Goal: Information Seeking & Learning: Learn about a topic

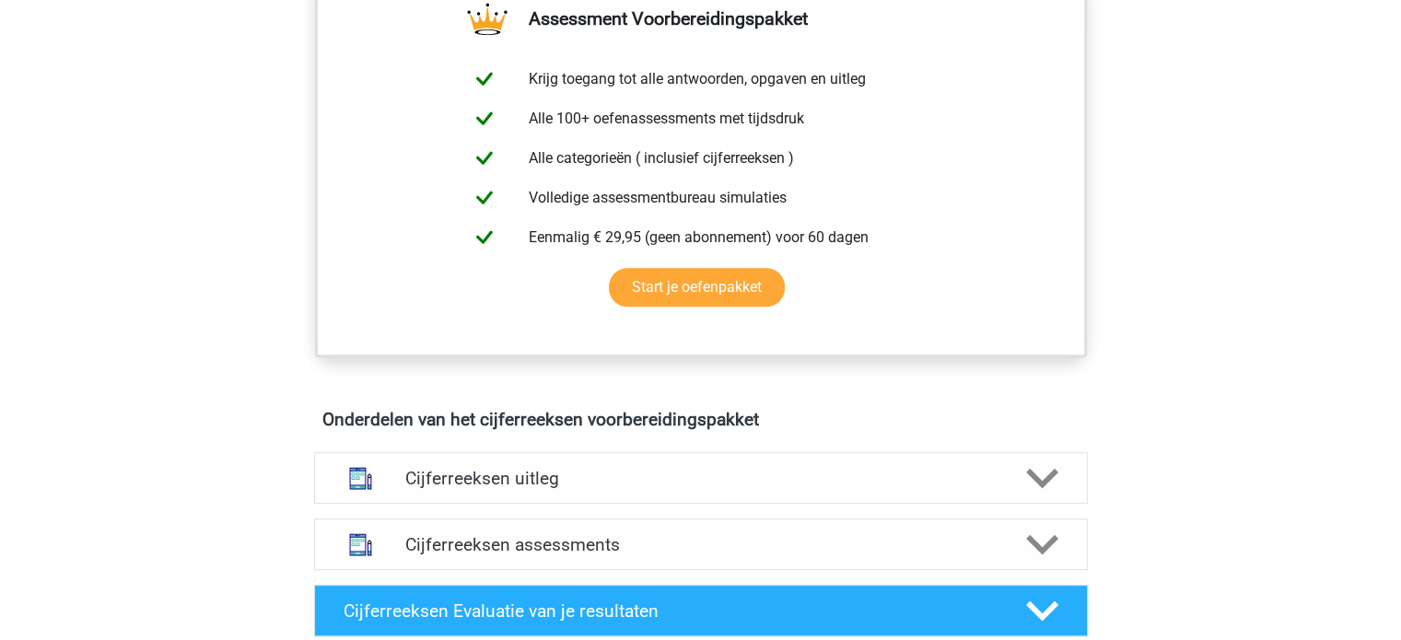
scroll to position [737, 0]
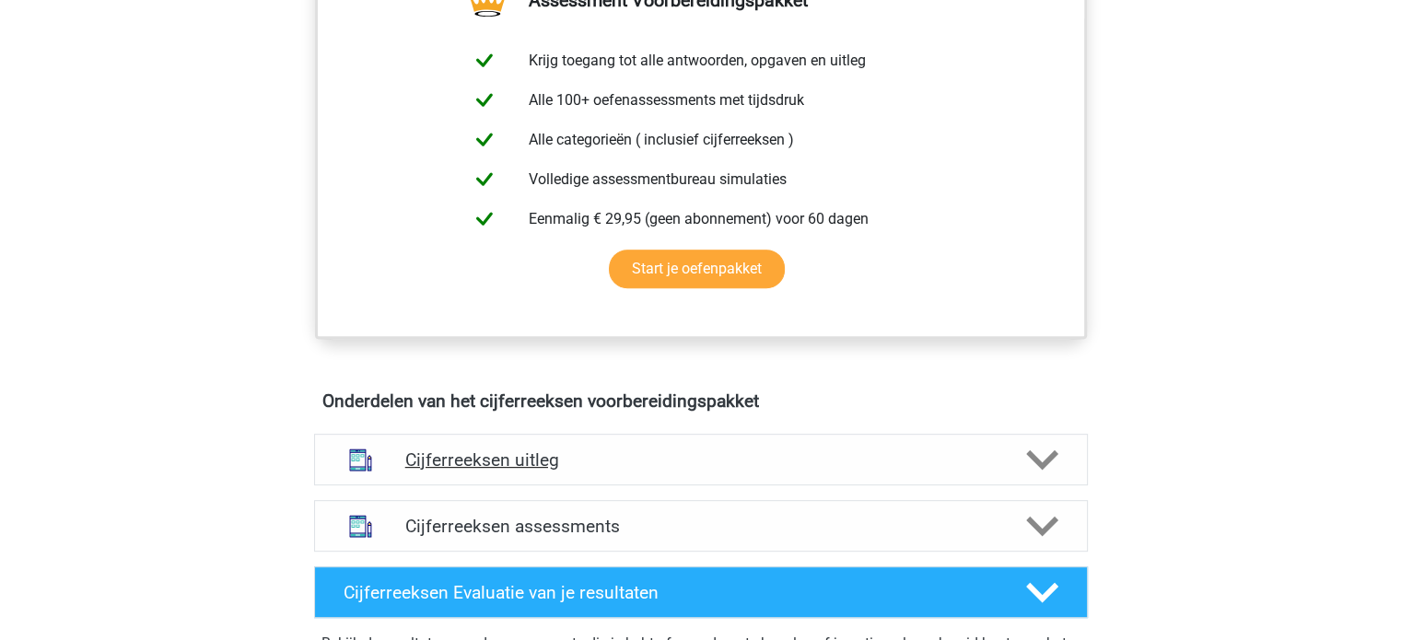
click at [584, 471] on h4 "Cijferreeksen uitleg" at bounding box center [700, 459] width 591 height 21
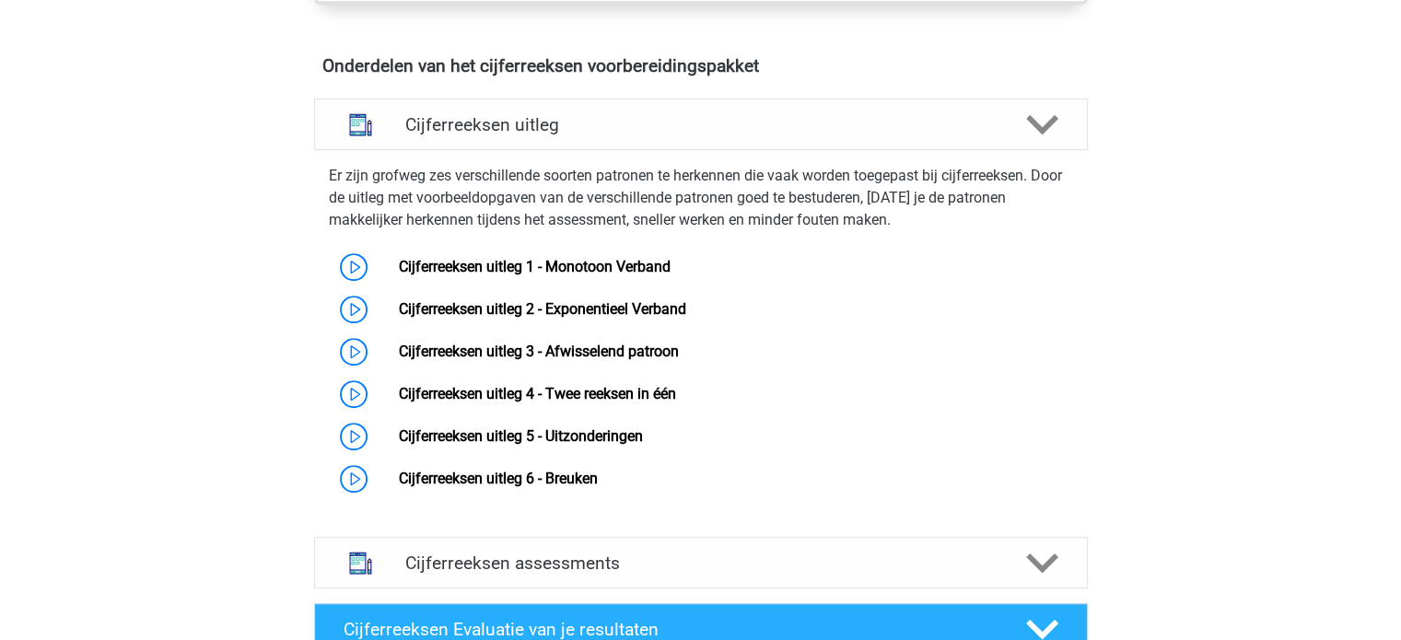
scroll to position [1105, 0]
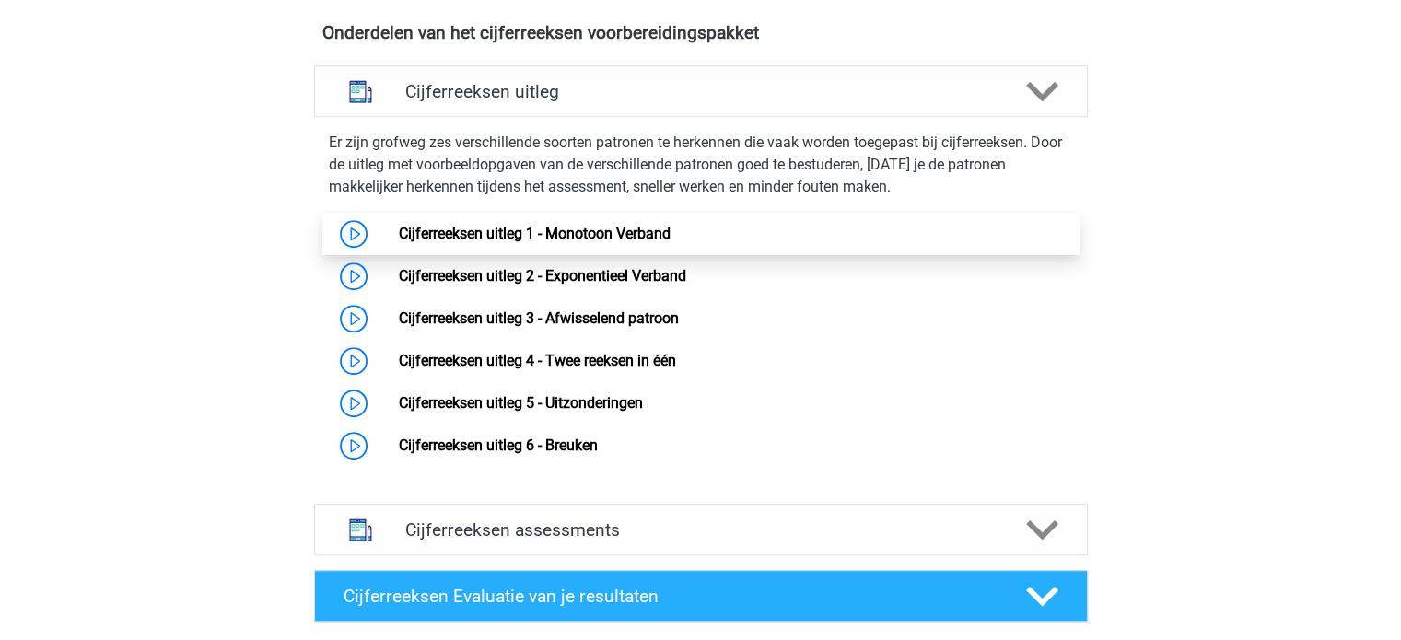
click at [424, 242] on link "Cijferreeksen uitleg 1 - Monotoon Verband" at bounding box center [535, 233] width 272 height 17
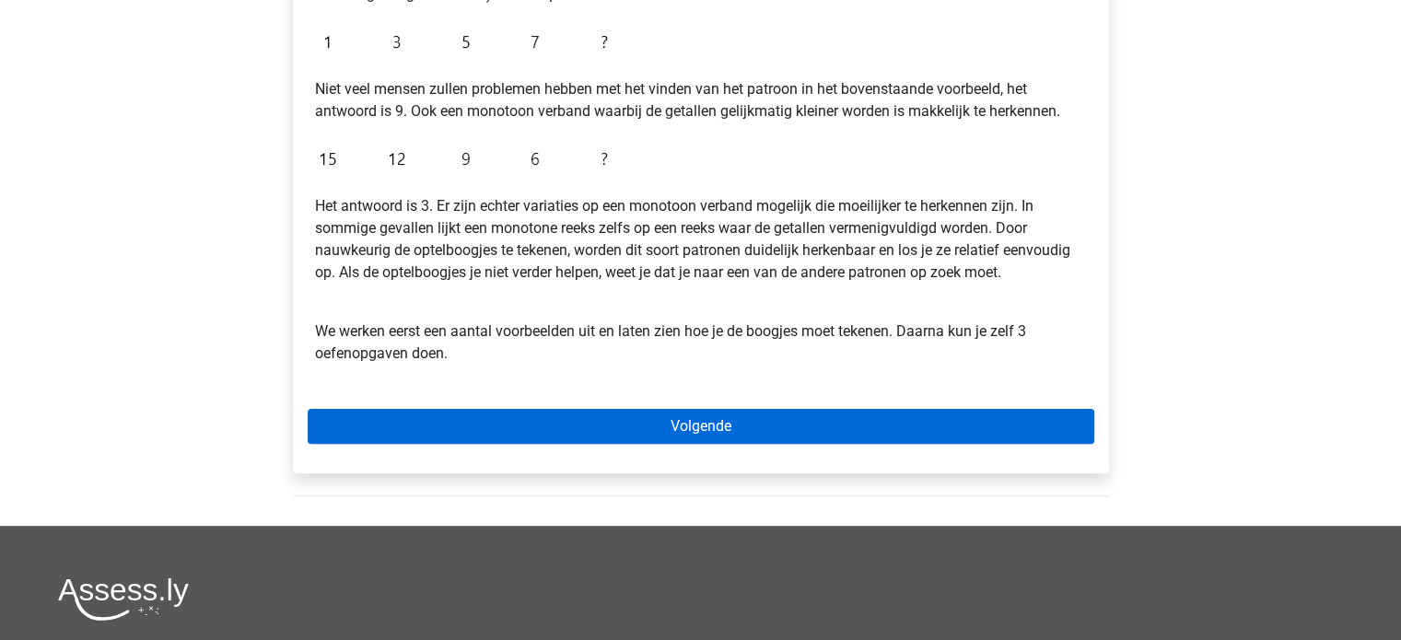
scroll to position [460, 0]
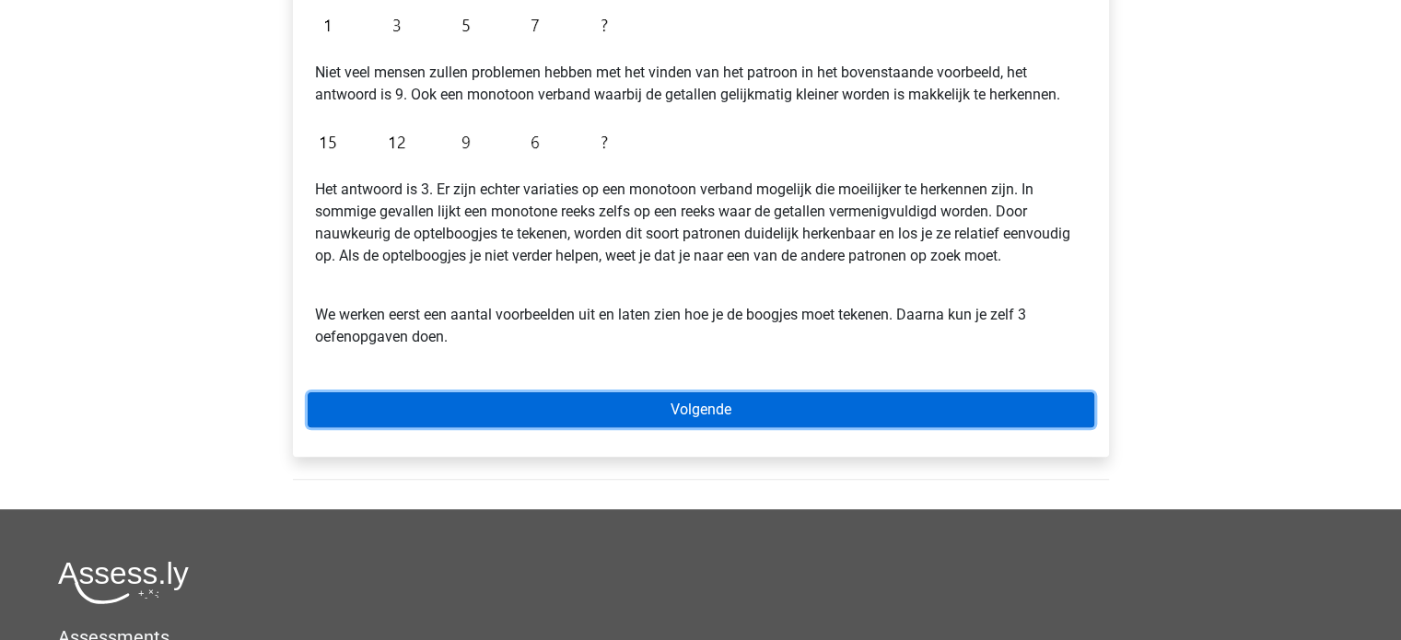
click at [656, 401] on link "Volgende" at bounding box center [701, 409] width 786 height 35
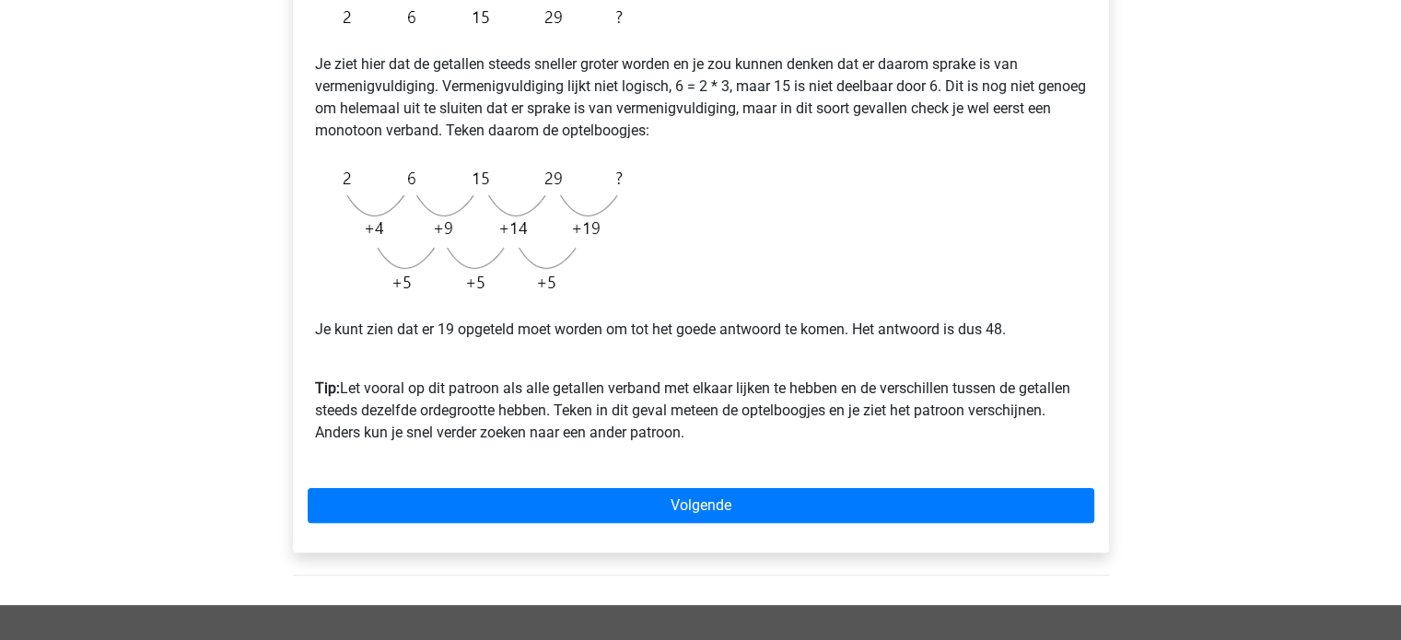
scroll to position [368, 0]
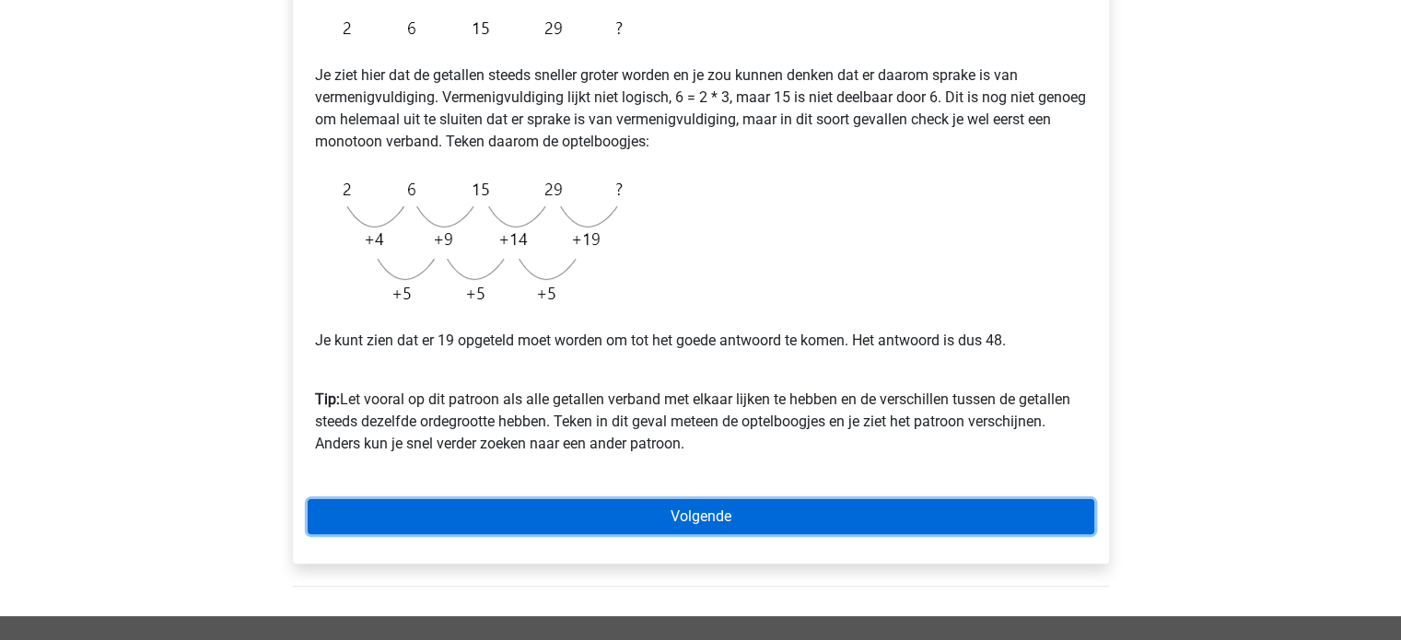
click at [679, 520] on link "Volgende" at bounding box center [701, 516] width 786 height 35
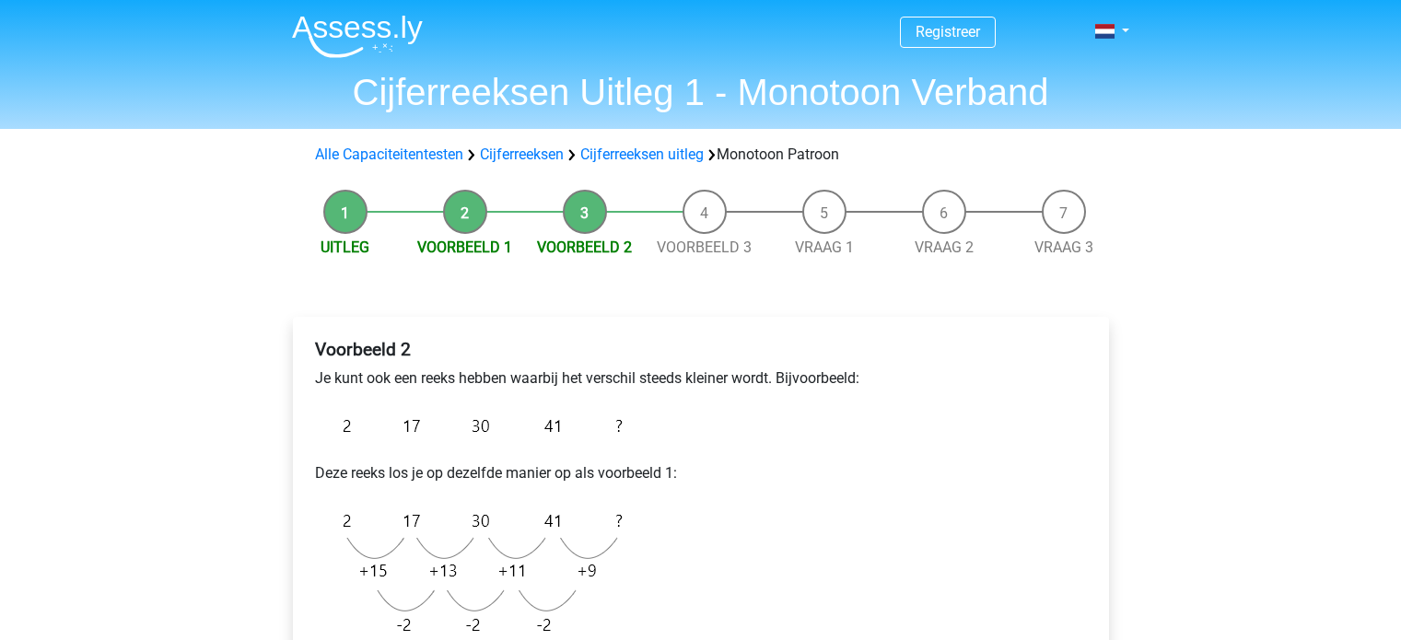
scroll to position [184, 0]
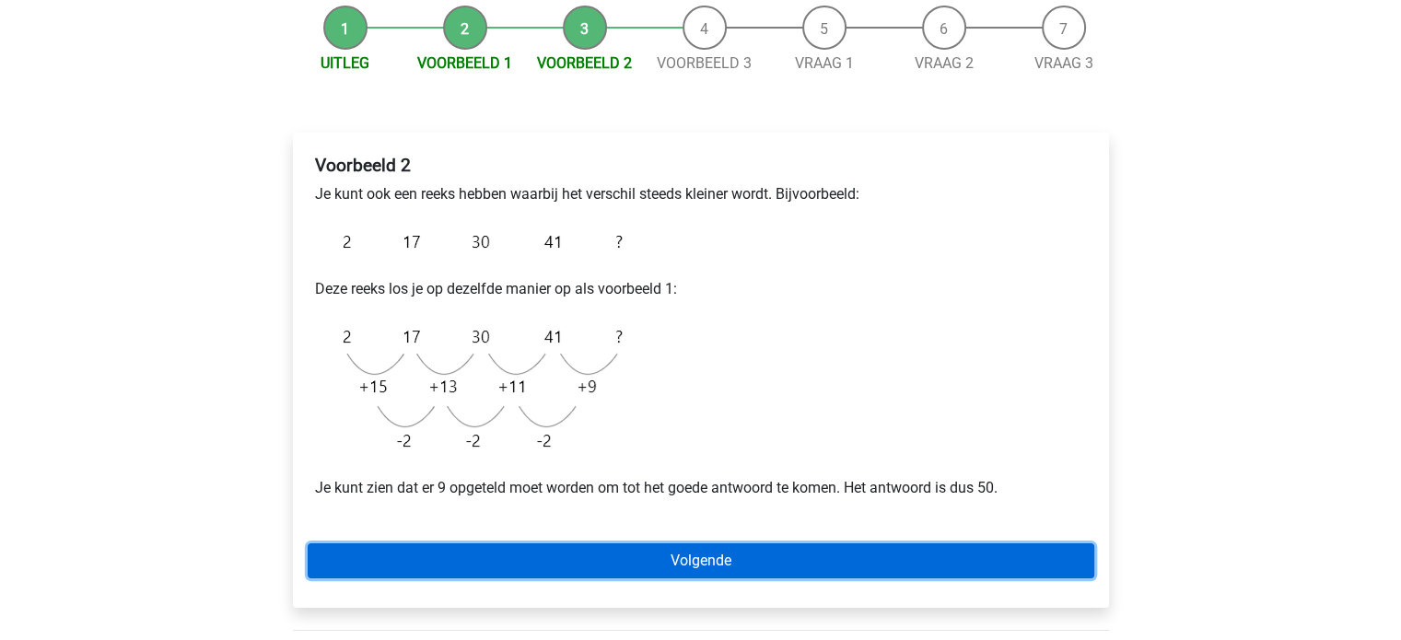
click at [715, 554] on link "Volgende" at bounding box center [701, 560] width 786 height 35
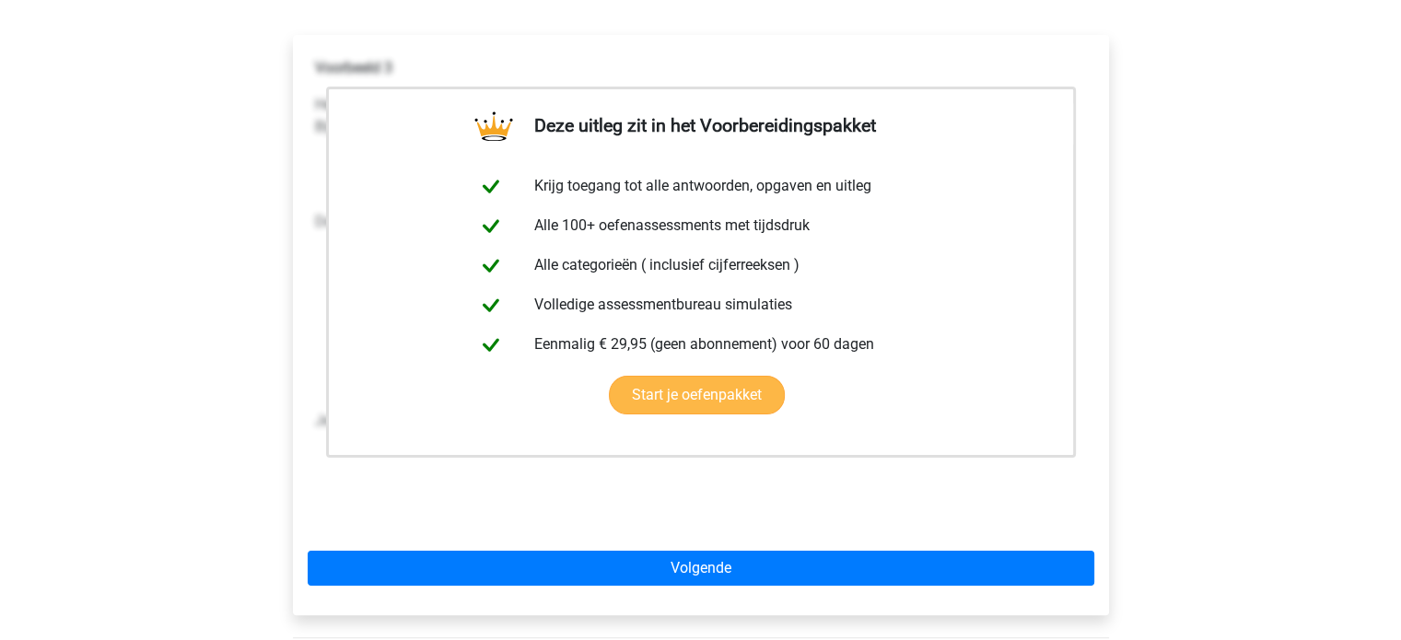
scroll to position [368, 0]
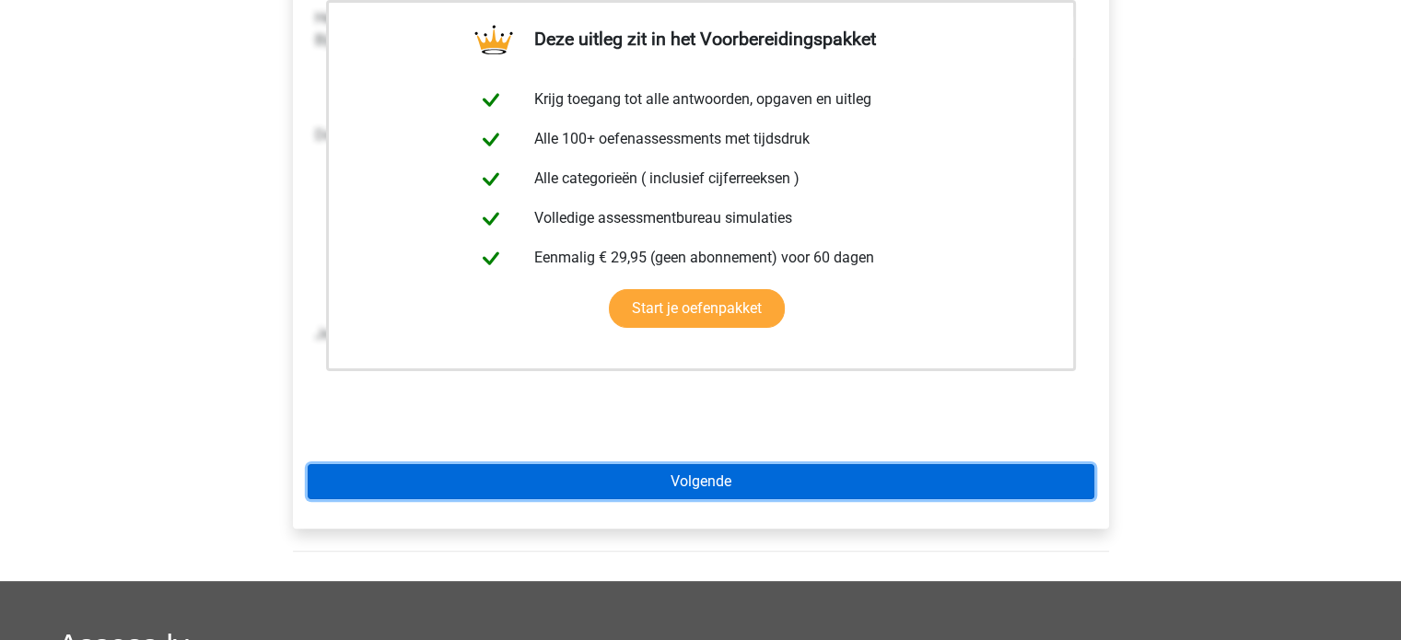
click at [707, 485] on link "Volgende" at bounding box center [701, 481] width 786 height 35
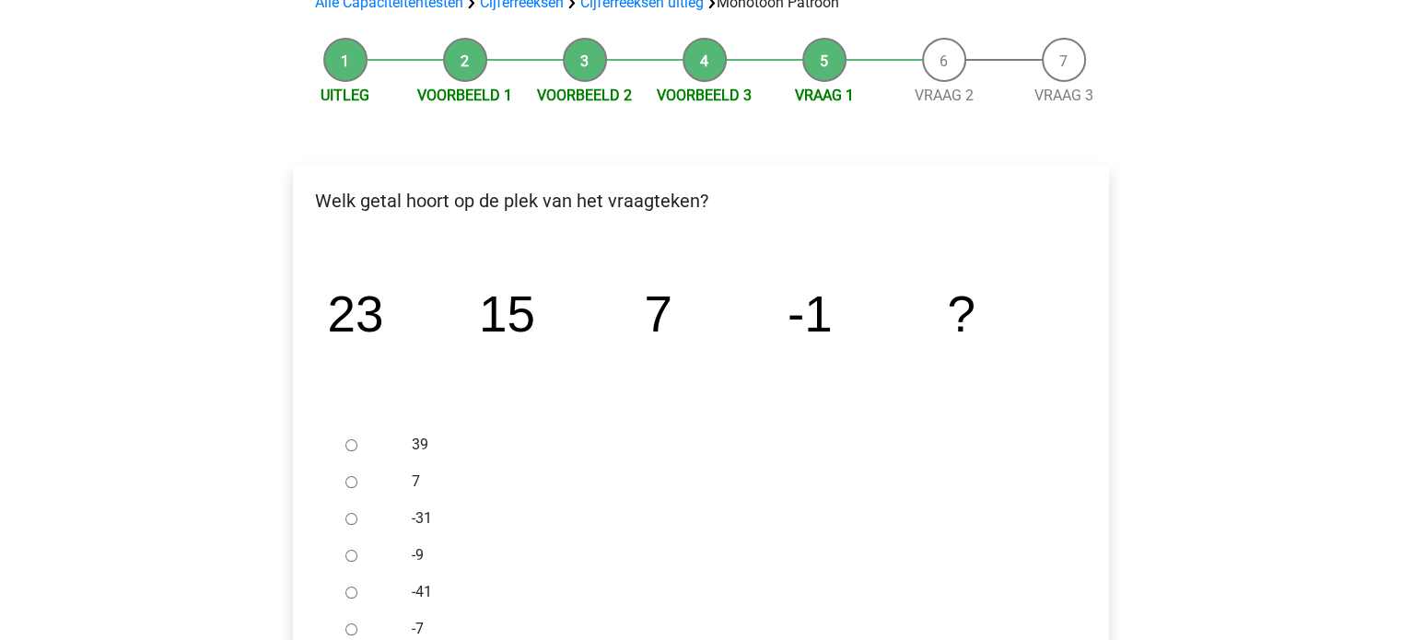
scroll to position [184, 0]
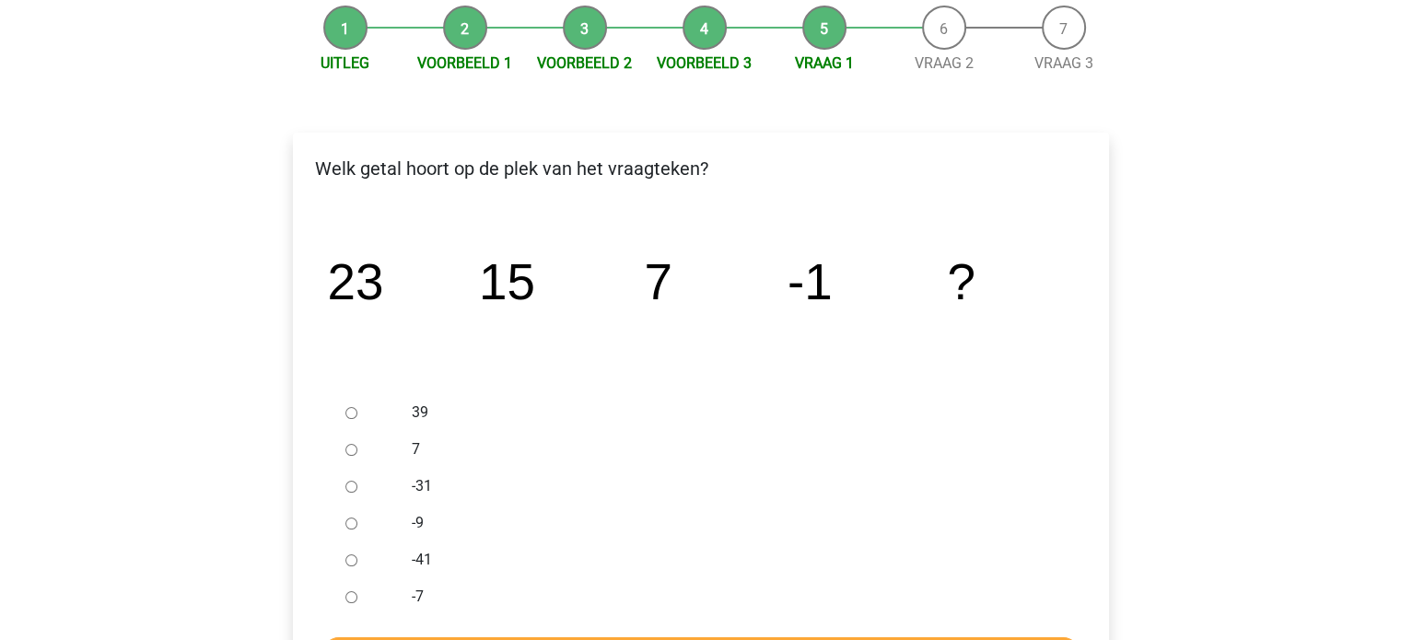
click at [350, 523] on input "-9" at bounding box center [351, 524] width 12 height 12
radio input "true"
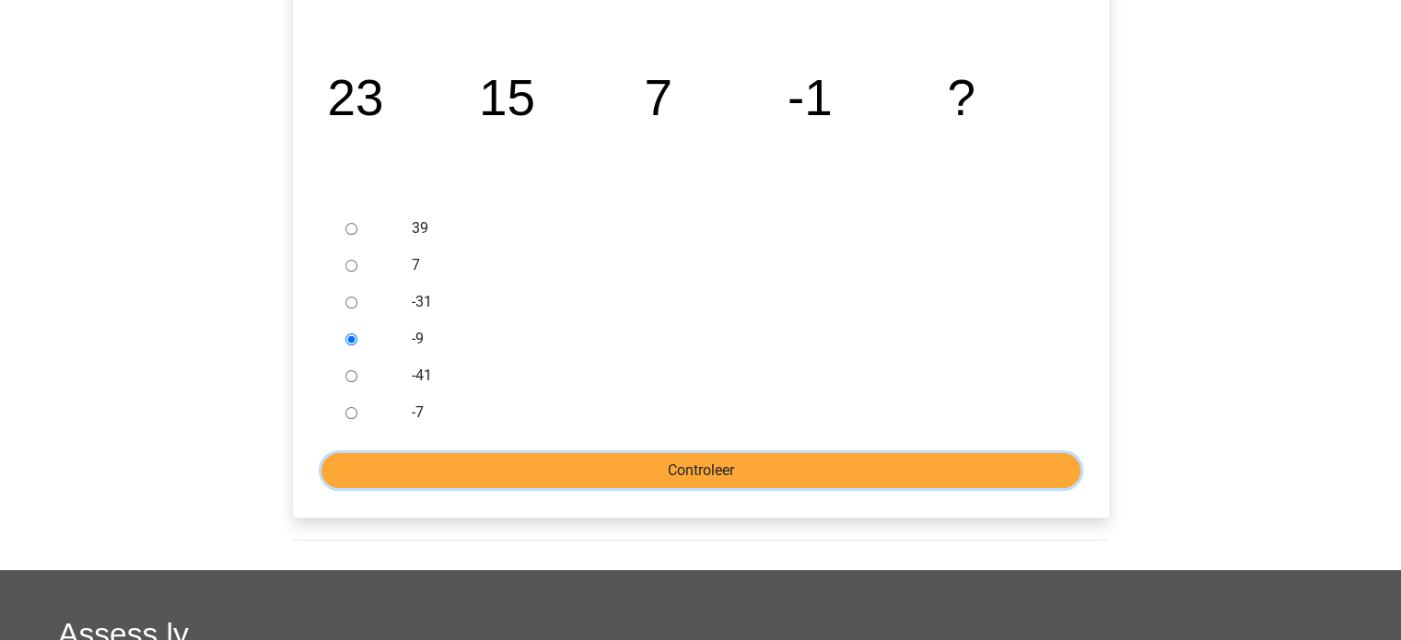
click at [505, 478] on input "Controleer" at bounding box center [700, 470] width 759 height 35
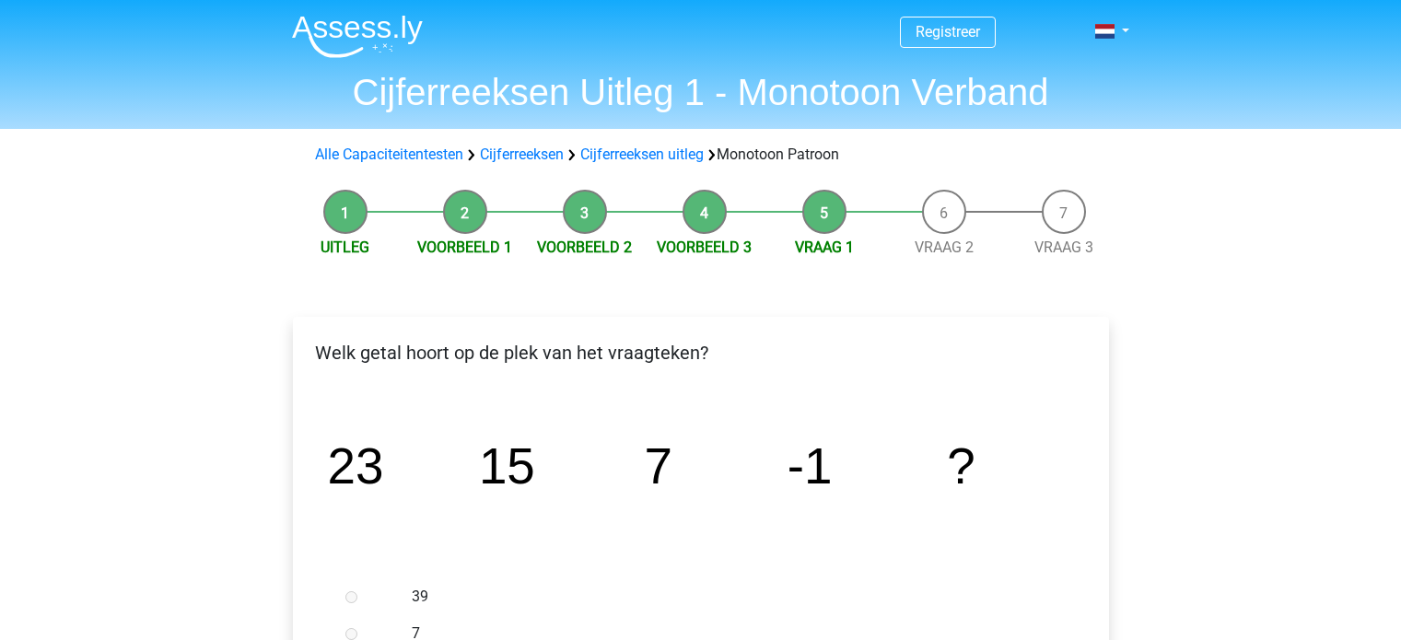
scroll to position [645, 0]
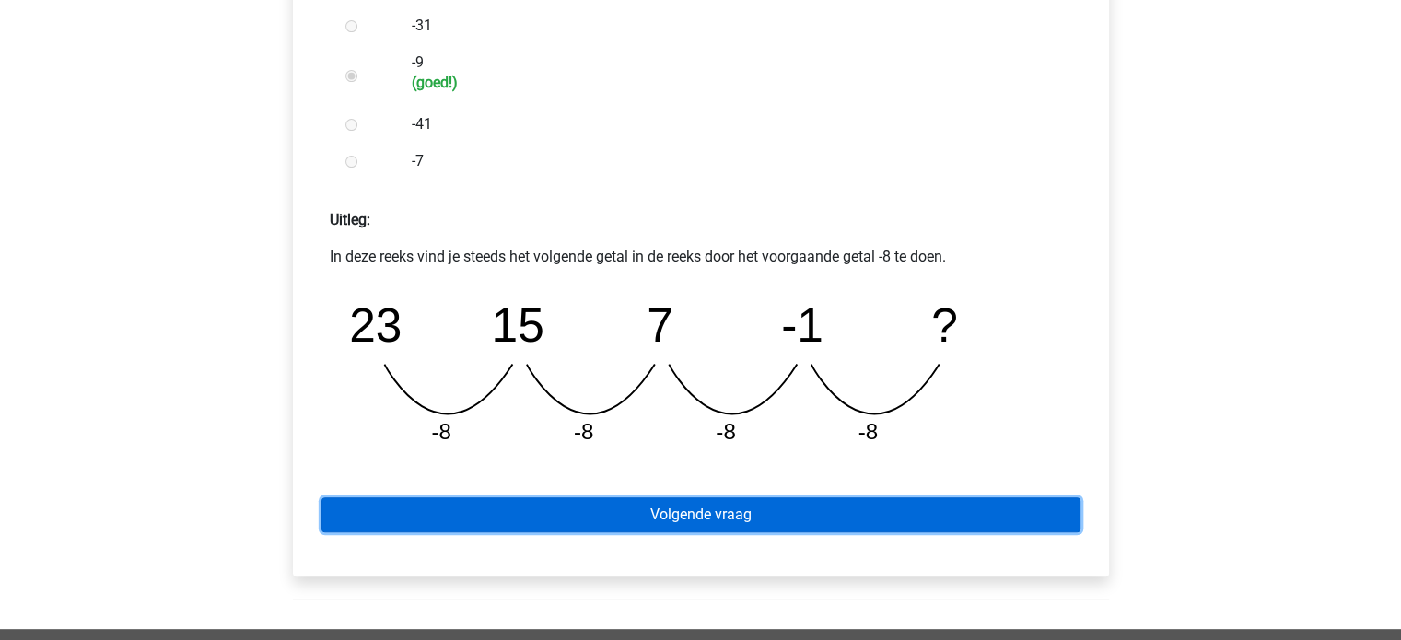
click at [657, 516] on link "Volgende vraag" at bounding box center [700, 514] width 759 height 35
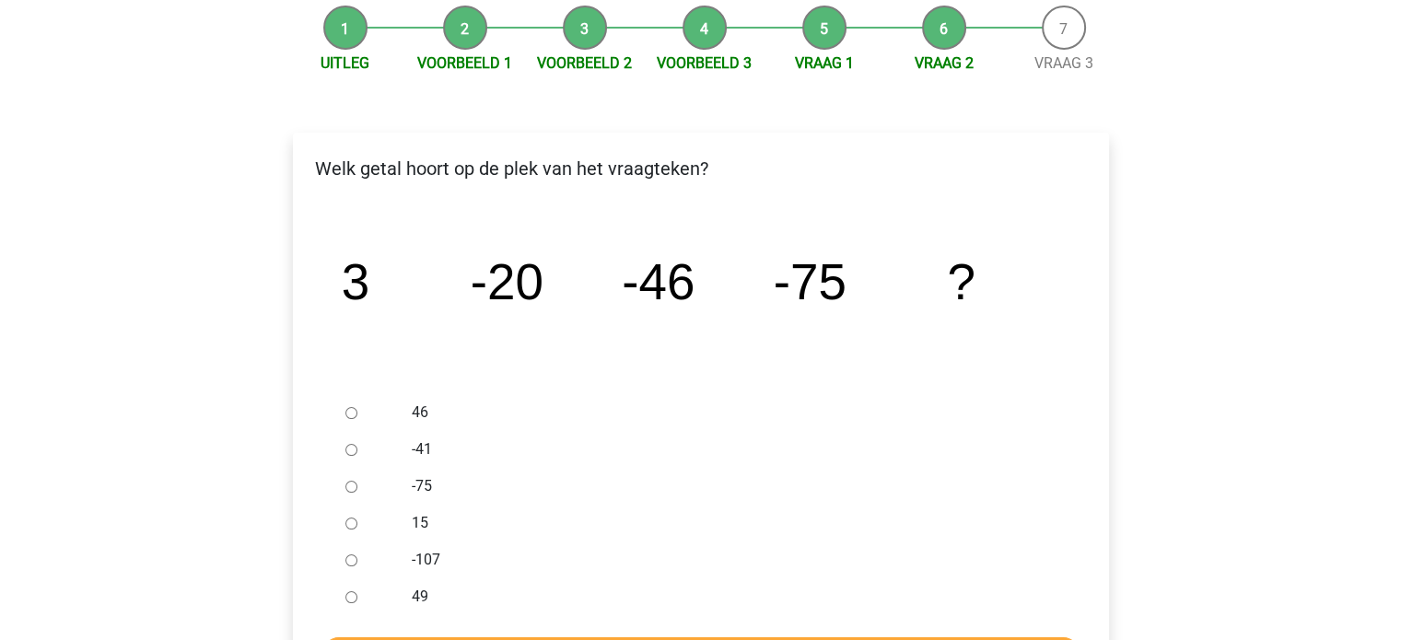
scroll to position [276, 0]
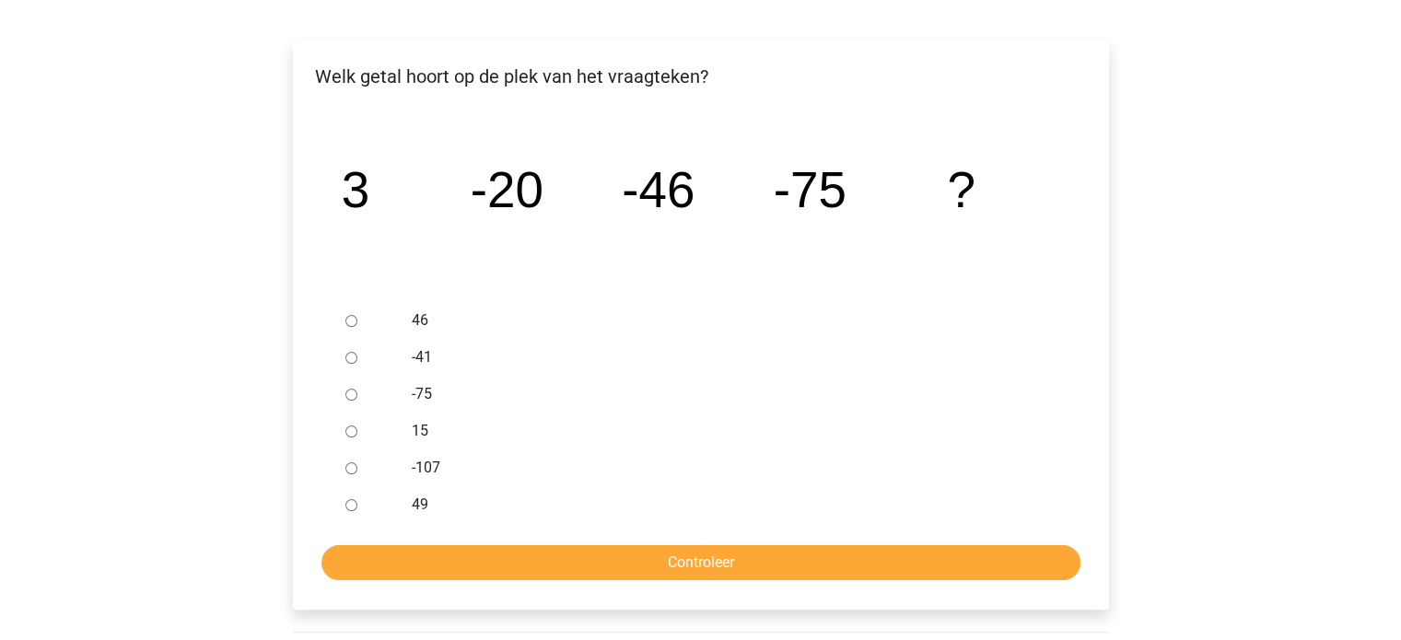
click at [349, 476] on div at bounding box center [368, 467] width 61 height 37
click at [349, 471] on input "-107" at bounding box center [351, 468] width 12 height 12
radio input "true"
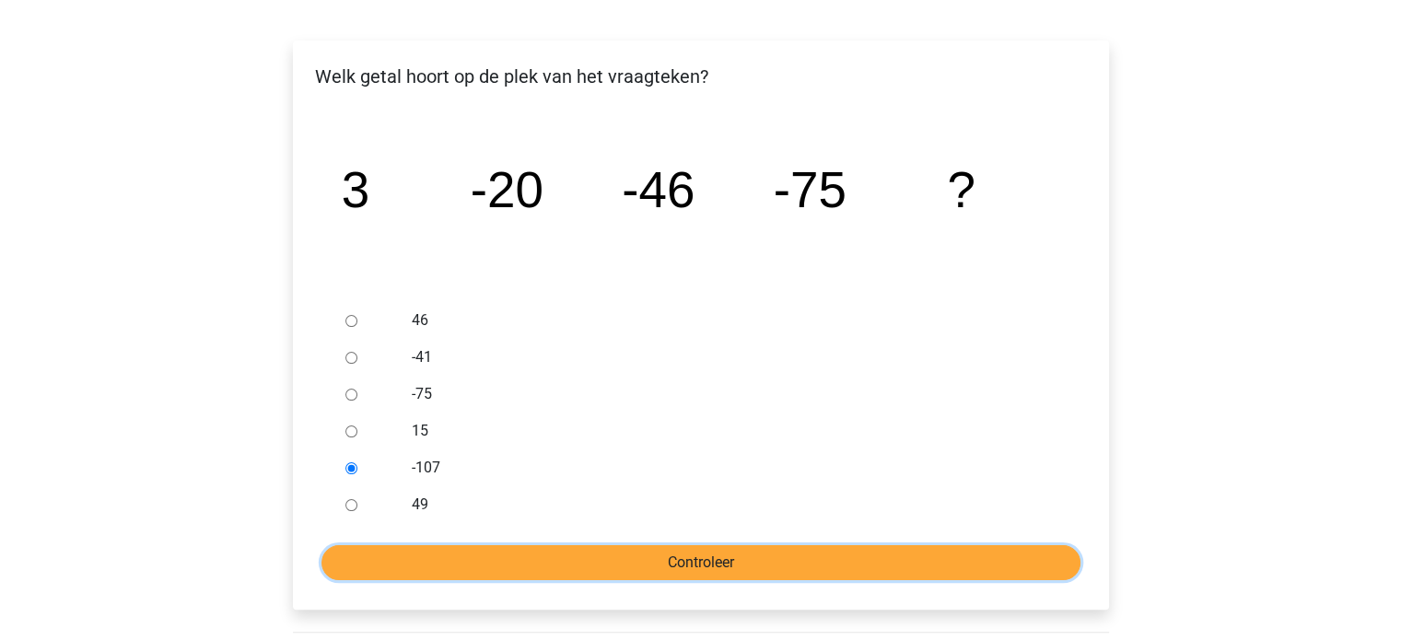
click at [588, 575] on input "Controleer" at bounding box center [700, 562] width 759 height 35
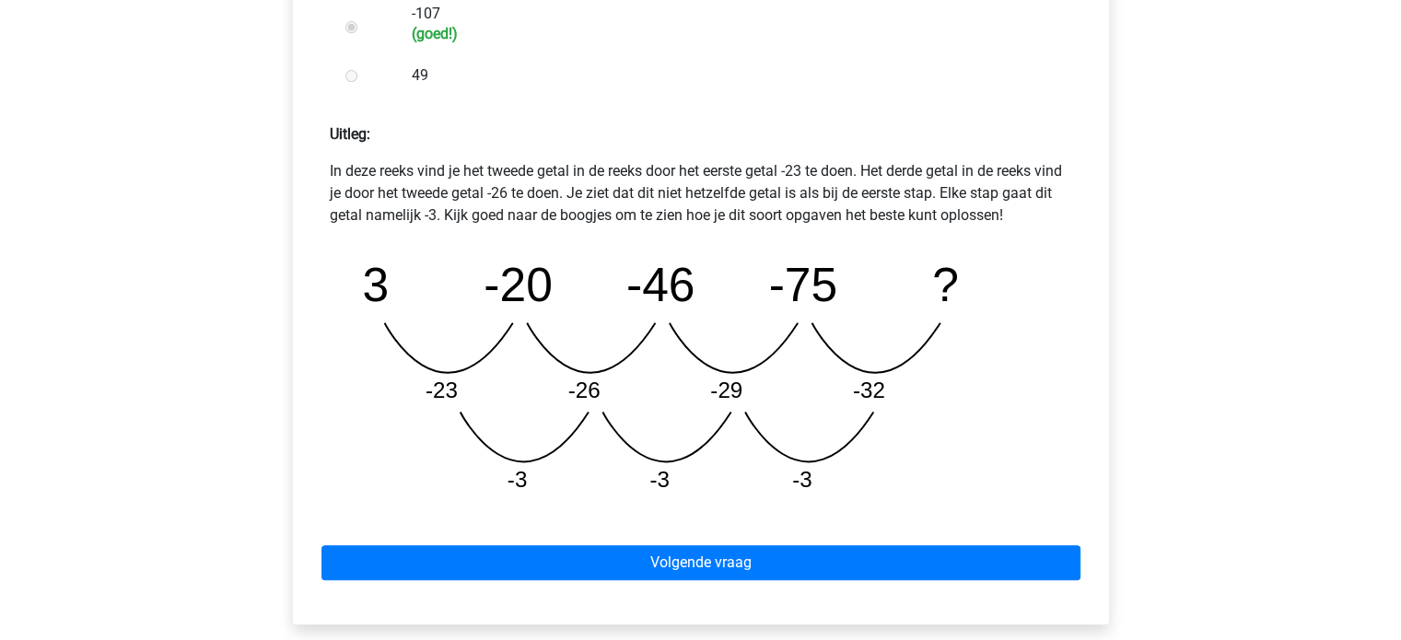
scroll to position [921, 0]
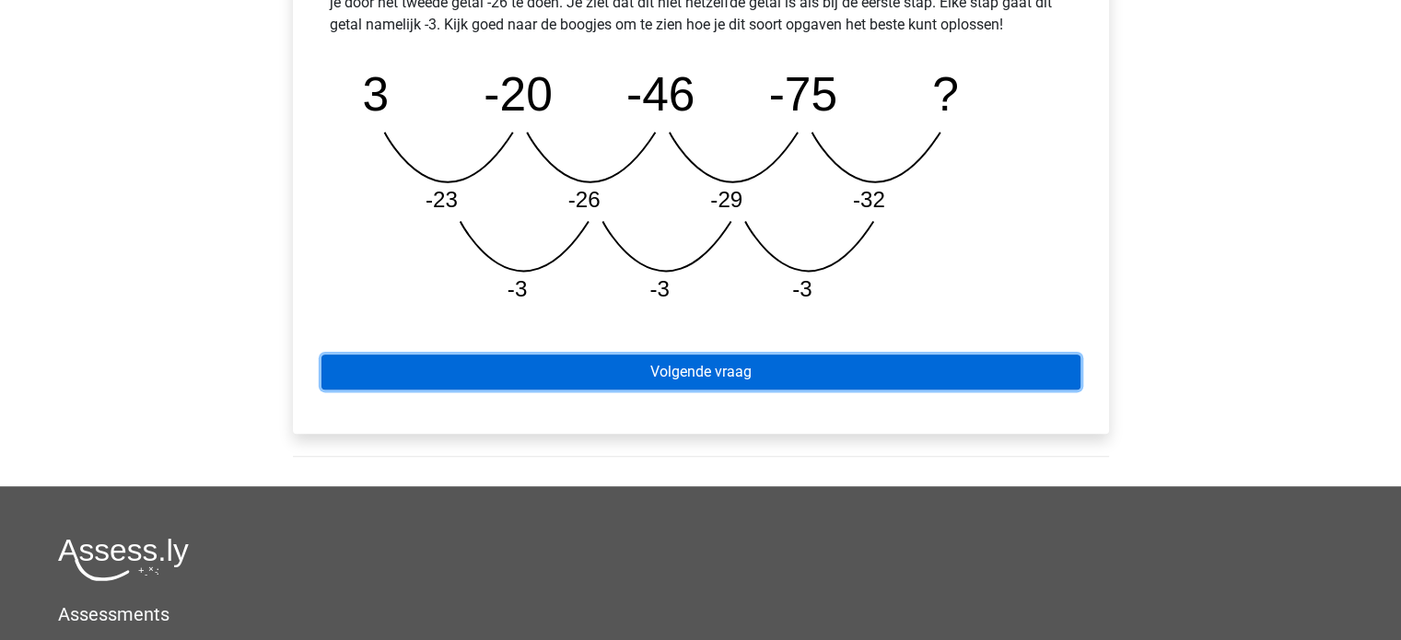
click at [686, 367] on link "Volgende vraag" at bounding box center [700, 372] width 759 height 35
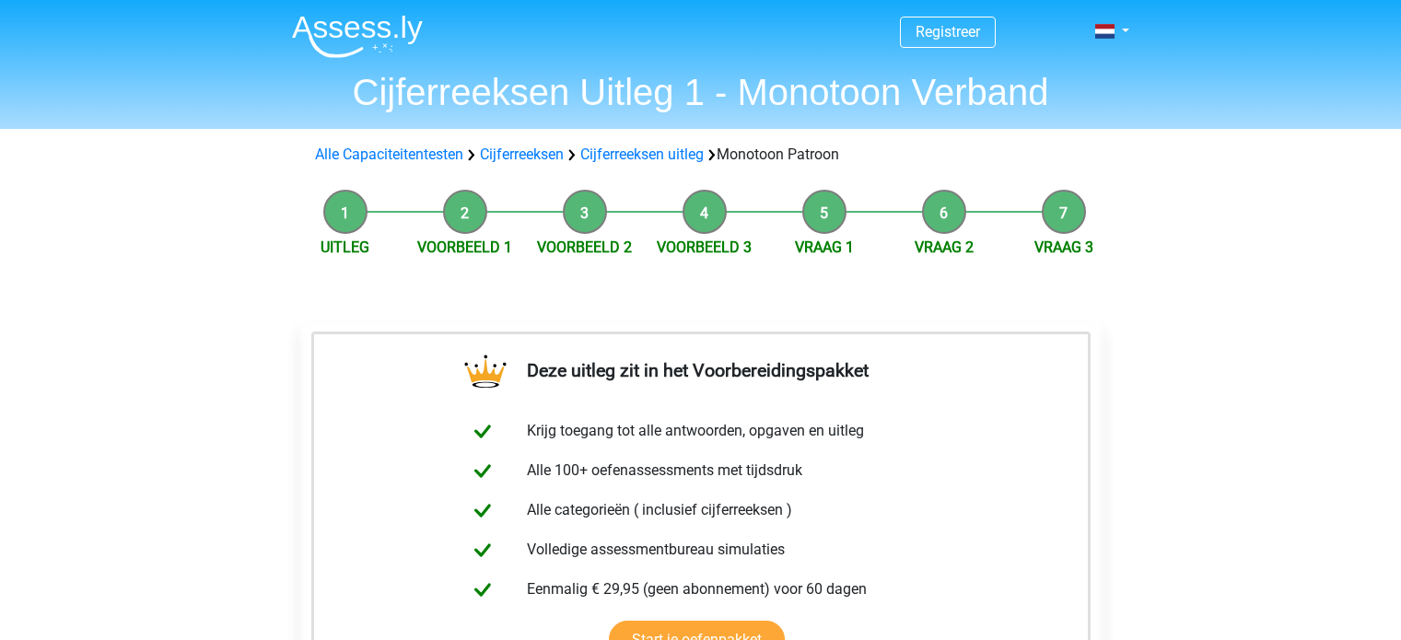
scroll to position [368, 0]
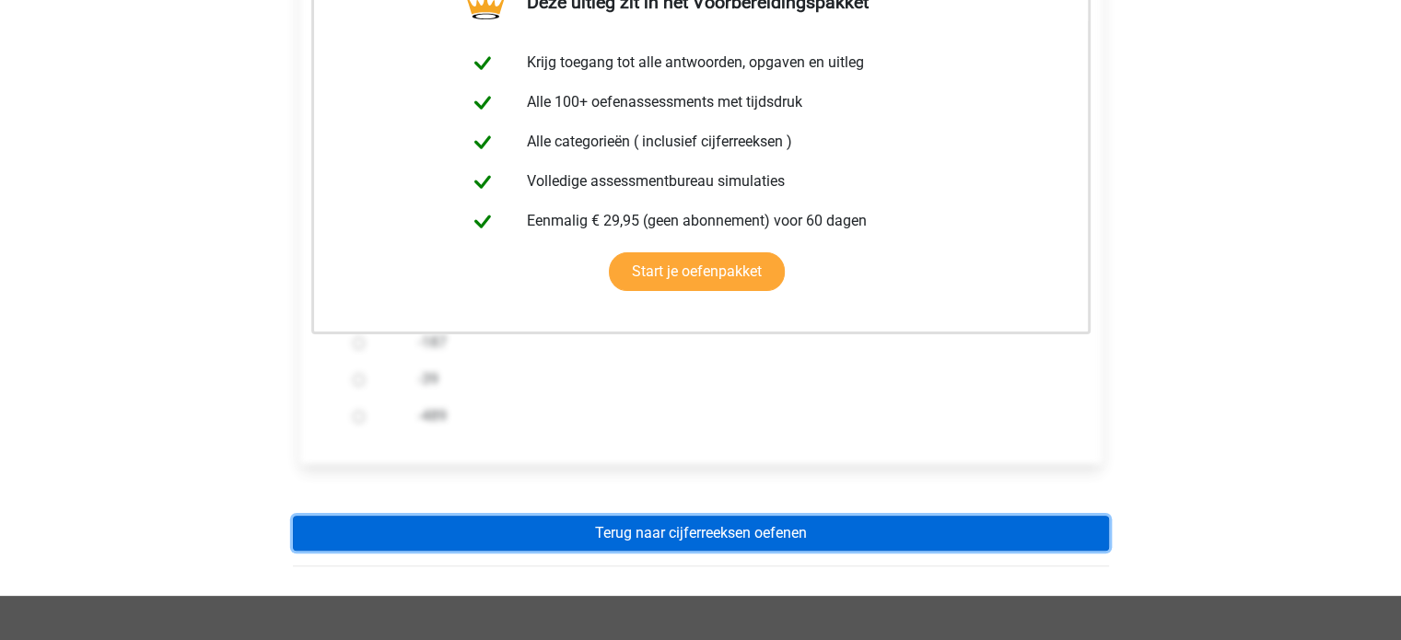
click at [684, 541] on link "Terug naar cijferreeksen oefenen" at bounding box center [701, 533] width 816 height 35
click at [678, 528] on link "Terug naar cijferreeksen oefenen" at bounding box center [701, 533] width 816 height 35
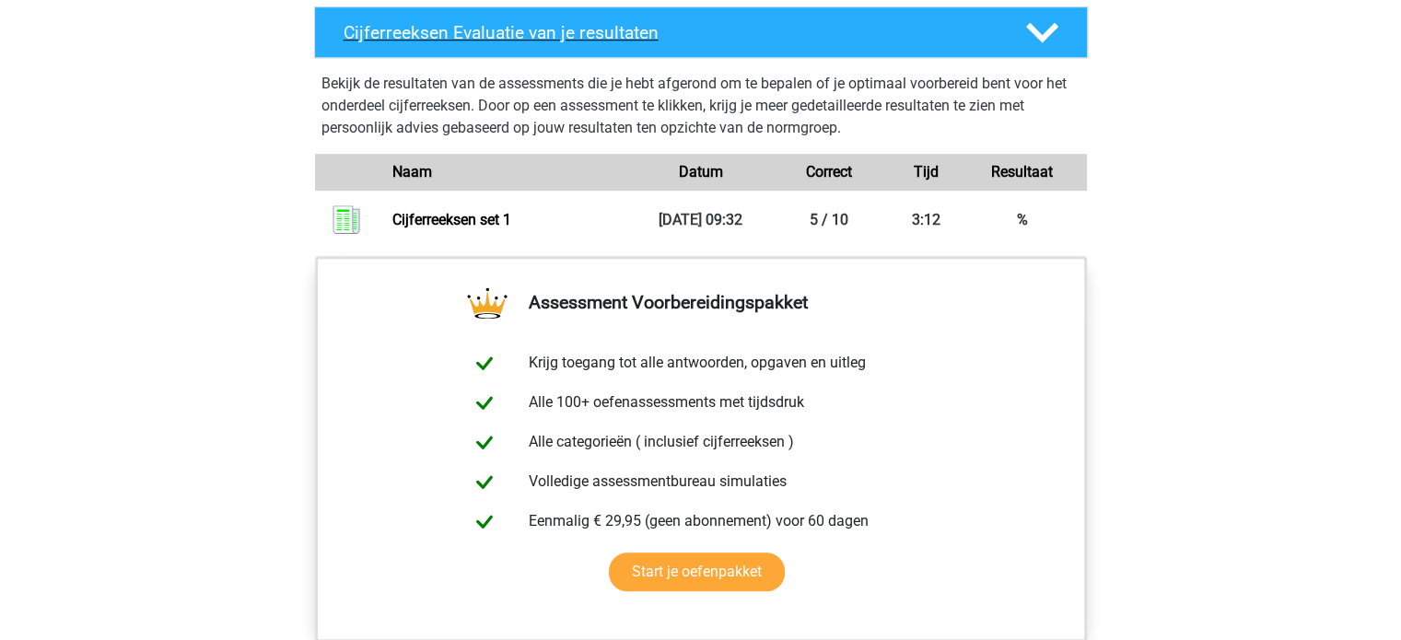
scroll to position [1289, 0]
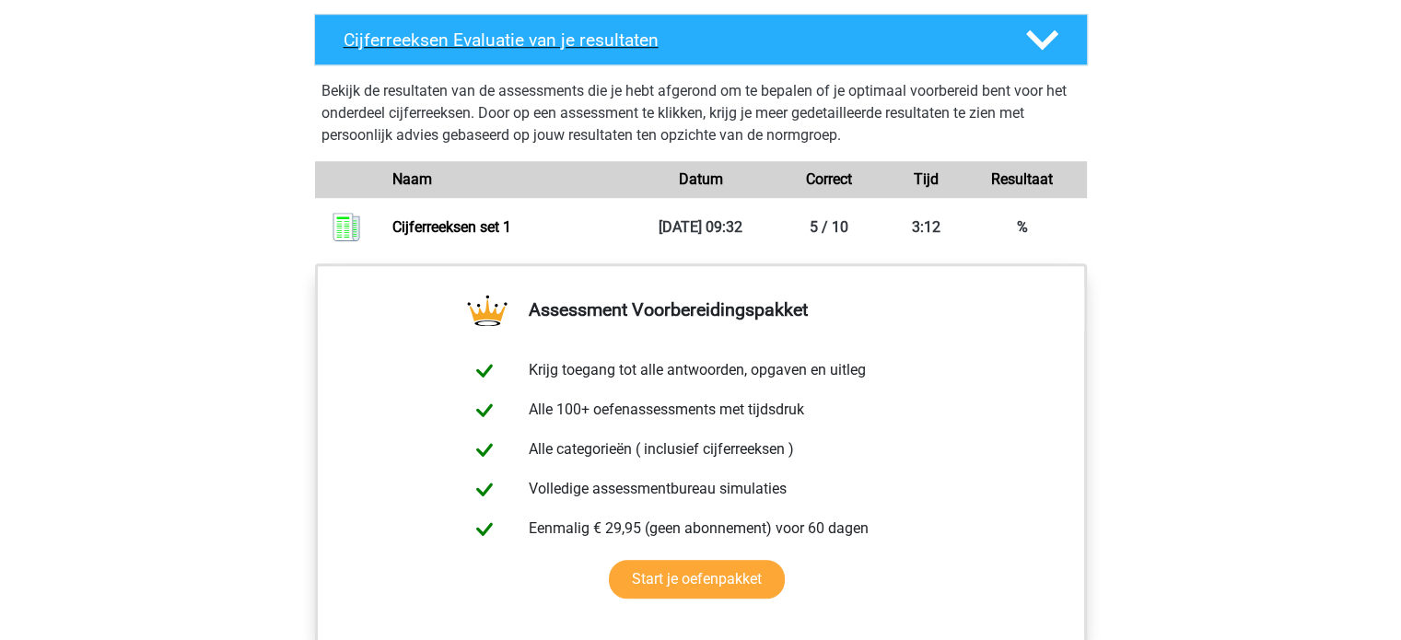
click at [1053, 50] on icon at bounding box center [1042, 40] width 32 height 32
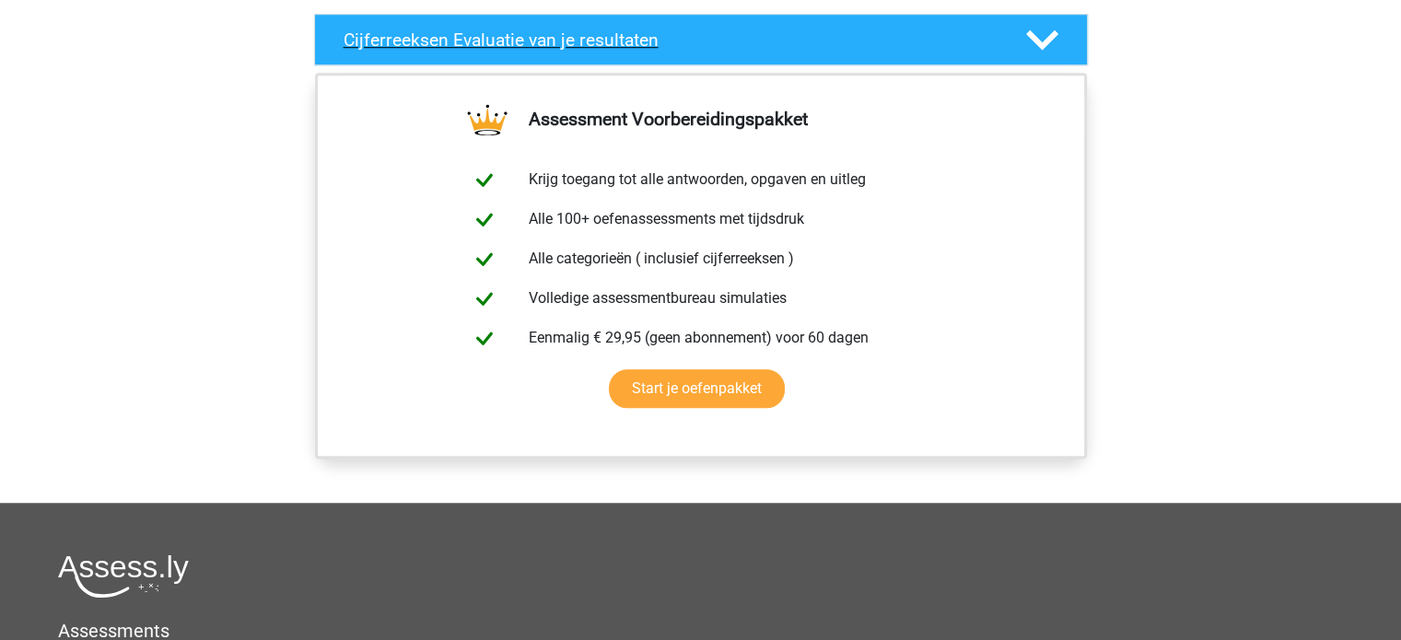
click at [1053, 50] on icon at bounding box center [1042, 40] width 32 height 32
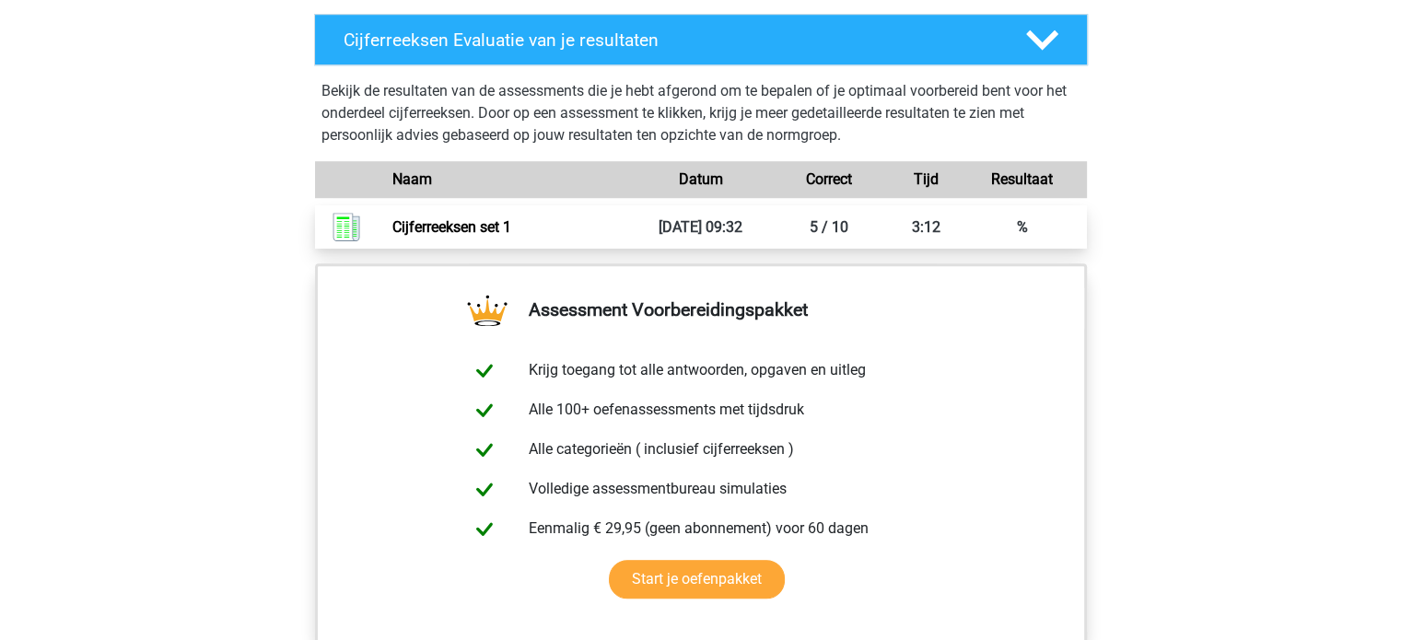
click at [486, 236] on link "Cijferreeksen set 1" at bounding box center [451, 226] width 119 height 17
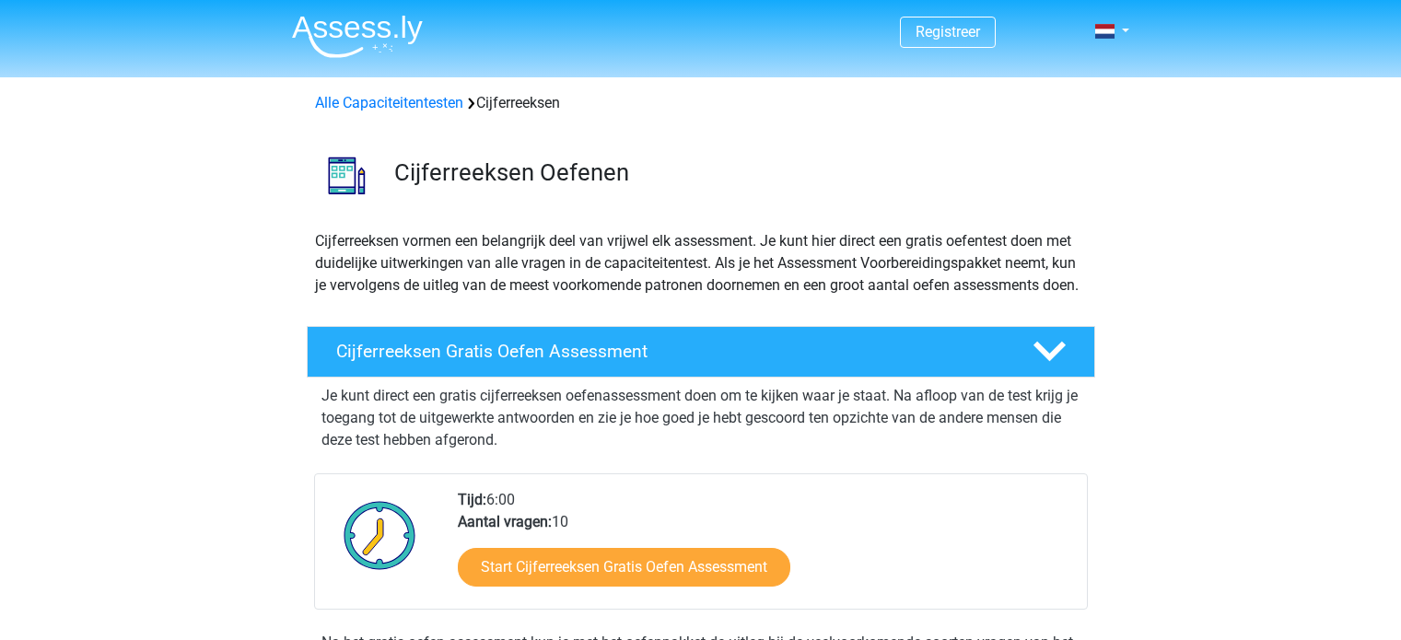
scroll to position [1289, 0]
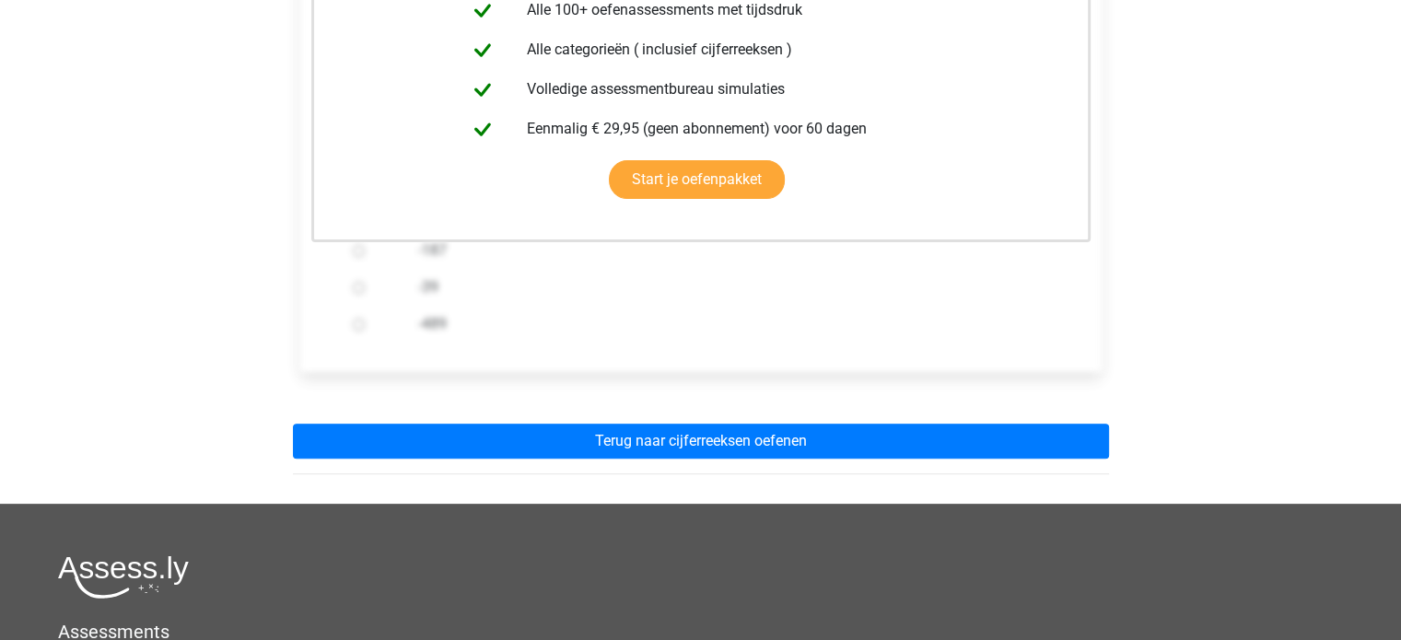
scroll to position [247, 0]
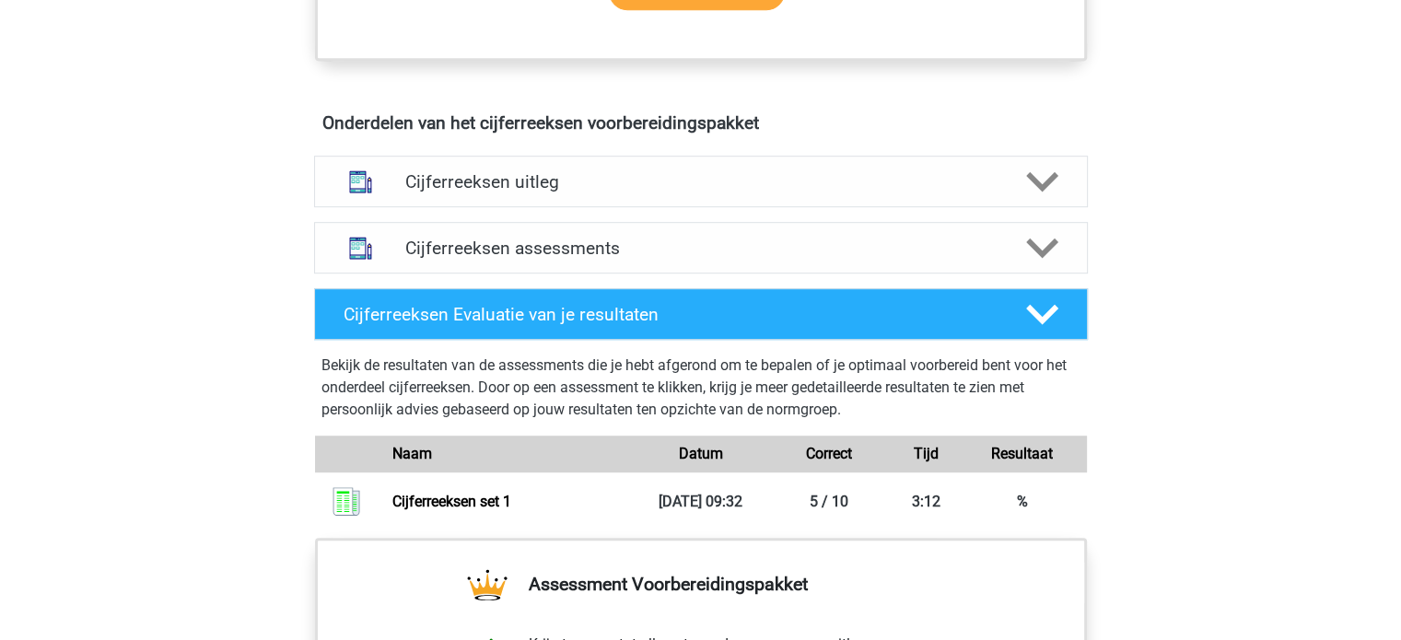
scroll to position [1013, 0]
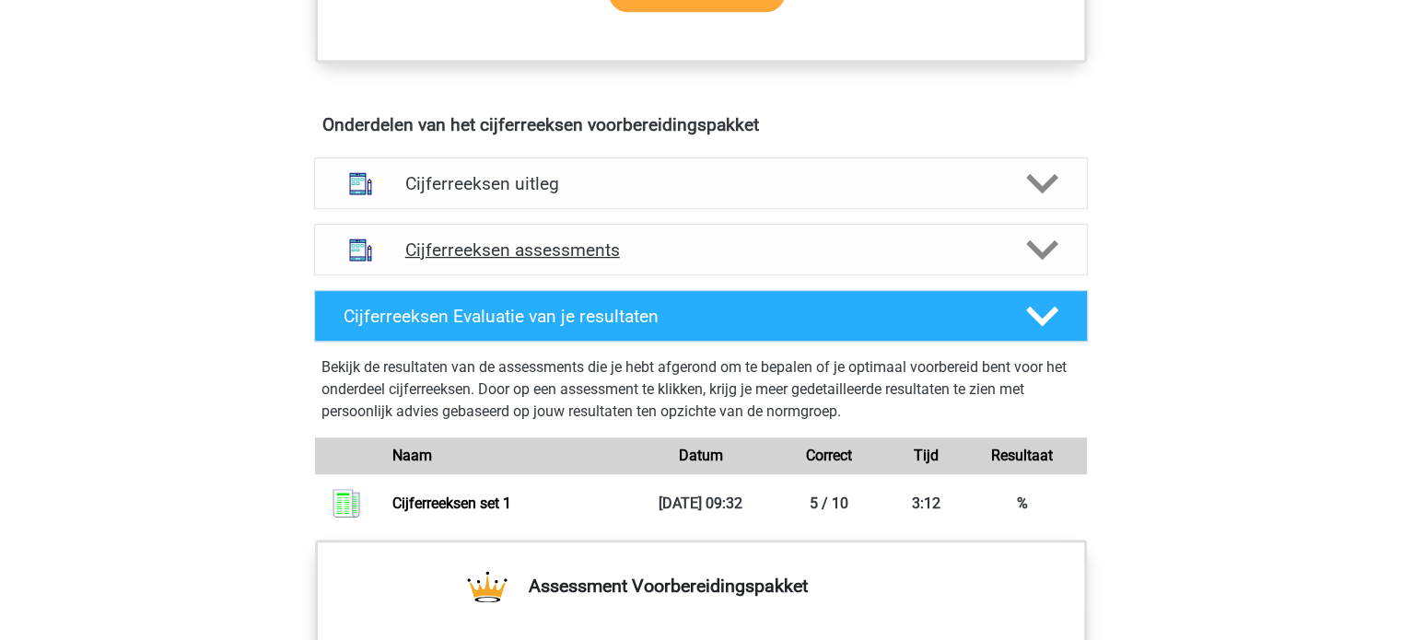
click at [1052, 266] on icon at bounding box center [1042, 250] width 32 height 32
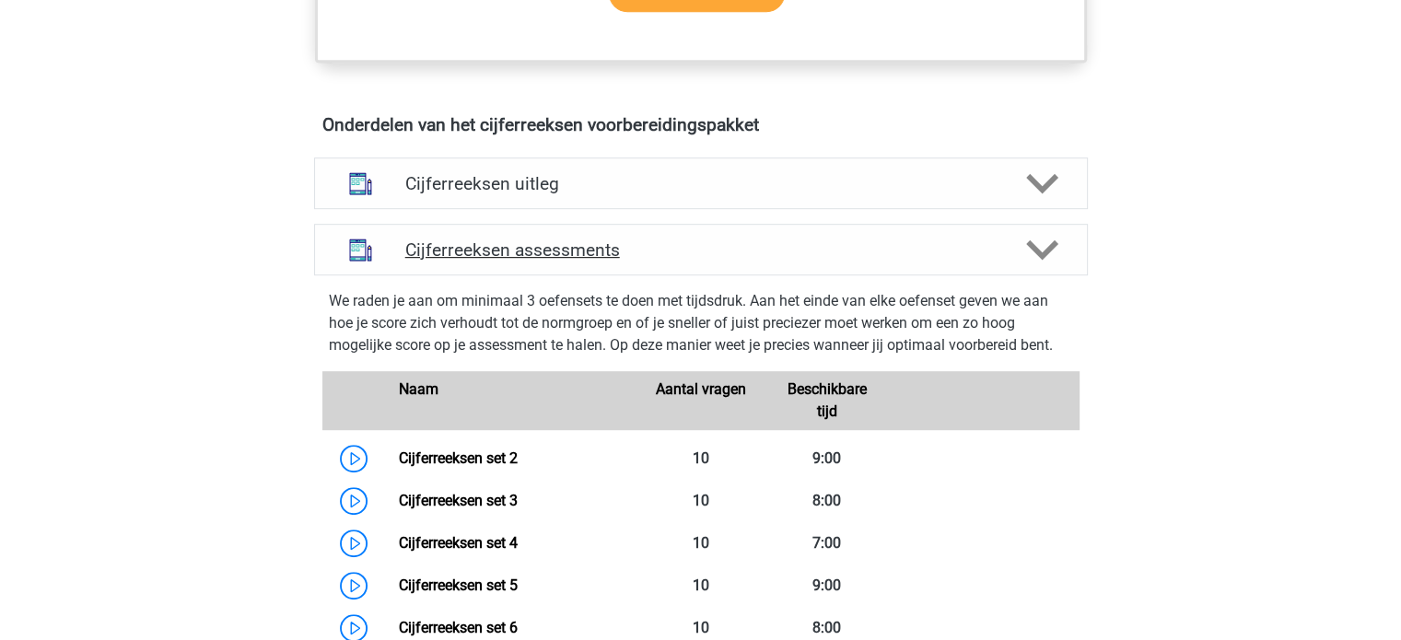
scroll to position [1197, 0]
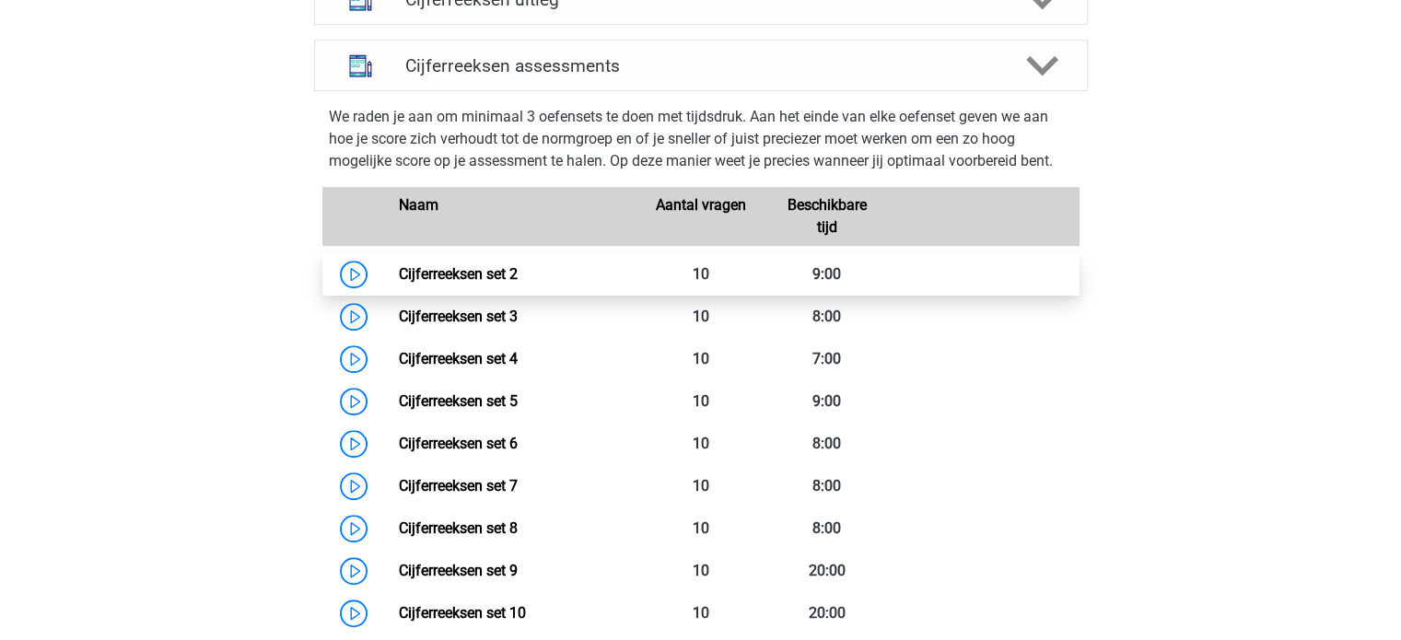
click at [459, 283] on link "Cijferreeksen set 2" at bounding box center [458, 273] width 119 height 17
click at [399, 283] on link "Cijferreeksen set 2" at bounding box center [458, 273] width 119 height 17
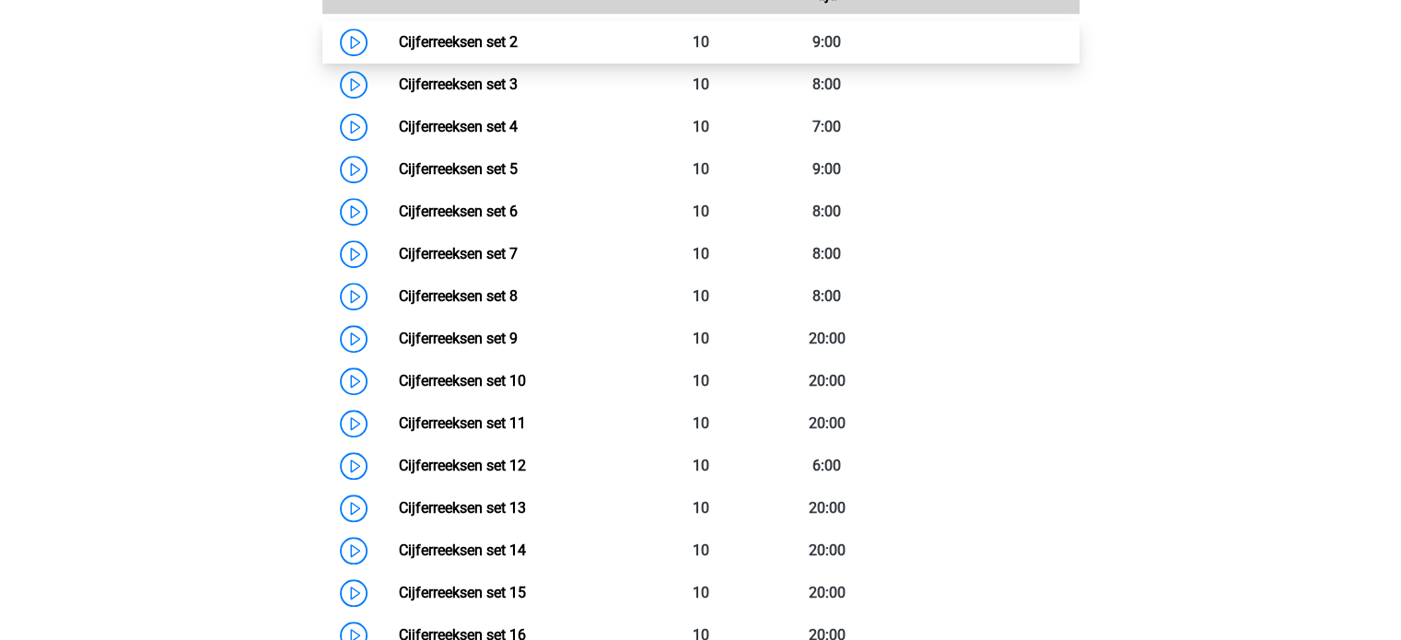
scroll to position [1473, 0]
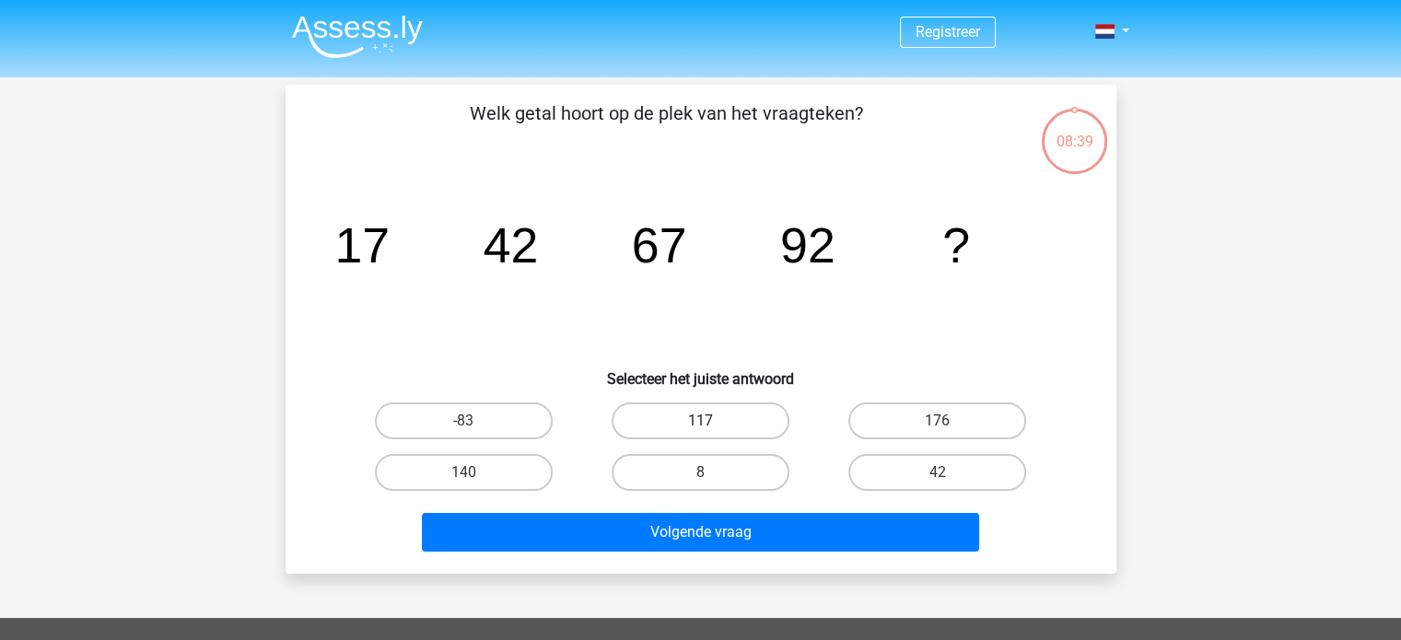
click at [717, 434] on label "117" at bounding box center [700, 420] width 178 height 37
click at [712, 433] on input "117" at bounding box center [706, 427] width 12 height 12
radio input "true"
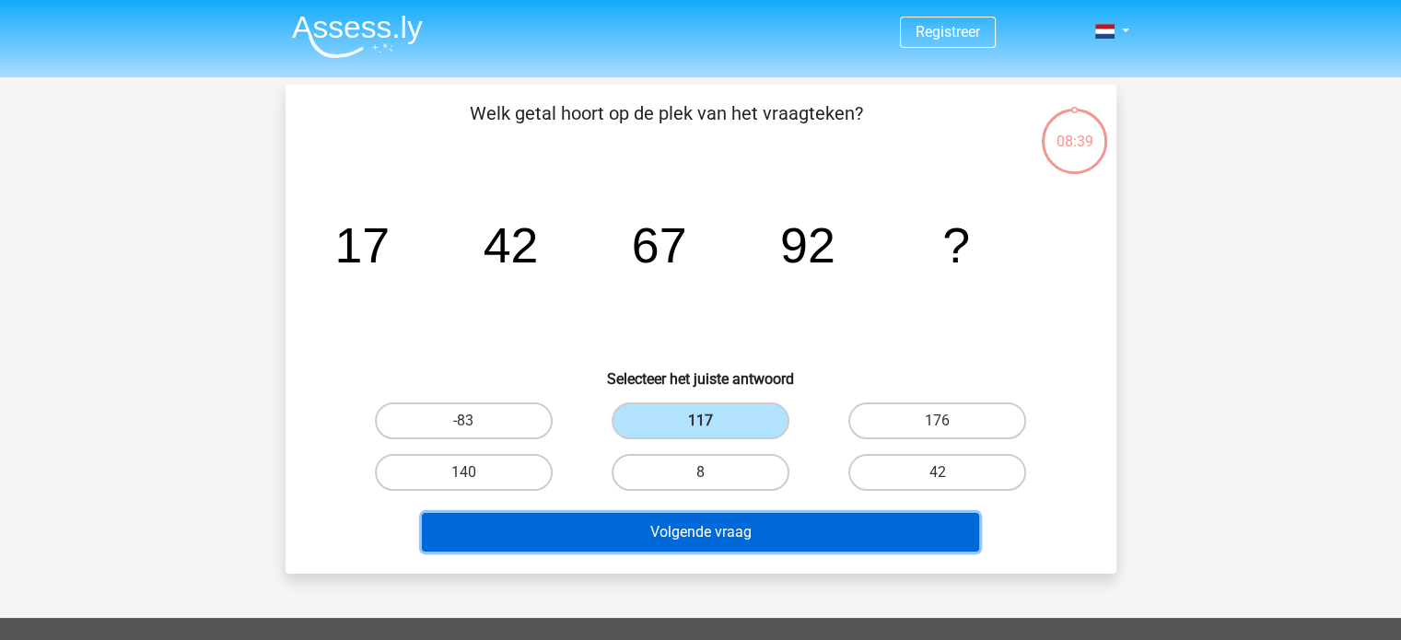
click at [685, 528] on button "Volgende vraag" at bounding box center [700, 532] width 557 height 39
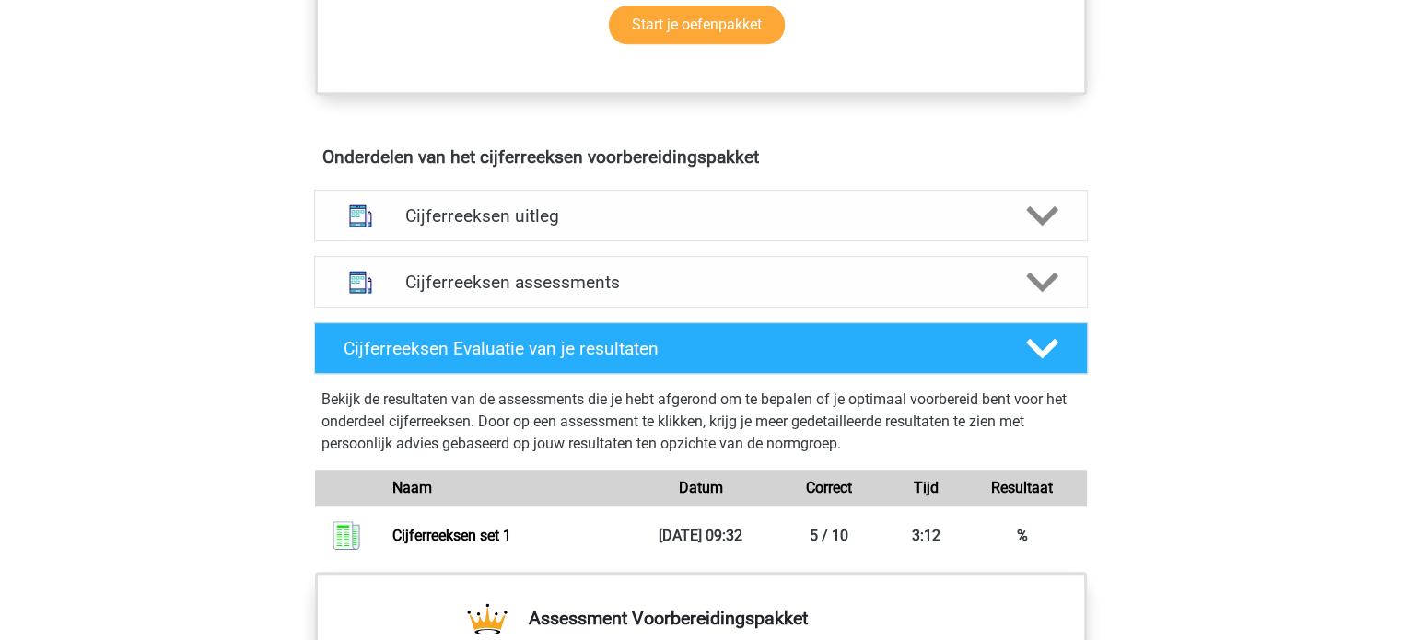
scroll to position [1013, 0]
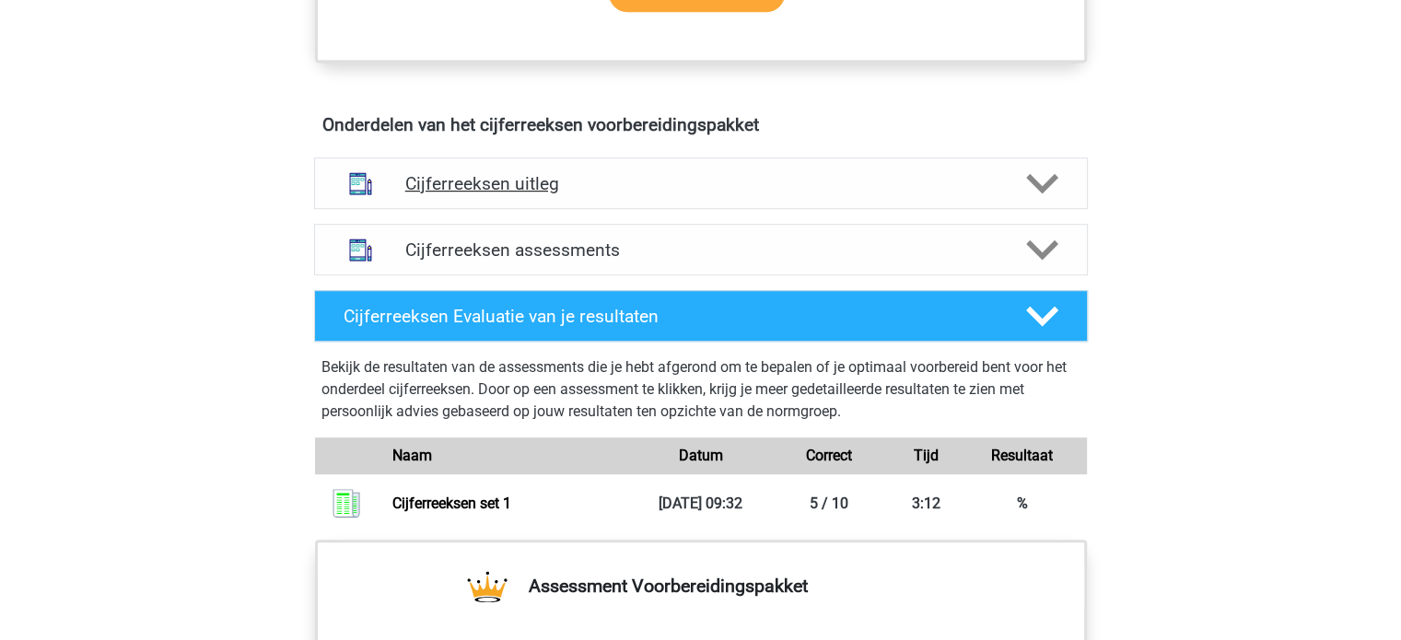
click at [561, 209] on div "Cijferreeksen uitleg" at bounding box center [700, 183] width 773 height 52
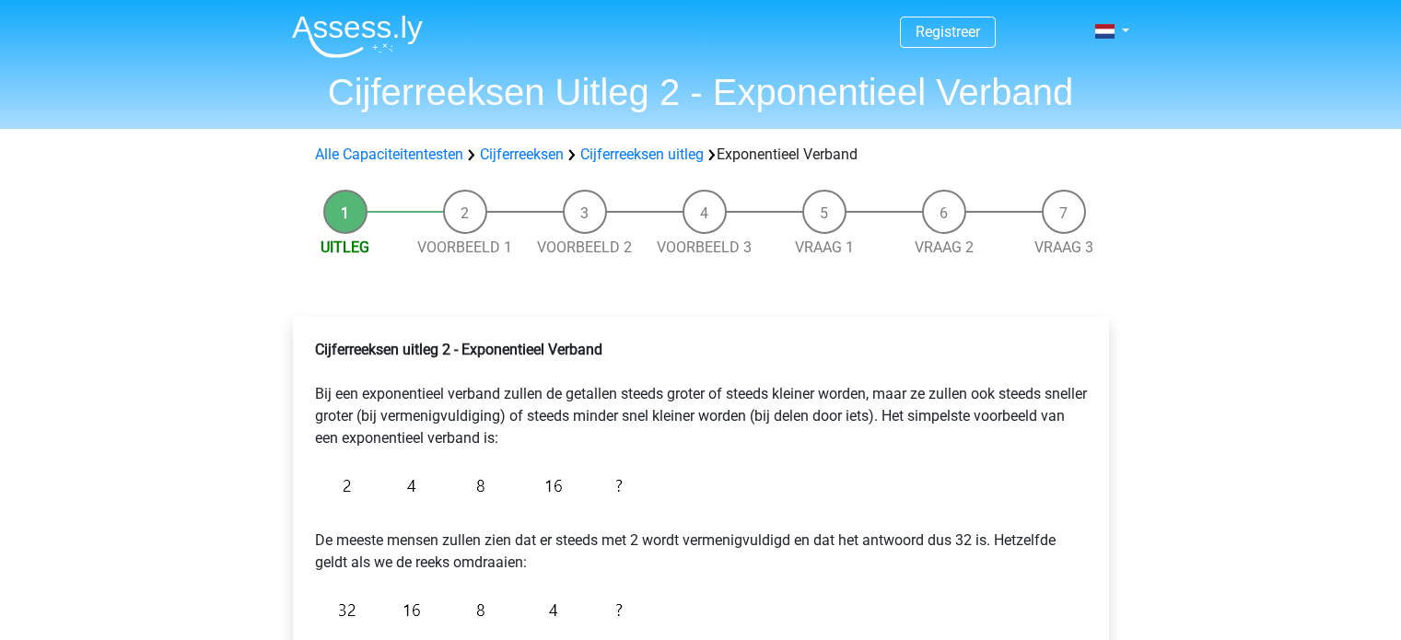
scroll to position [184, 0]
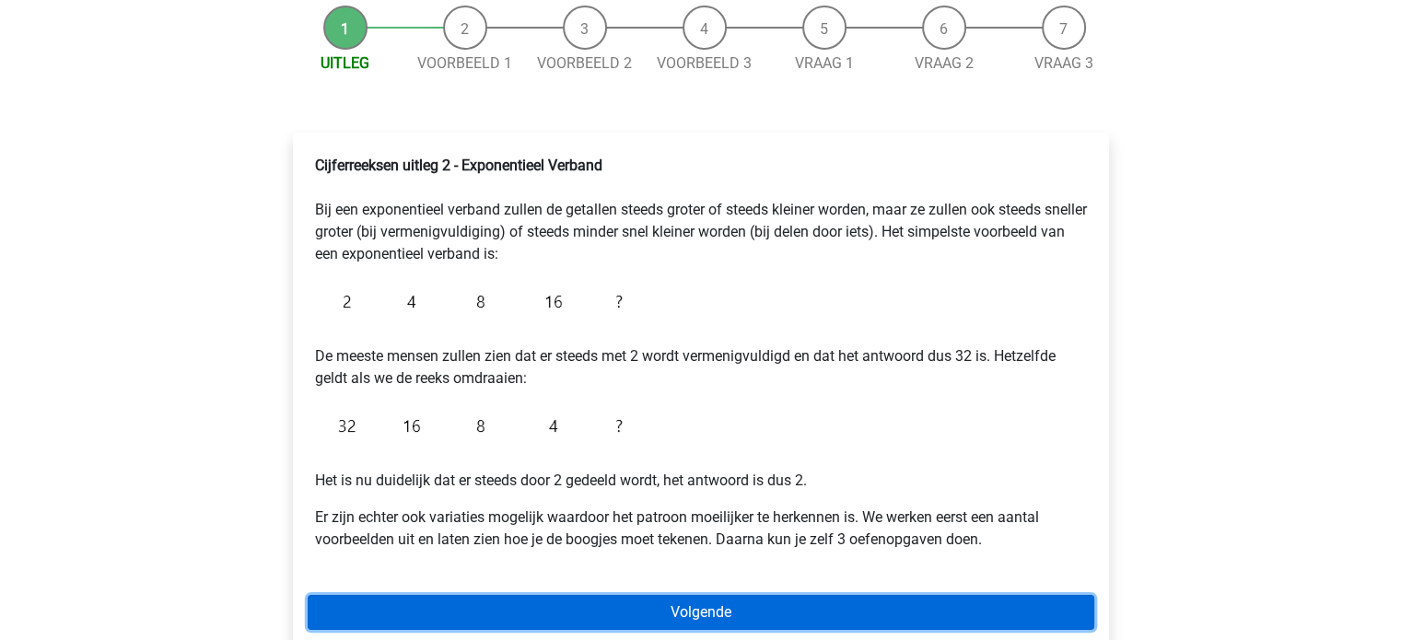
click at [699, 602] on link "Volgende" at bounding box center [701, 612] width 786 height 35
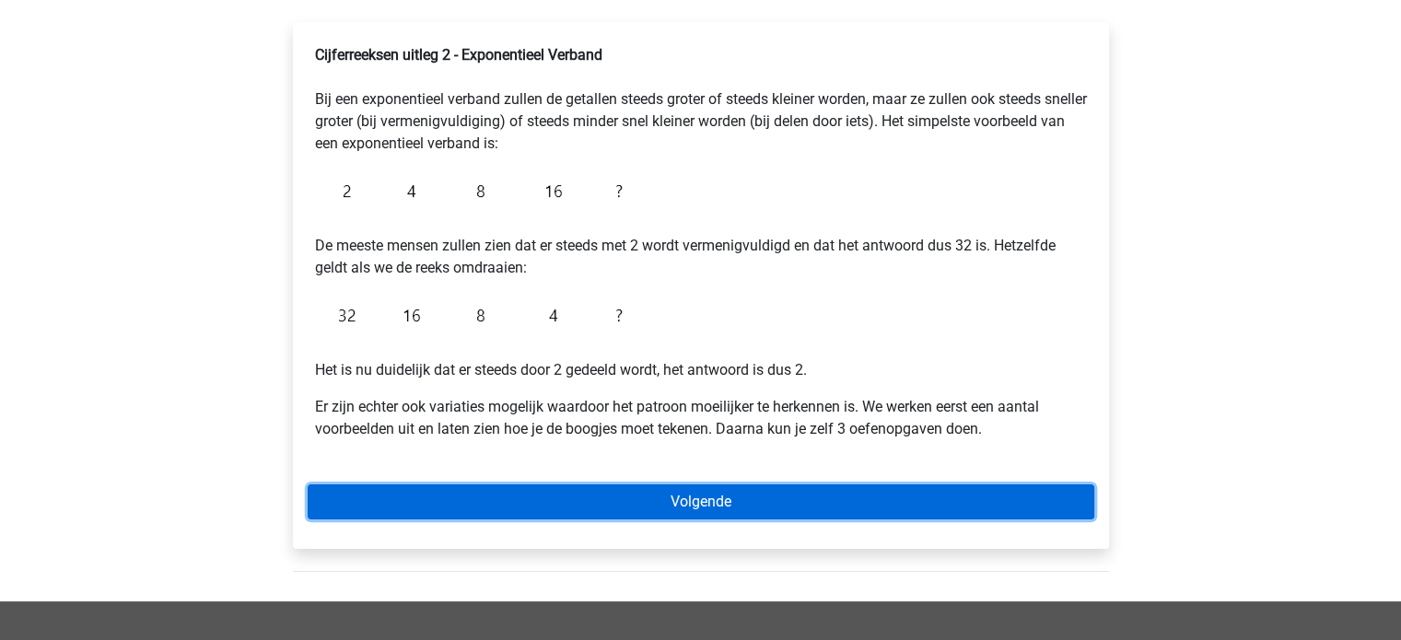
scroll to position [368, 0]
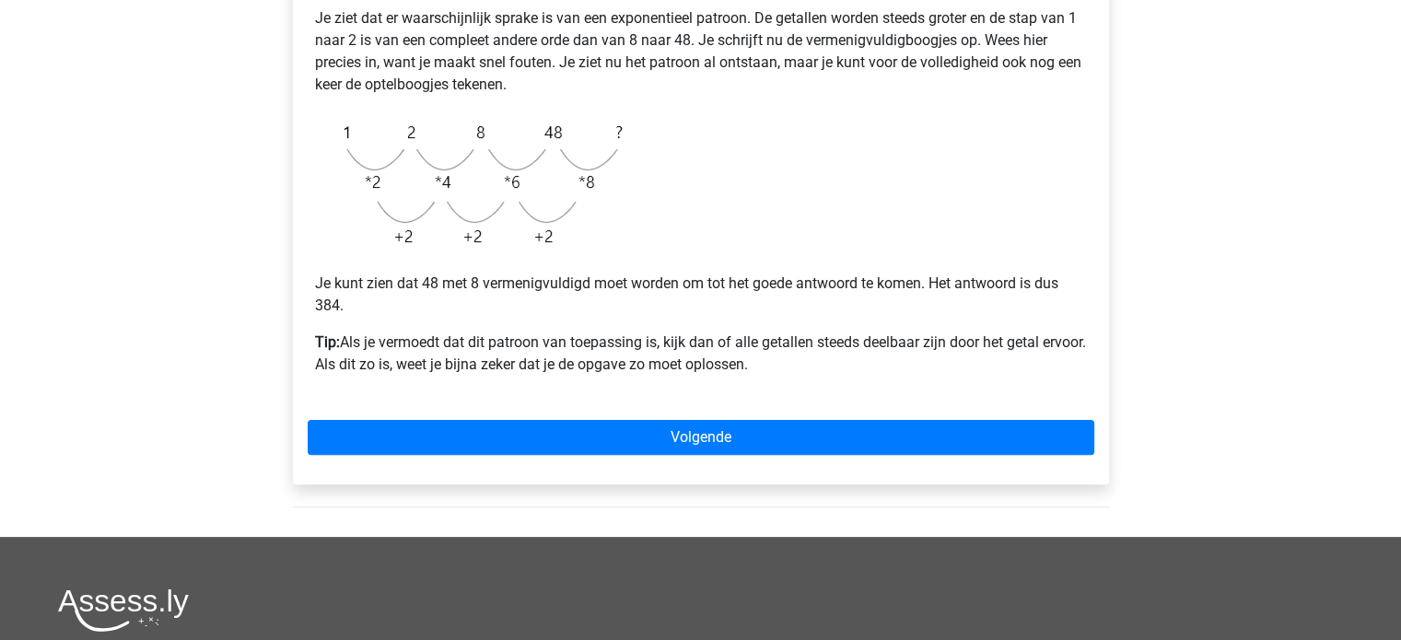
scroll to position [460, 0]
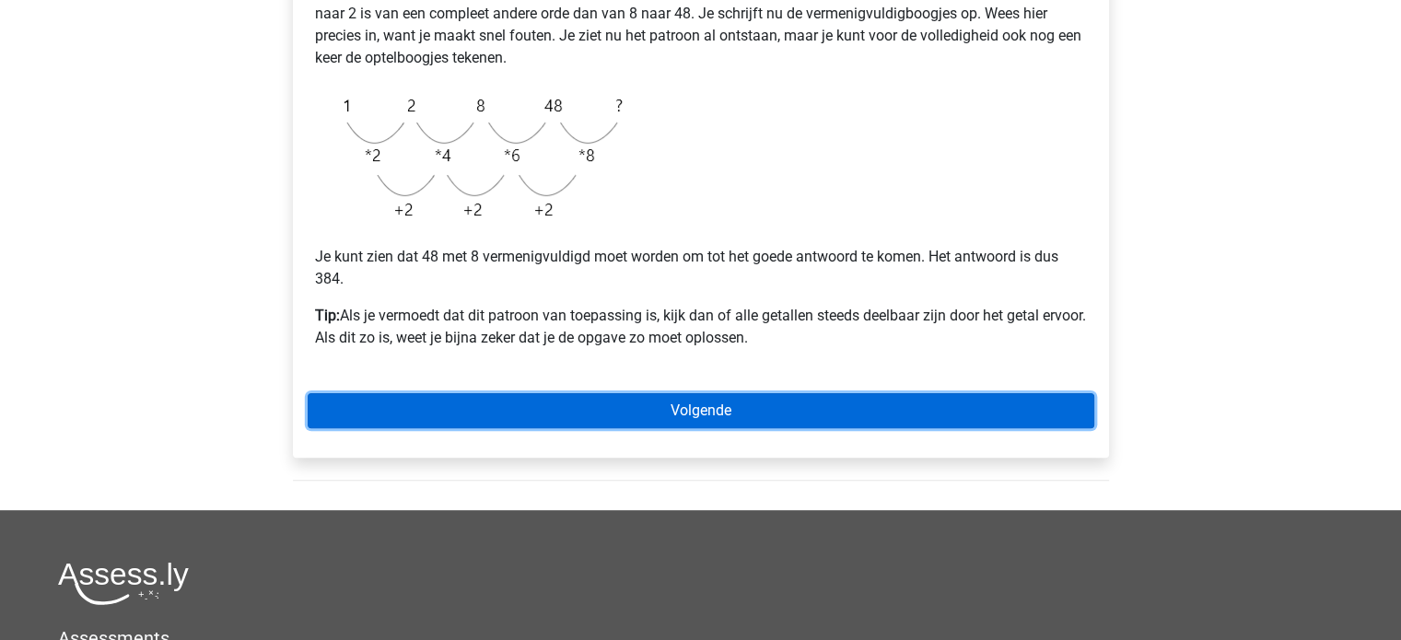
click at [672, 410] on link "Volgende" at bounding box center [701, 410] width 786 height 35
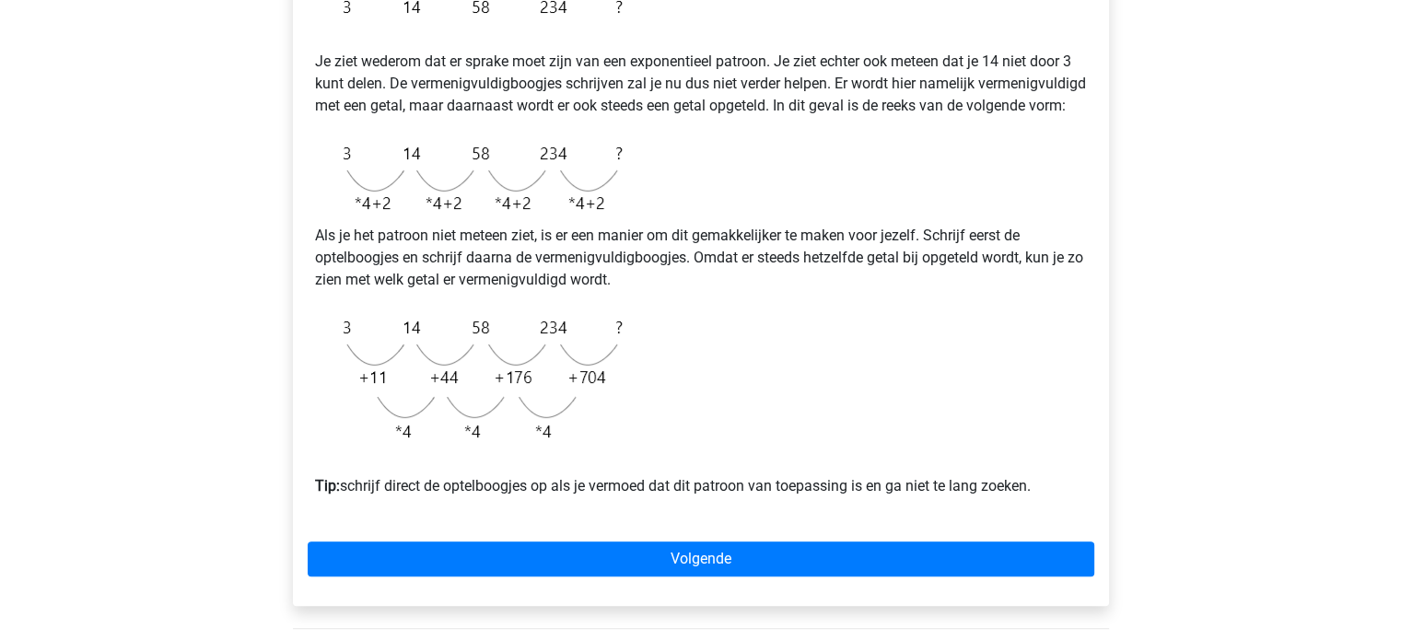
scroll to position [552, 0]
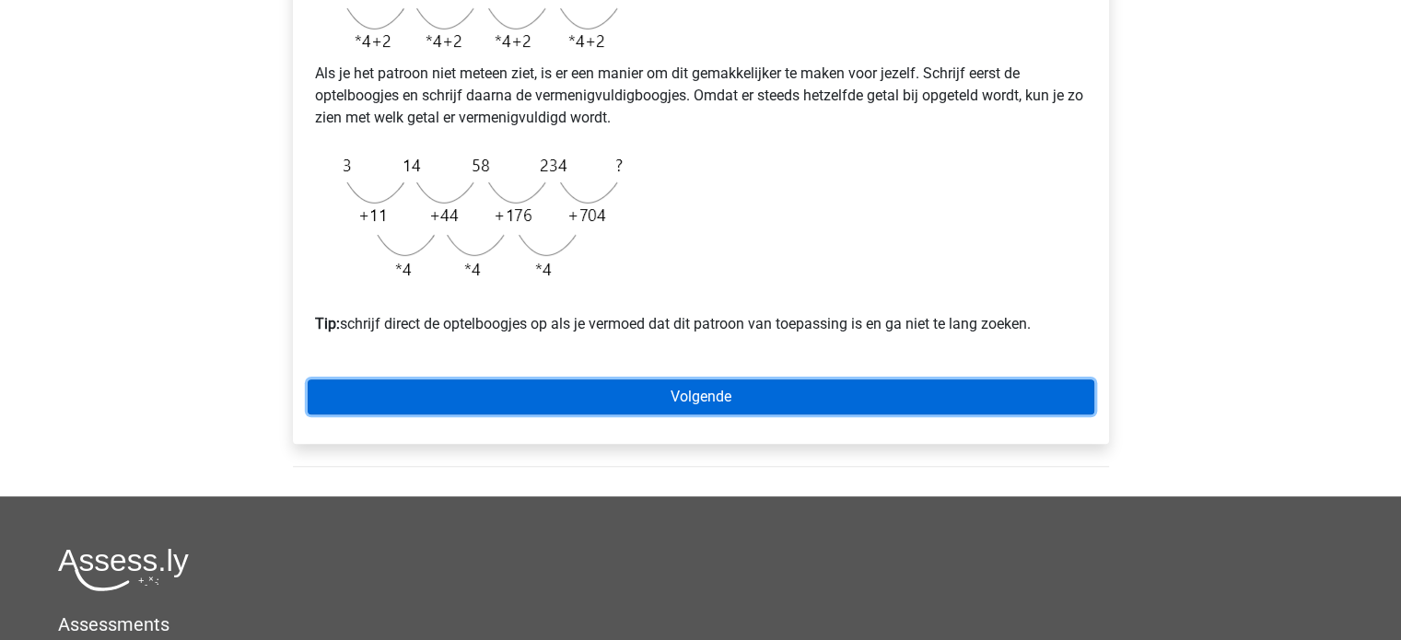
click at [723, 414] on link "Volgende" at bounding box center [701, 396] width 786 height 35
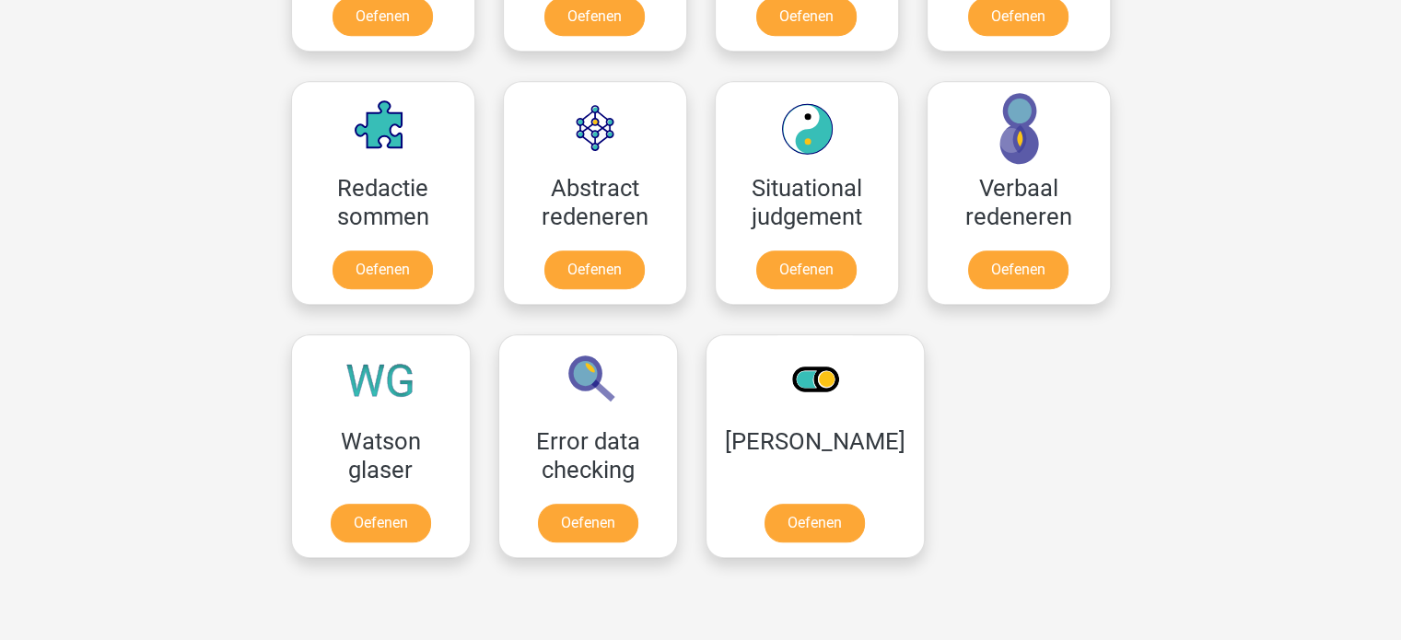
scroll to position [737, 0]
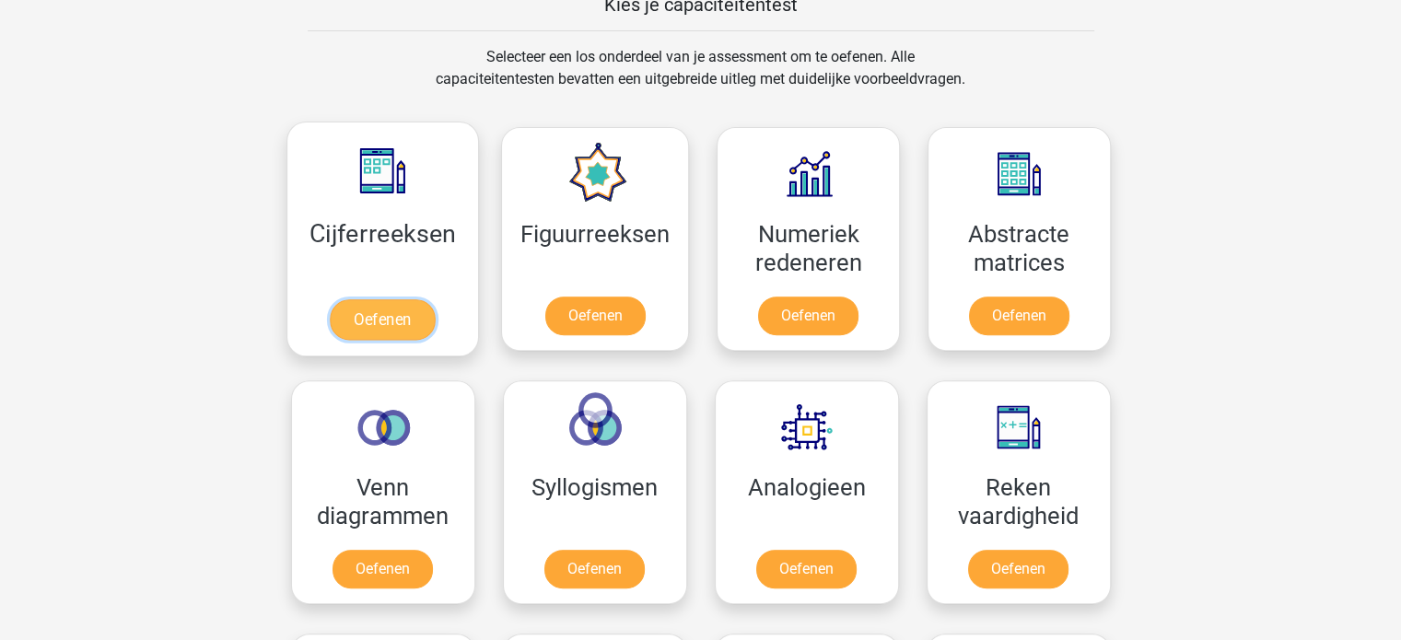
click at [381, 312] on link "Oefenen" at bounding box center [382, 319] width 105 height 41
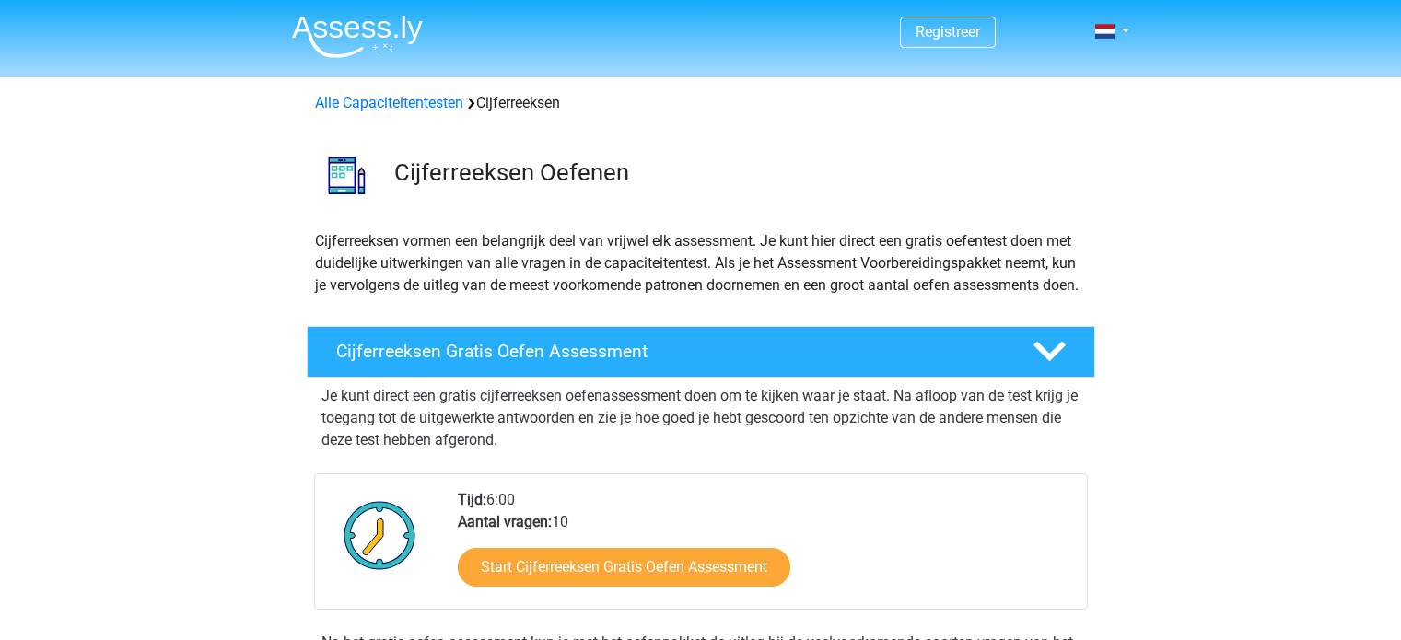
scroll to position [1013, 0]
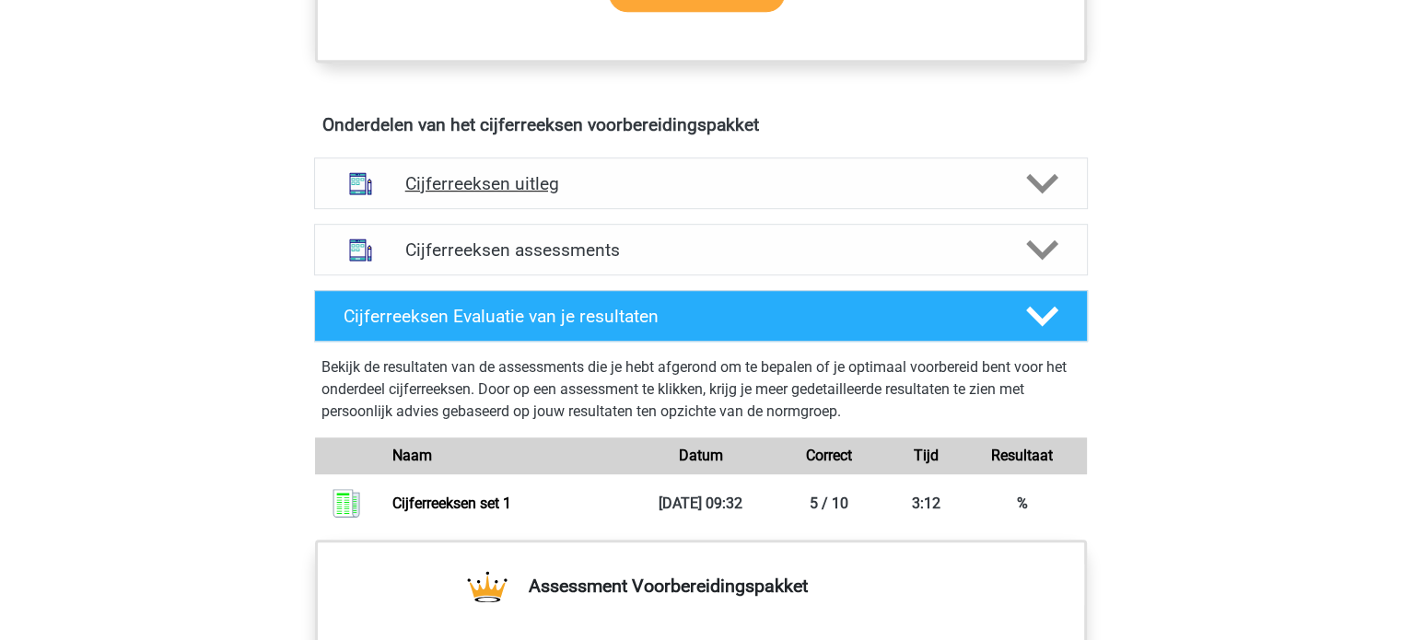
click at [714, 194] on h4 "Cijferreeksen uitleg" at bounding box center [700, 183] width 591 height 21
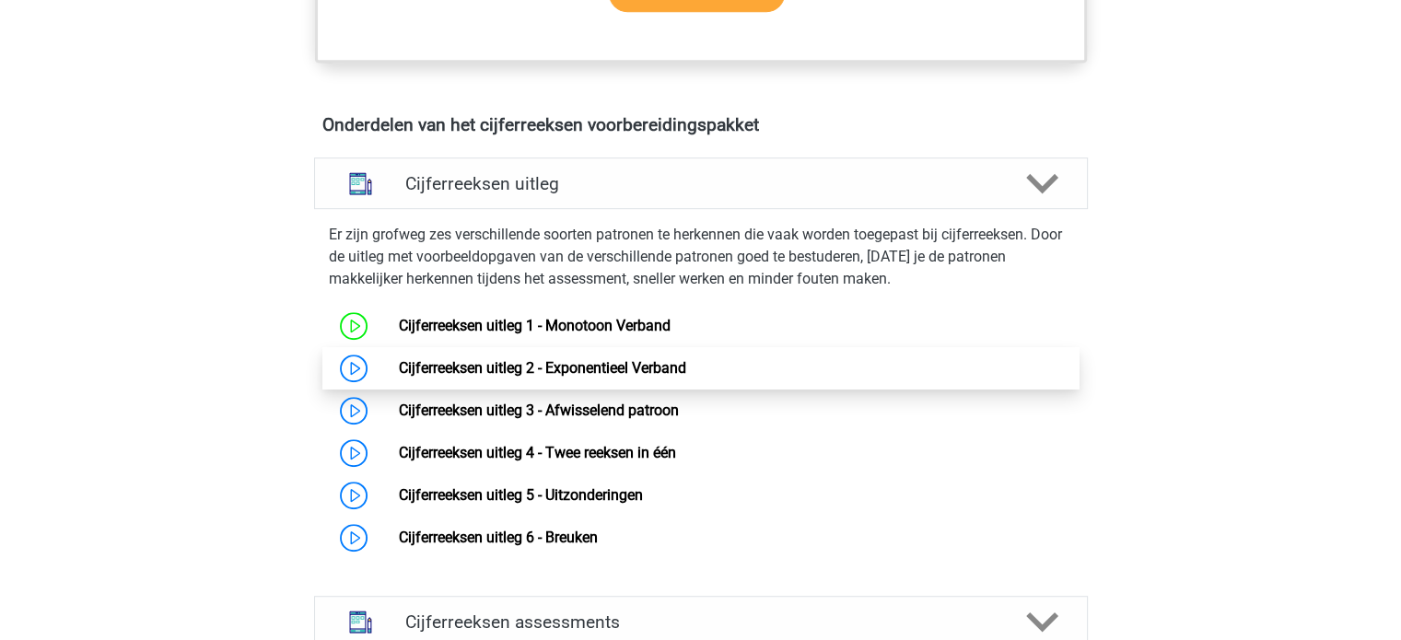
click at [560, 377] on link "Cijferreeksen uitleg 2 - Exponentieel Verband" at bounding box center [542, 367] width 287 height 17
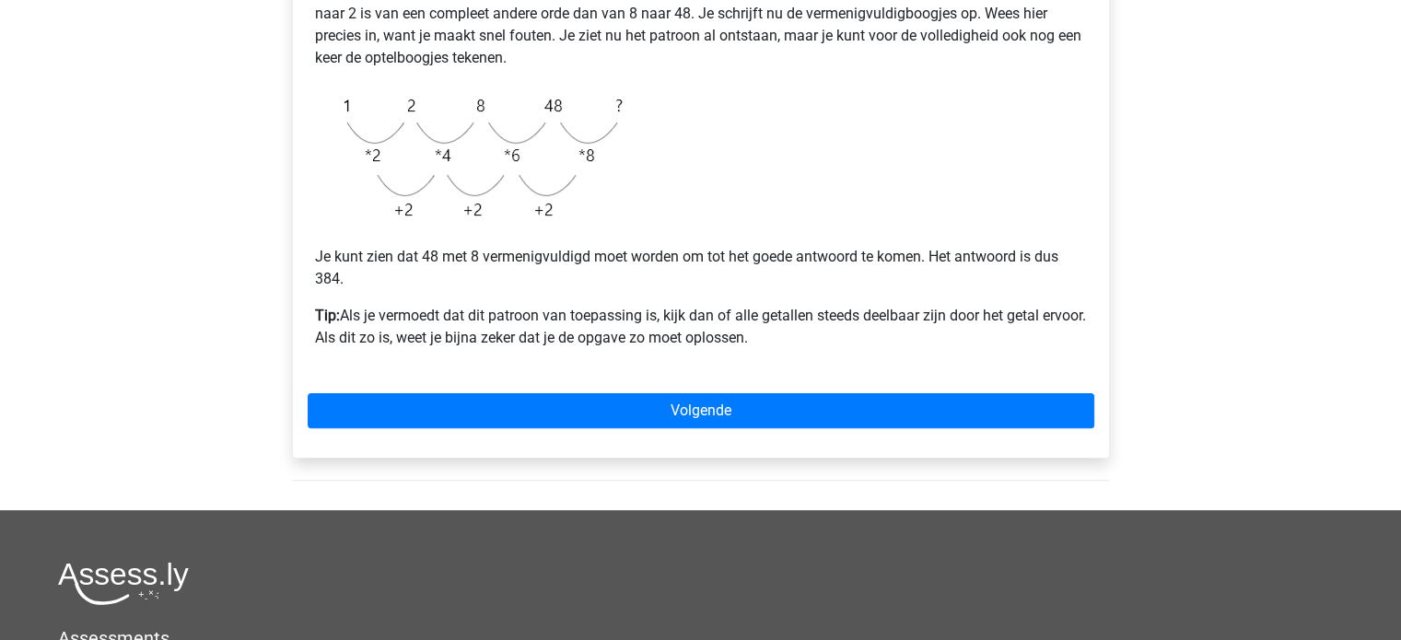
scroll to position [460, 0]
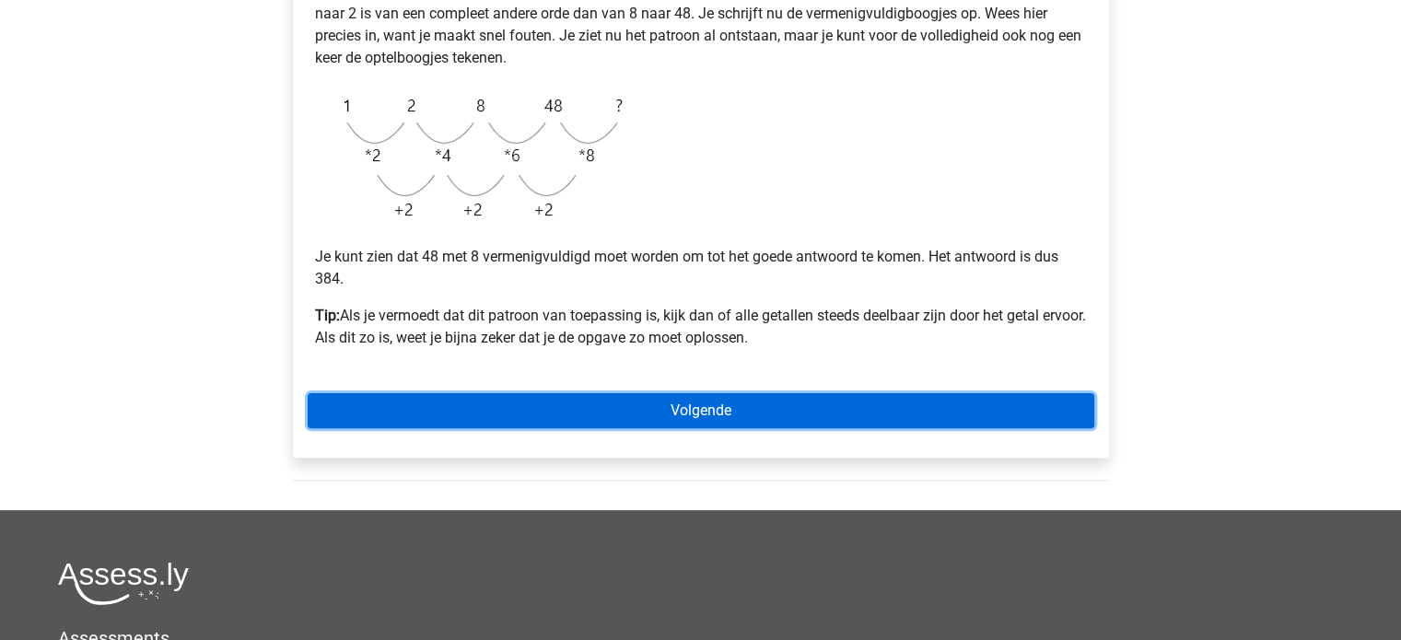
click at [692, 417] on link "Volgende" at bounding box center [701, 410] width 786 height 35
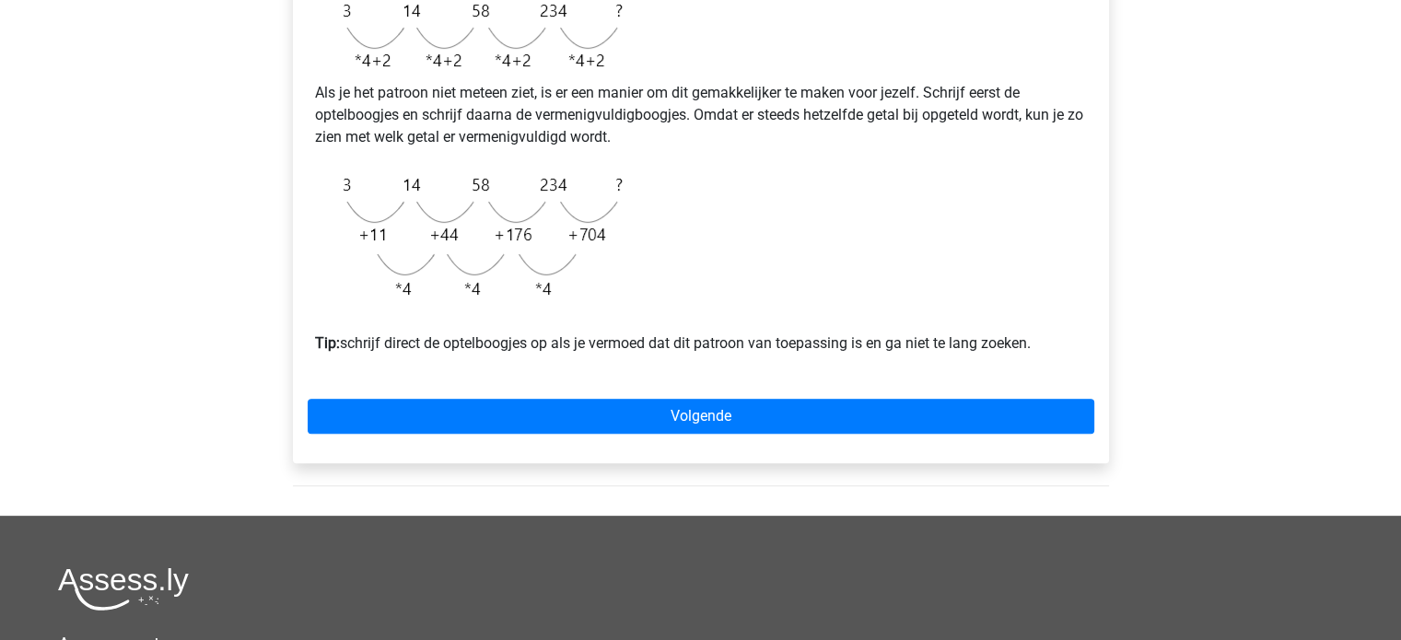
scroll to position [645, 0]
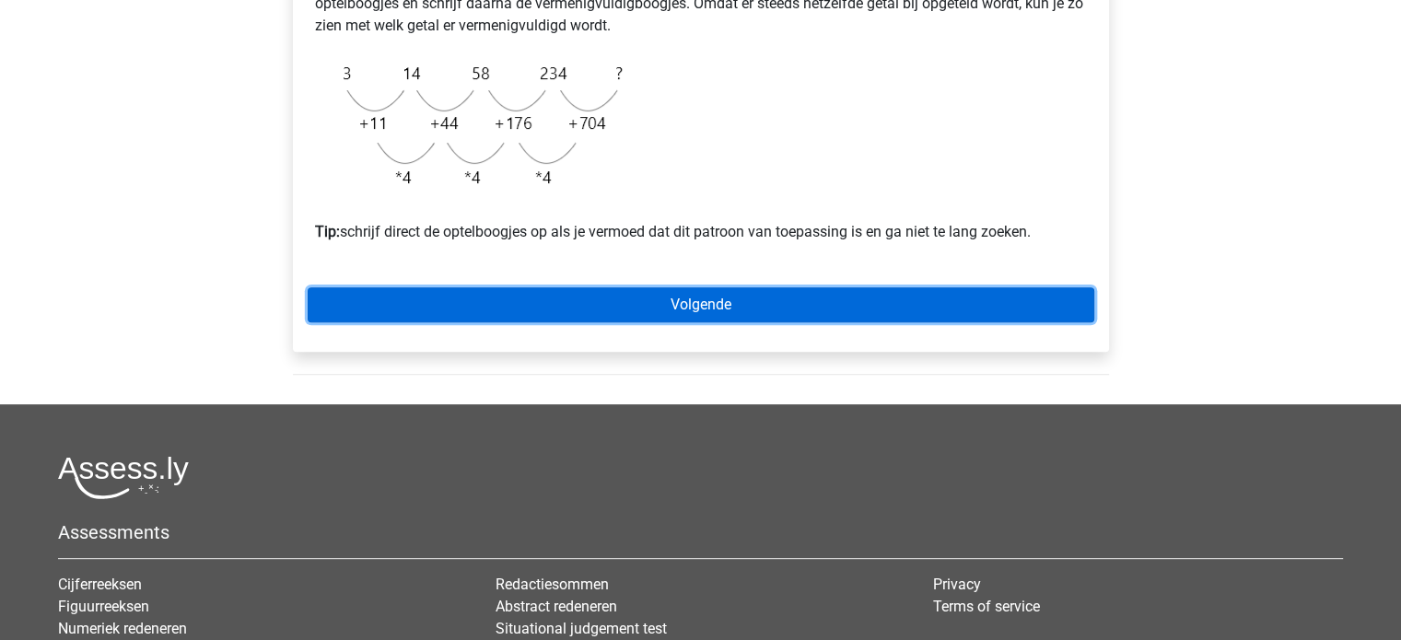
click at [689, 322] on link "Volgende" at bounding box center [701, 304] width 786 height 35
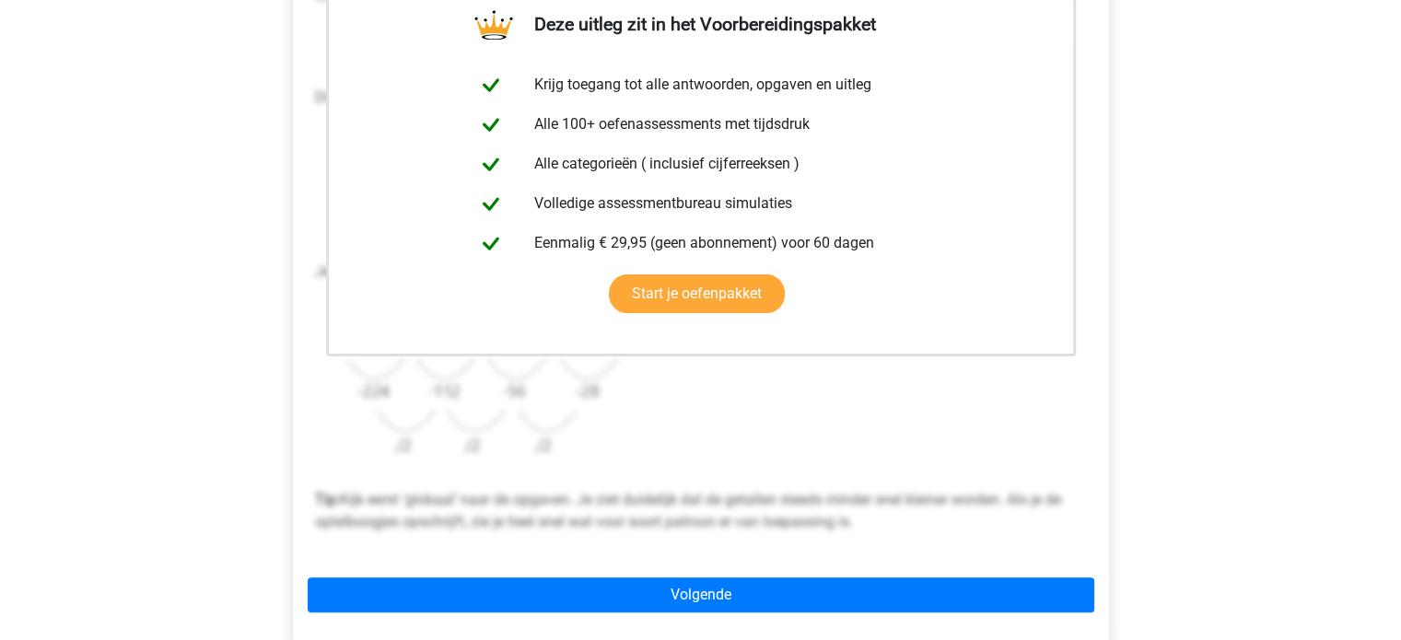
scroll to position [460, 0]
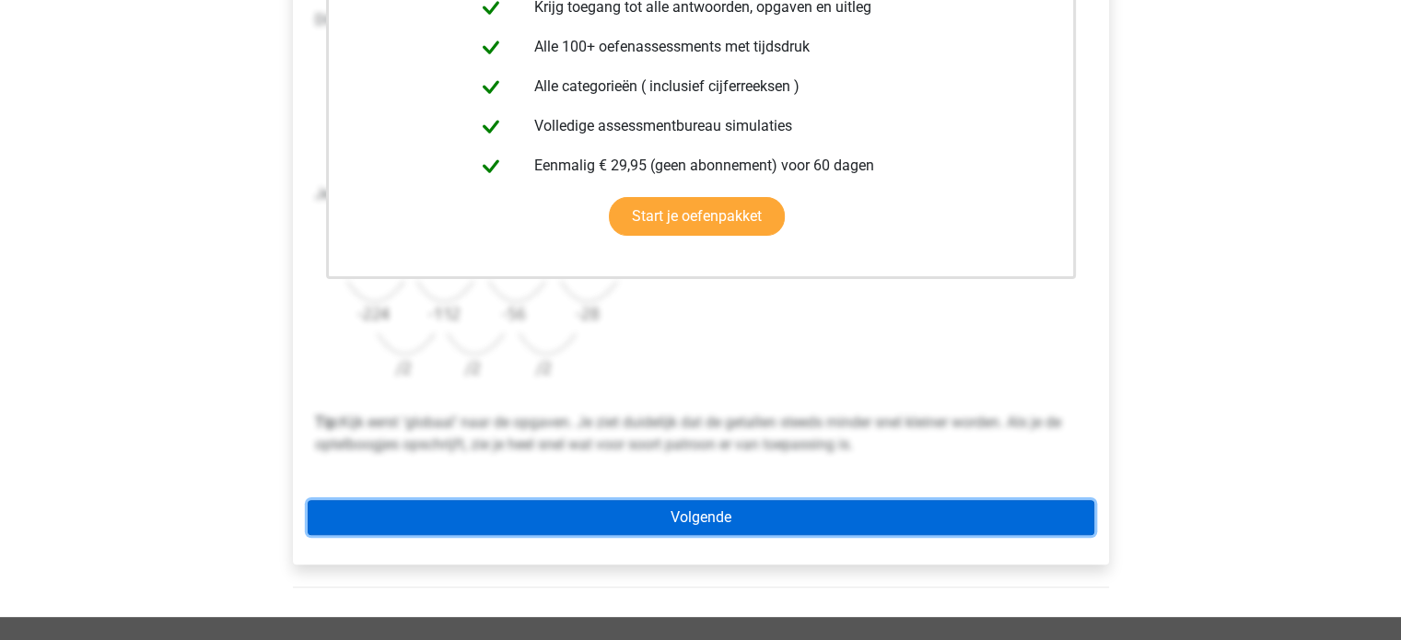
click at [704, 512] on link "Volgende" at bounding box center [701, 517] width 786 height 35
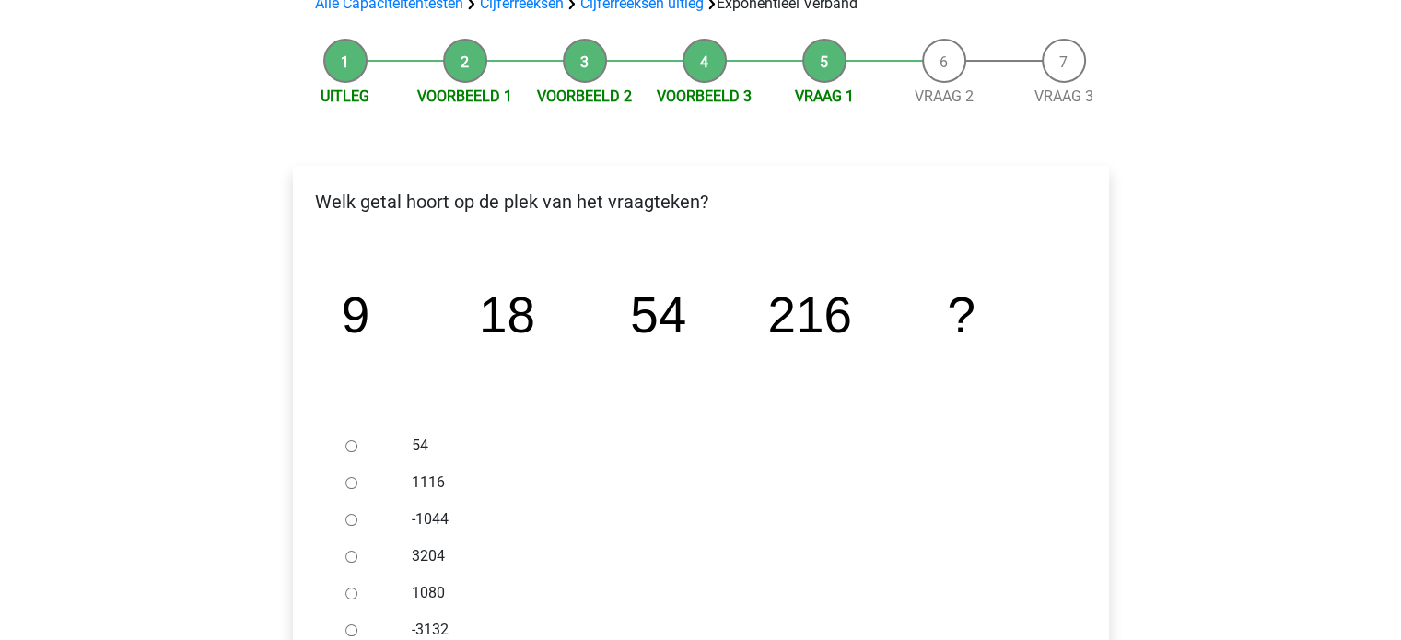
scroll to position [276, 0]
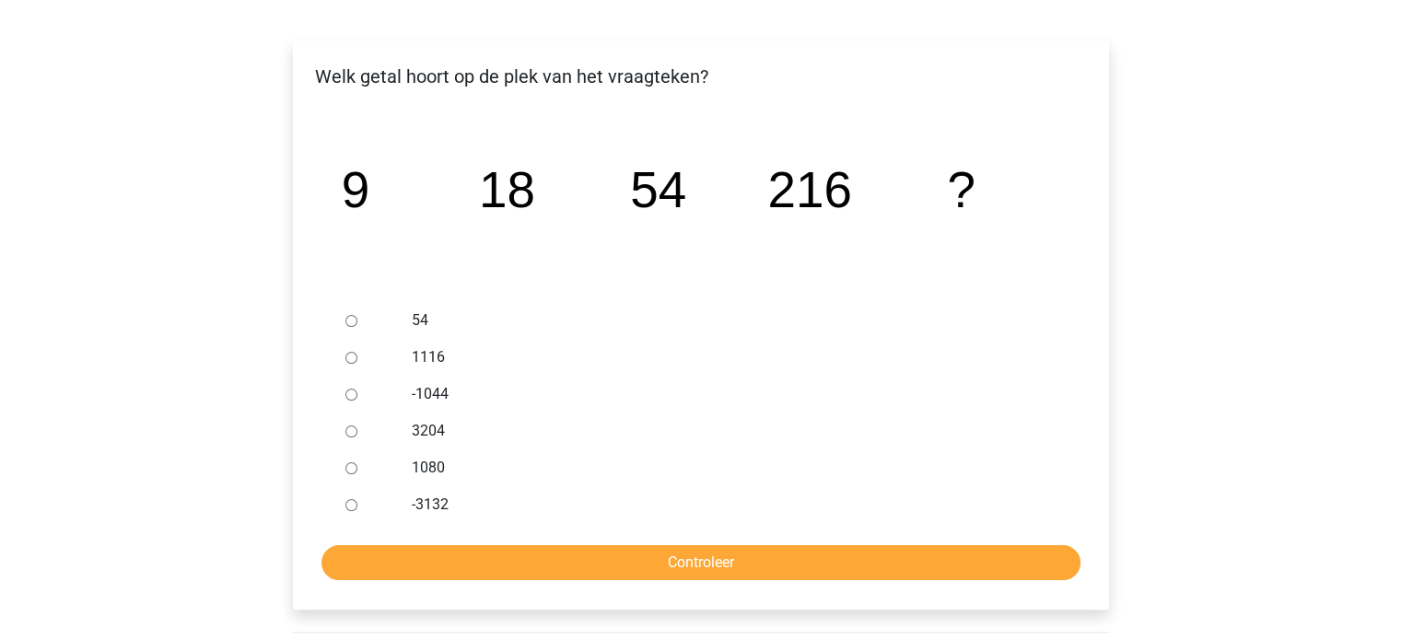
click at [418, 466] on label "1080" at bounding box center [730, 468] width 637 height 22
click at [357, 466] on input "1080" at bounding box center [351, 468] width 12 height 12
radio input "true"
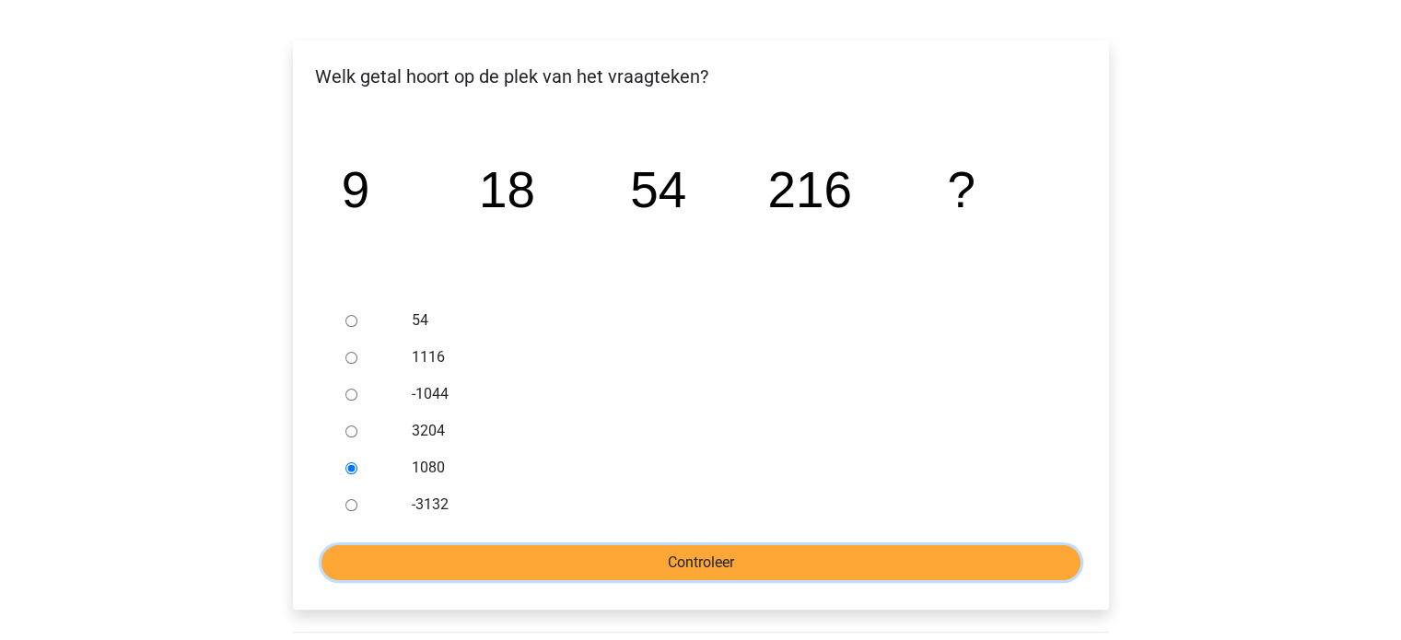
click at [608, 559] on input "Controleer" at bounding box center [700, 562] width 759 height 35
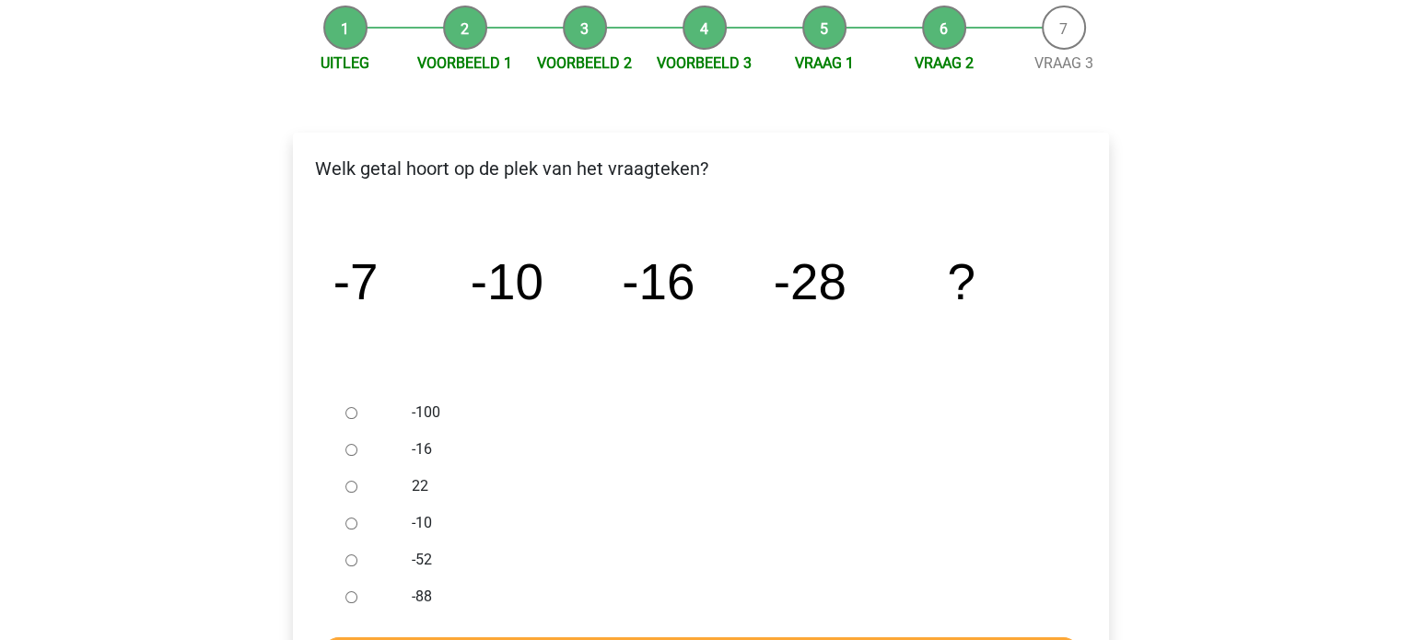
scroll to position [276, 0]
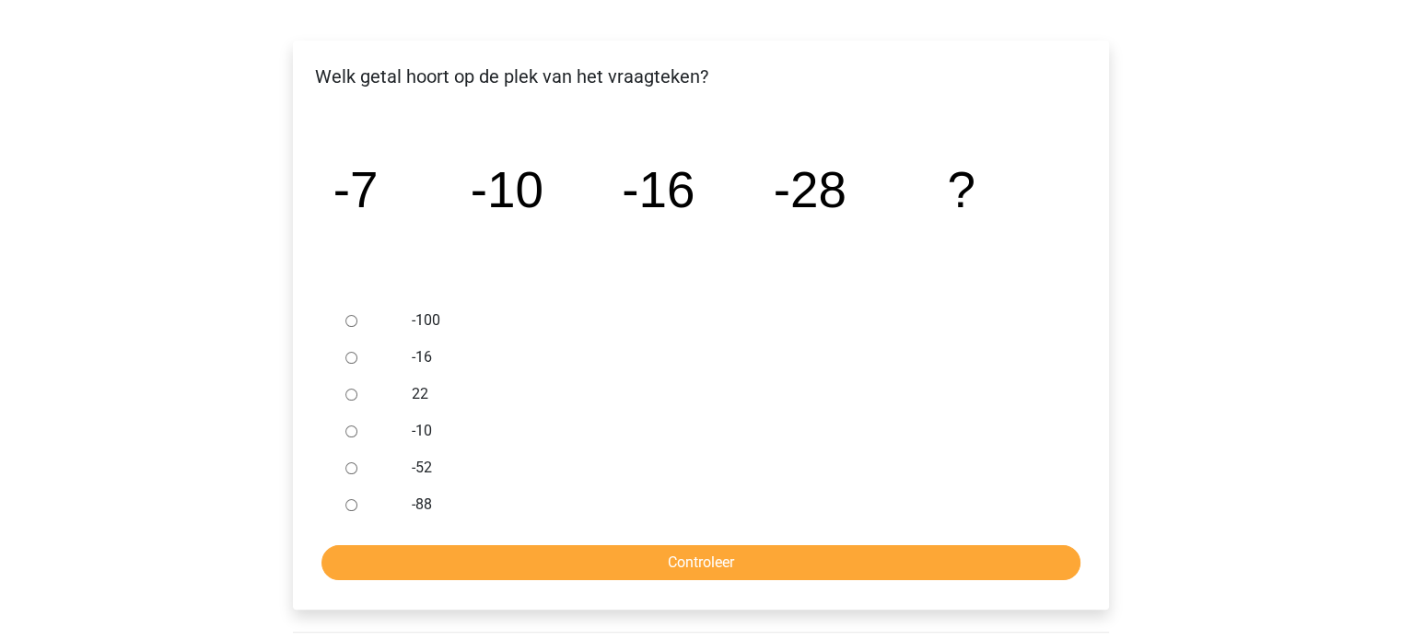
click at [363, 467] on div at bounding box center [368, 467] width 61 height 37
click at [352, 469] on input "-52" at bounding box center [351, 468] width 12 height 12
radio input "true"
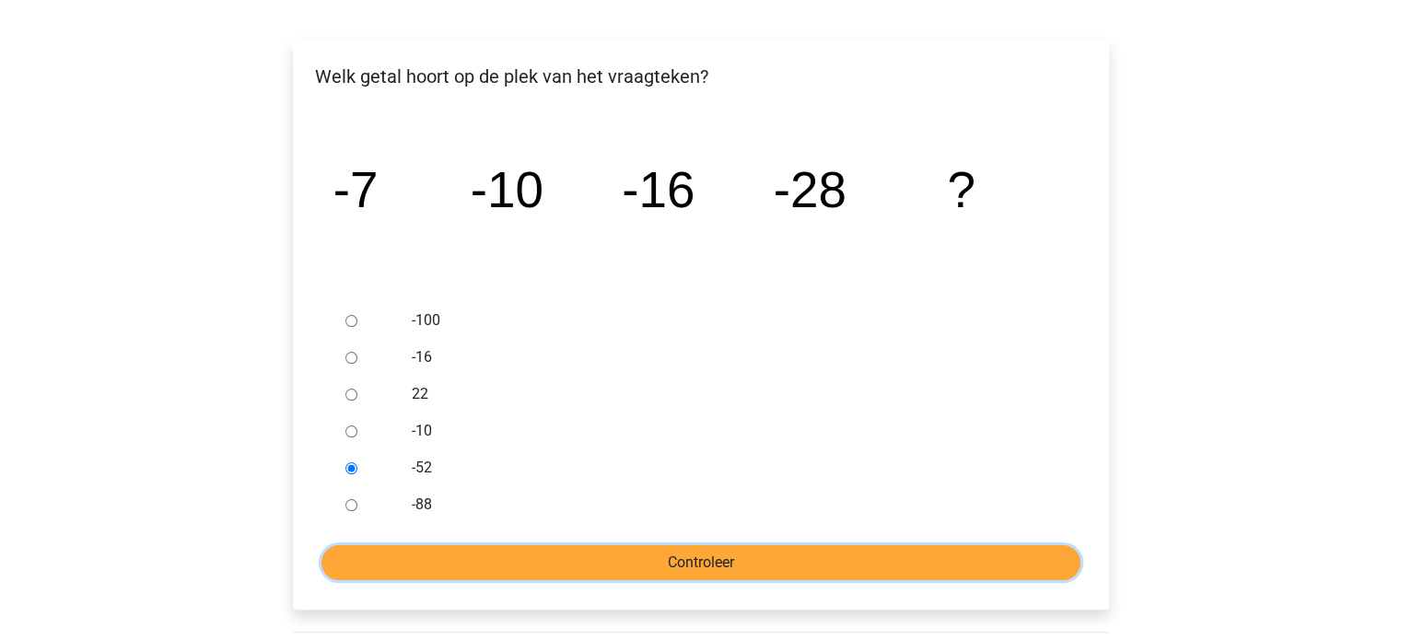
click at [541, 563] on input "Controleer" at bounding box center [700, 562] width 759 height 35
click at [676, 569] on input "Controleer" at bounding box center [700, 562] width 759 height 35
click at [670, 560] on input "Controleer" at bounding box center [700, 562] width 759 height 35
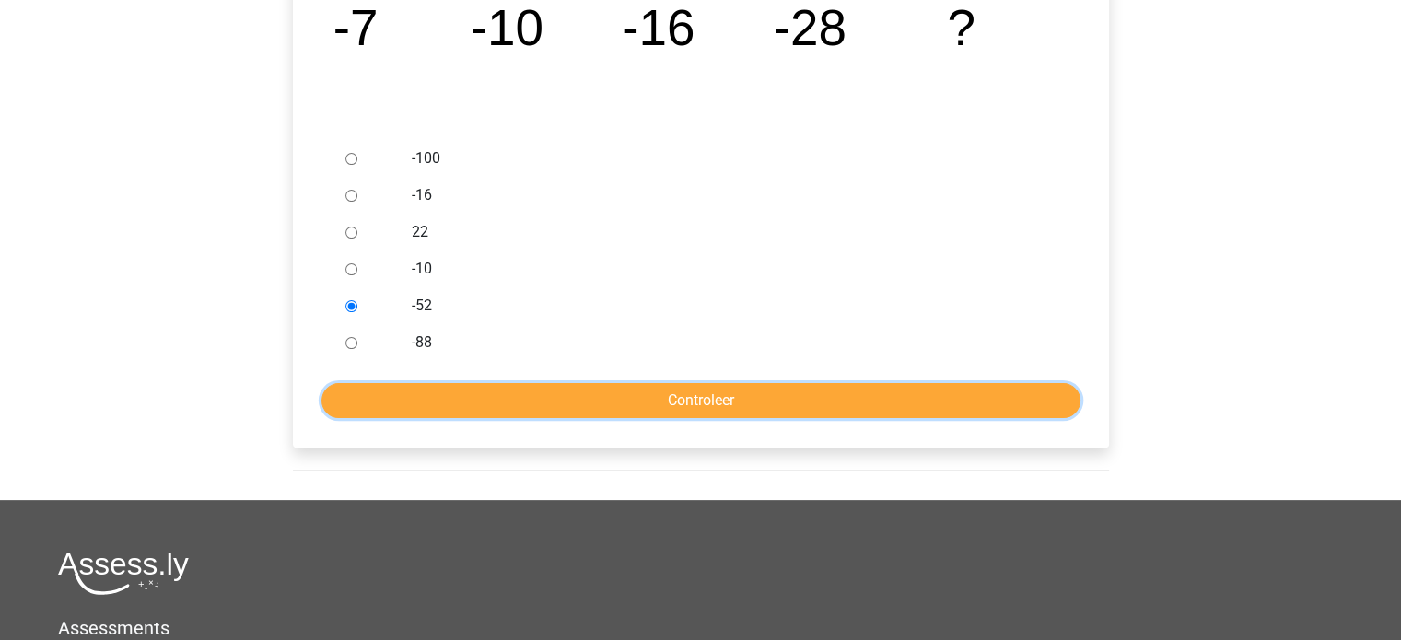
scroll to position [460, 0]
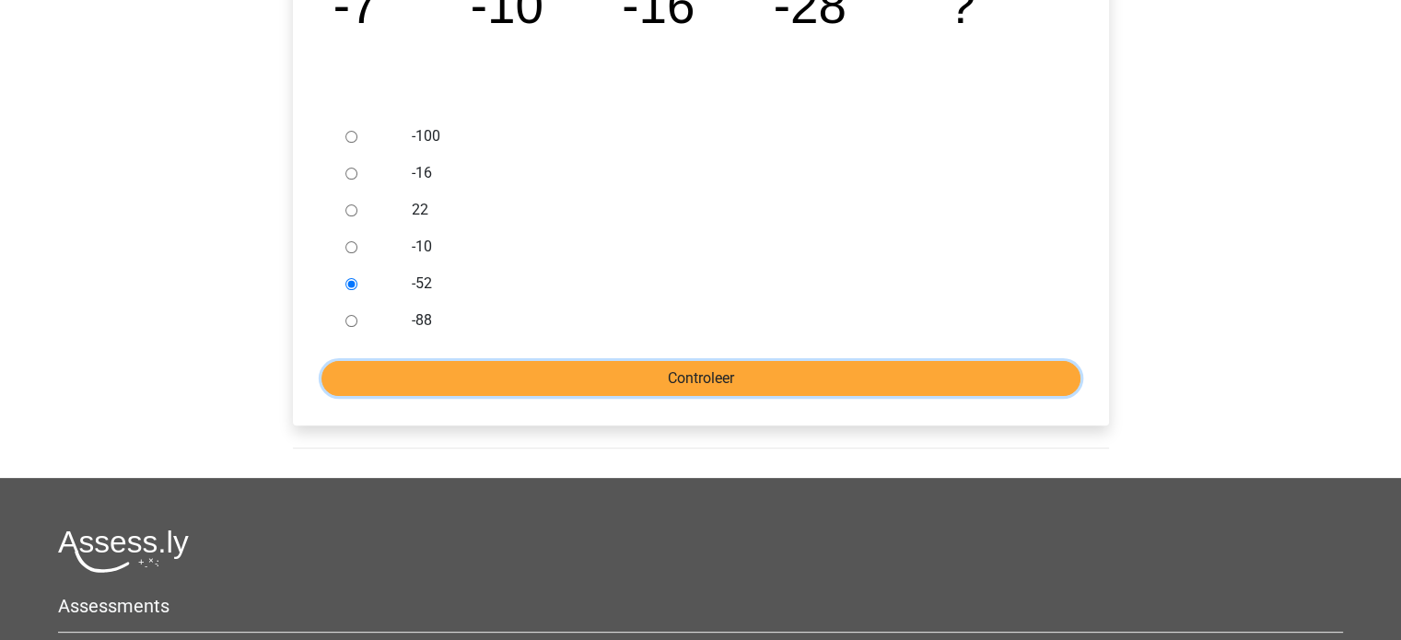
click at [688, 378] on input "Controleer" at bounding box center [700, 378] width 759 height 35
click at [668, 376] on input "Controleer" at bounding box center [700, 378] width 759 height 35
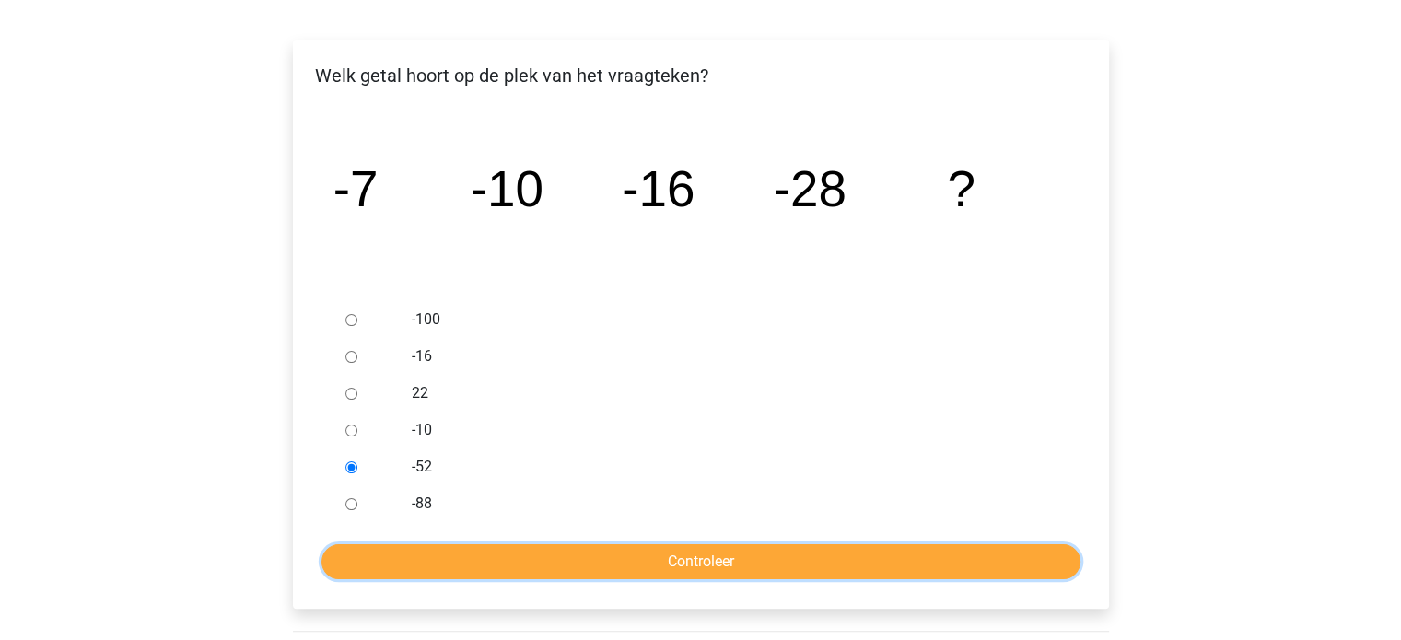
scroll to position [276, 0]
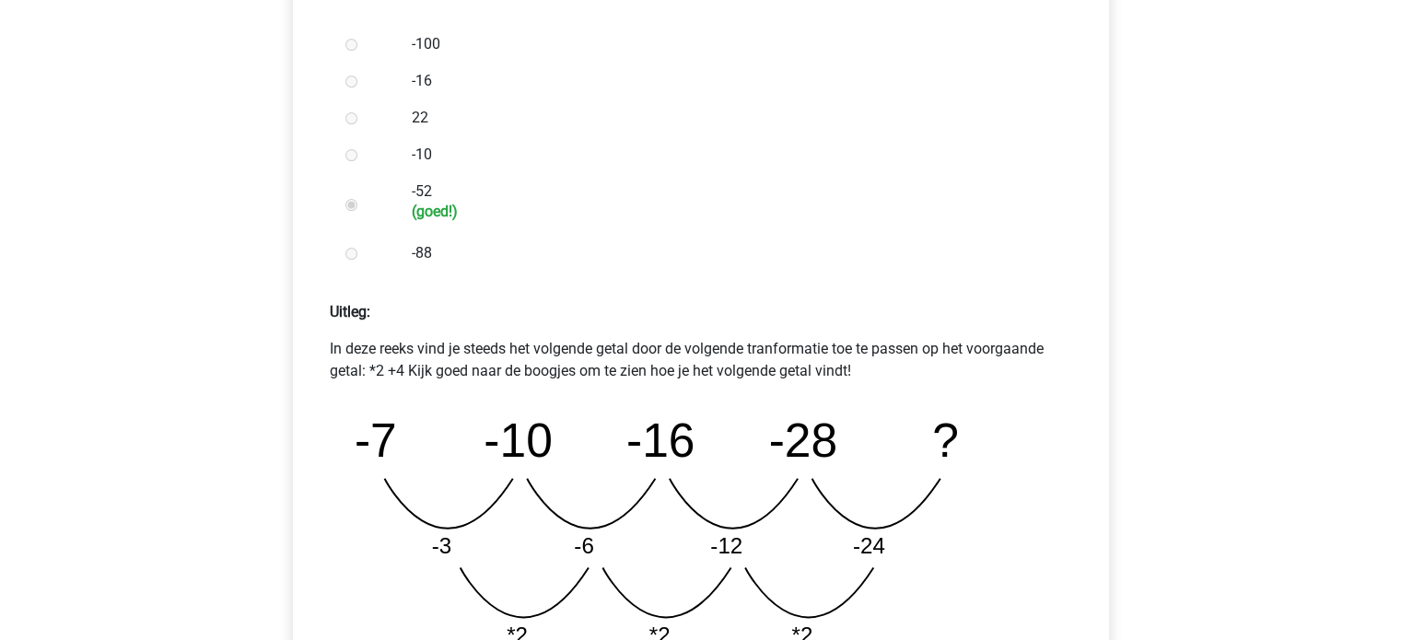
scroll to position [829, 0]
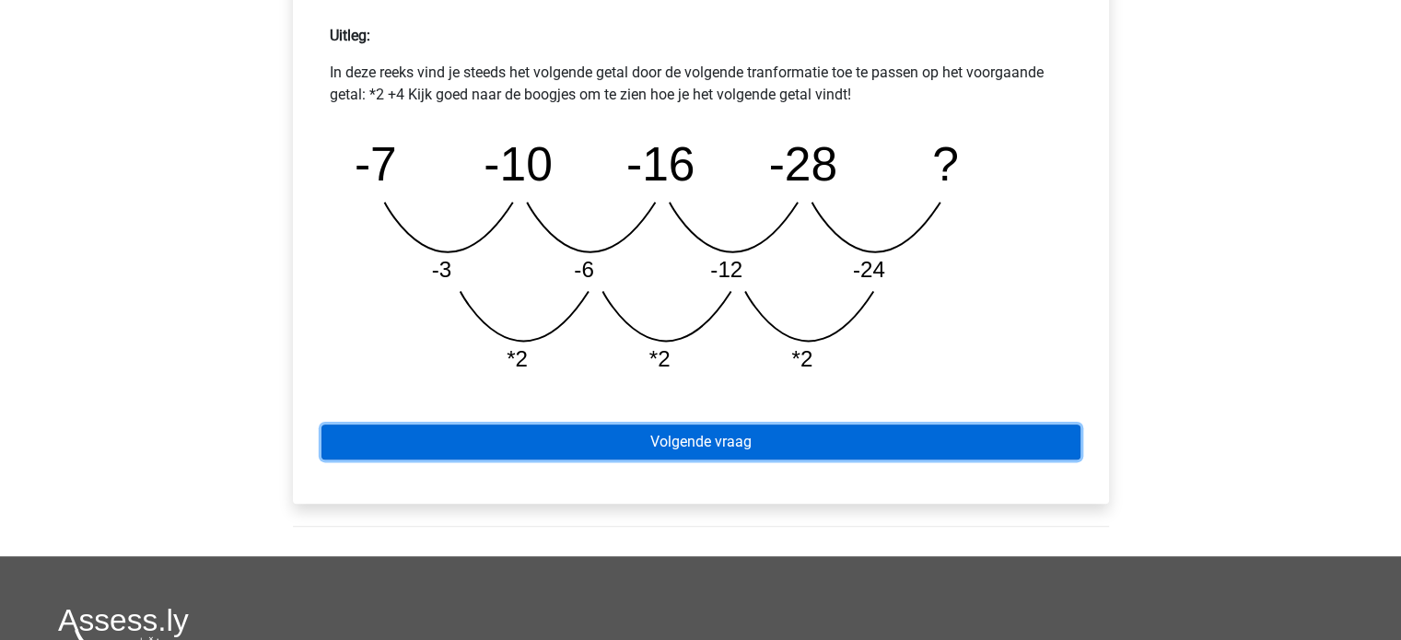
click at [715, 456] on link "Volgende vraag" at bounding box center [700, 441] width 759 height 35
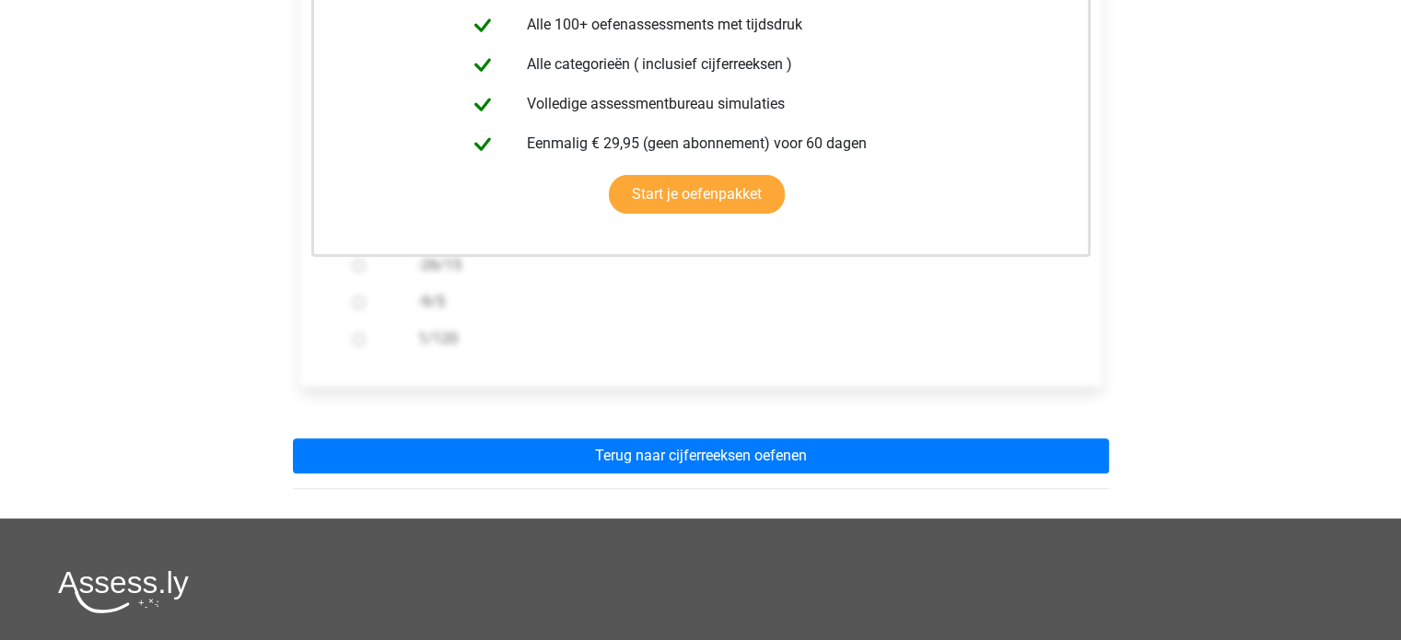
scroll to position [460, 0]
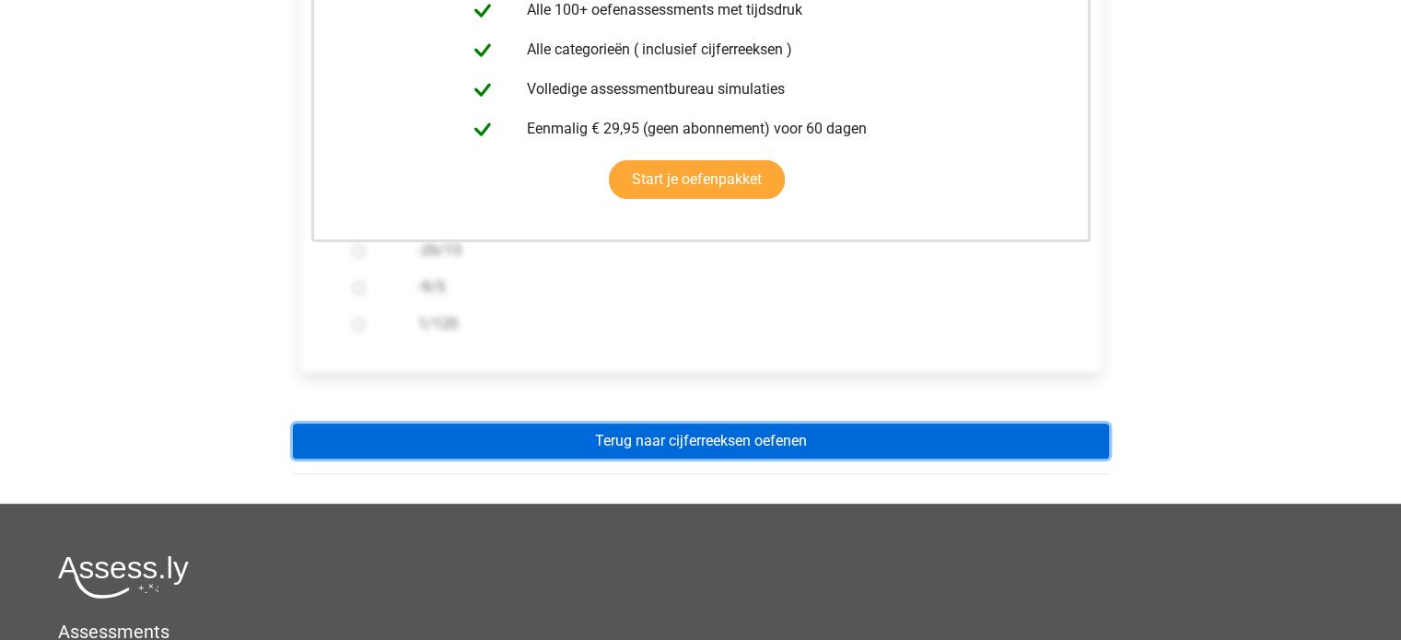
click at [706, 436] on link "Terug naar cijferreeksen oefenen" at bounding box center [701, 441] width 816 height 35
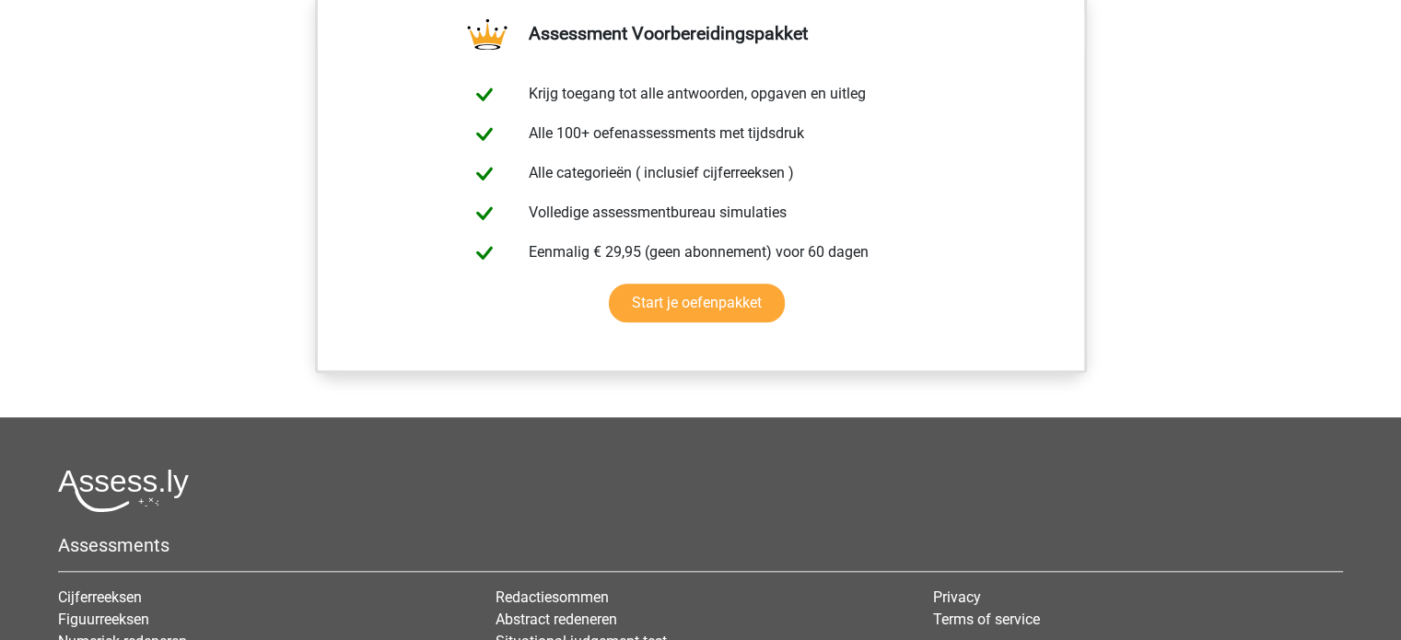
scroll to position [1105, 0]
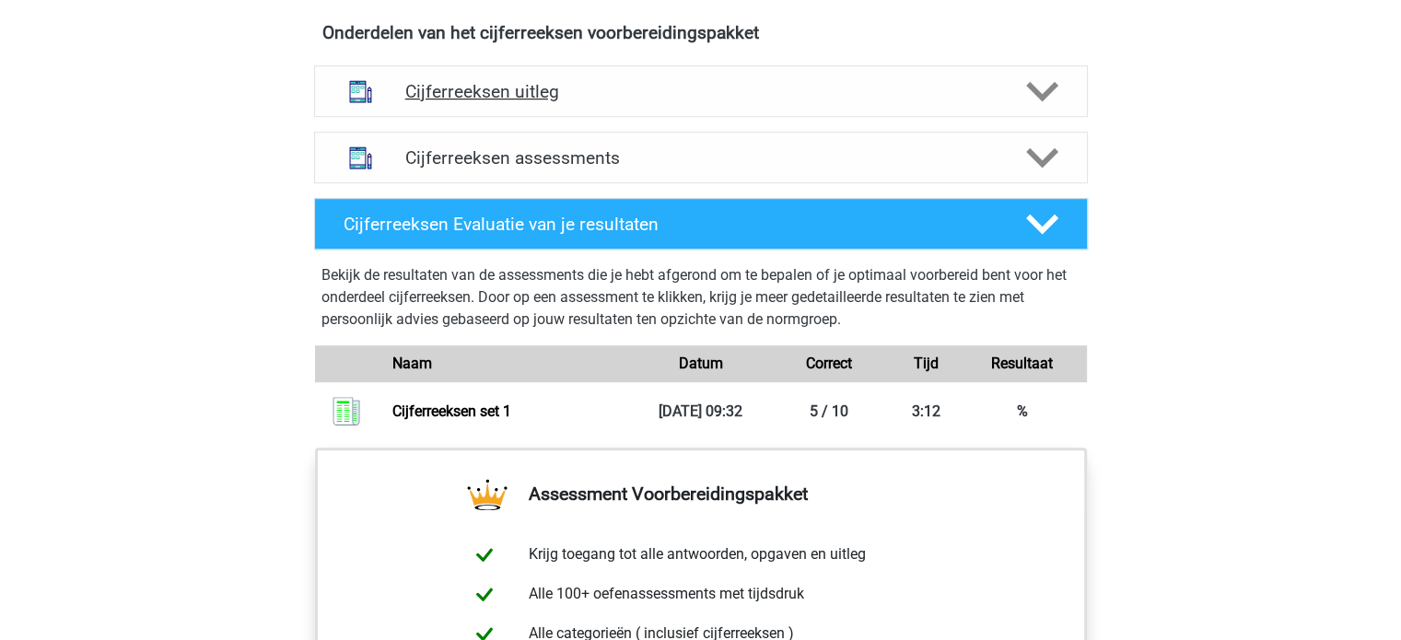
click at [552, 102] on h4 "Cijferreeksen uitleg" at bounding box center [700, 91] width 591 height 21
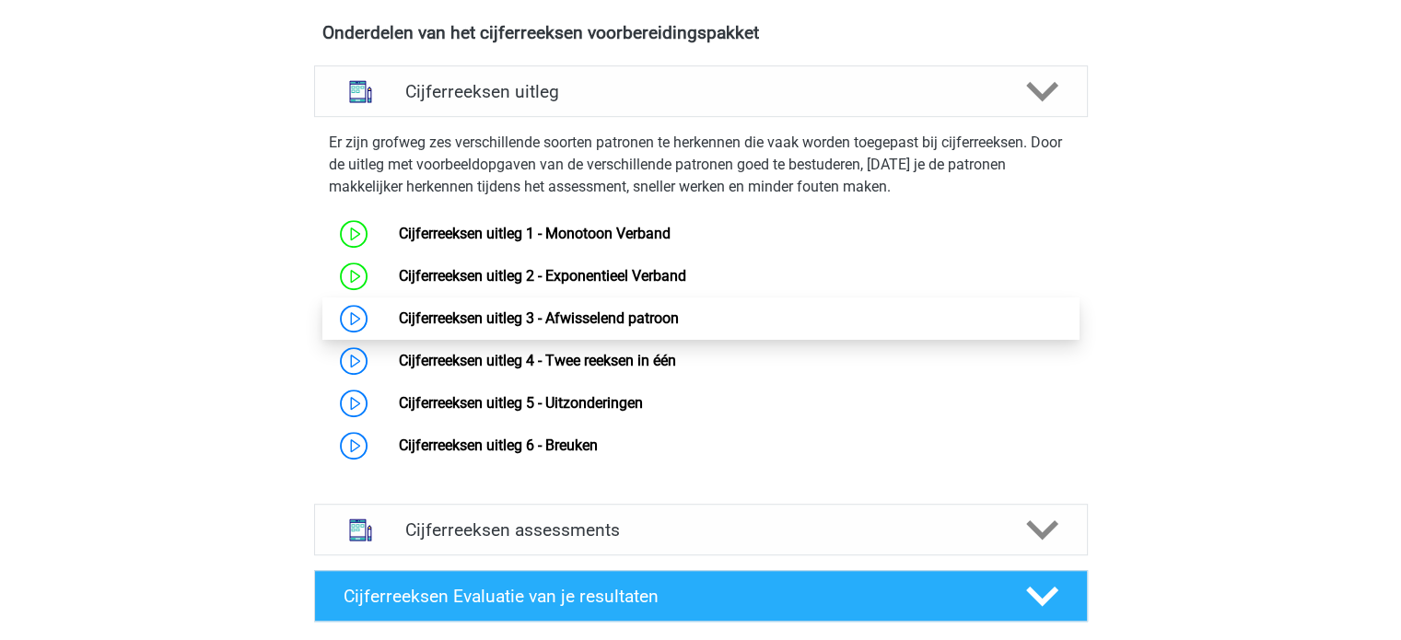
click at [399, 327] on link "Cijferreeksen uitleg 3 - Afwisselend patroon" at bounding box center [539, 317] width 280 height 17
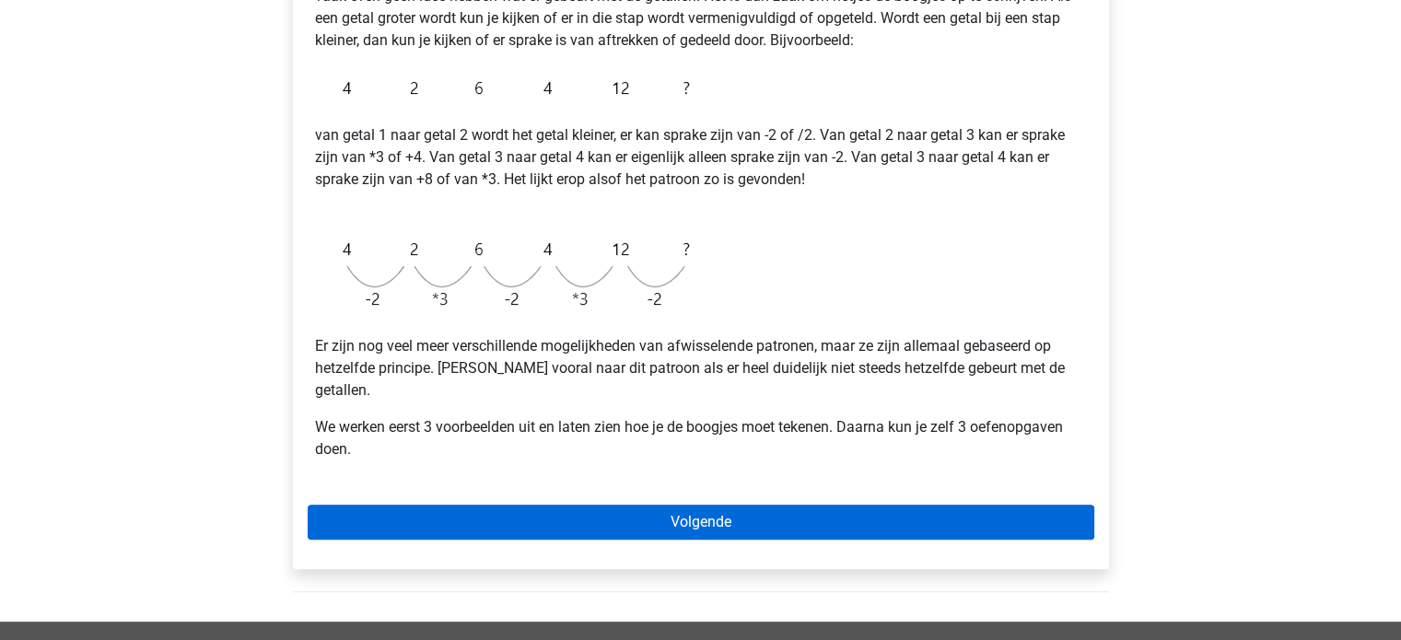
scroll to position [460, 0]
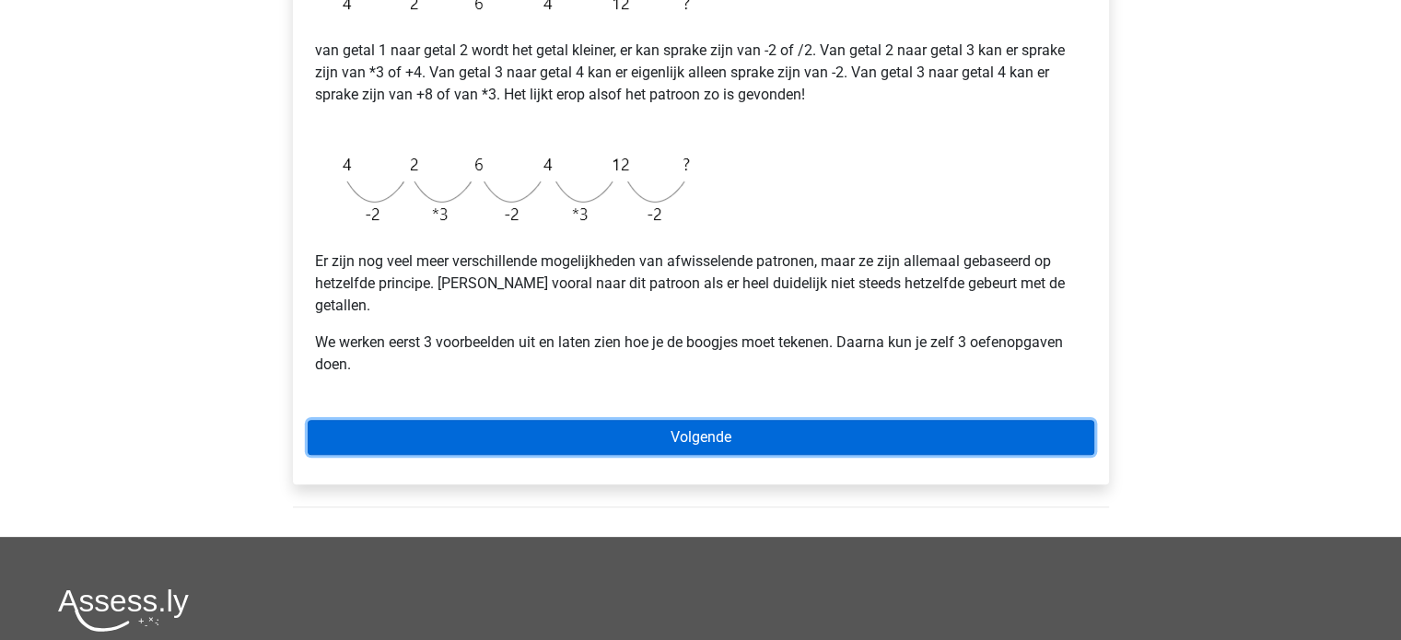
click at [692, 420] on link "Volgende" at bounding box center [701, 437] width 786 height 35
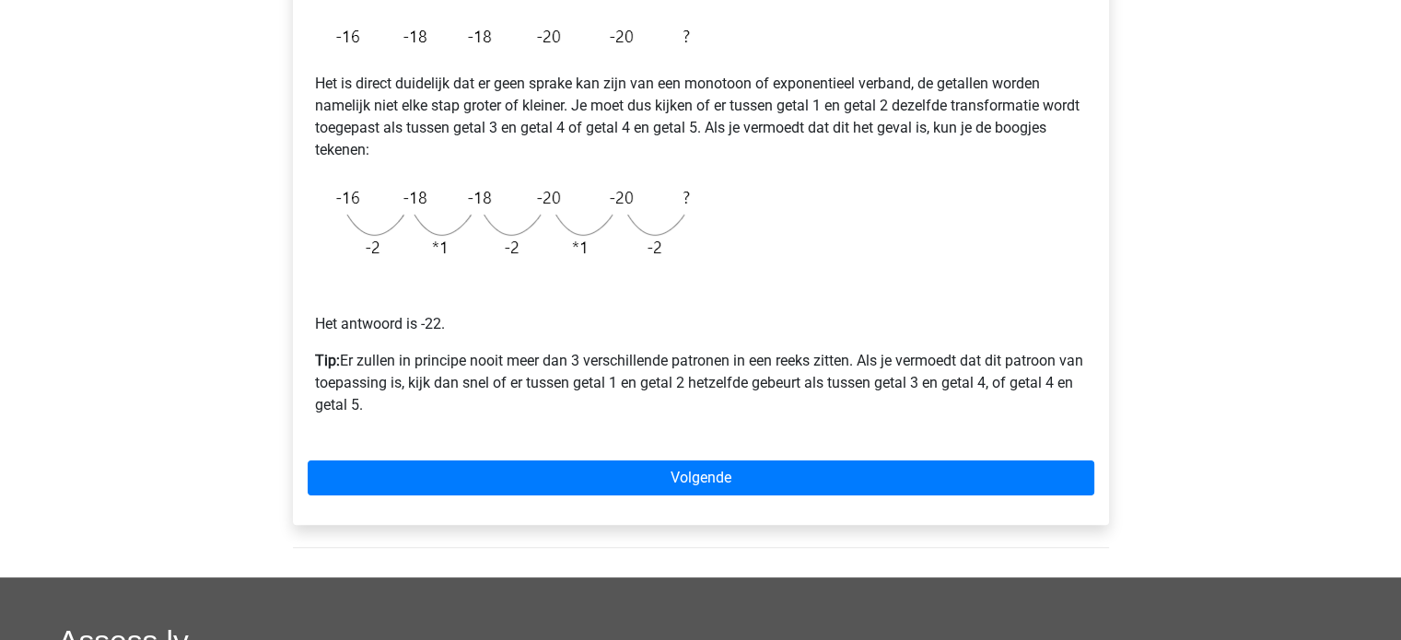
scroll to position [368, 0]
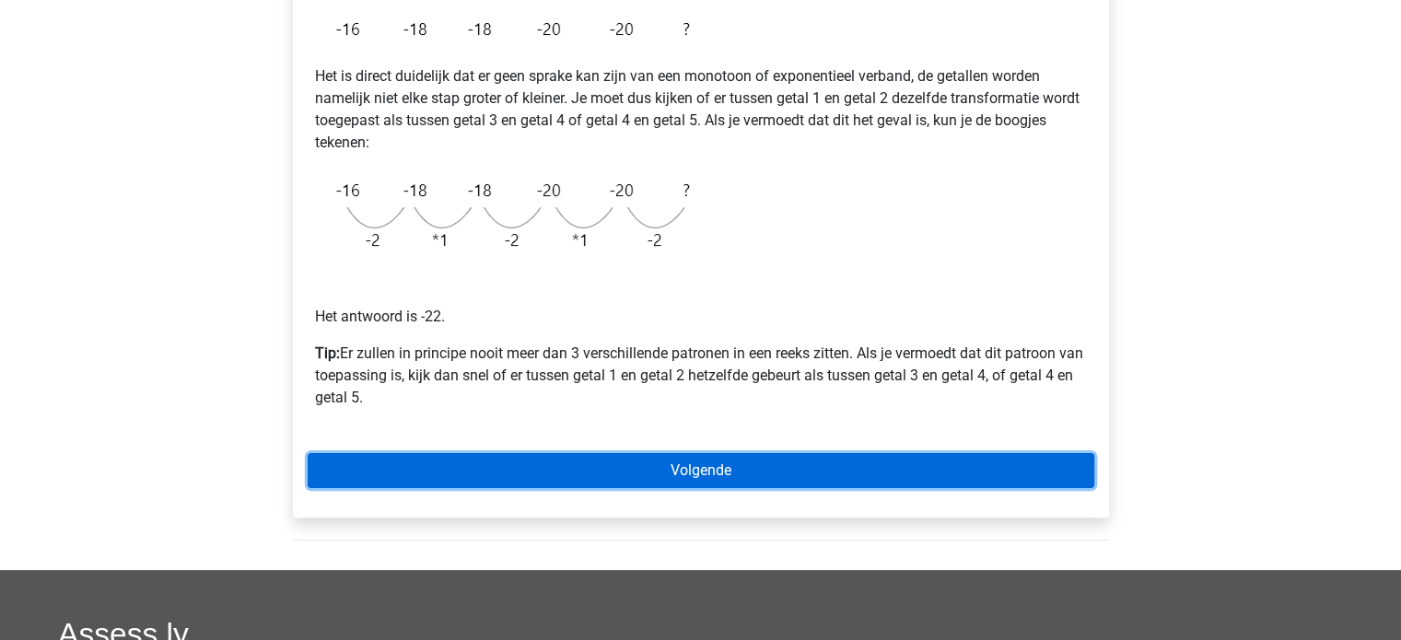
click at [610, 478] on link "Volgende" at bounding box center [701, 470] width 786 height 35
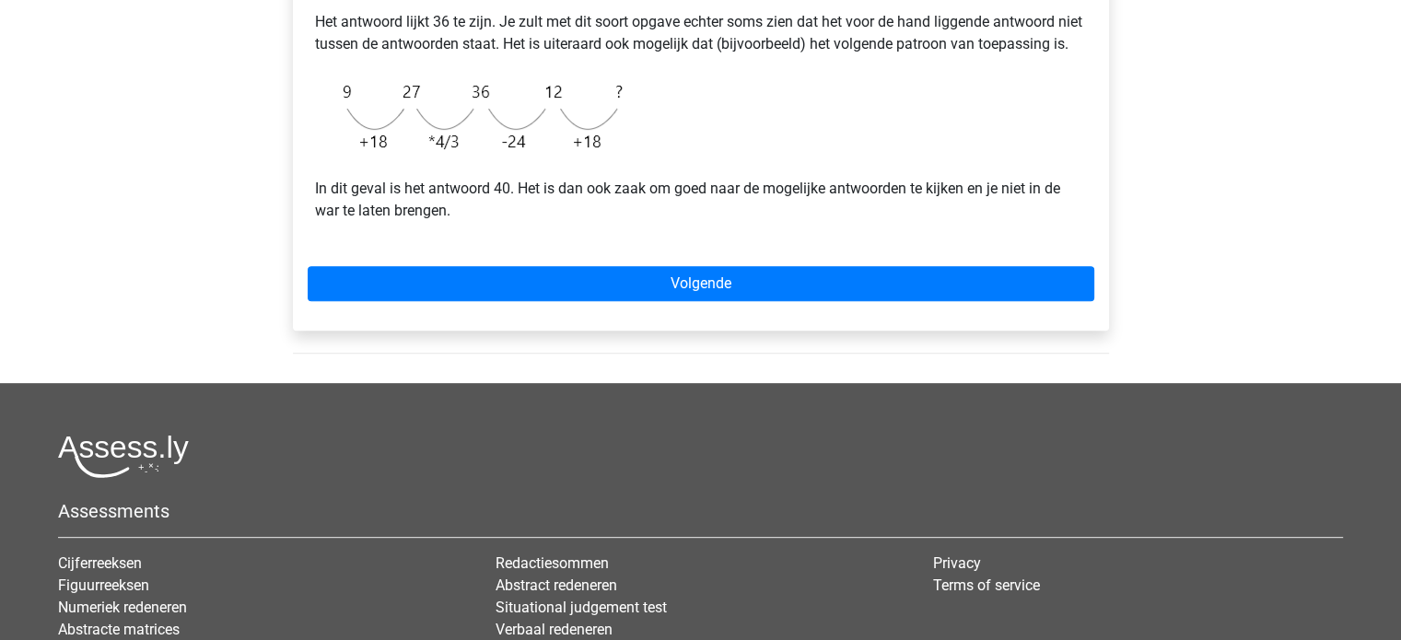
scroll to position [645, 0]
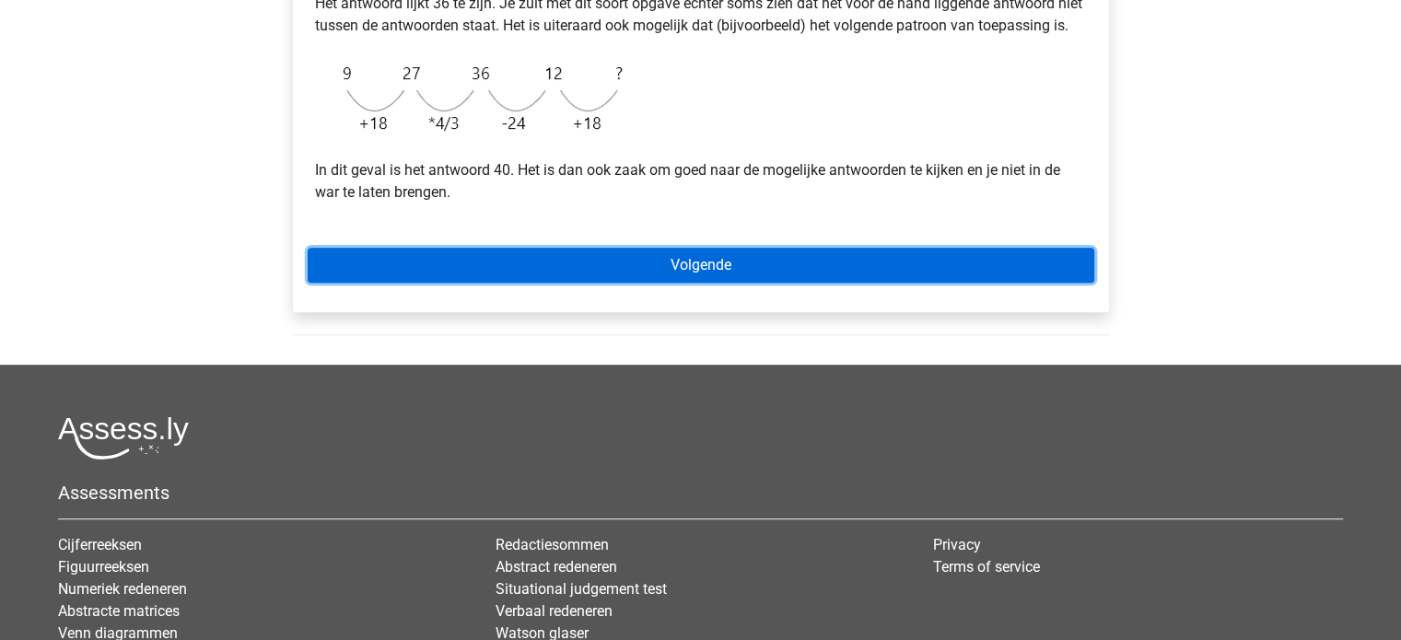
click at [574, 283] on link "Volgende" at bounding box center [701, 265] width 786 height 35
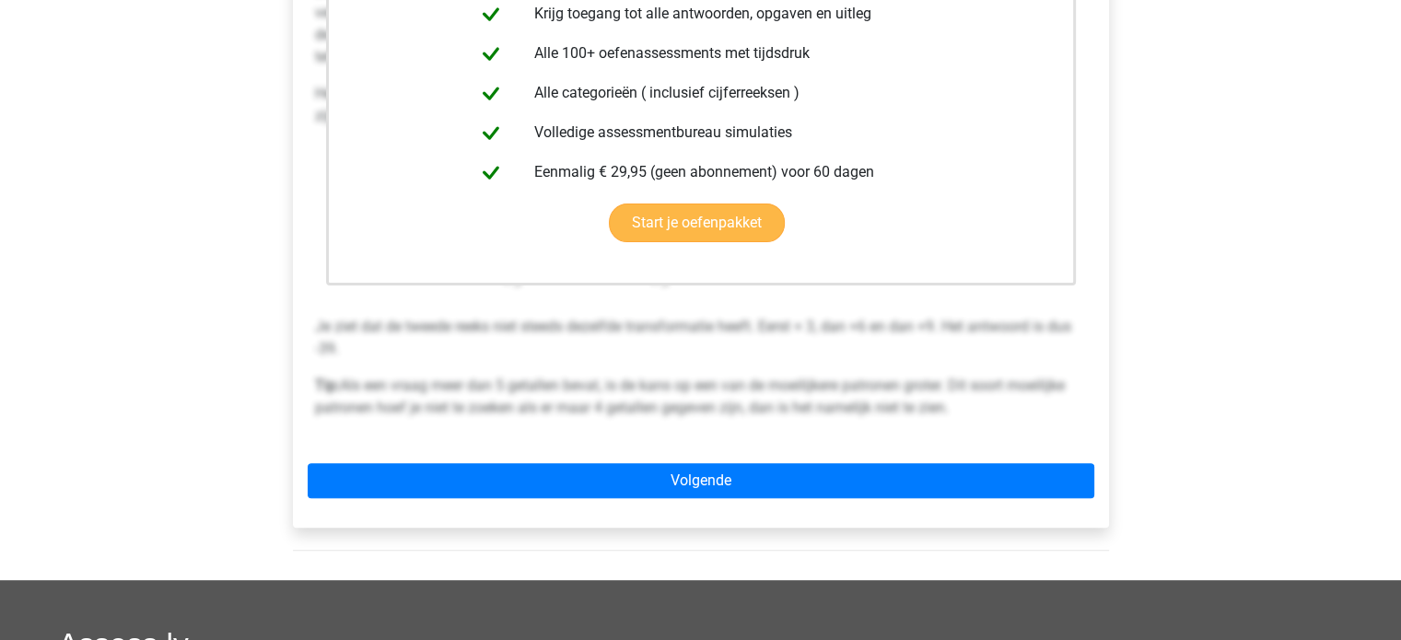
scroll to position [460, 0]
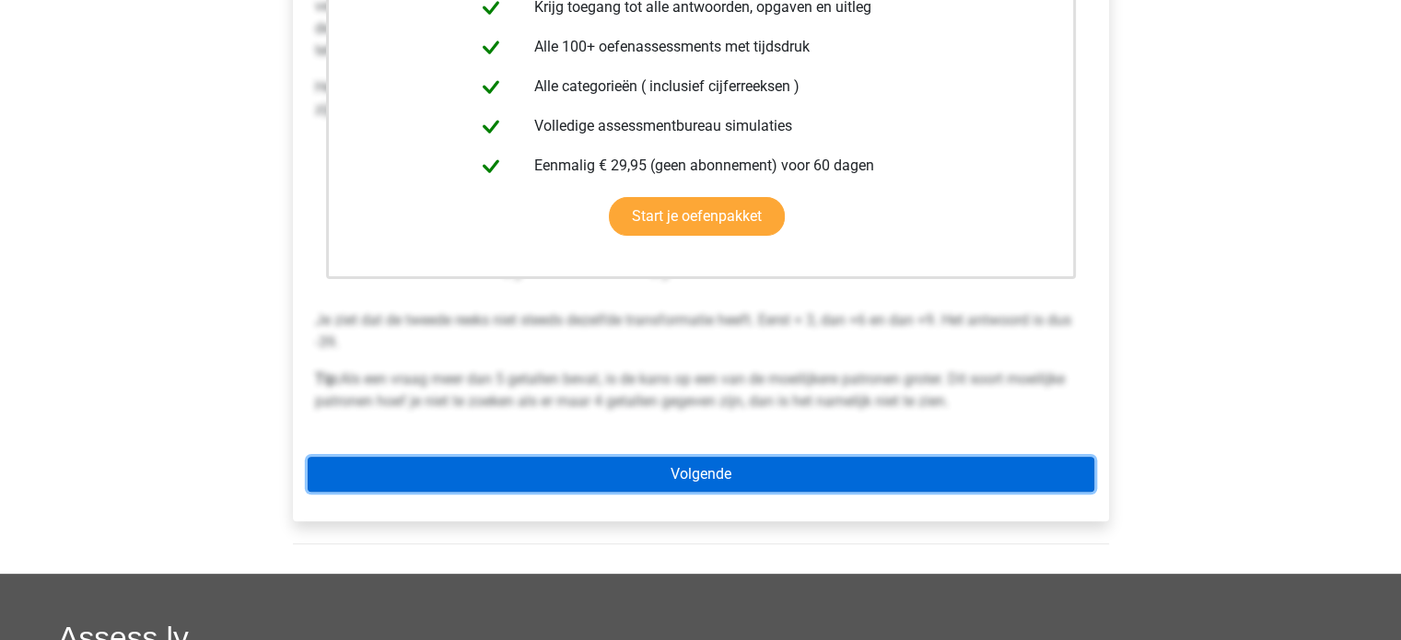
click at [685, 467] on link "Volgende" at bounding box center [701, 474] width 786 height 35
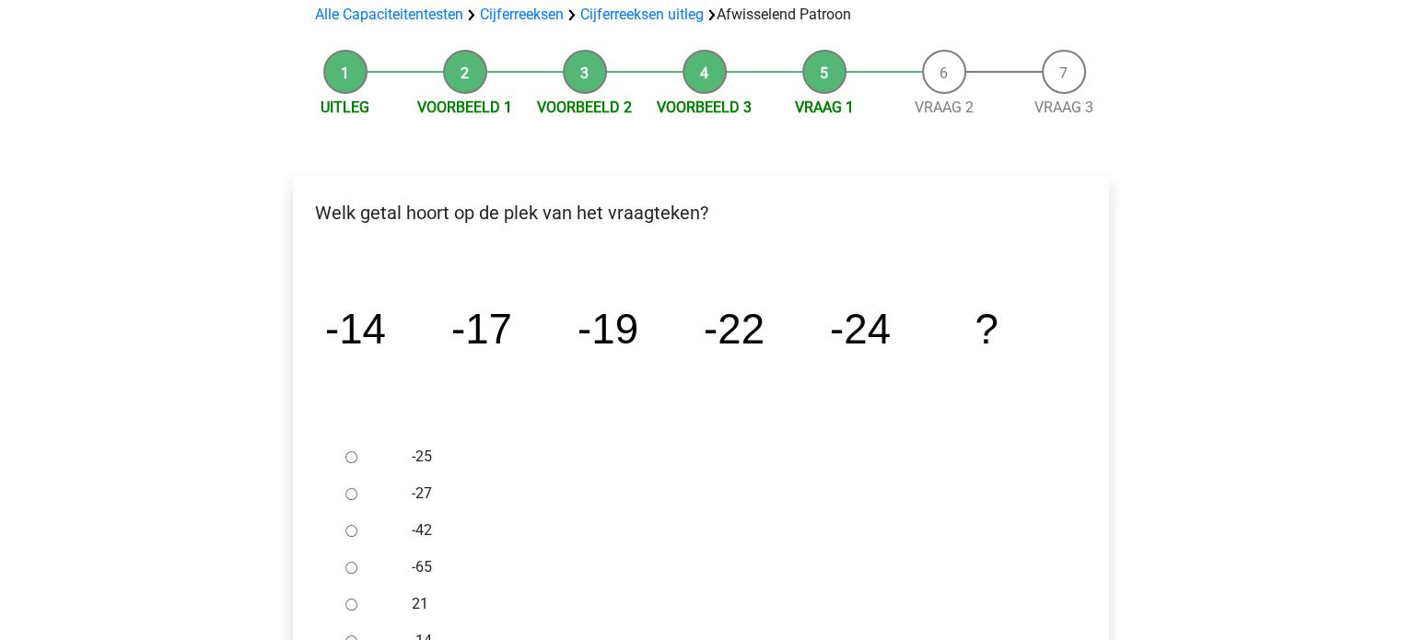
scroll to position [184, 0]
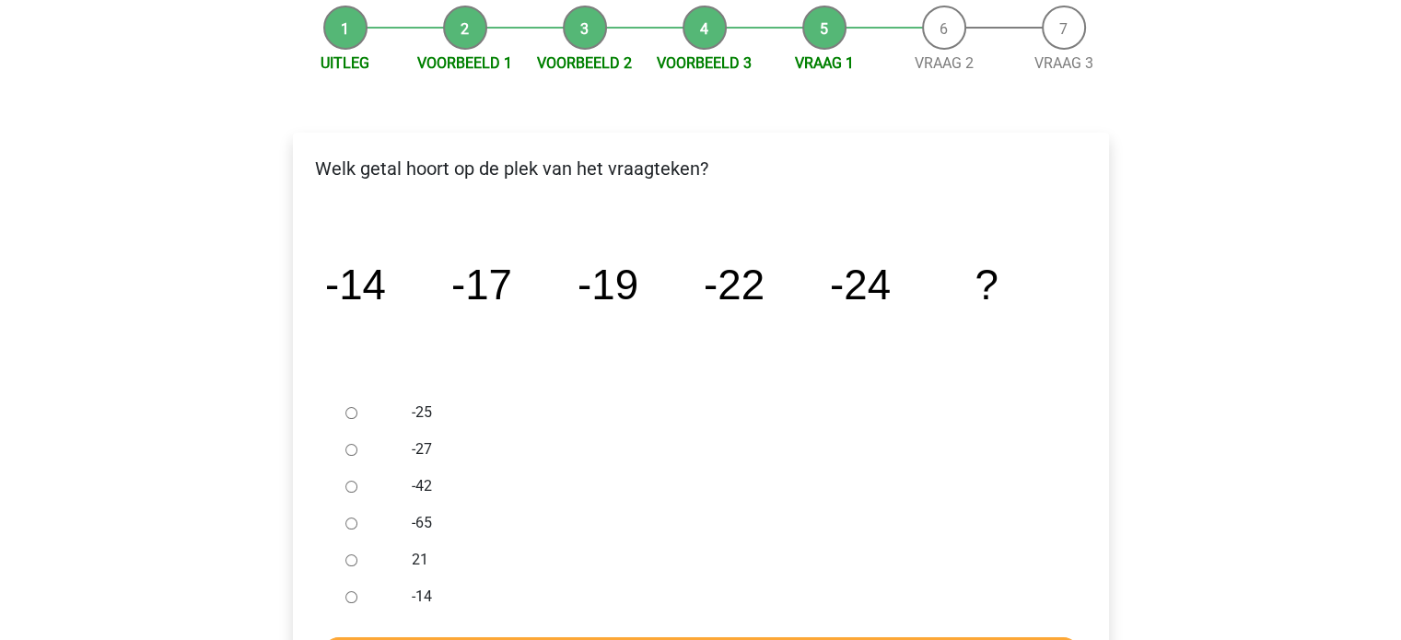
click at [354, 452] on input "-27" at bounding box center [351, 450] width 12 height 12
radio input "true"
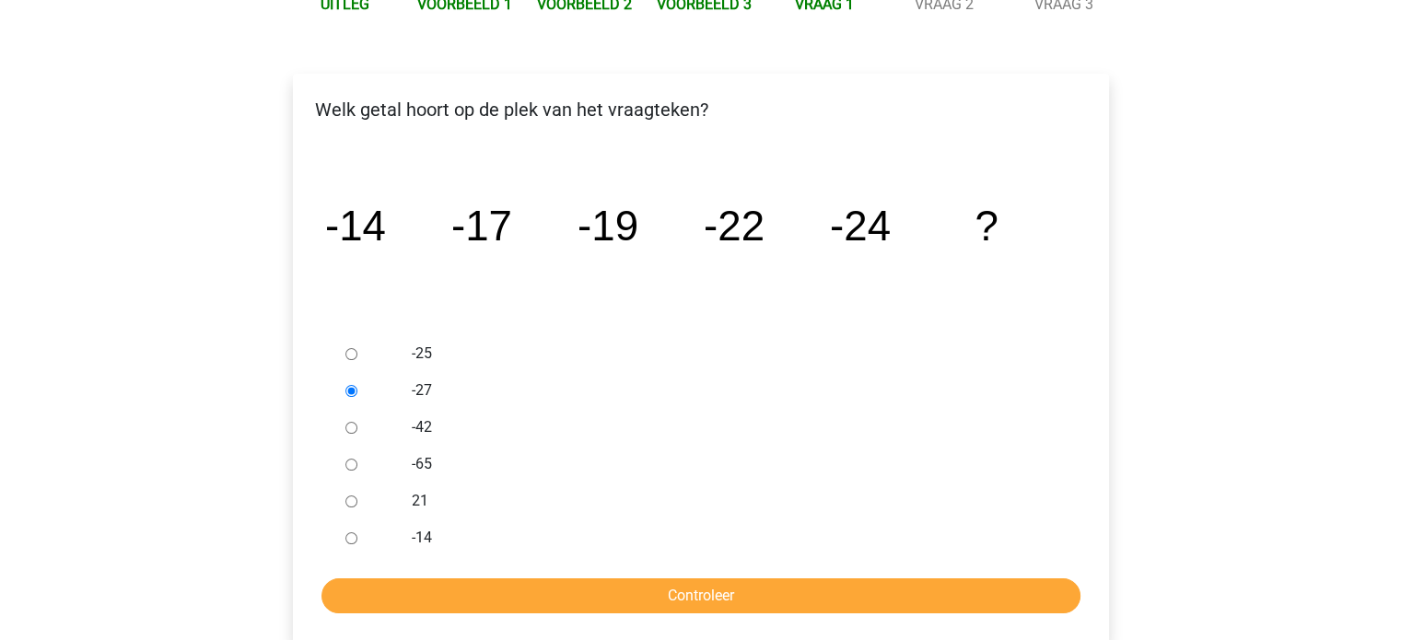
scroll to position [460, 0]
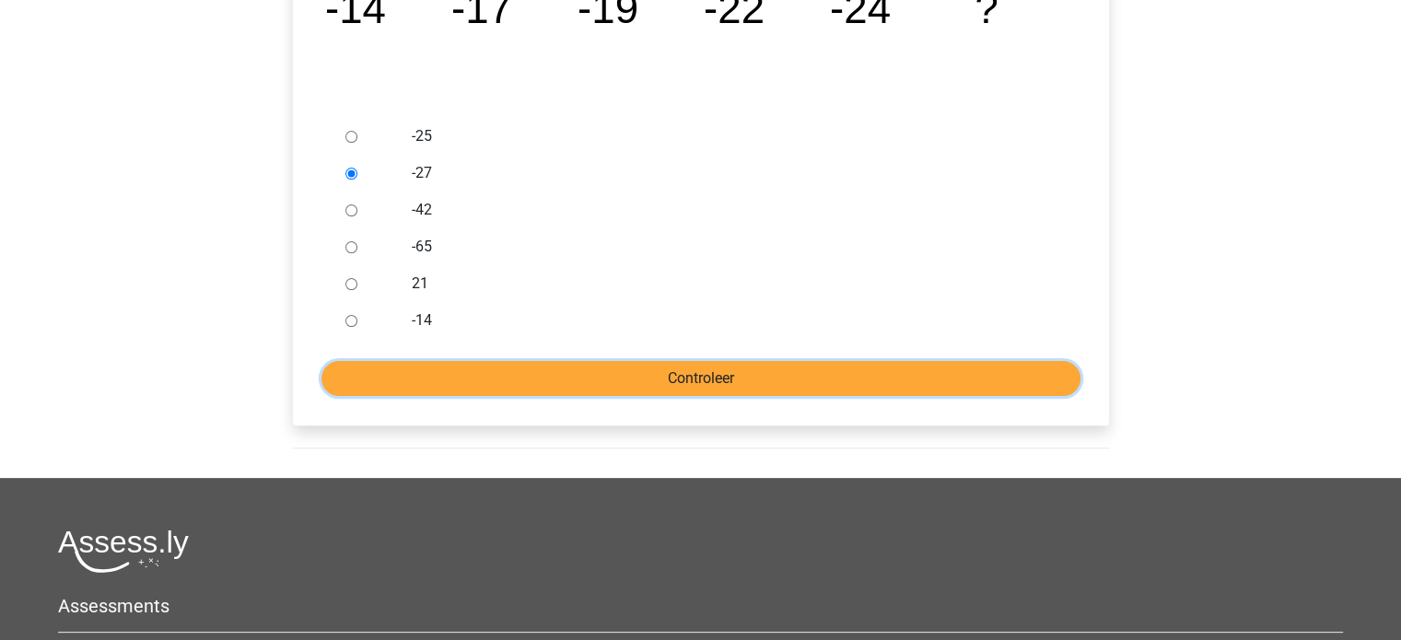
click at [634, 377] on input "Controleer" at bounding box center [700, 378] width 759 height 35
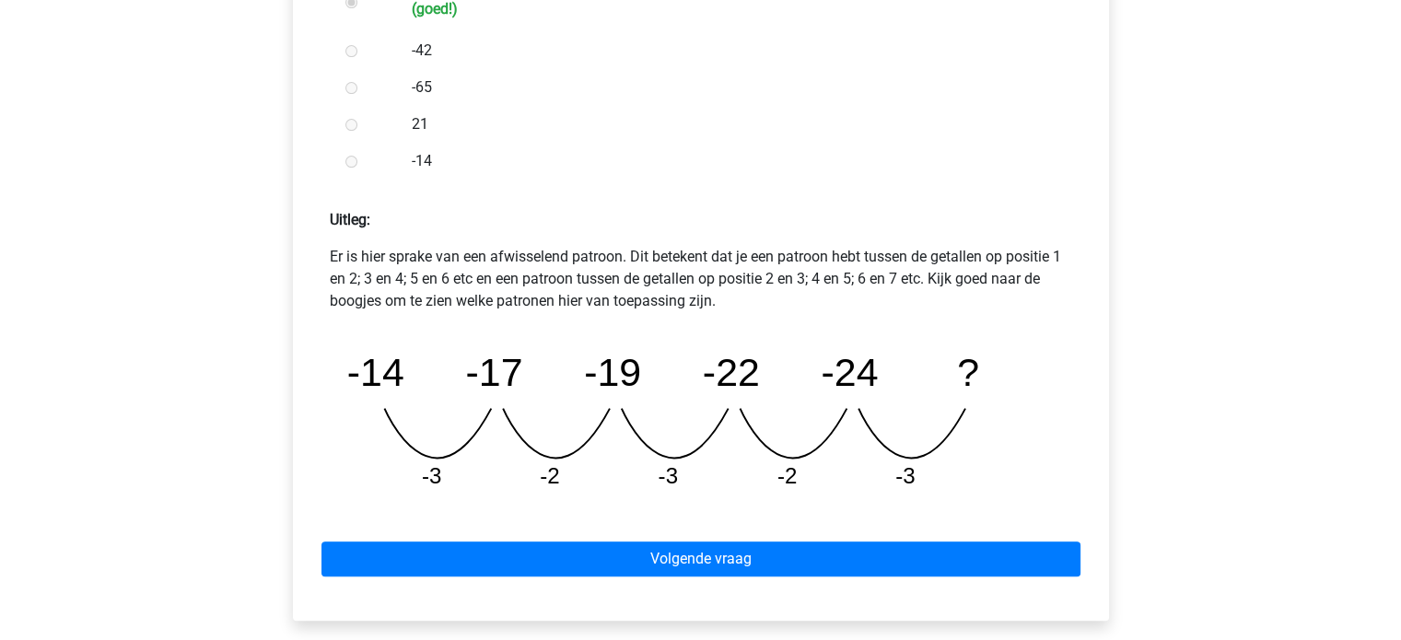
scroll to position [737, 0]
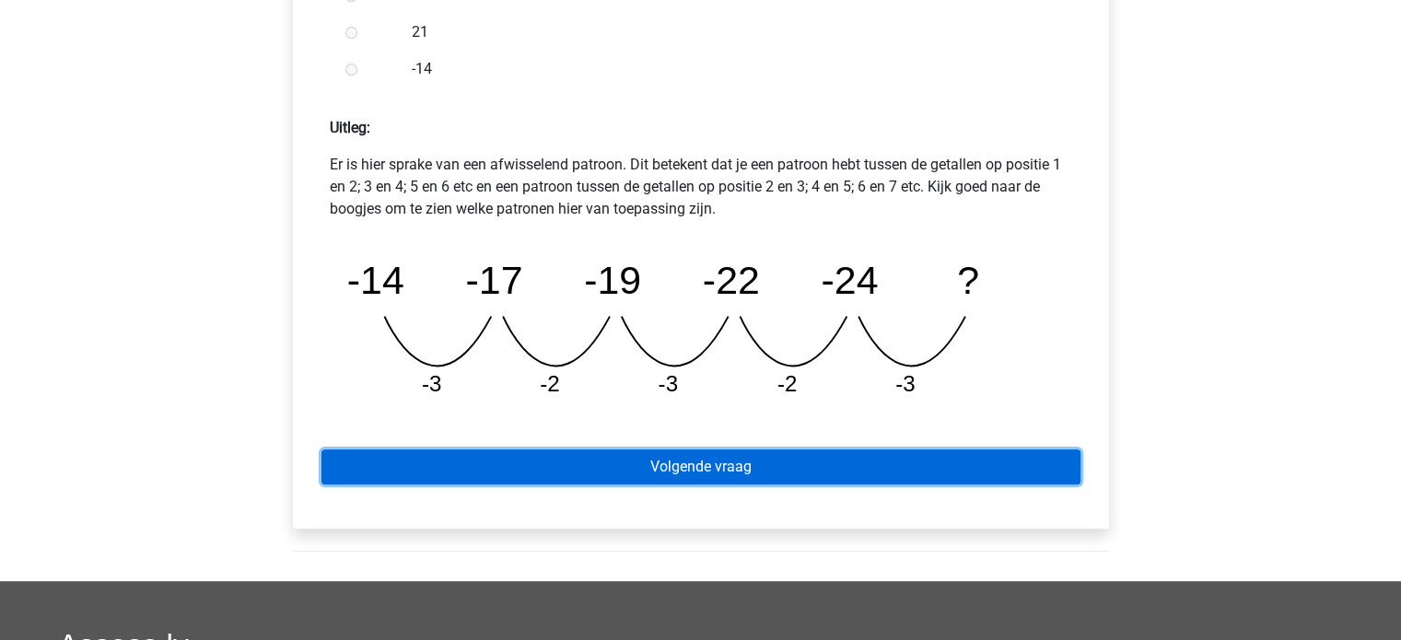
click at [704, 483] on link "Volgende vraag" at bounding box center [700, 466] width 759 height 35
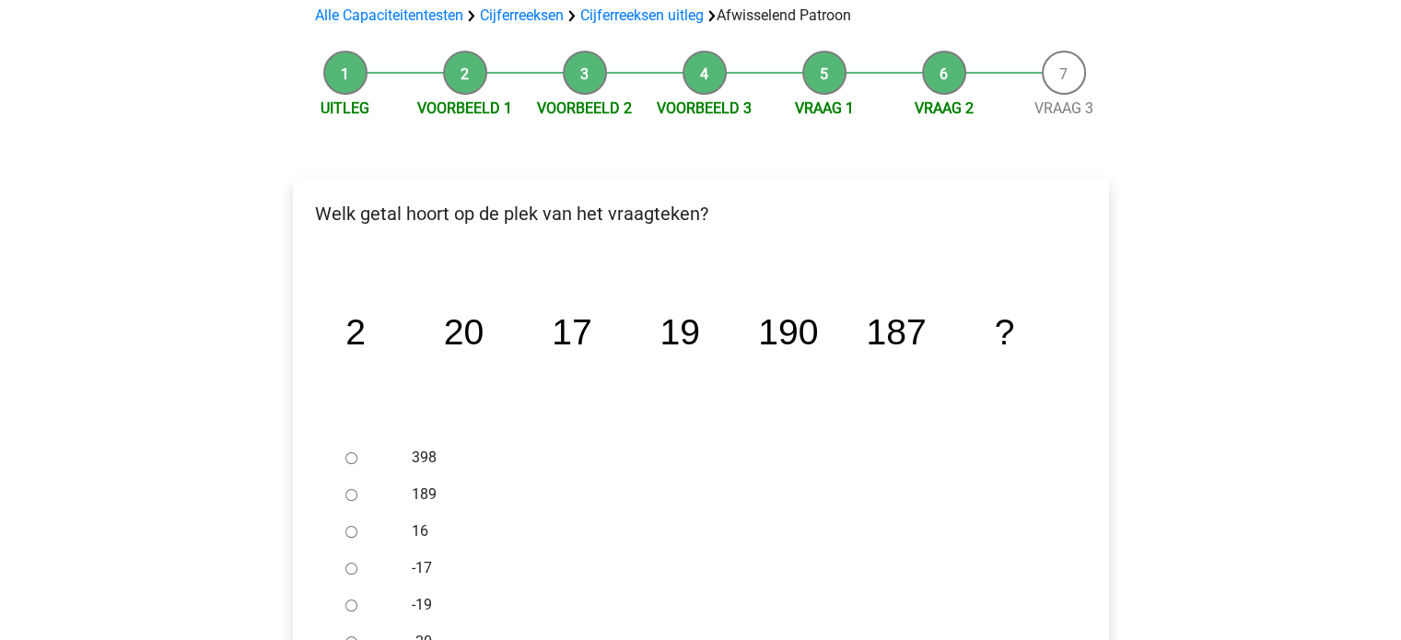
scroll to position [460, 0]
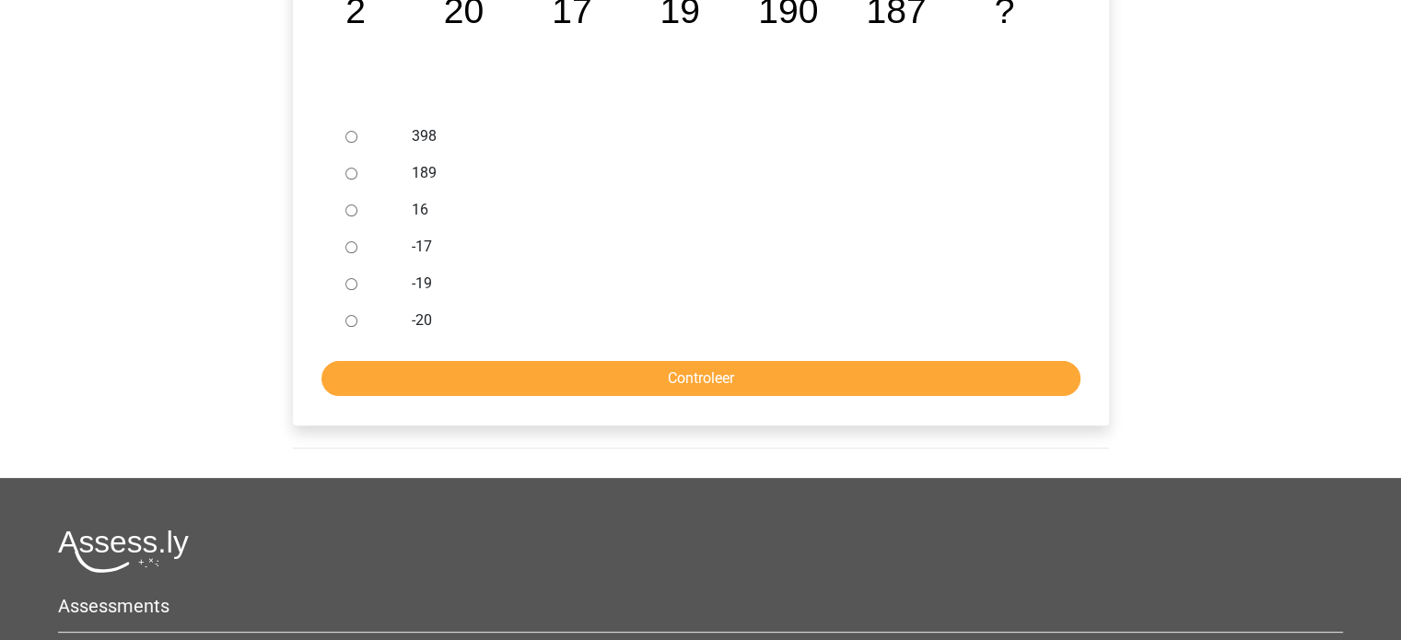
click at [358, 280] on div at bounding box center [368, 283] width 61 height 37
click at [350, 284] on input "-19" at bounding box center [351, 284] width 12 height 12
radio input "true"
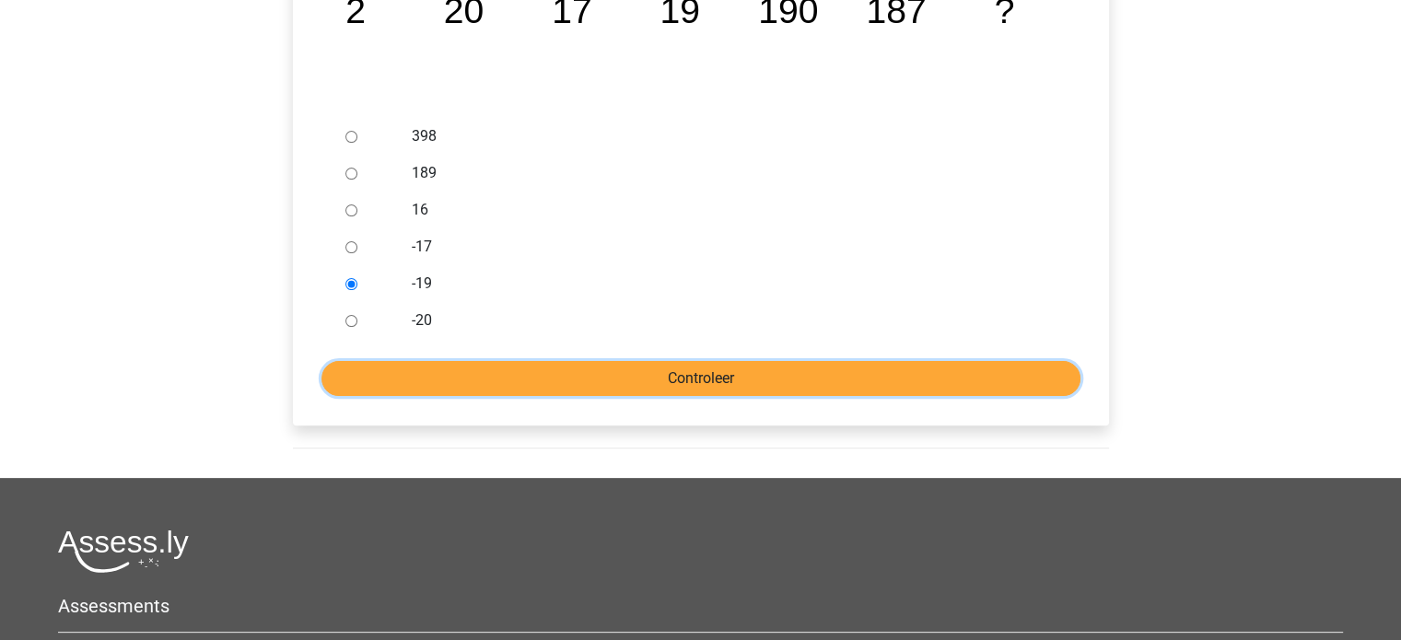
click at [525, 378] on input "Controleer" at bounding box center [700, 378] width 759 height 35
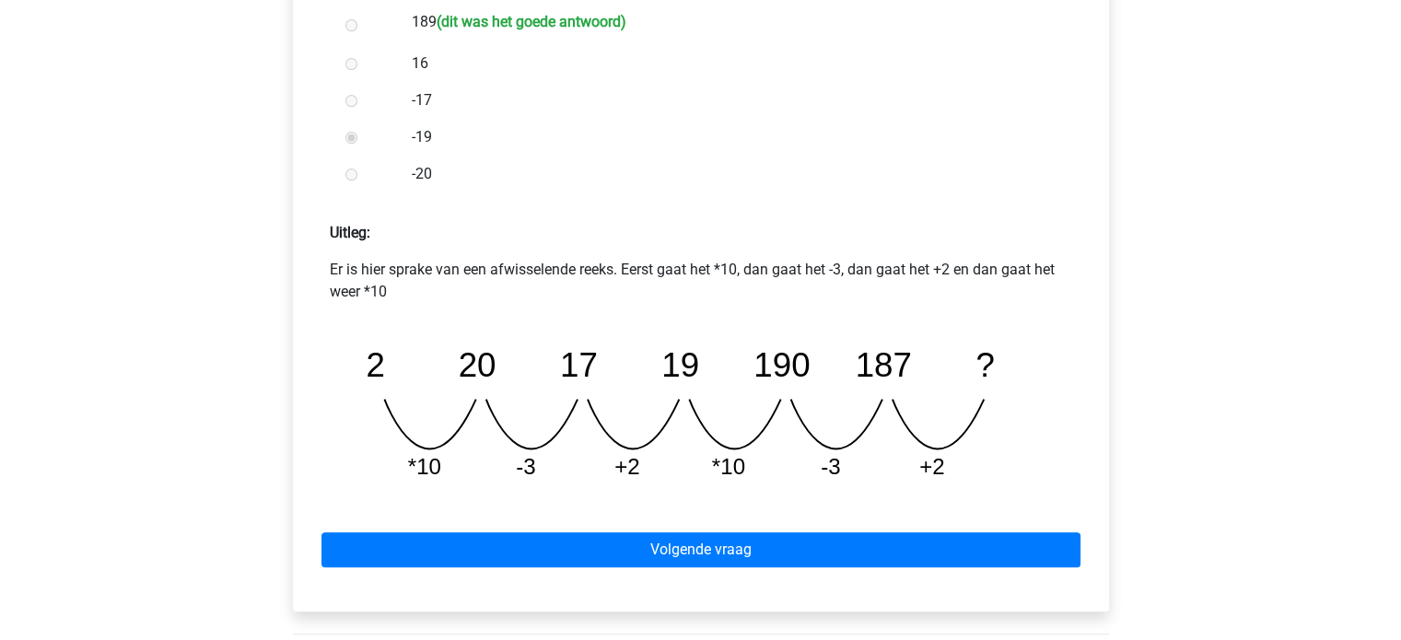
scroll to position [645, 0]
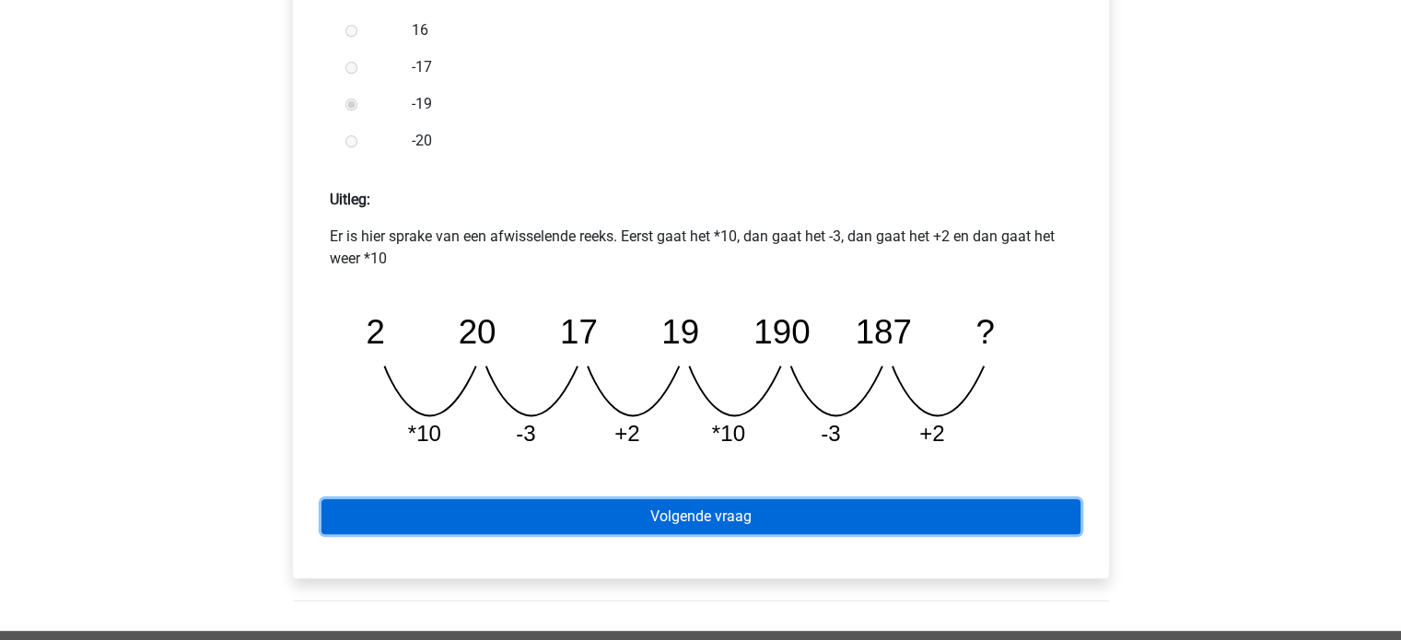
click at [692, 508] on link "Volgende vraag" at bounding box center [700, 516] width 759 height 35
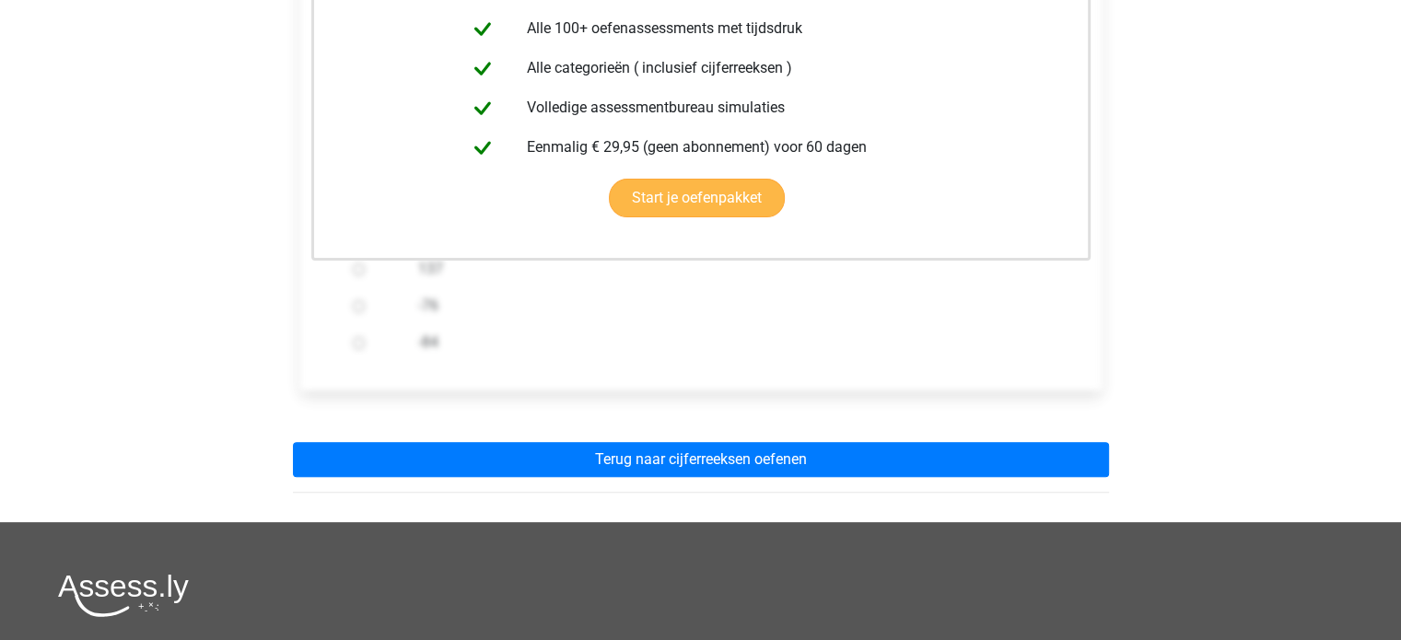
scroll to position [460, 0]
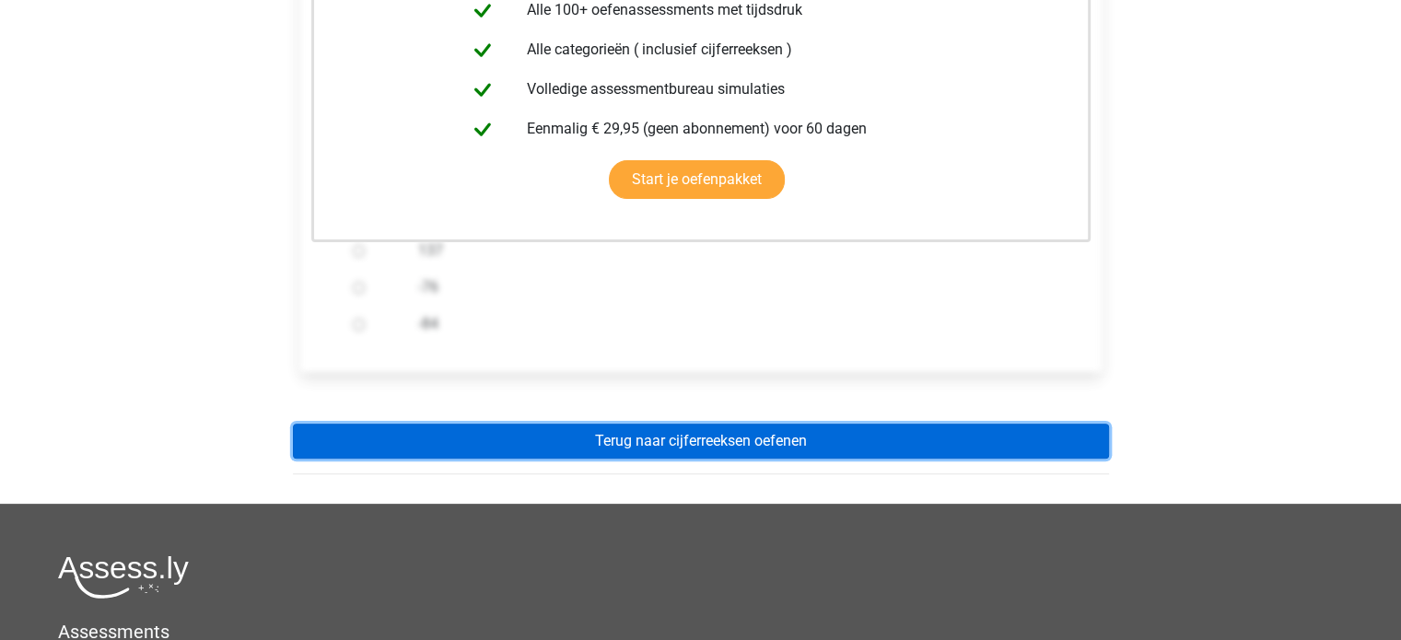
click at [681, 447] on link "Terug naar cijferreeksen oefenen" at bounding box center [701, 441] width 816 height 35
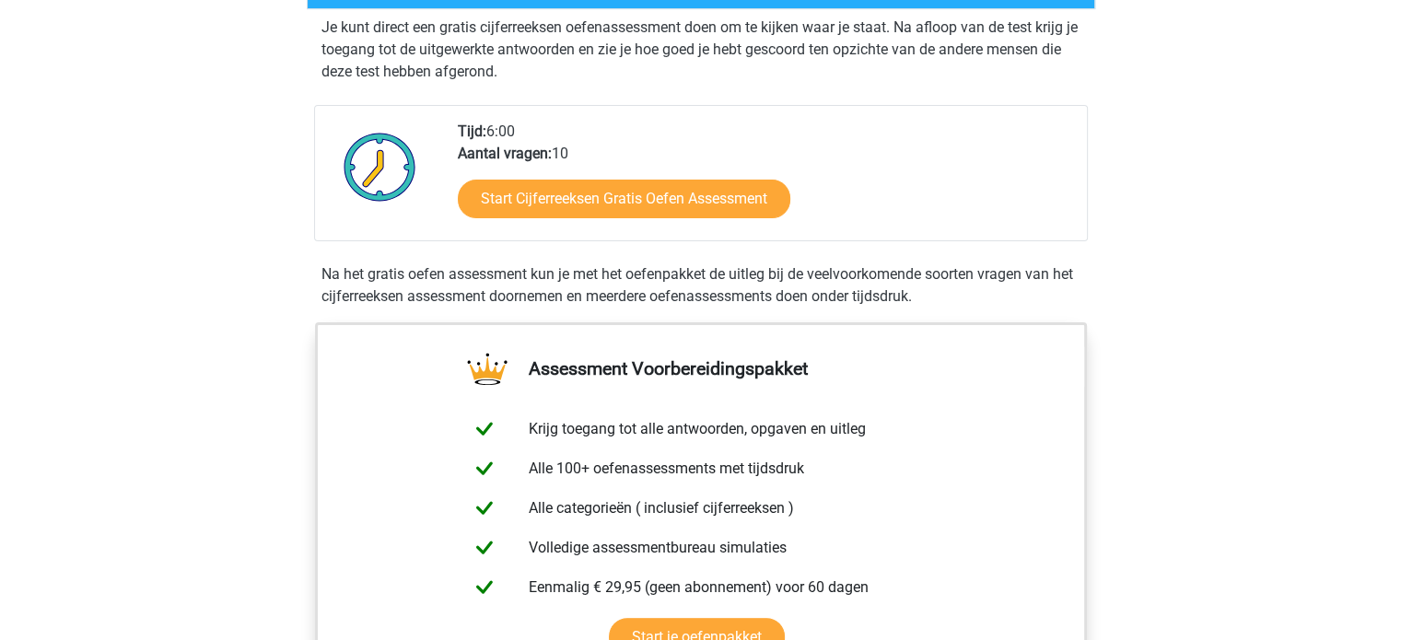
scroll to position [829, 0]
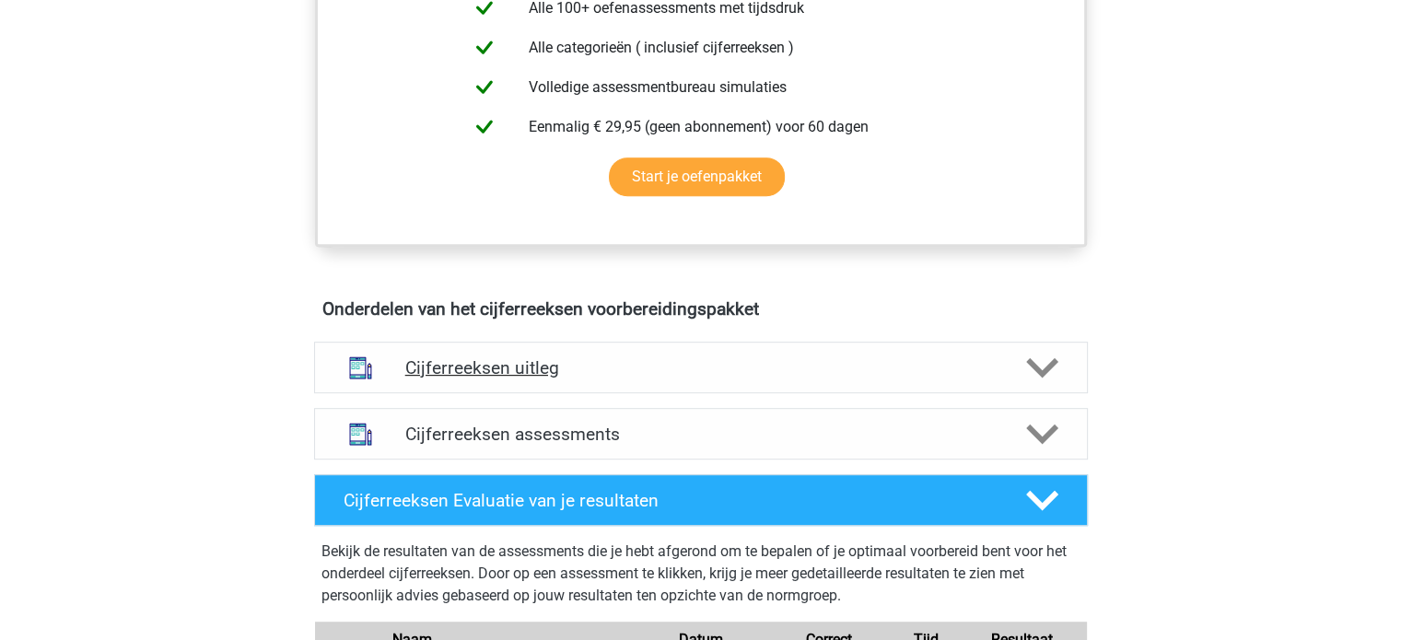
click at [613, 393] on div "Cijferreeksen uitleg" at bounding box center [700, 368] width 773 height 52
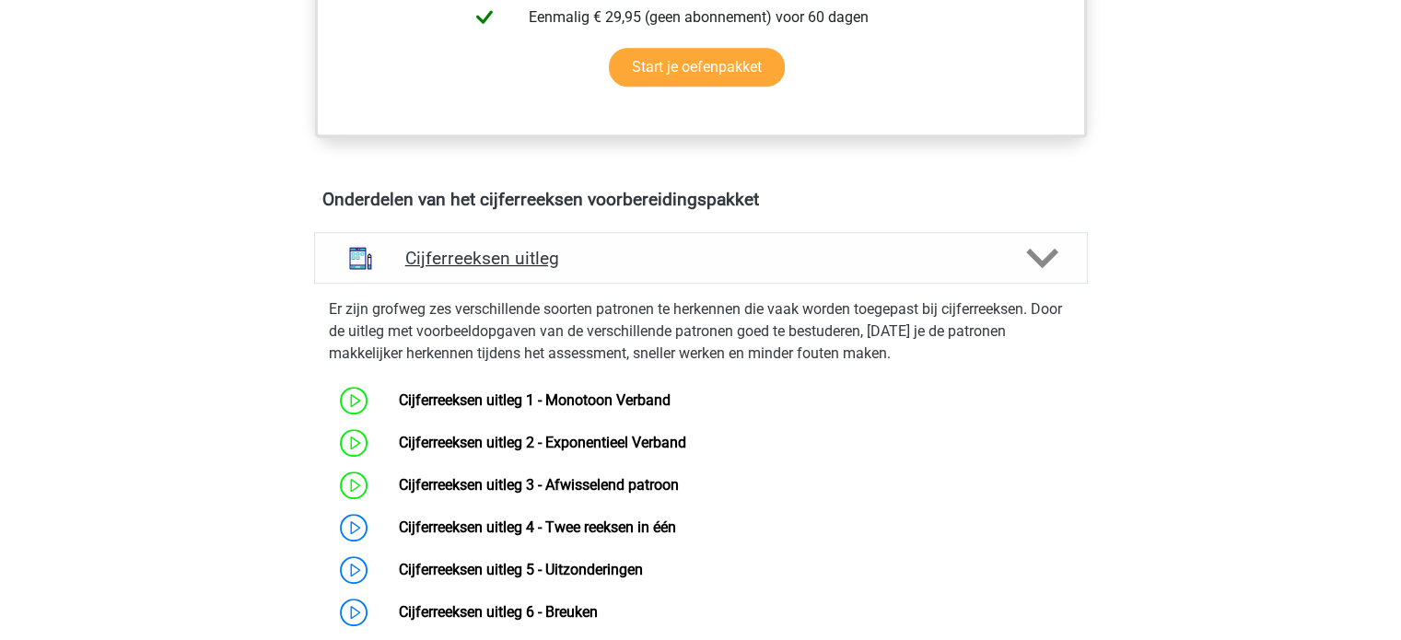
scroll to position [1013, 0]
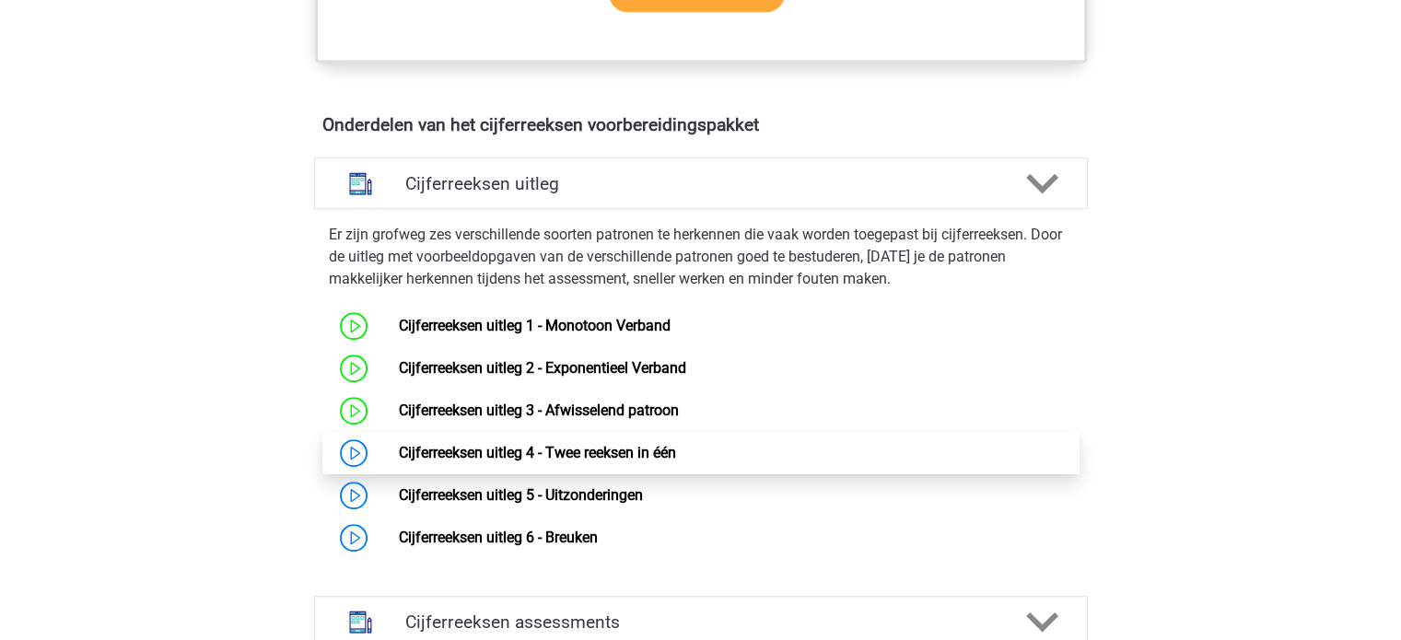
click at [399, 461] on link "Cijferreeksen uitleg 4 - Twee reeksen in één" at bounding box center [537, 452] width 277 height 17
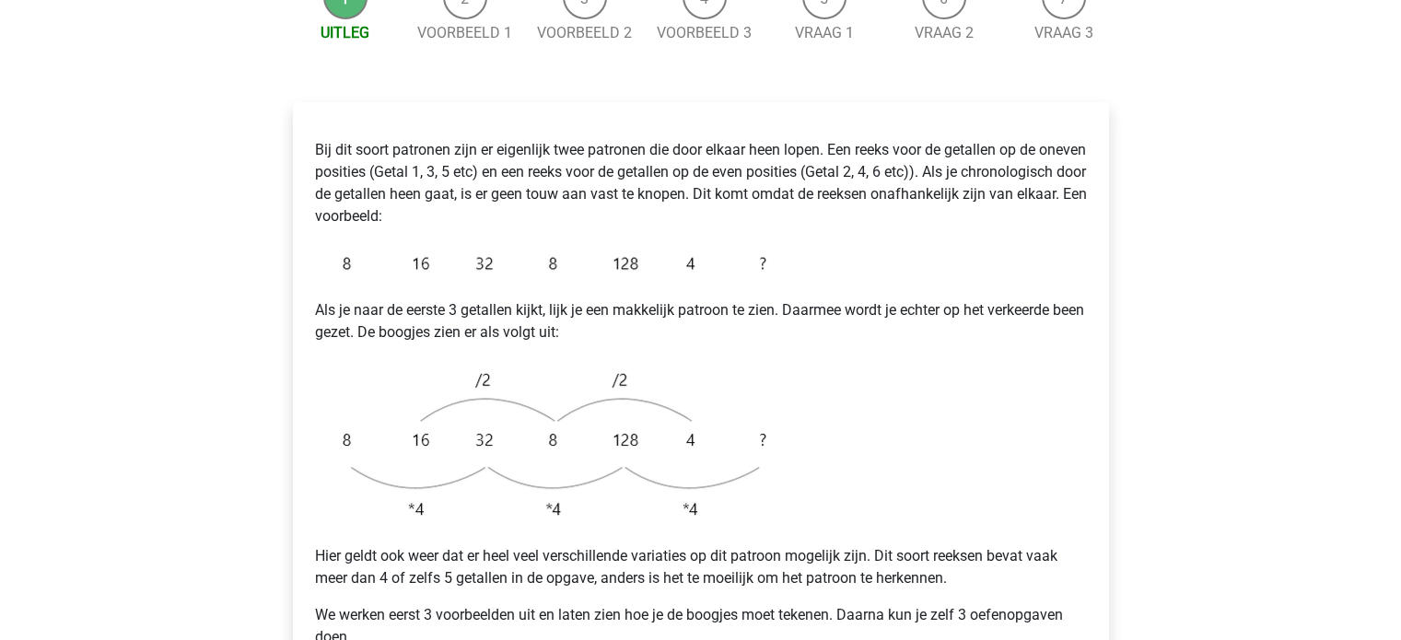
scroll to position [368, 0]
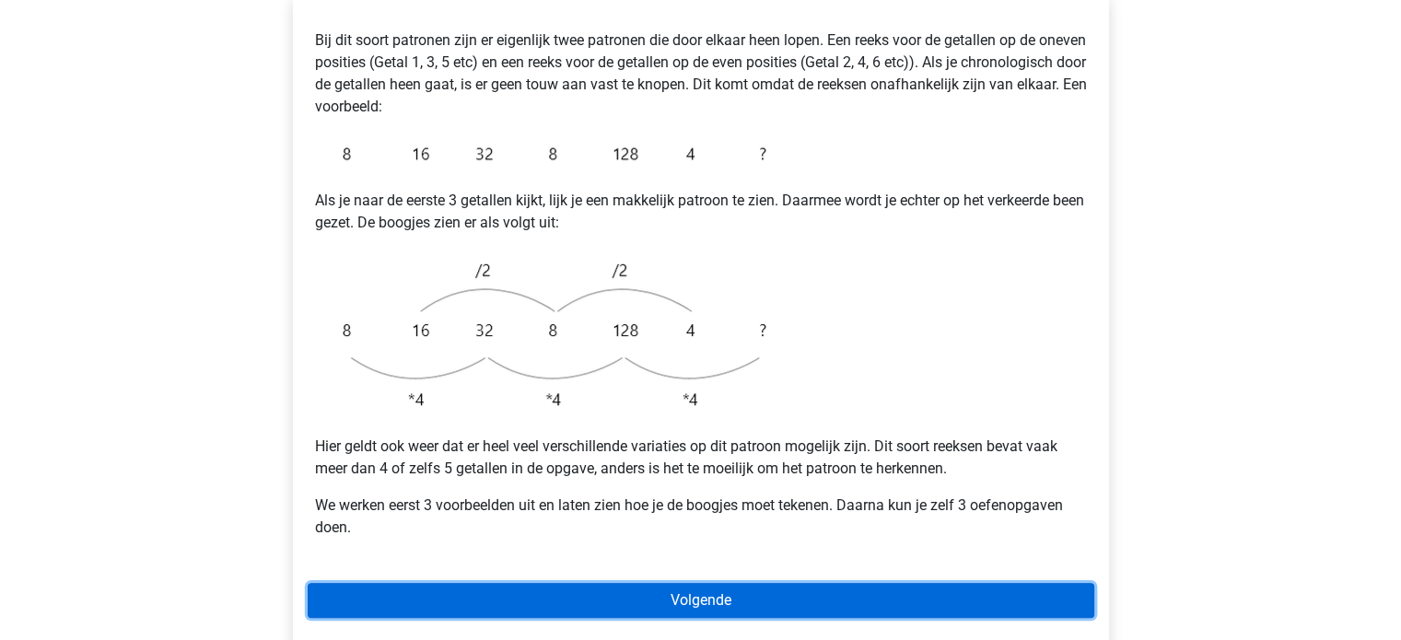
click at [692, 583] on link "Volgende" at bounding box center [701, 600] width 786 height 35
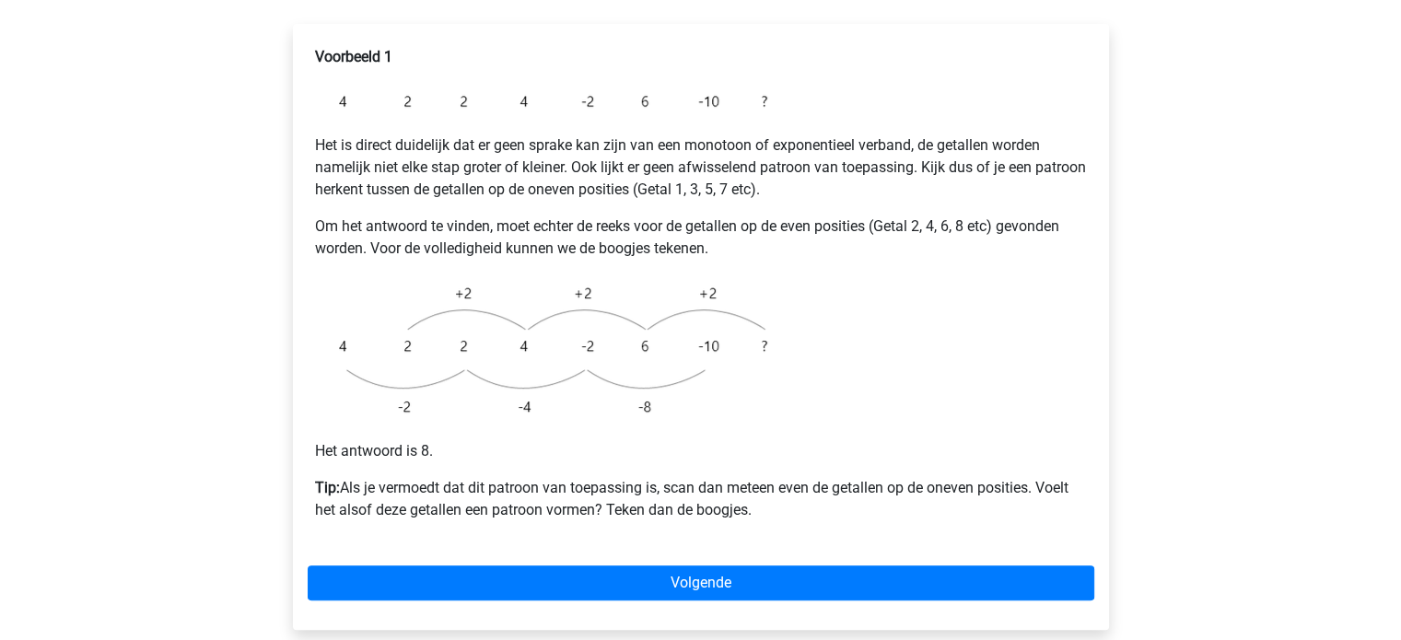
scroll to position [368, 0]
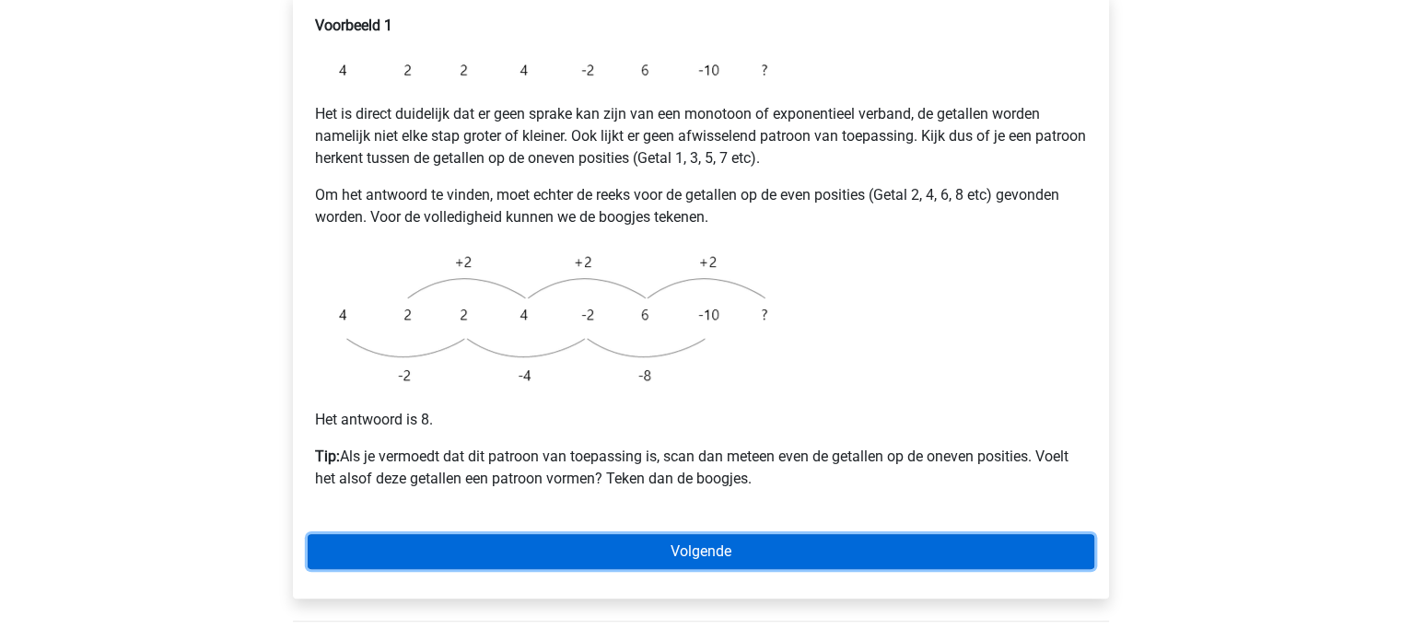
click at [696, 534] on link "Volgende" at bounding box center [701, 551] width 786 height 35
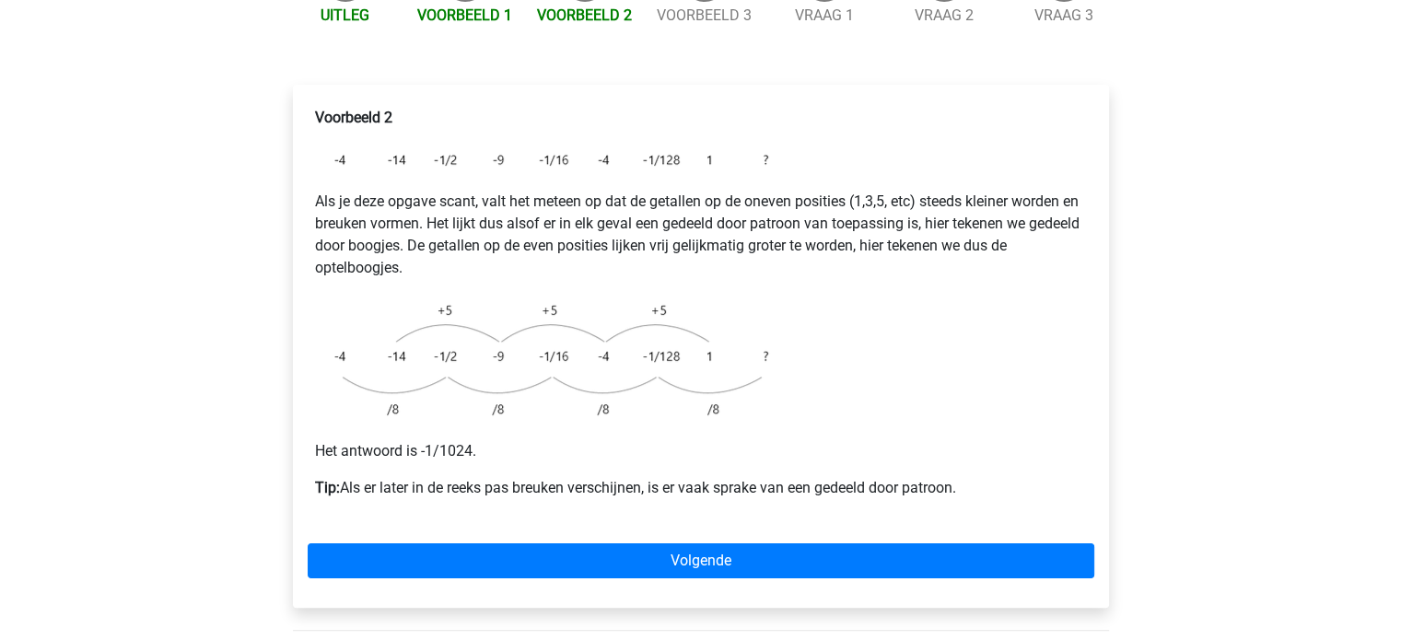
scroll to position [184, 0]
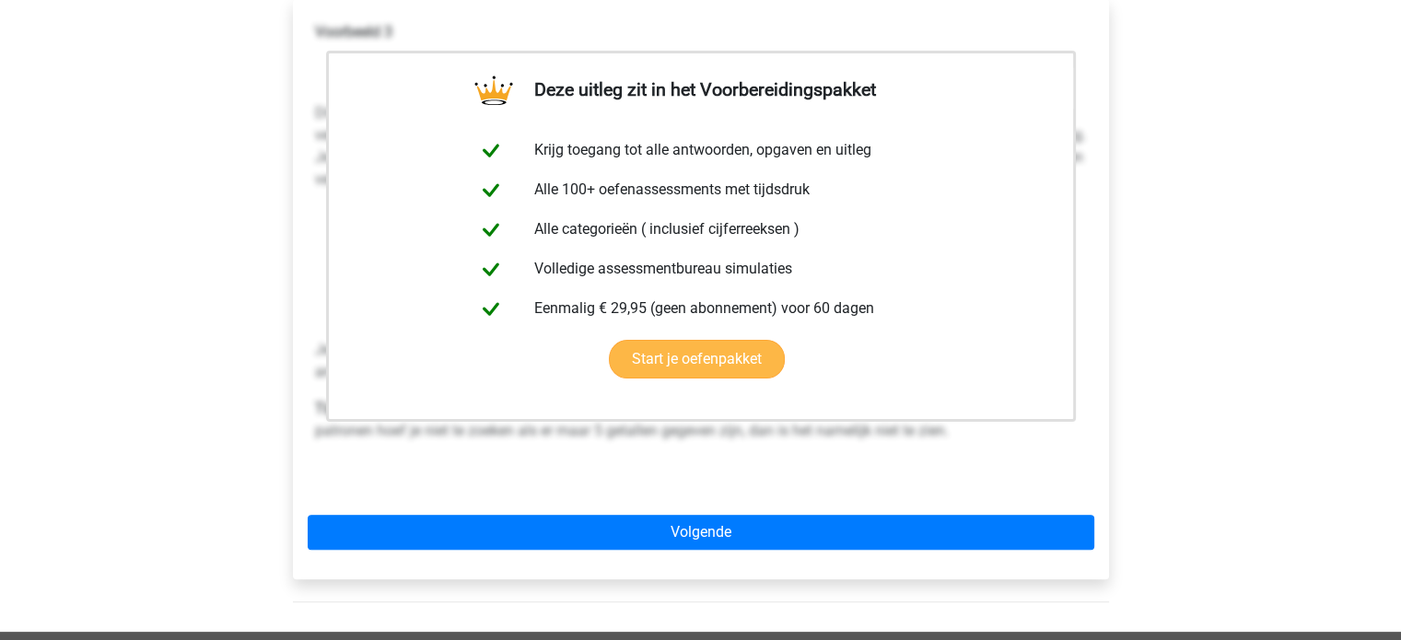
scroll to position [368, 0]
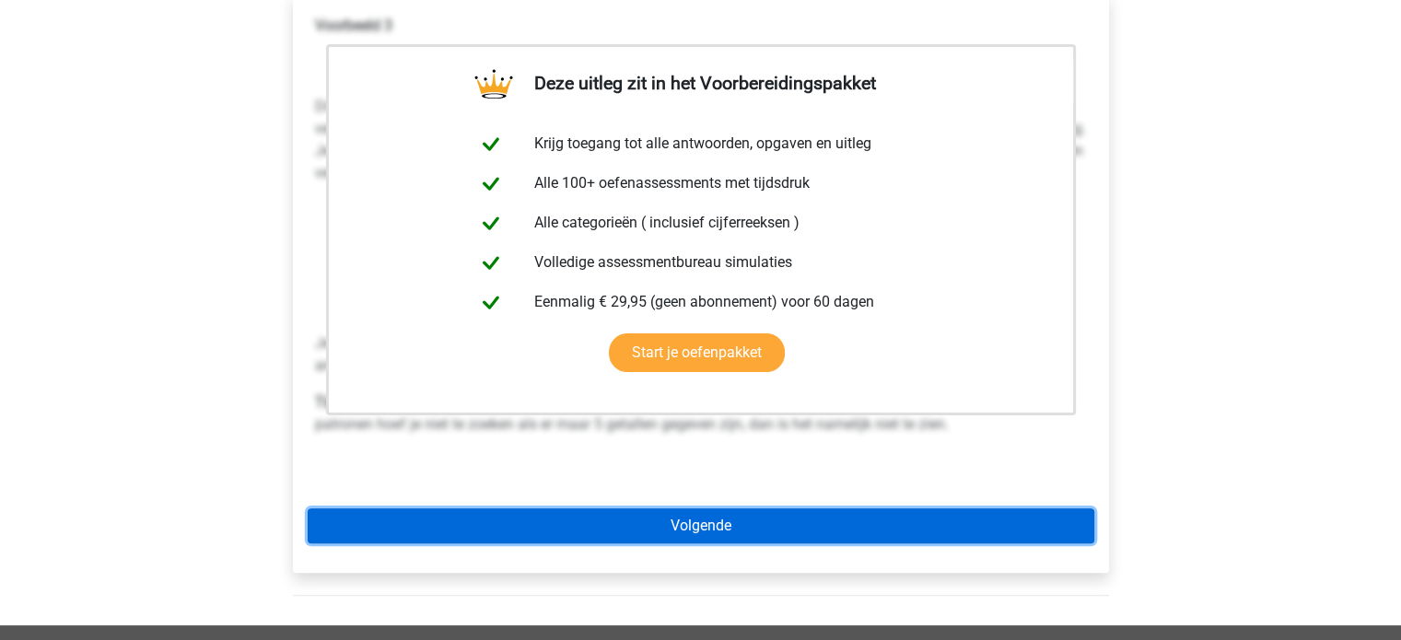
click at [674, 508] on link "Volgende" at bounding box center [701, 525] width 786 height 35
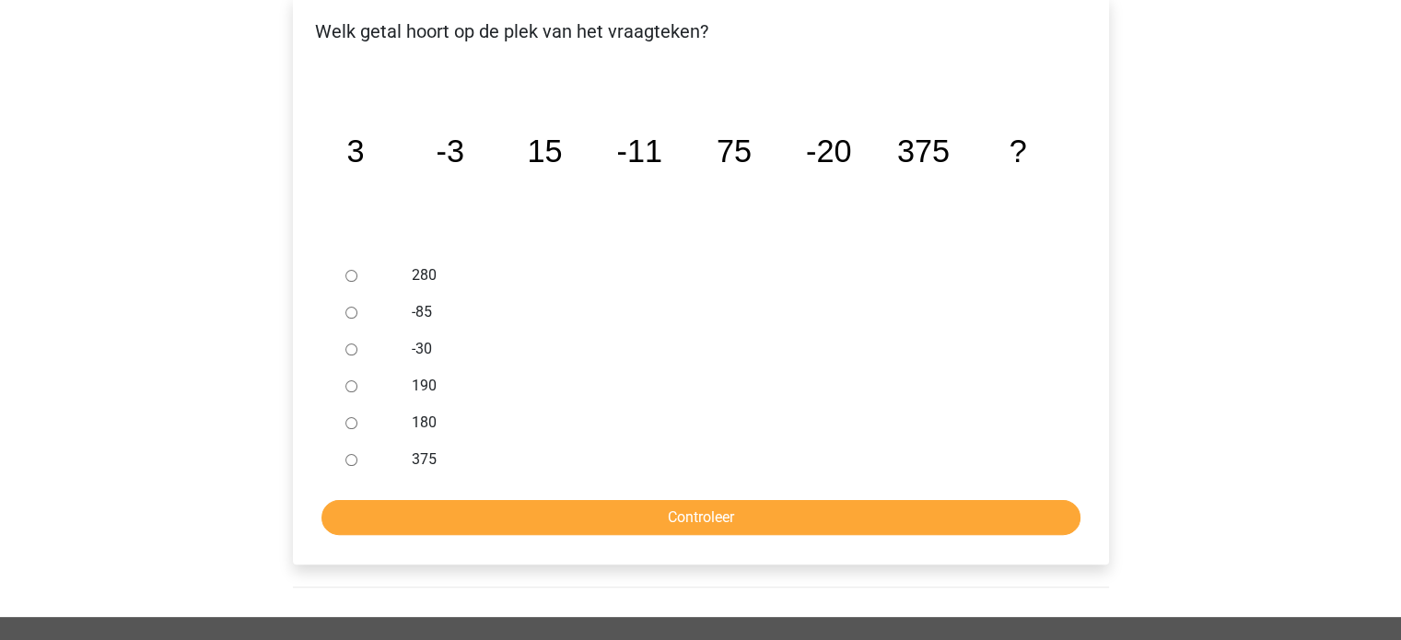
scroll to position [368, 0]
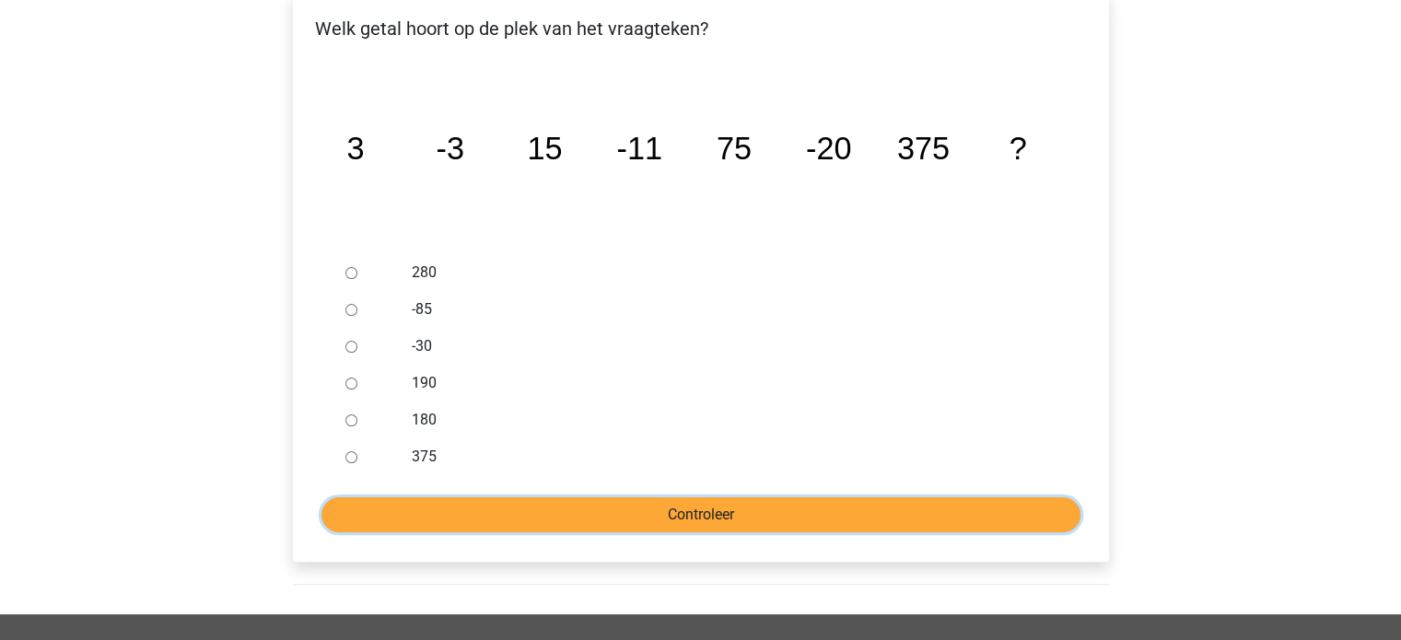
click at [660, 497] on input "Controleer" at bounding box center [700, 514] width 759 height 35
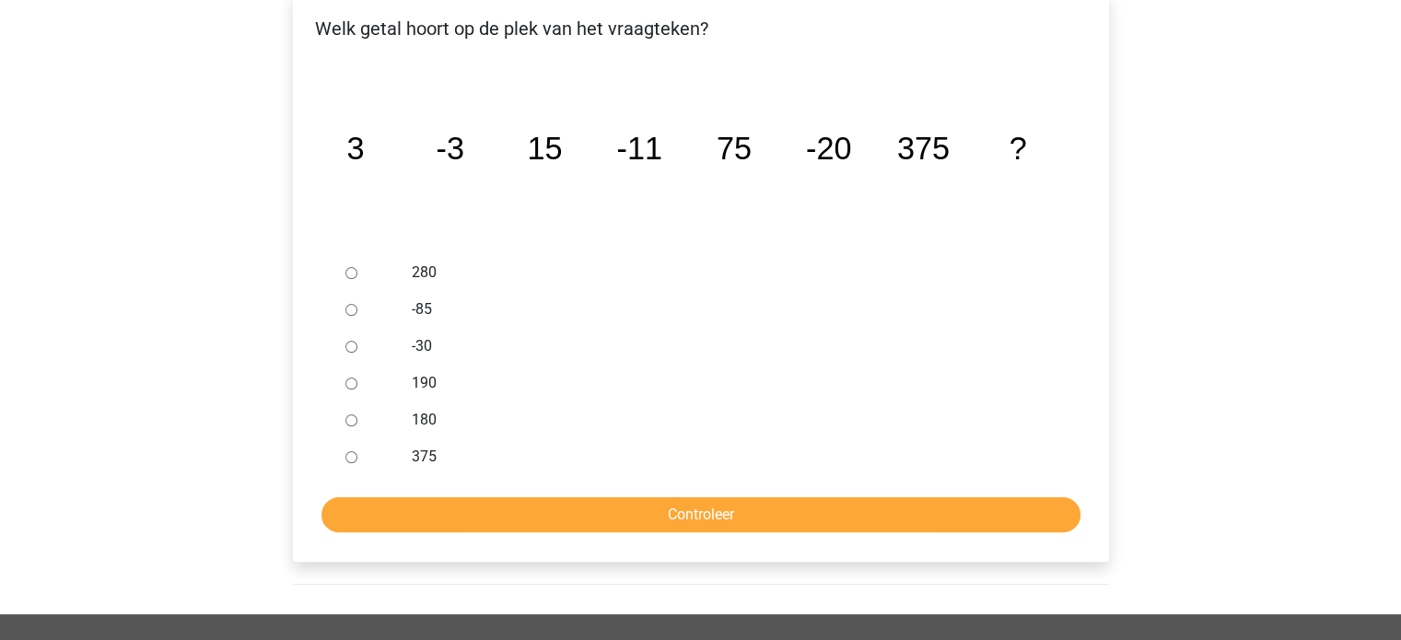
click at [398, 365] on div "190" at bounding box center [730, 383] width 665 height 37
click at [435, 372] on label "190" at bounding box center [730, 383] width 637 height 22
click at [357, 378] on input "190" at bounding box center [351, 384] width 12 height 12
radio input "true"
click at [530, 448] on form "280 -85 -30 190 180 375 Controleer" at bounding box center [701, 393] width 786 height 278
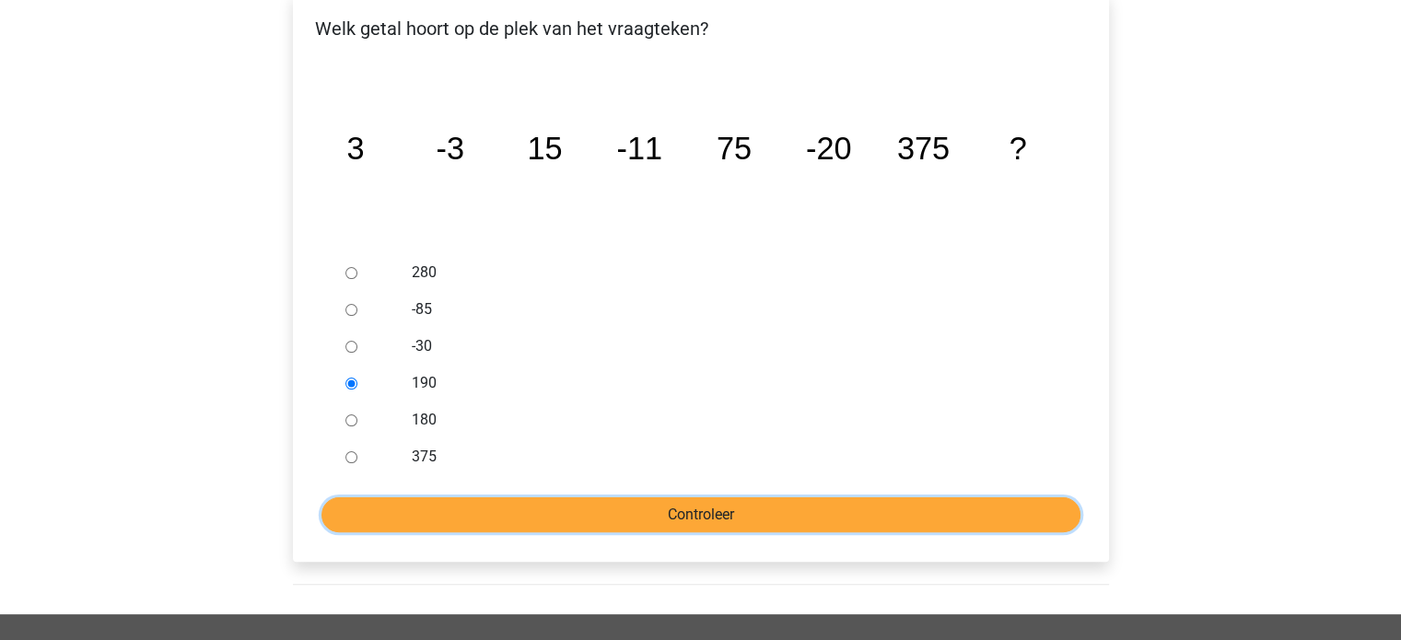
click at [530, 497] on input "Controleer" at bounding box center [700, 514] width 759 height 35
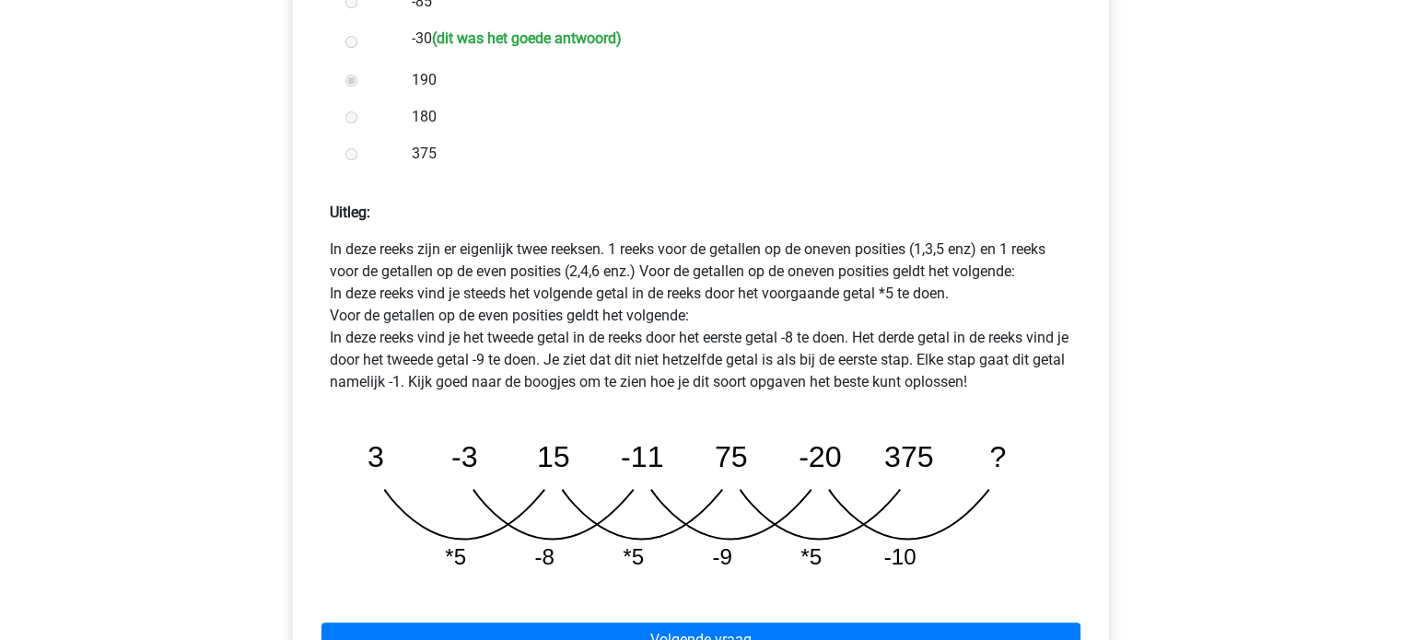
scroll to position [829, 0]
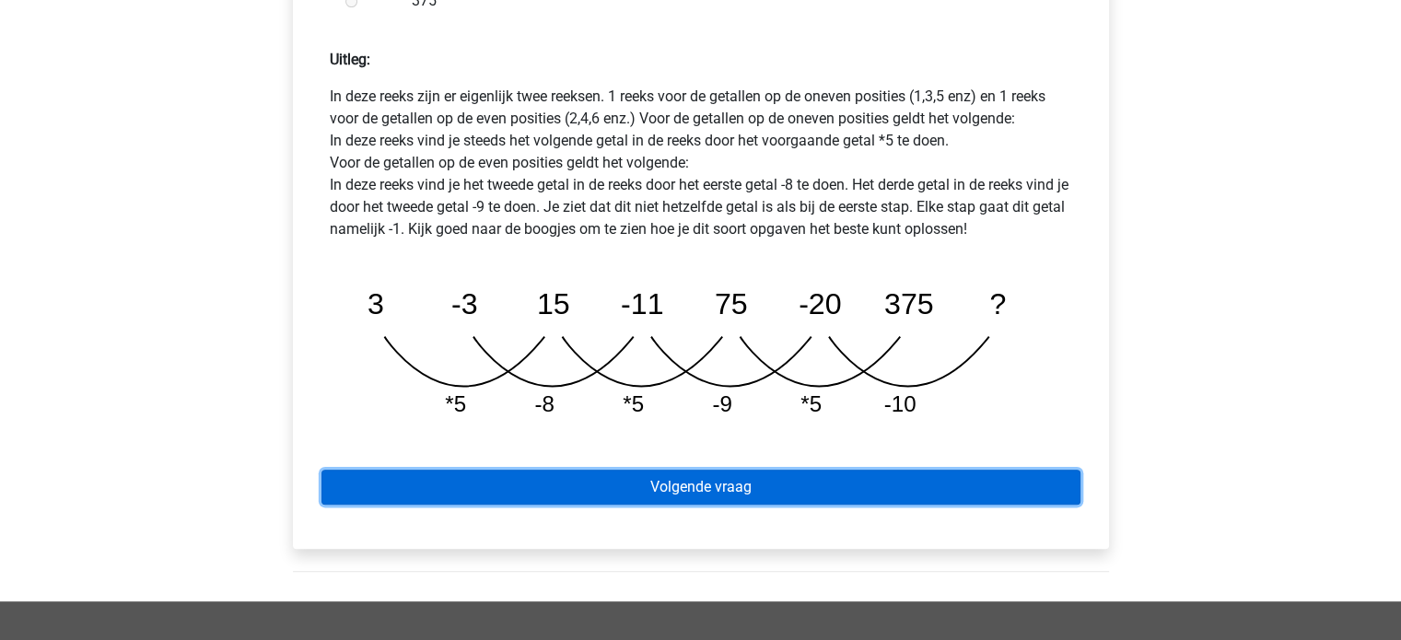
click at [781, 470] on link "Volgende vraag" at bounding box center [700, 487] width 759 height 35
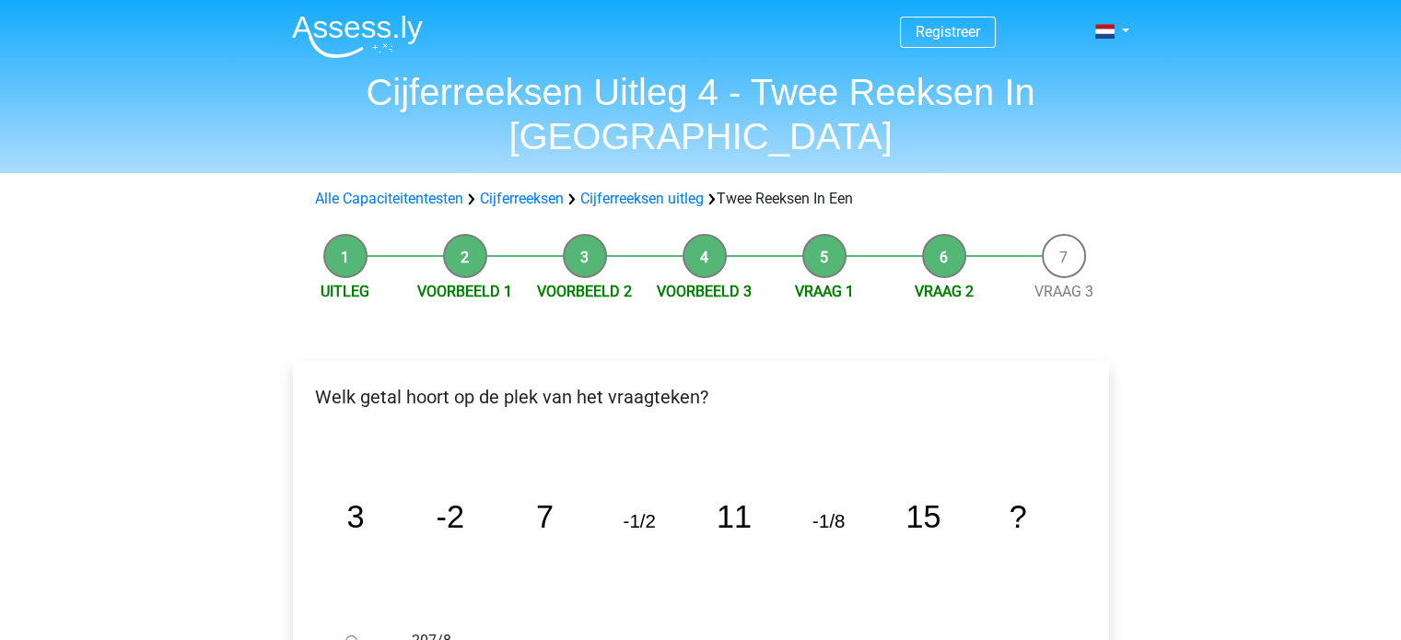
scroll to position [184, 0]
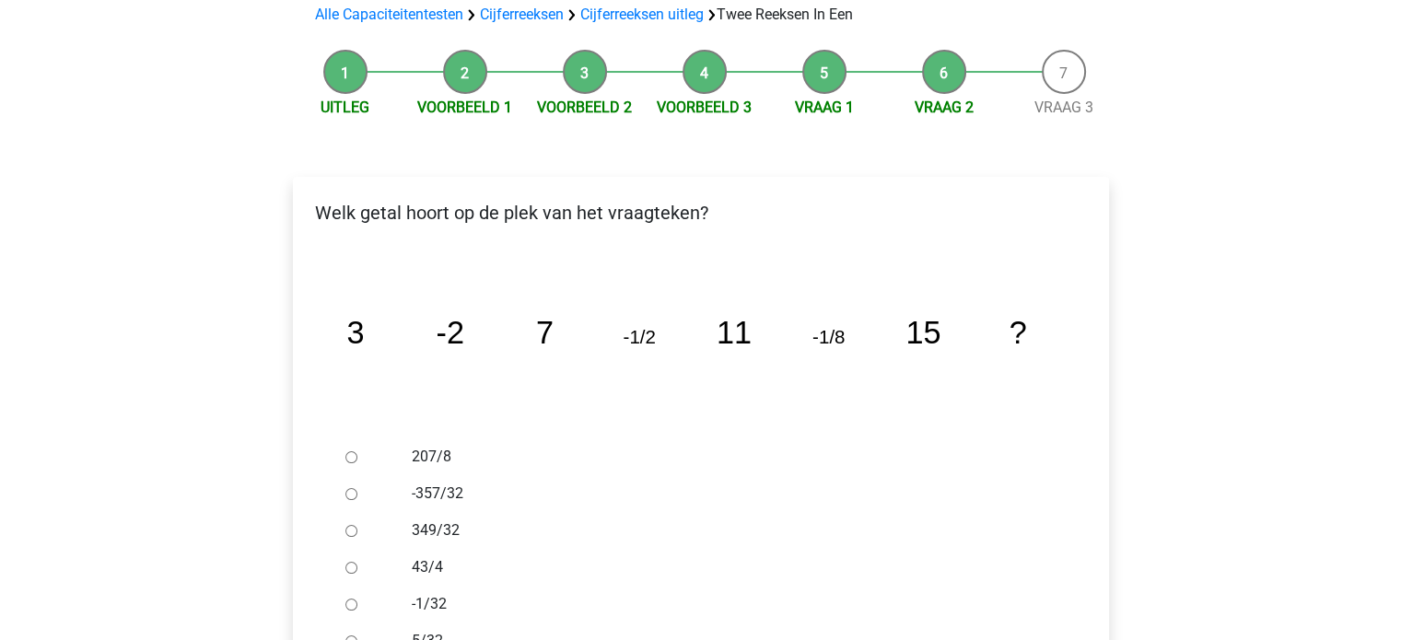
click at [435, 593] on label "-1/32" at bounding box center [730, 604] width 637 height 22
click at [357, 599] on input "-1/32" at bounding box center [351, 605] width 12 height 12
radio input "true"
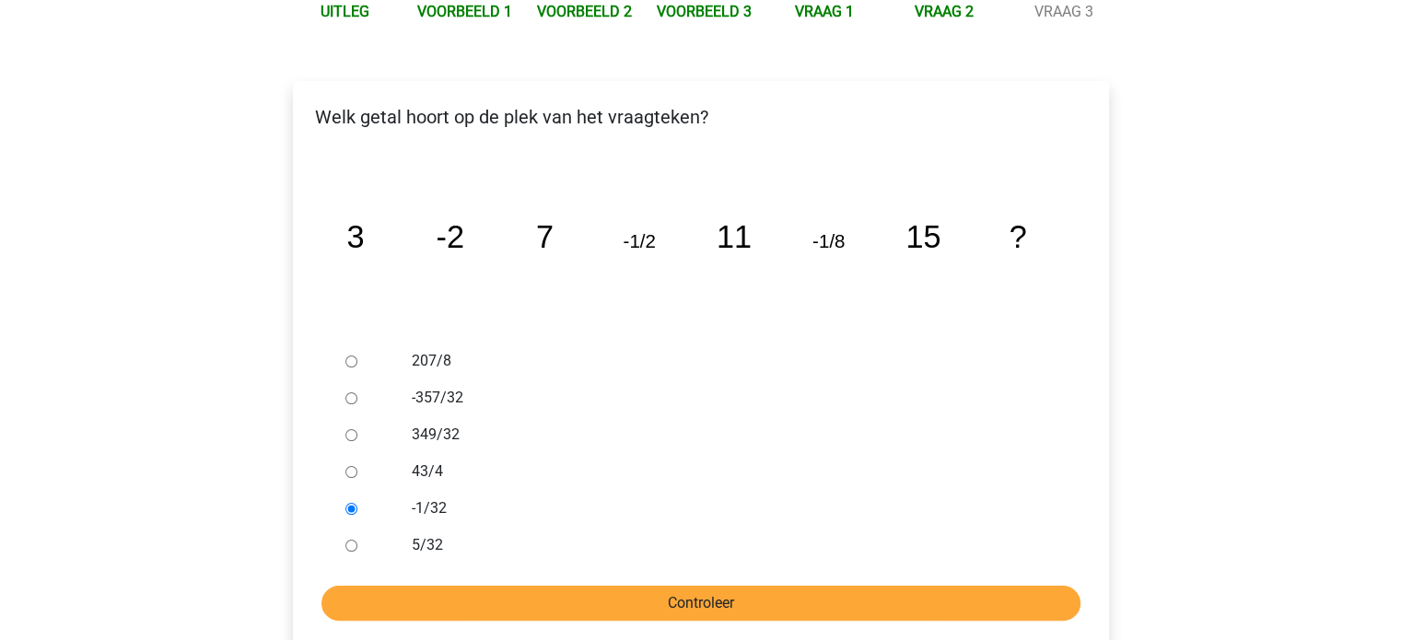
scroll to position [368, 0]
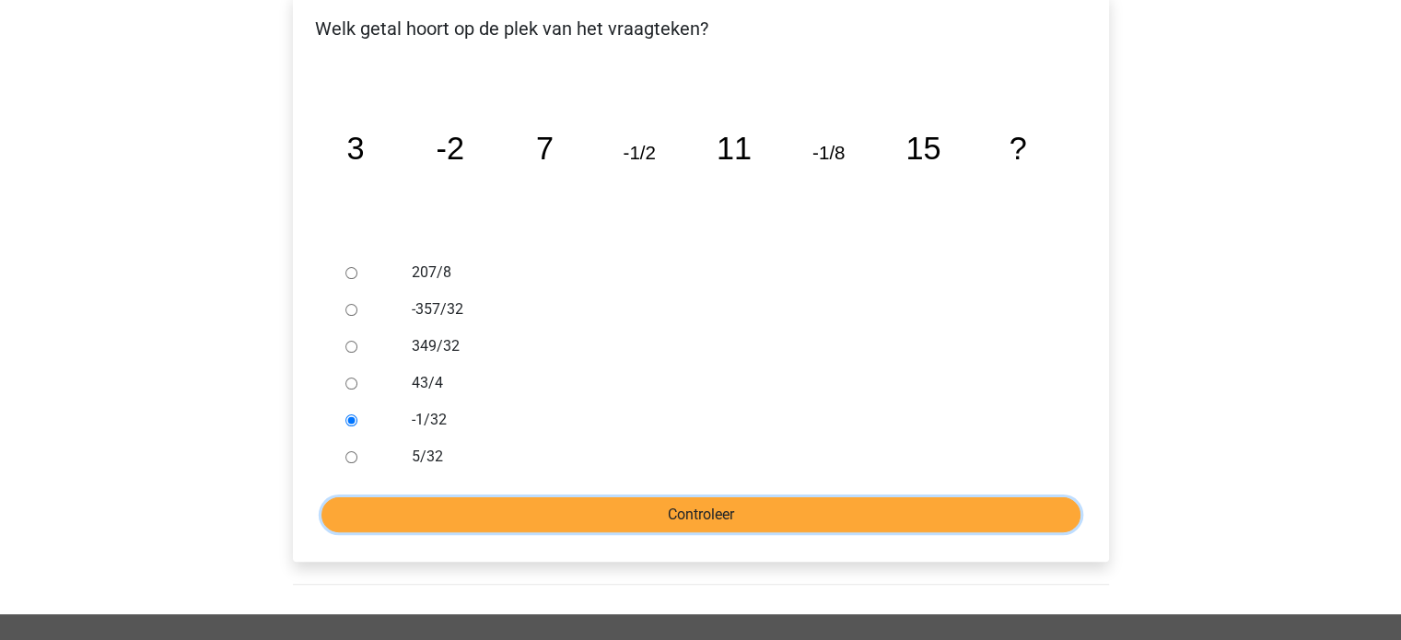
click at [703, 497] on input "Controleer" at bounding box center [700, 514] width 759 height 35
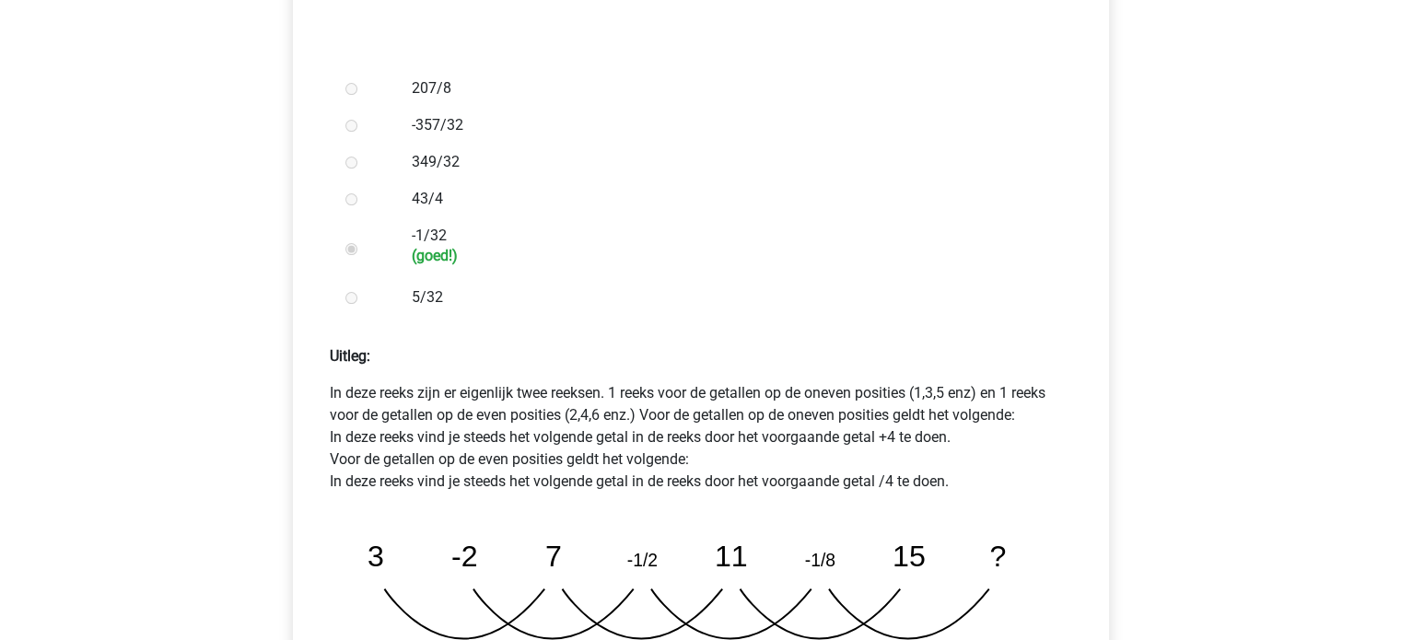
scroll to position [645, 0]
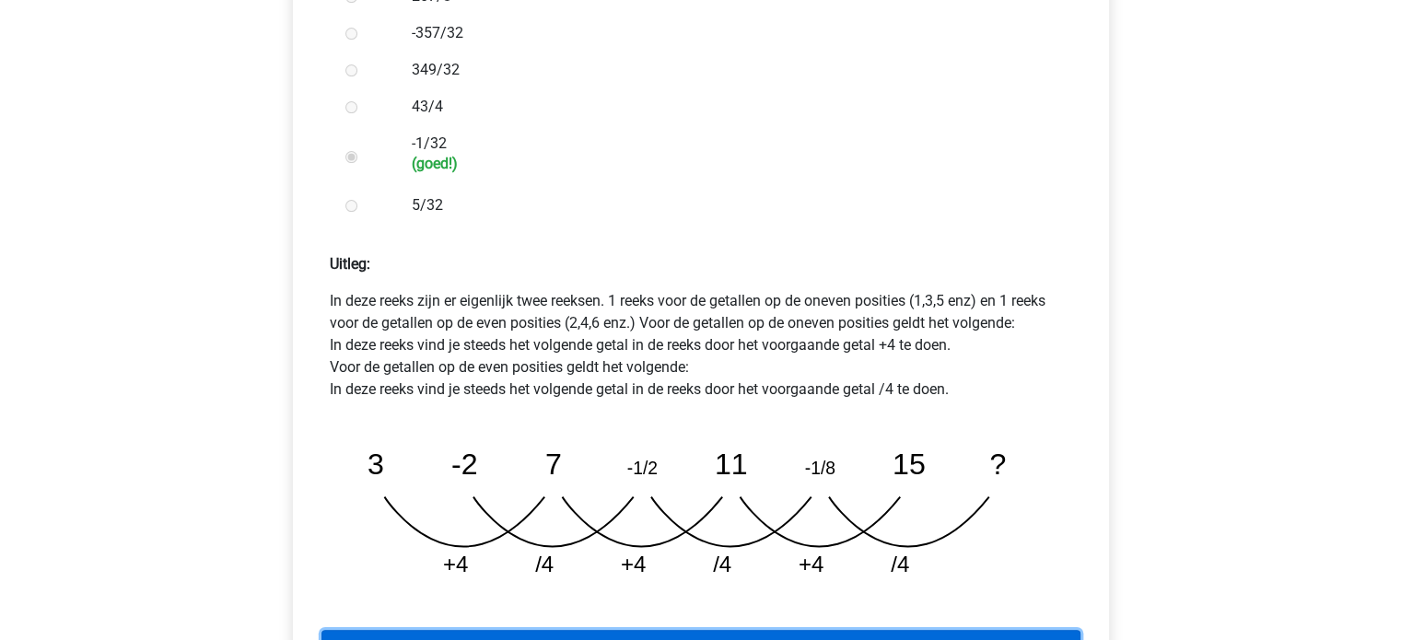
click at [701, 630] on link "Volgende vraag" at bounding box center [700, 647] width 759 height 35
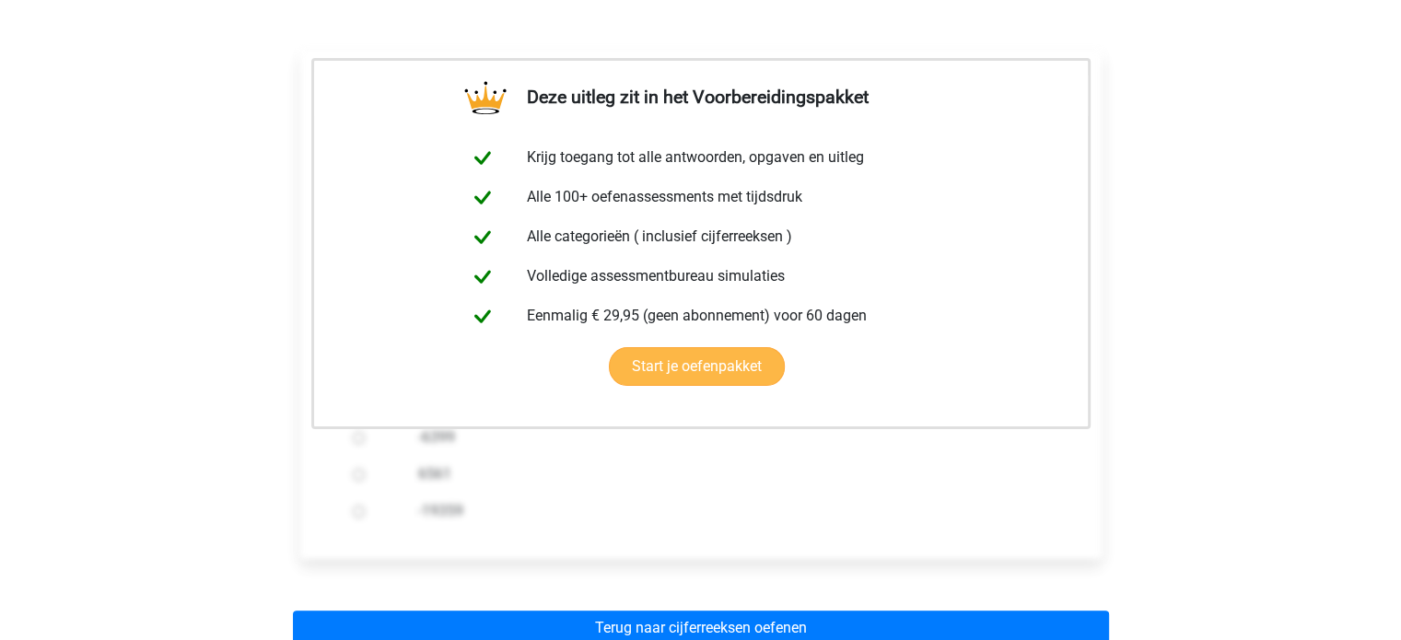
scroll to position [552, 0]
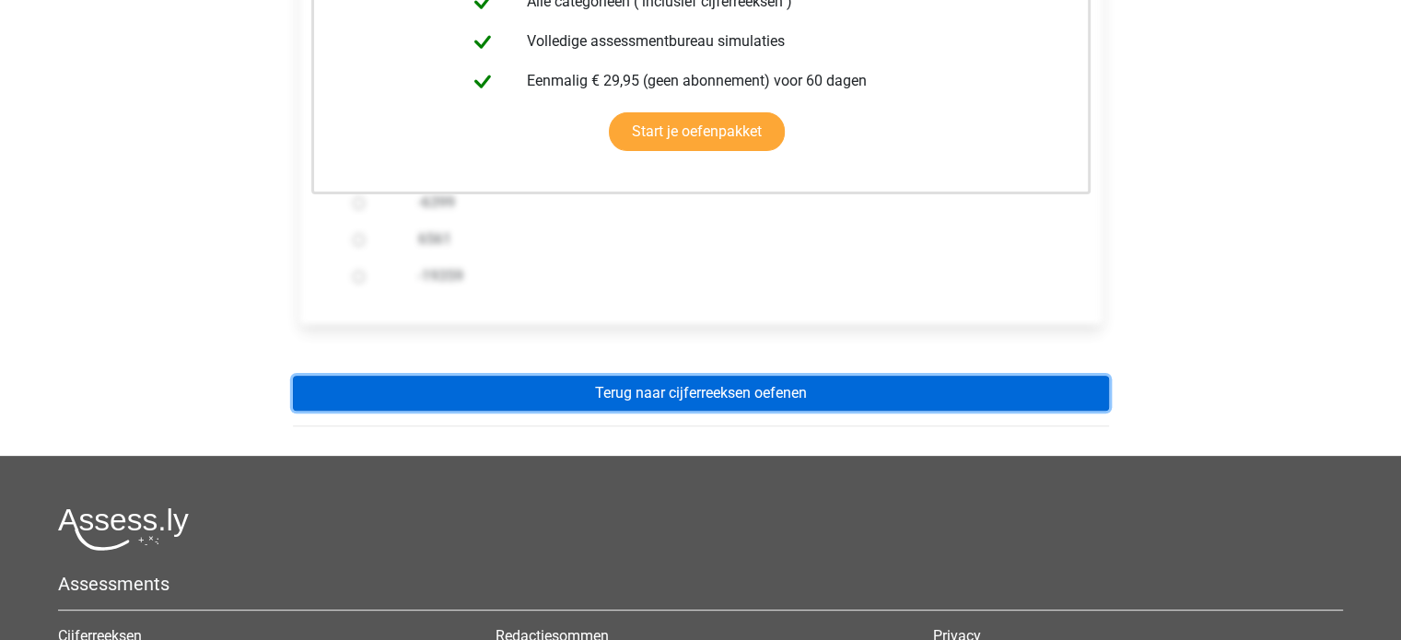
click at [715, 376] on link "Terug naar cijferreeksen oefenen" at bounding box center [701, 393] width 816 height 35
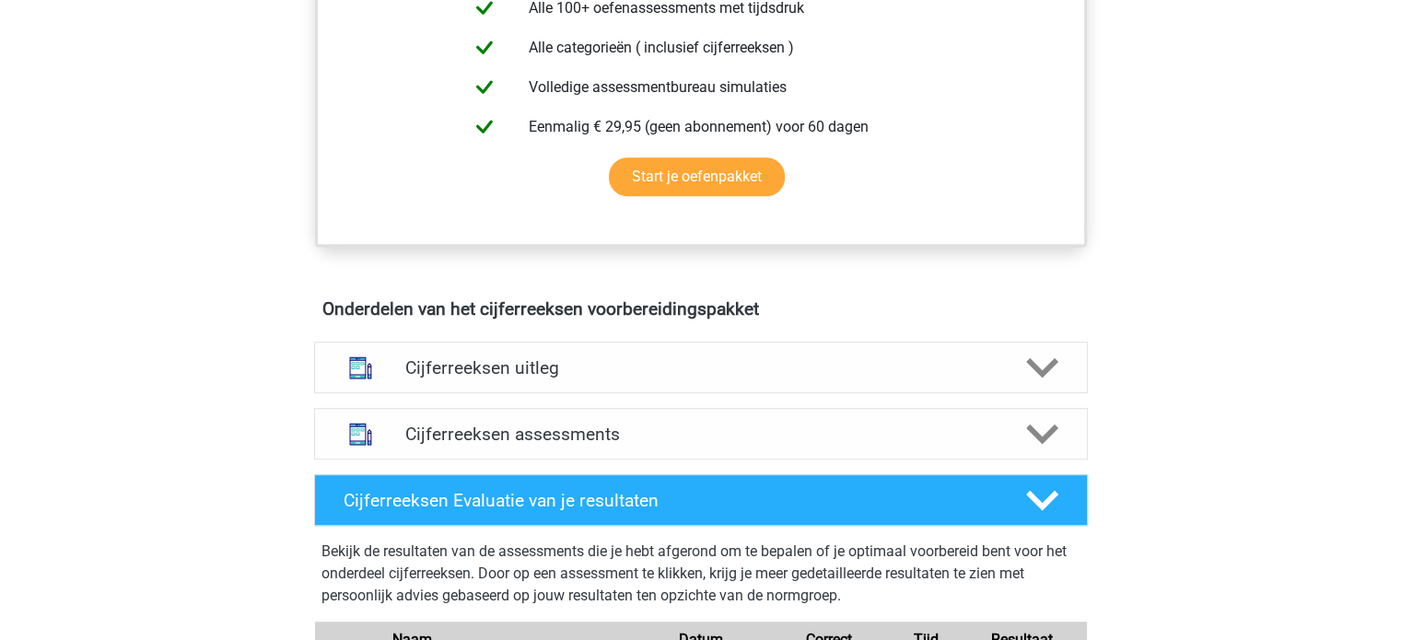
scroll to position [921, 0]
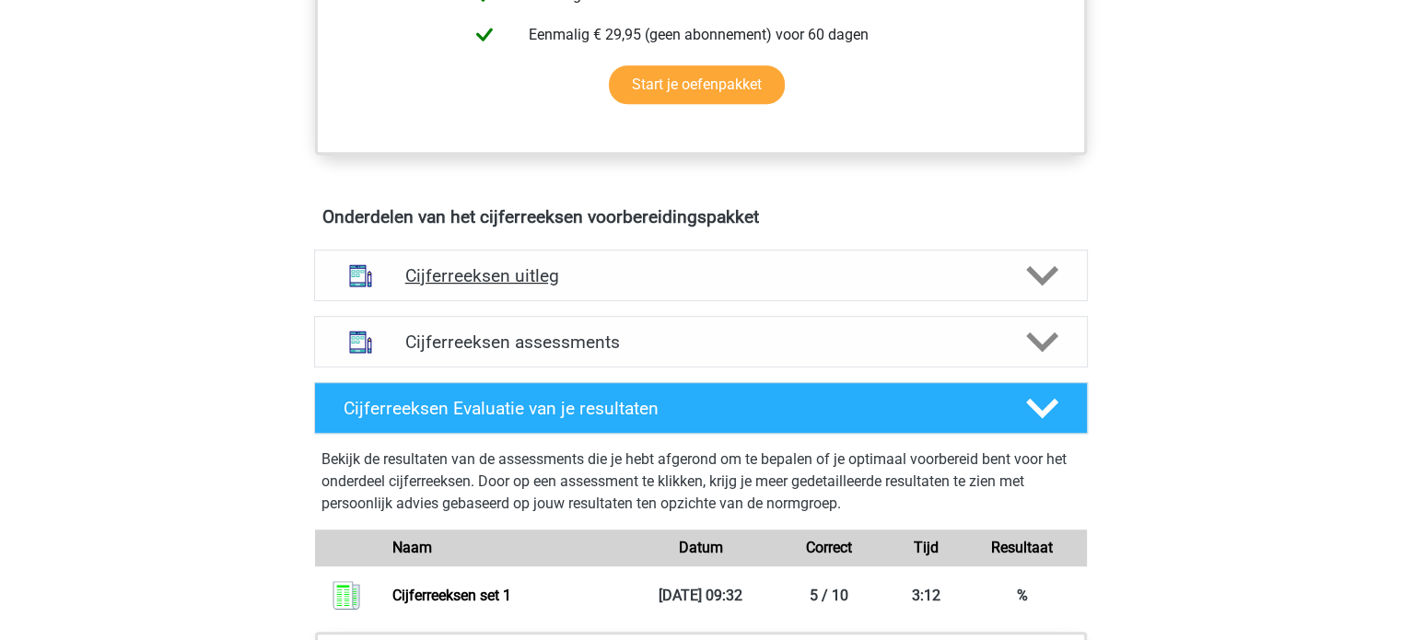
click at [546, 286] on h4 "Cijferreeksen uitleg" at bounding box center [700, 275] width 591 height 21
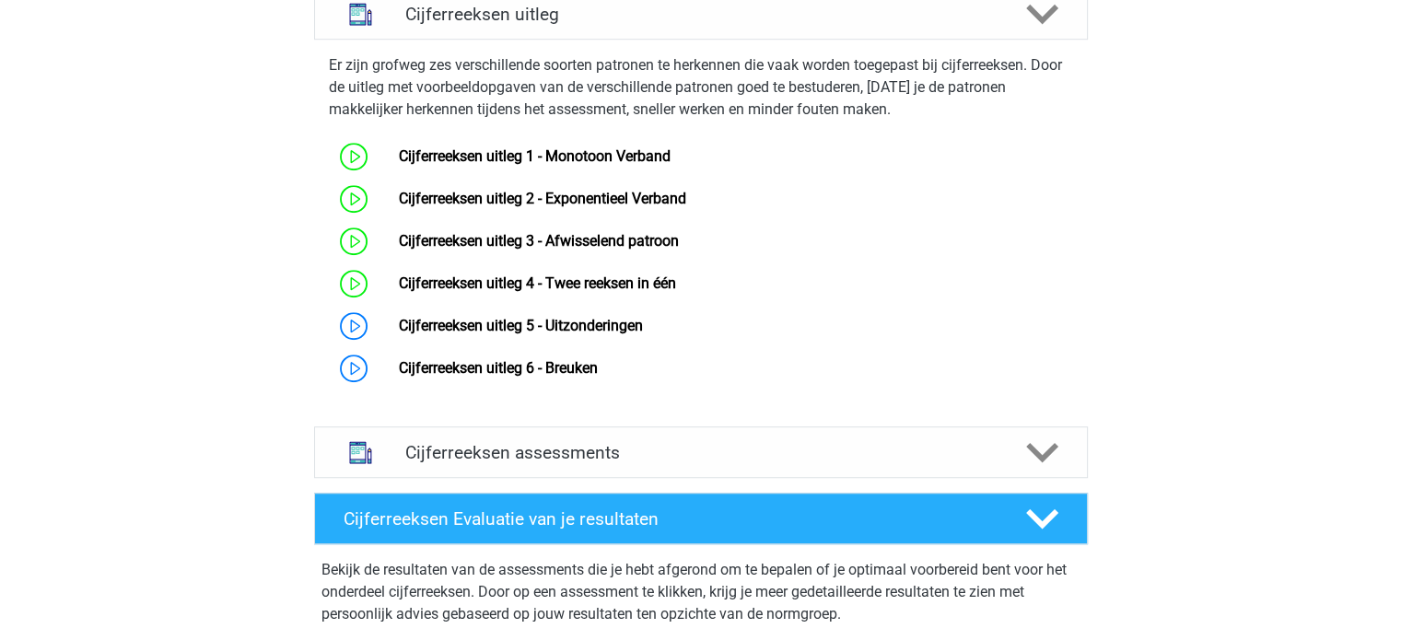
scroll to position [1197, 0]
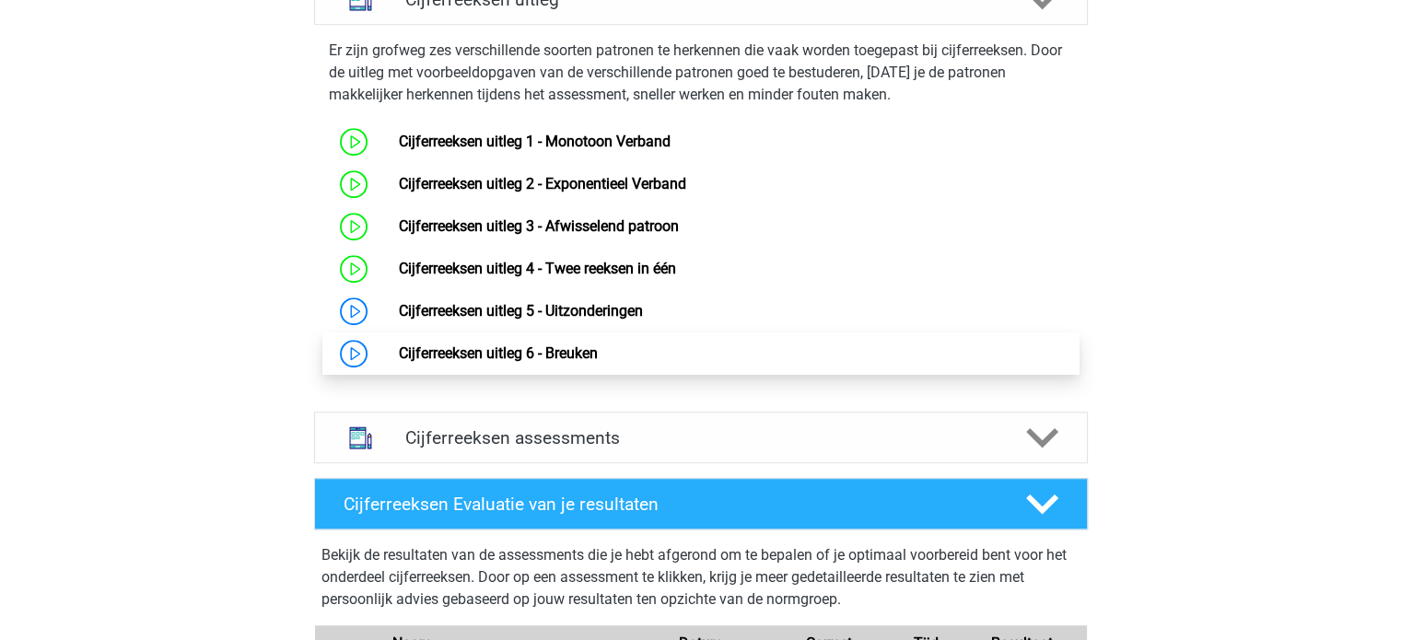
click at [399, 362] on link "Cijferreeksen uitleg 6 - Breuken" at bounding box center [498, 352] width 199 height 17
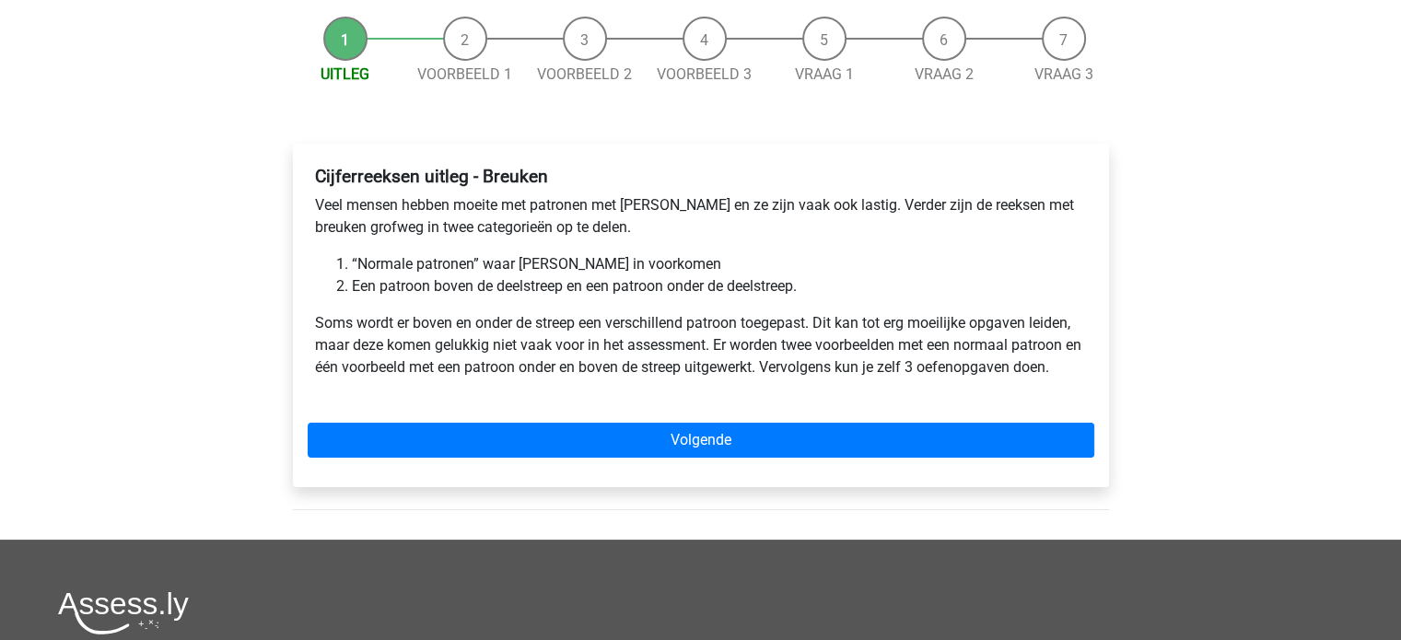
scroll to position [184, 0]
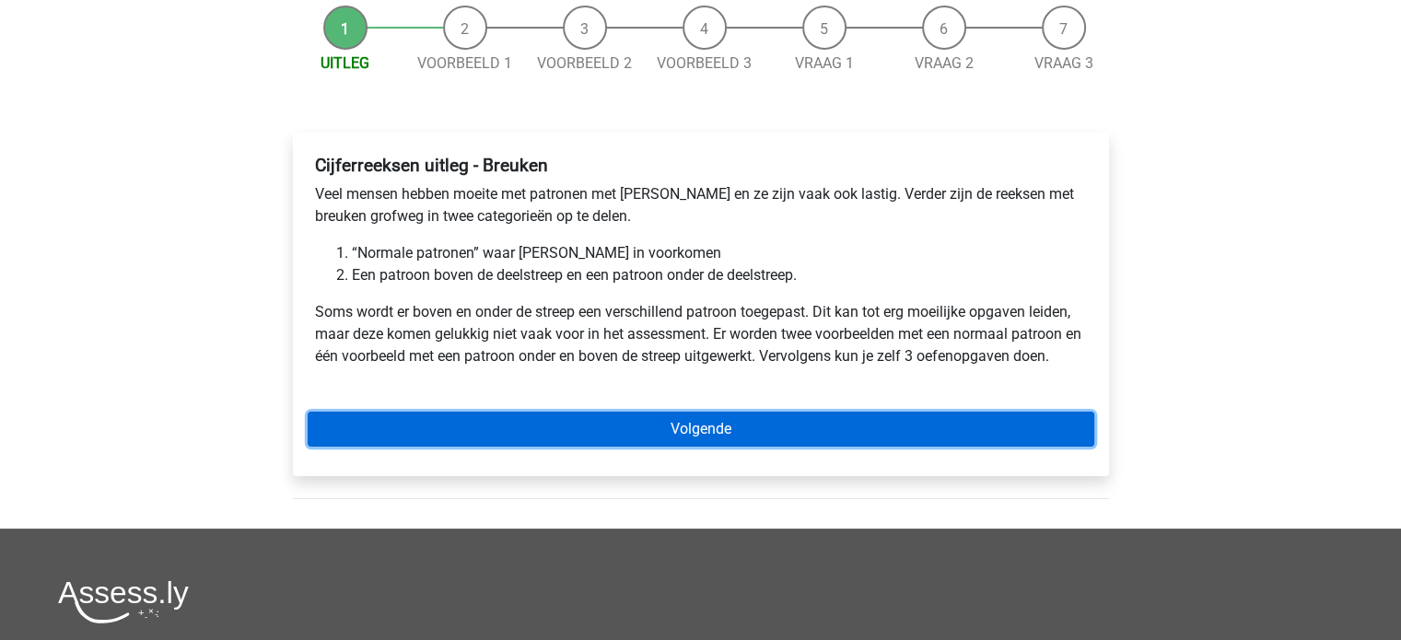
click at [676, 430] on link "Volgende" at bounding box center [701, 429] width 786 height 35
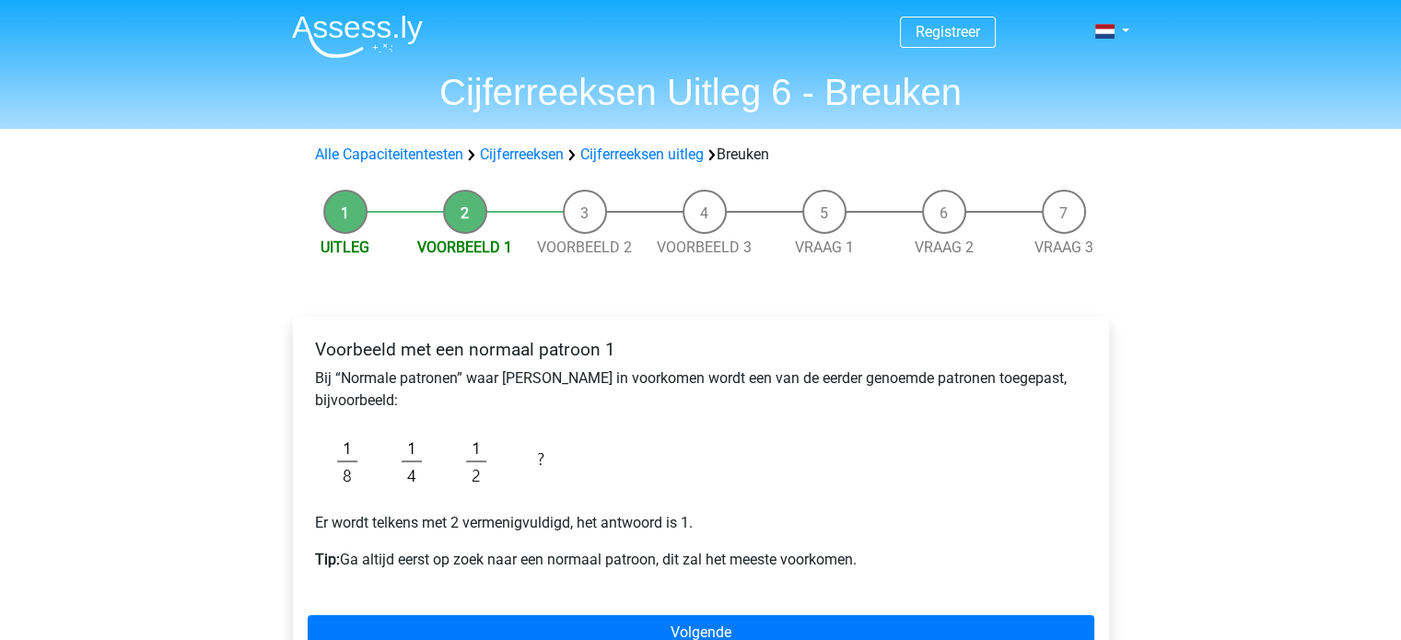
scroll to position [92, 0]
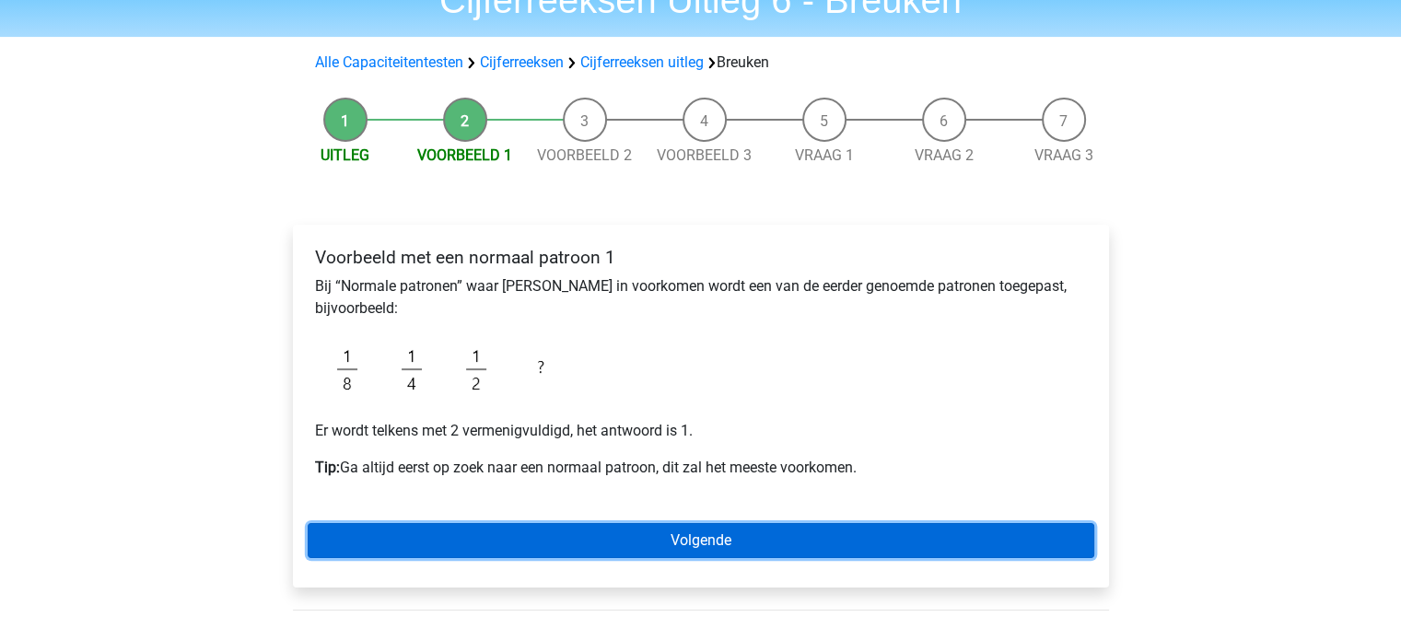
click at [721, 536] on link "Volgende" at bounding box center [701, 540] width 786 height 35
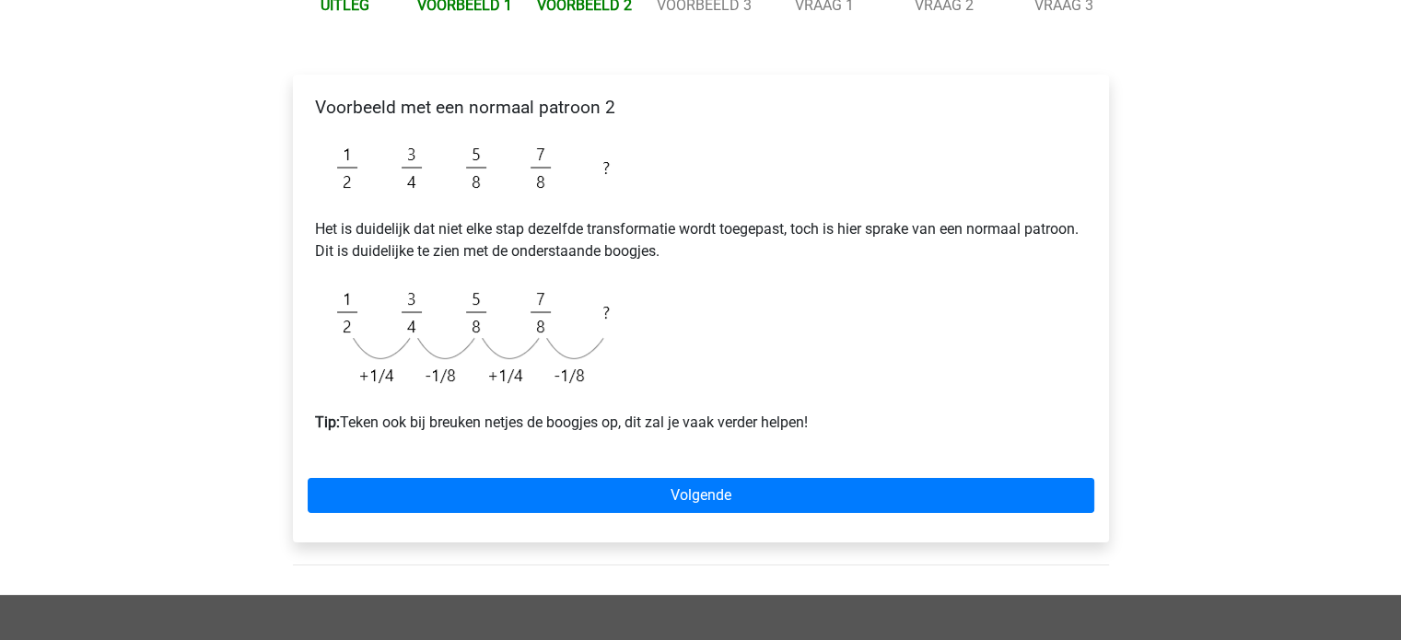
scroll to position [276, 0]
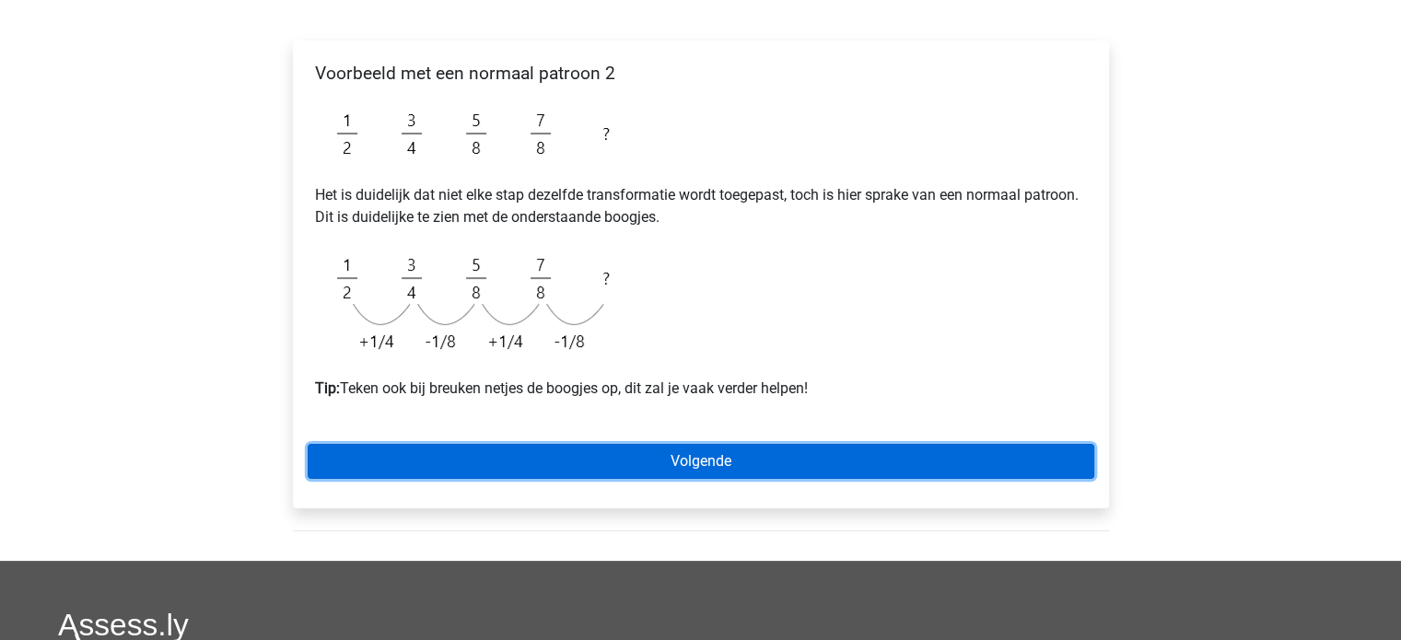
click at [622, 454] on link "Volgende" at bounding box center [701, 461] width 786 height 35
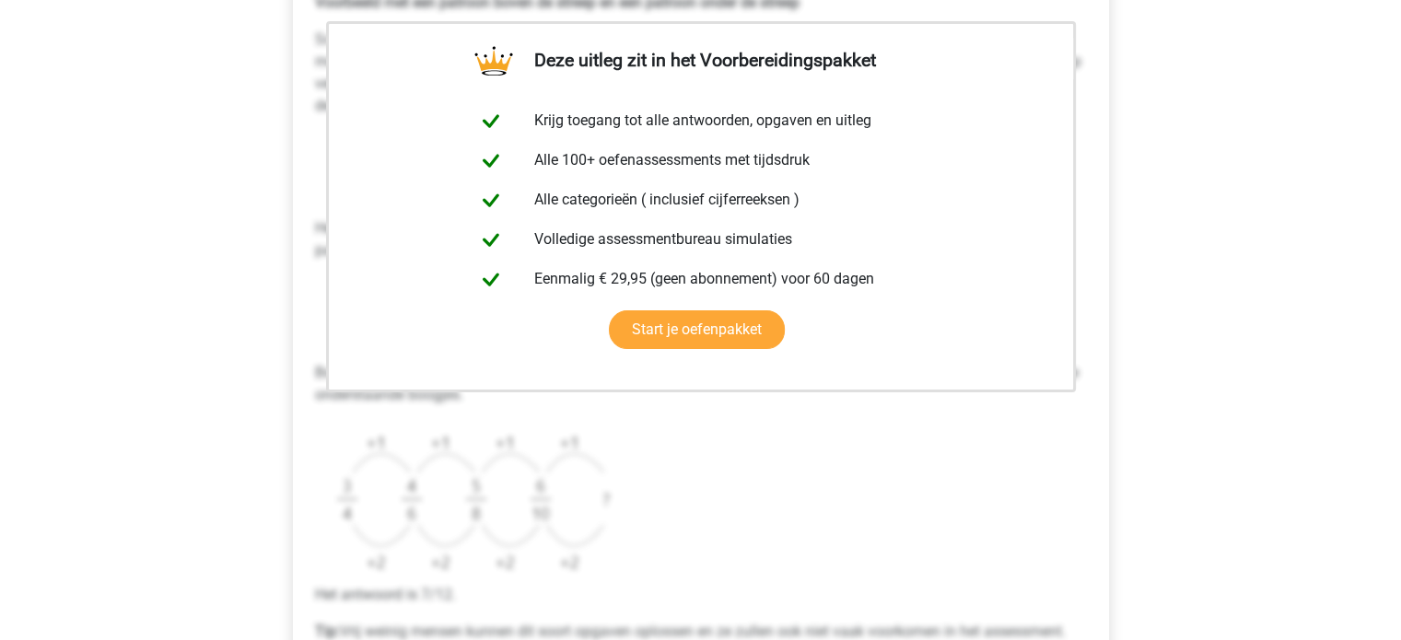
scroll to position [552, 0]
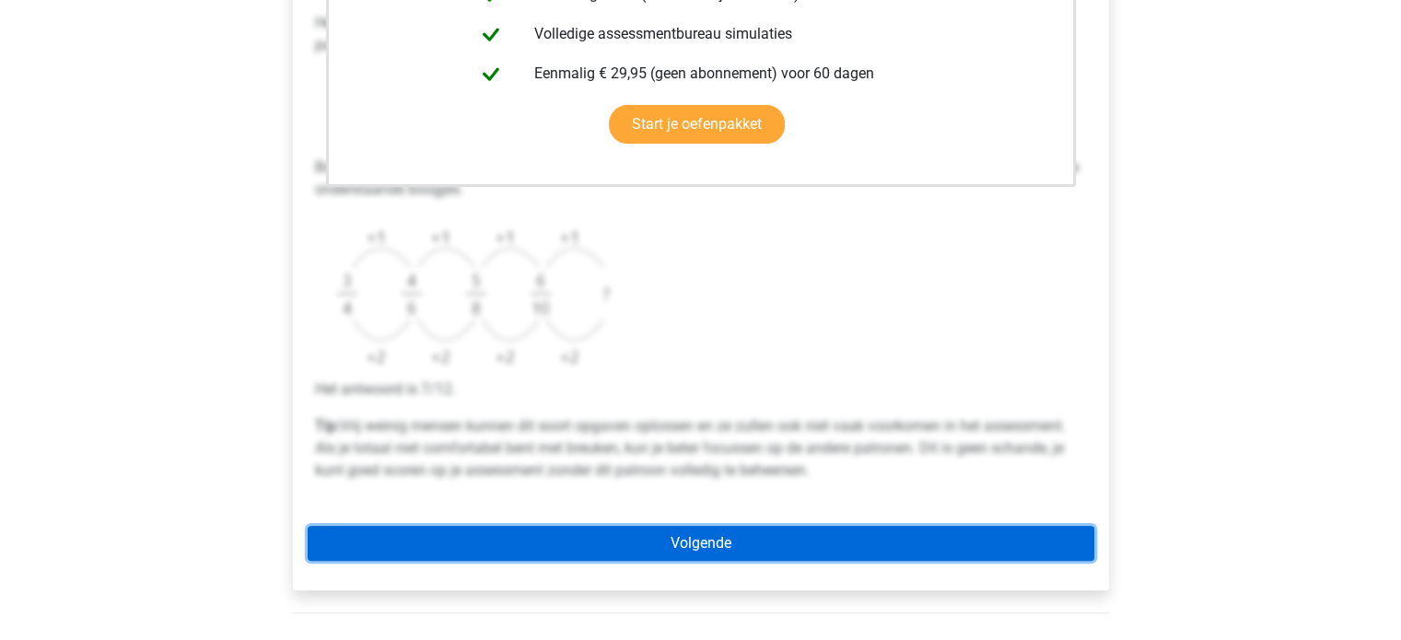
click at [685, 544] on link "Volgende" at bounding box center [701, 543] width 786 height 35
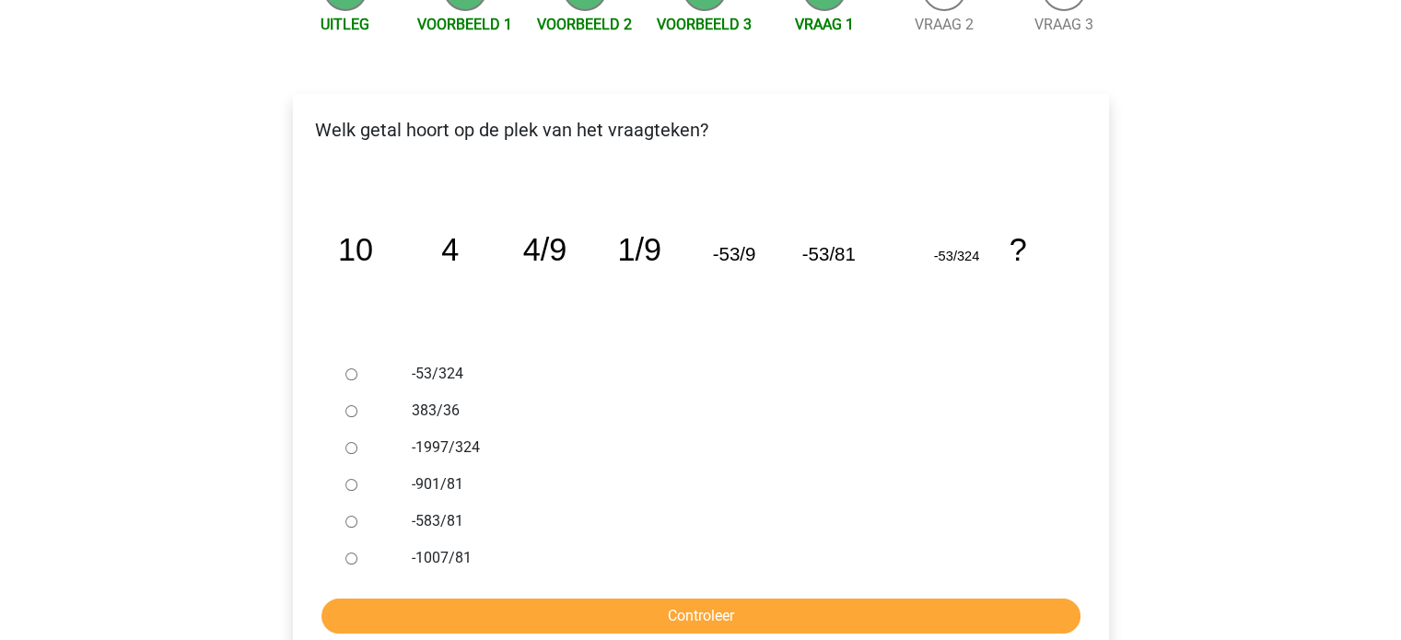
scroll to position [368, 0]
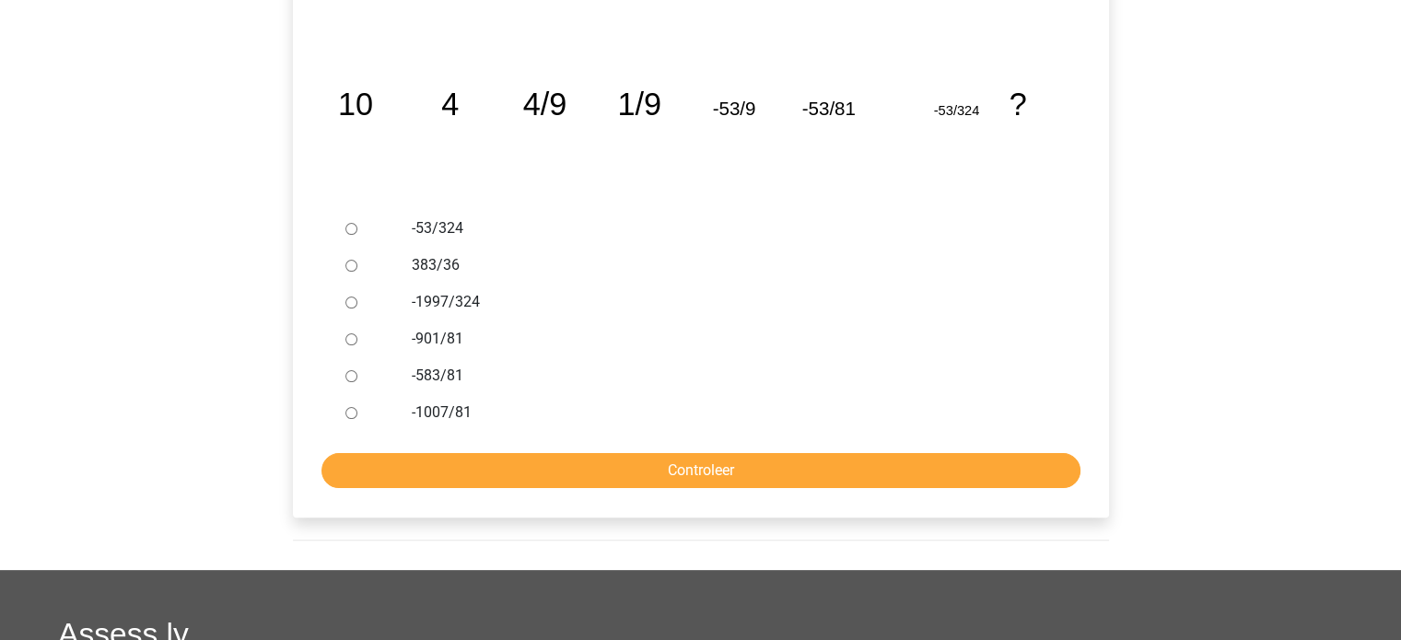
click at [359, 377] on div at bounding box center [368, 375] width 61 height 37
click at [355, 375] on input "-583/81" at bounding box center [351, 376] width 12 height 12
radio input "true"
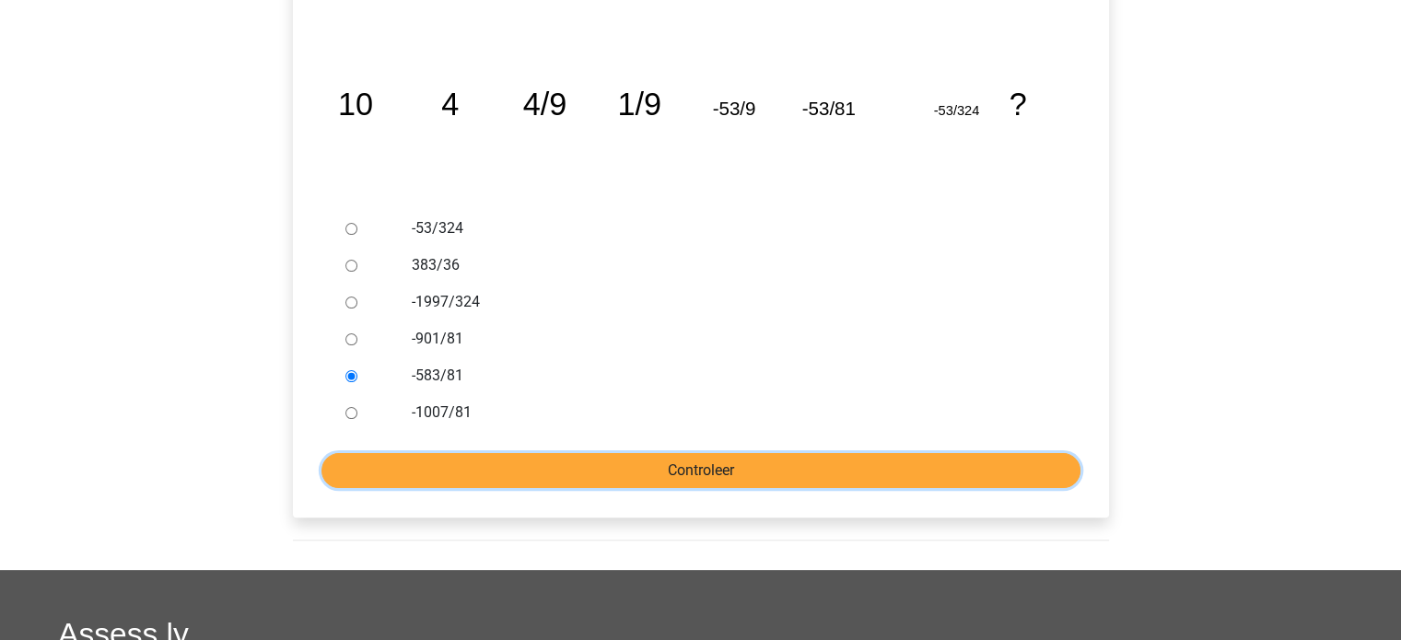
click at [564, 467] on input "Controleer" at bounding box center [700, 470] width 759 height 35
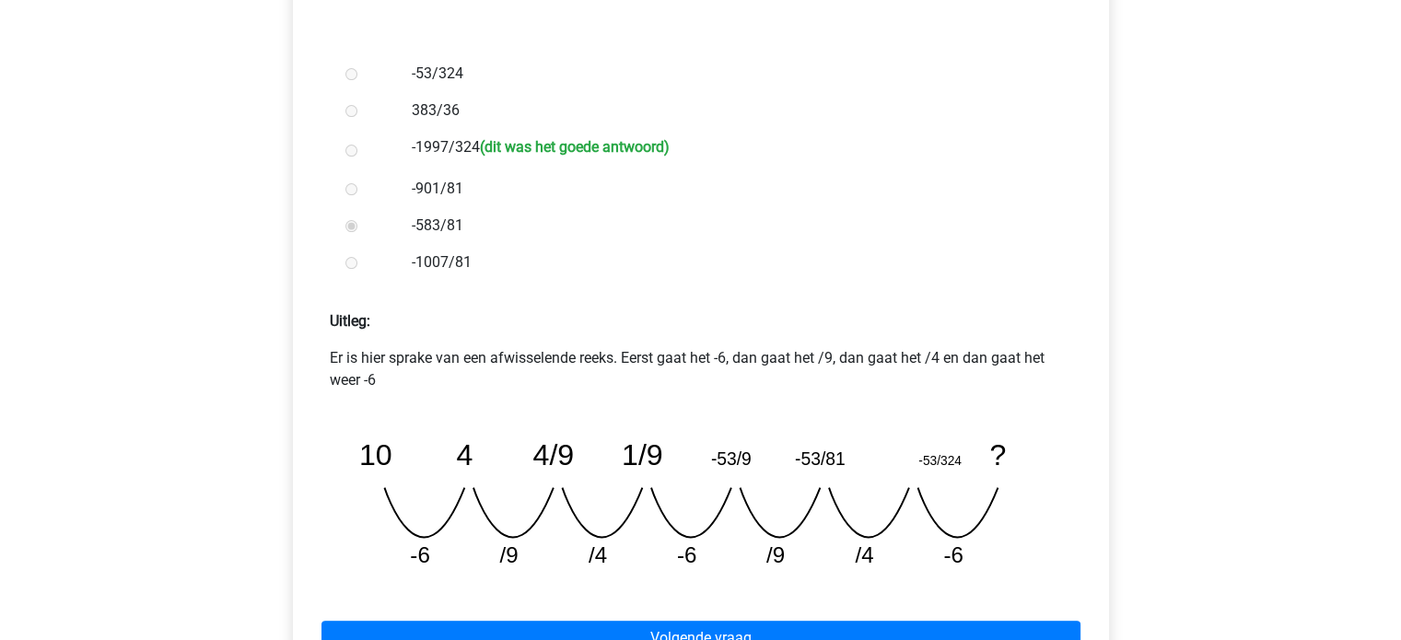
scroll to position [552, 0]
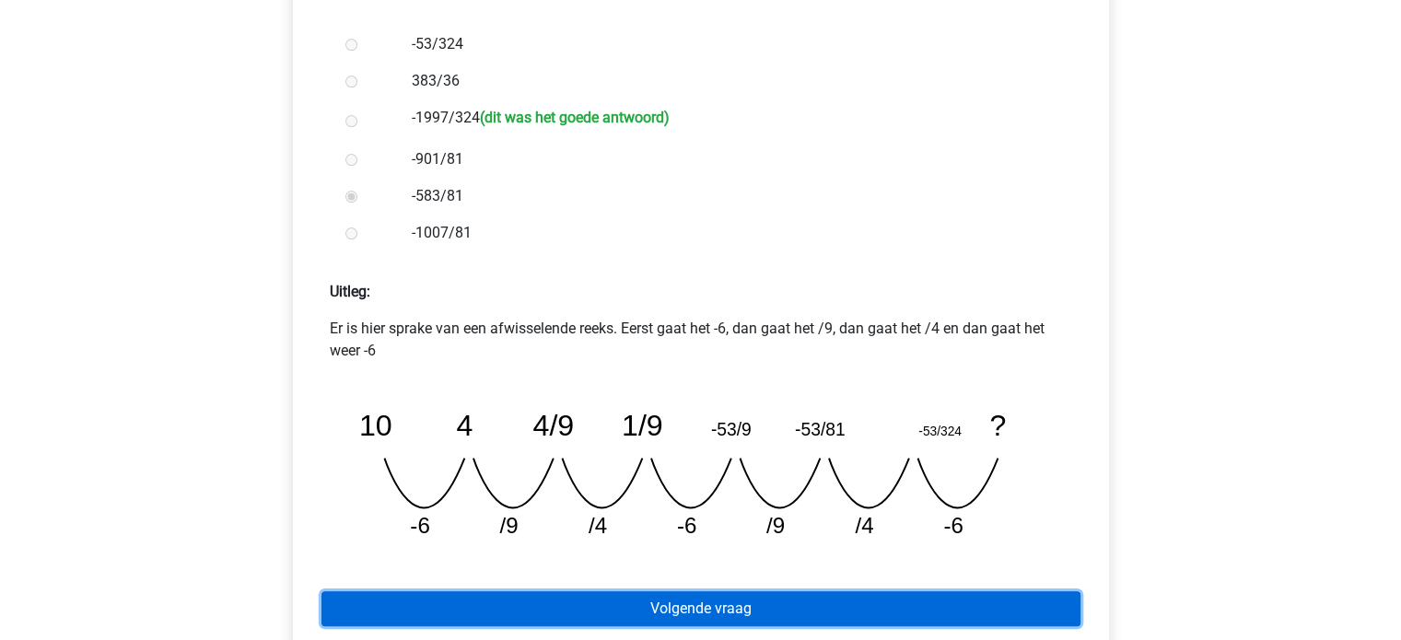
click at [769, 619] on link "Volgende vraag" at bounding box center [700, 608] width 759 height 35
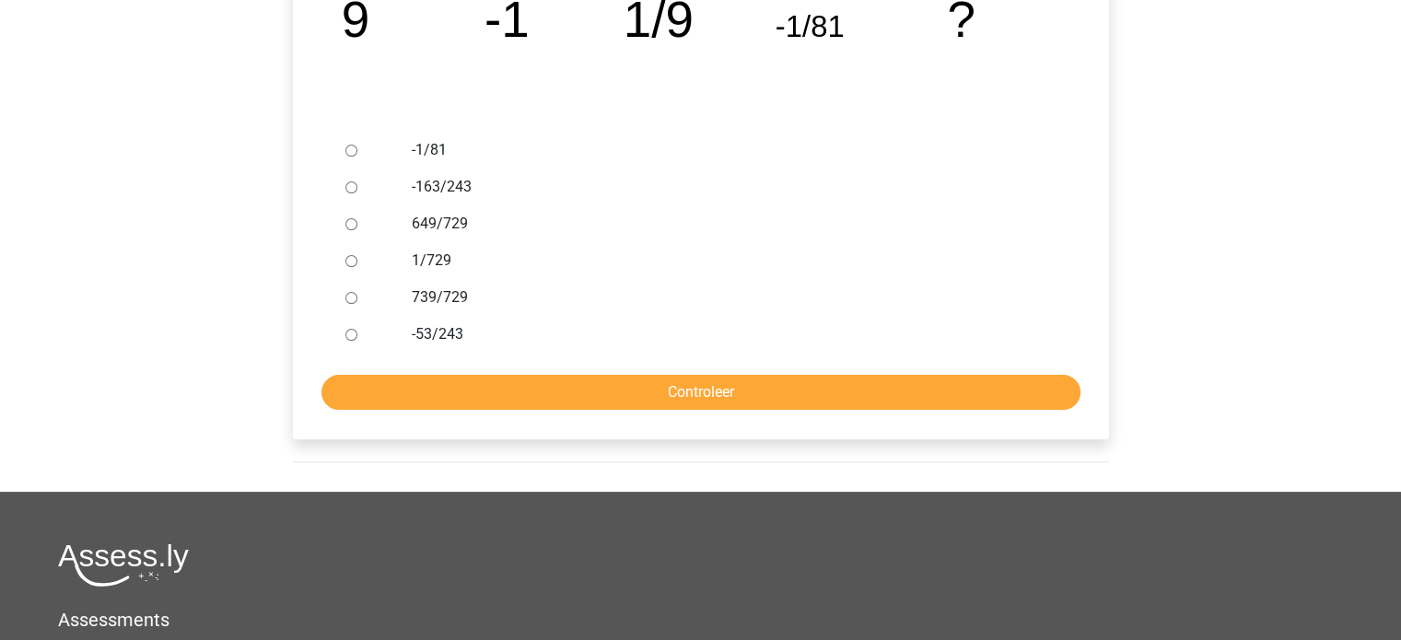
scroll to position [460, 0]
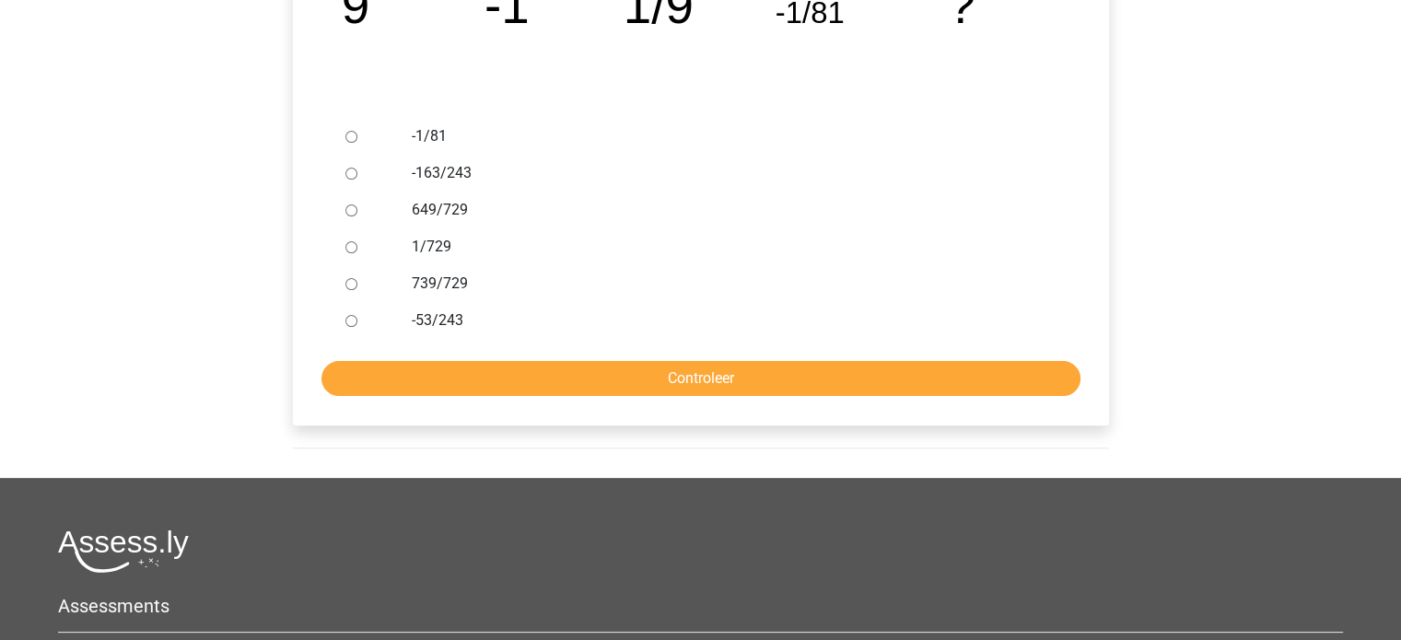
click at [408, 277] on div "739/729" at bounding box center [730, 283] width 665 height 37
click at [346, 250] on input "1/729" at bounding box center [351, 247] width 12 height 12
radio input "true"
click at [505, 356] on form "-1/81 -163/243 649/729 1/729 739/729 -53/243 Controleer" at bounding box center [701, 257] width 786 height 278
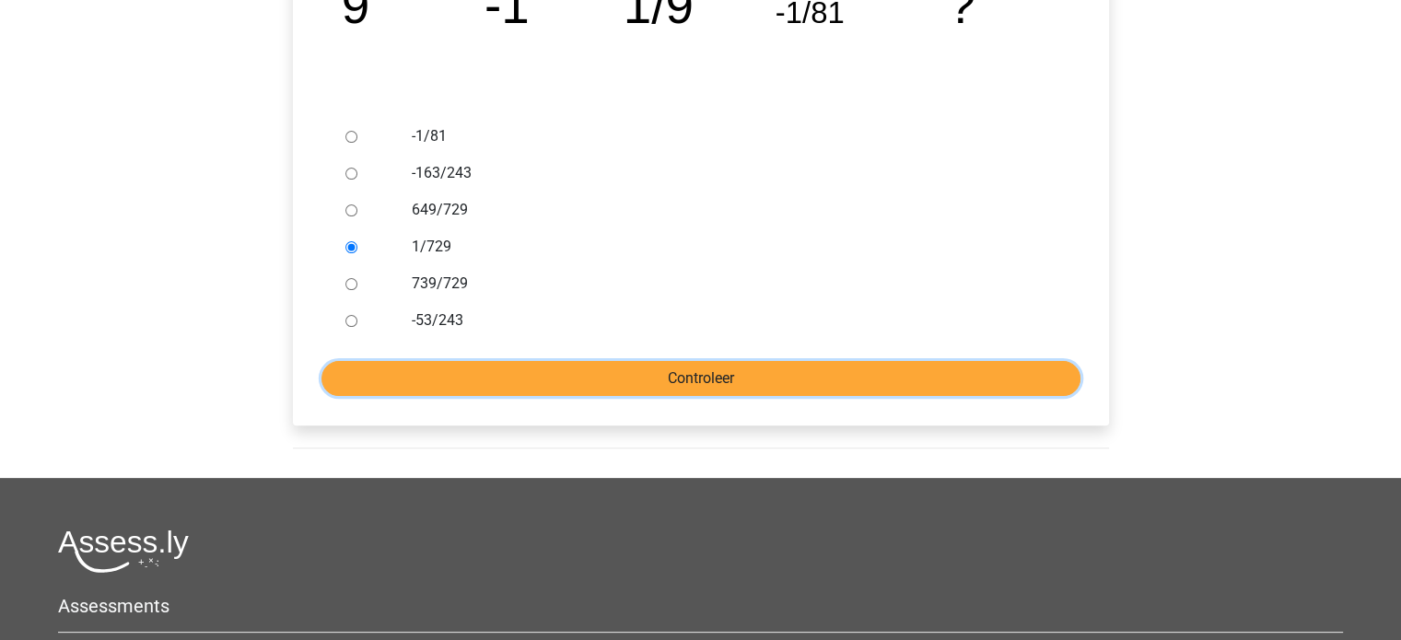
click at [499, 370] on input "Controleer" at bounding box center [700, 378] width 759 height 35
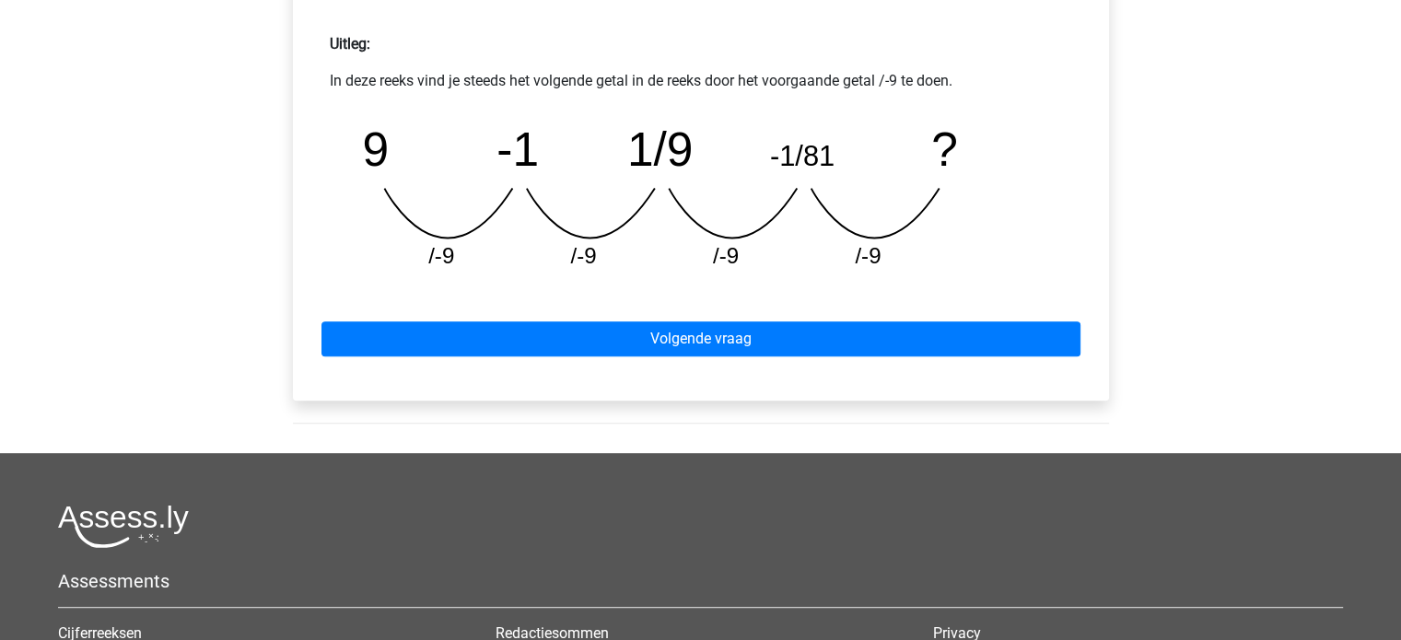
scroll to position [829, 0]
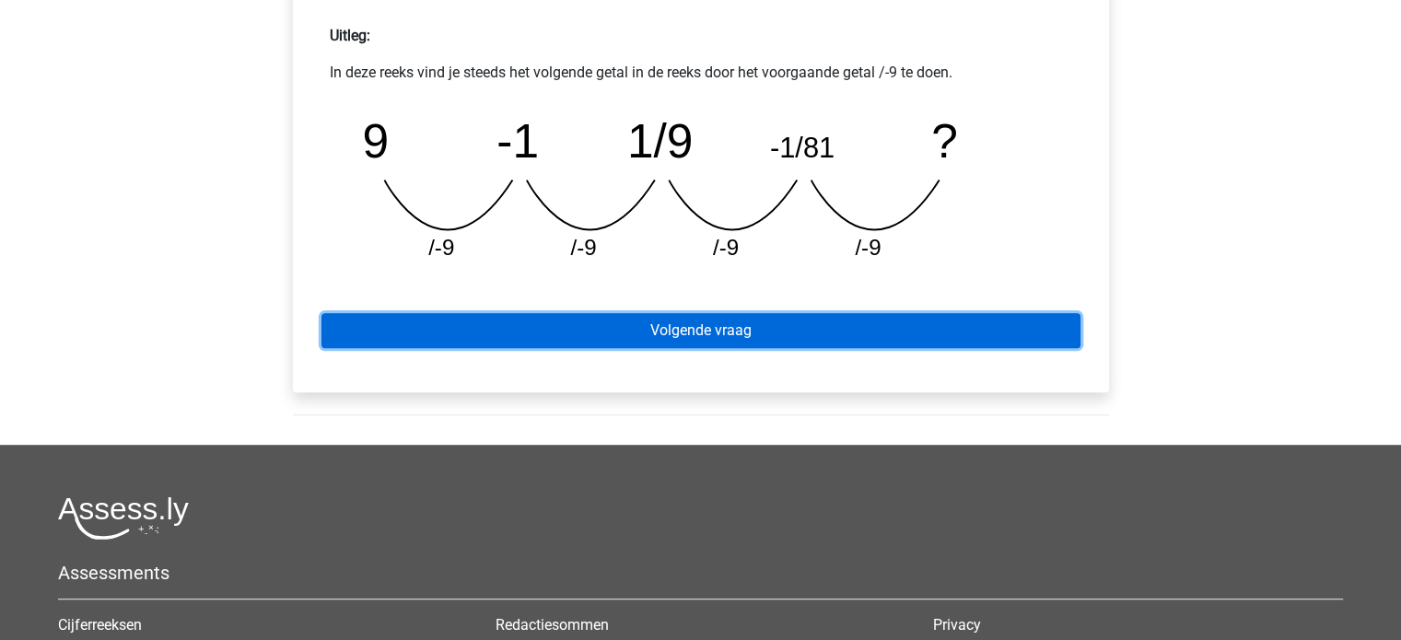
click at [705, 342] on link "Volgende vraag" at bounding box center [700, 330] width 759 height 35
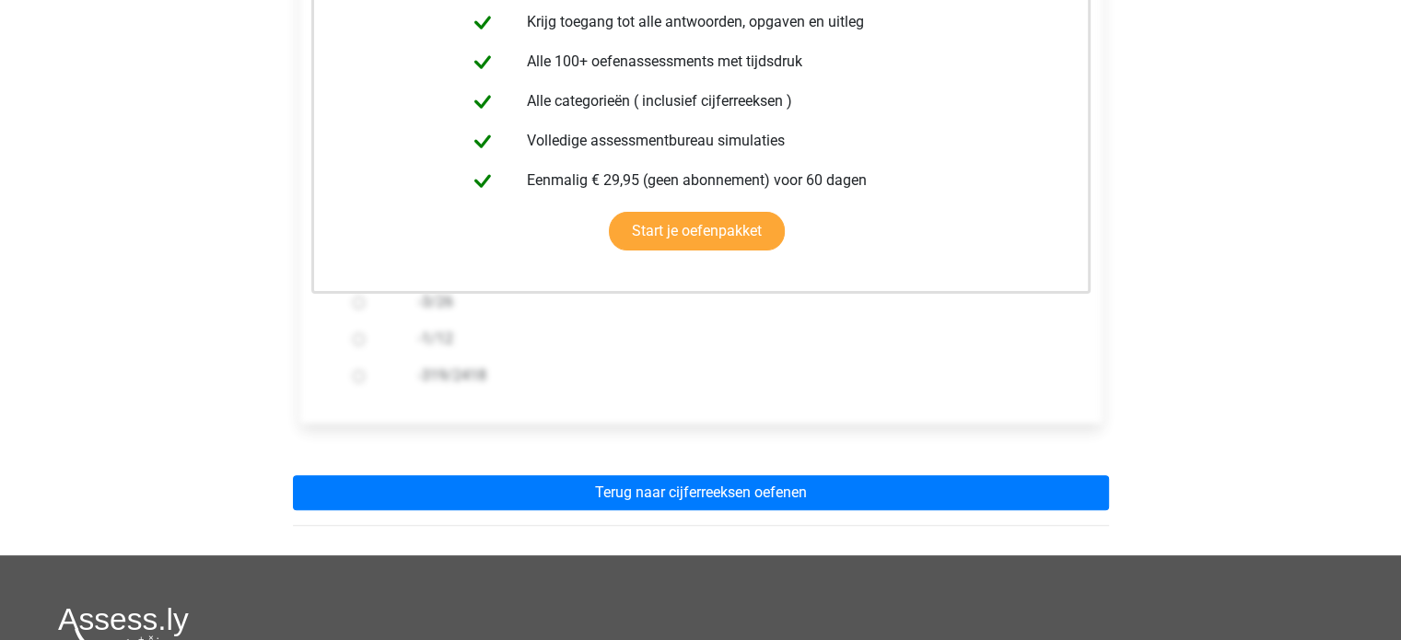
scroll to position [460, 0]
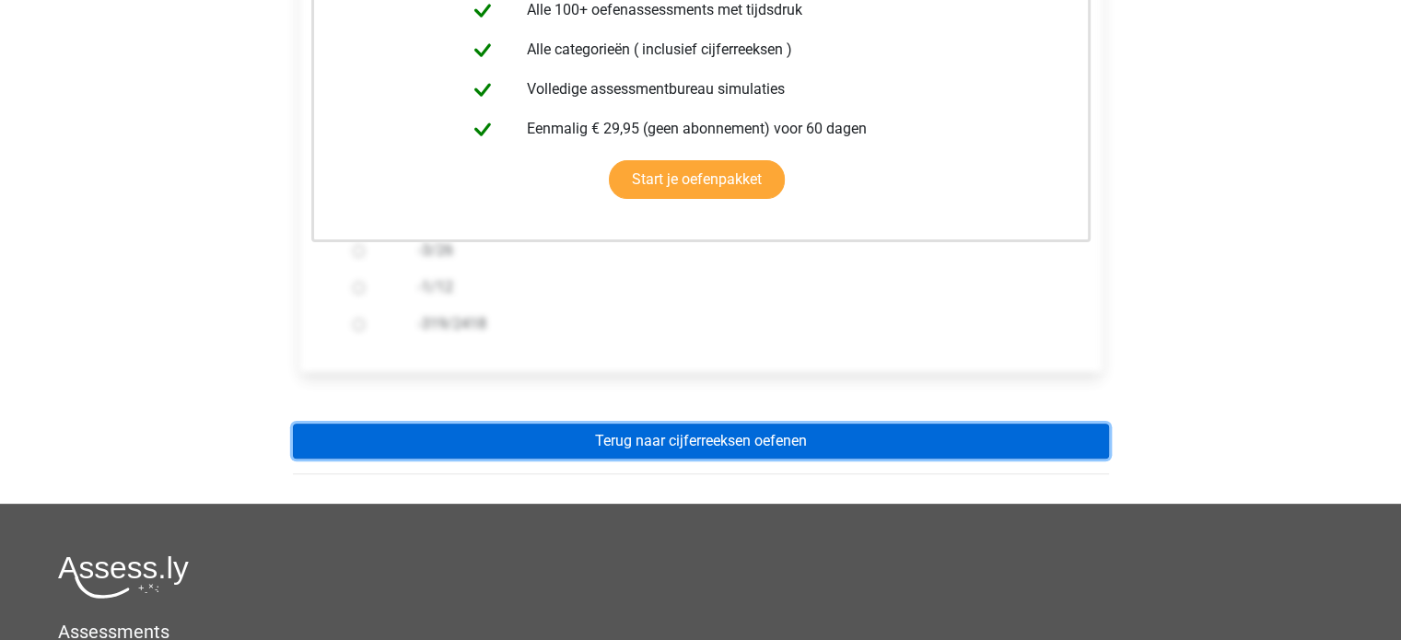
click at [685, 436] on link "Terug naar cijferreeksen oefenen" at bounding box center [701, 441] width 816 height 35
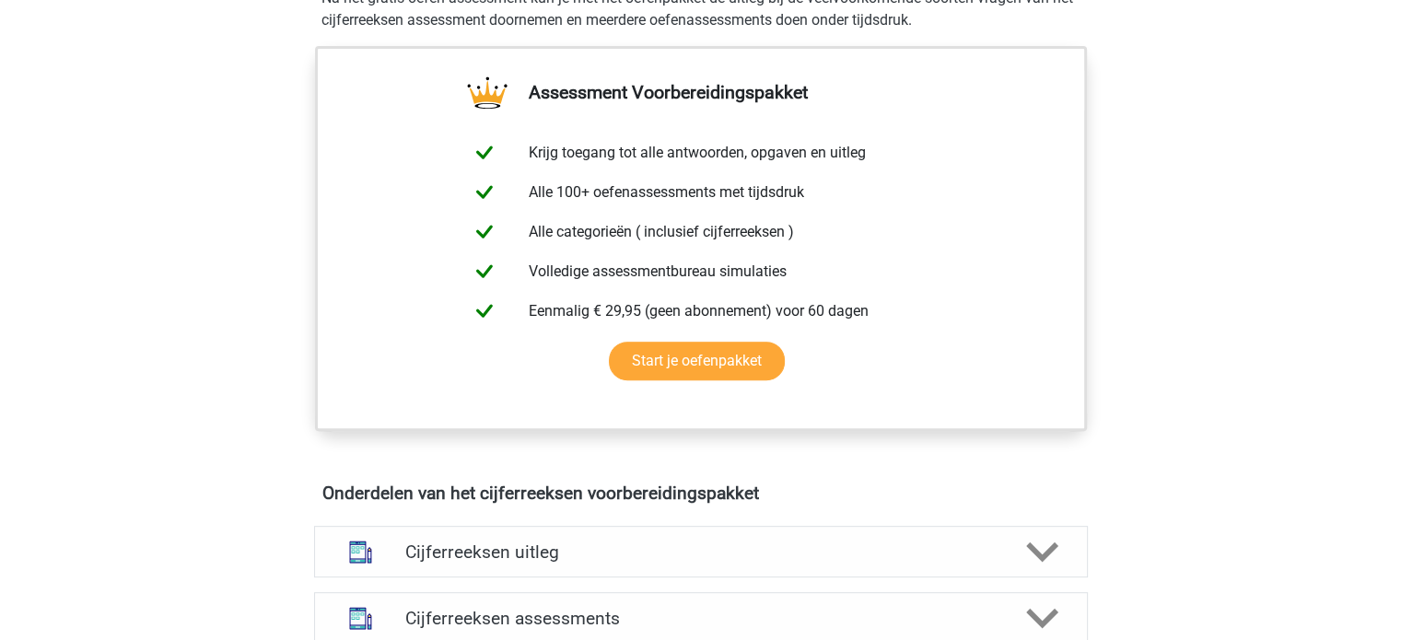
scroll to position [921, 0]
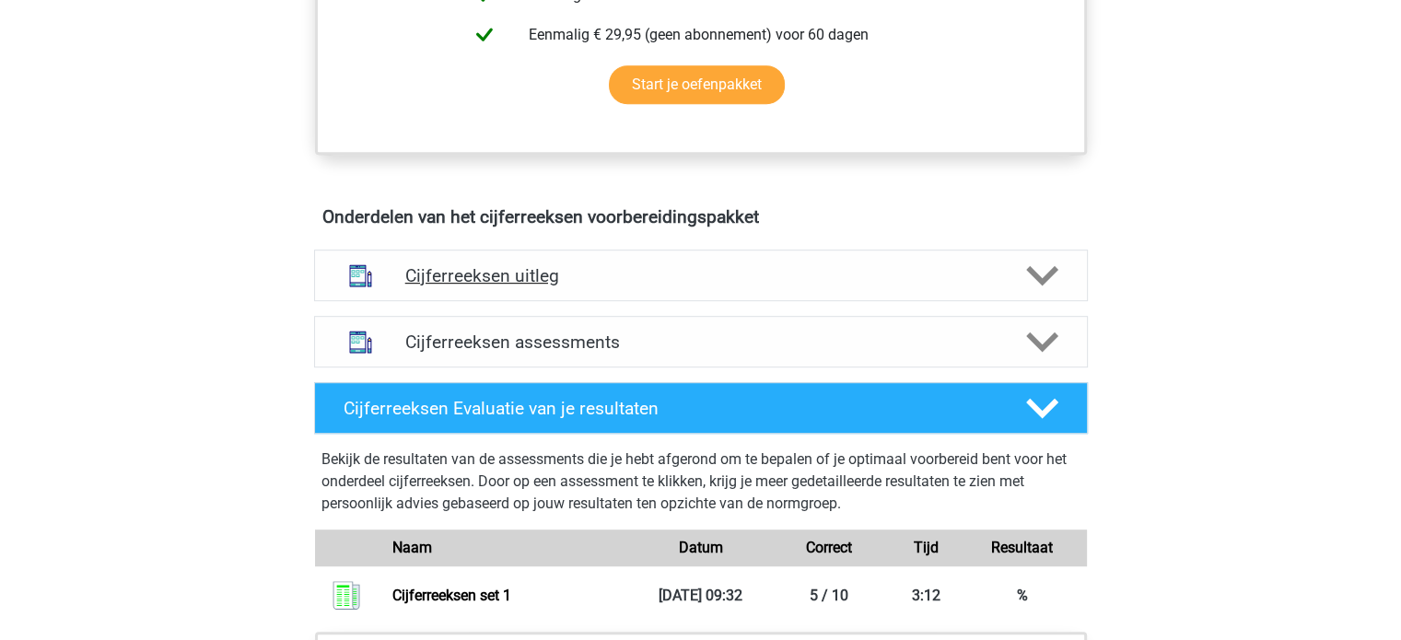
click at [502, 286] on h4 "Cijferreeksen uitleg" at bounding box center [700, 275] width 591 height 21
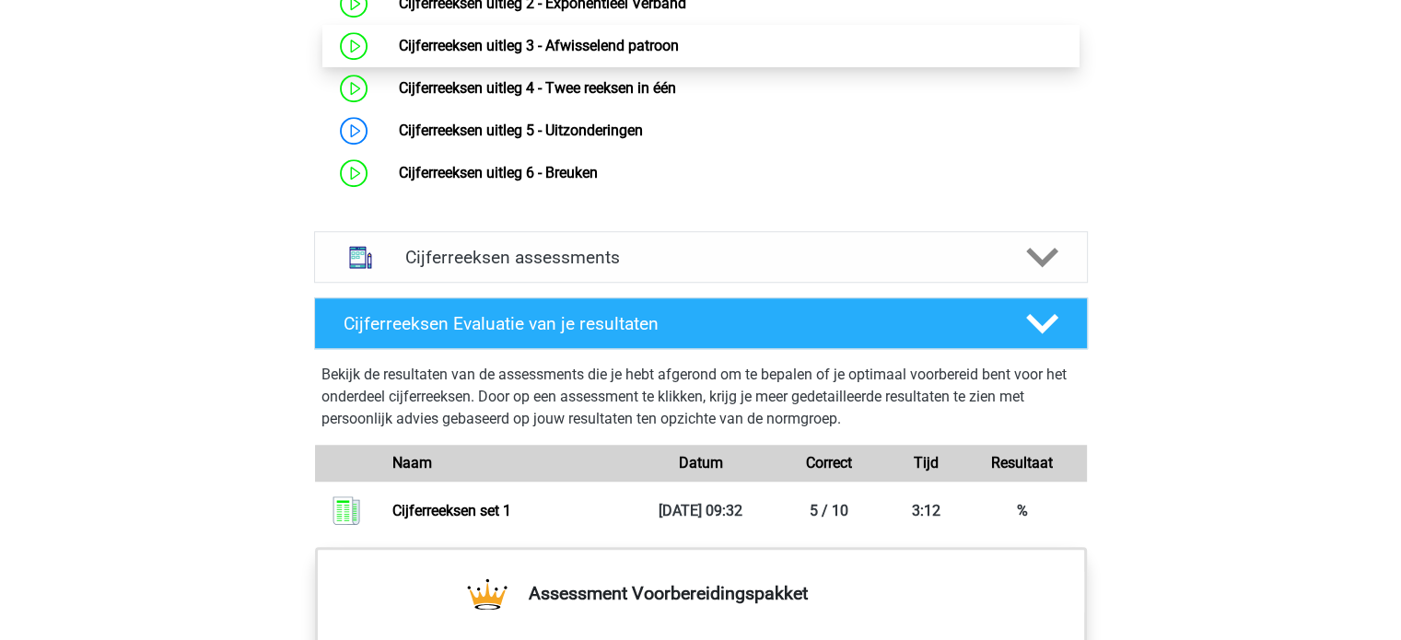
scroll to position [1381, 0]
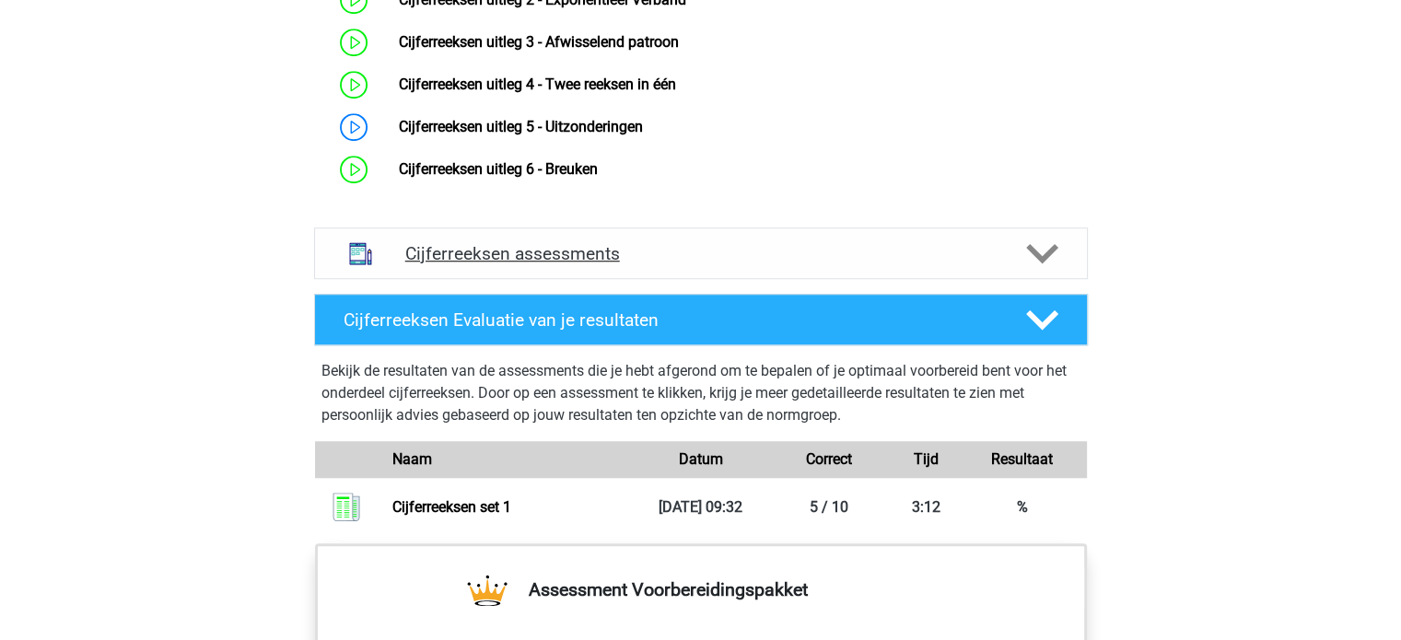
click at [1046, 270] on icon at bounding box center [1042, 254] width 32 height 32
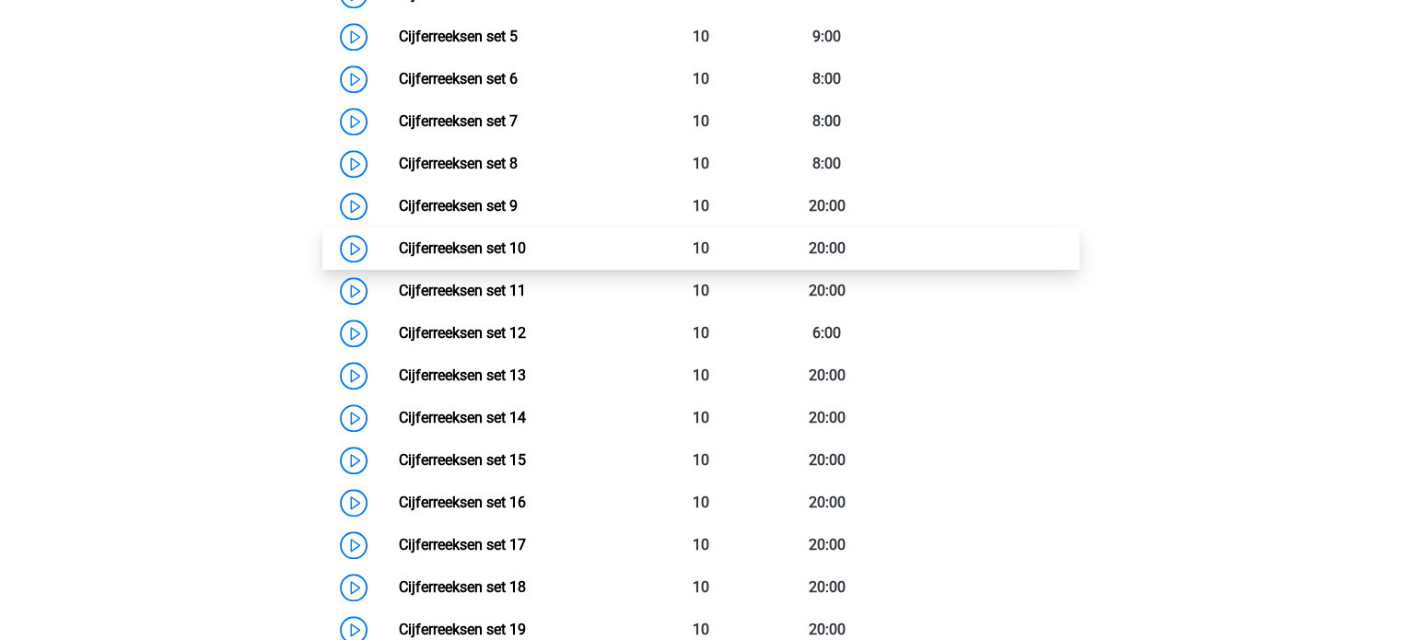
scroll to position [1750, 0]
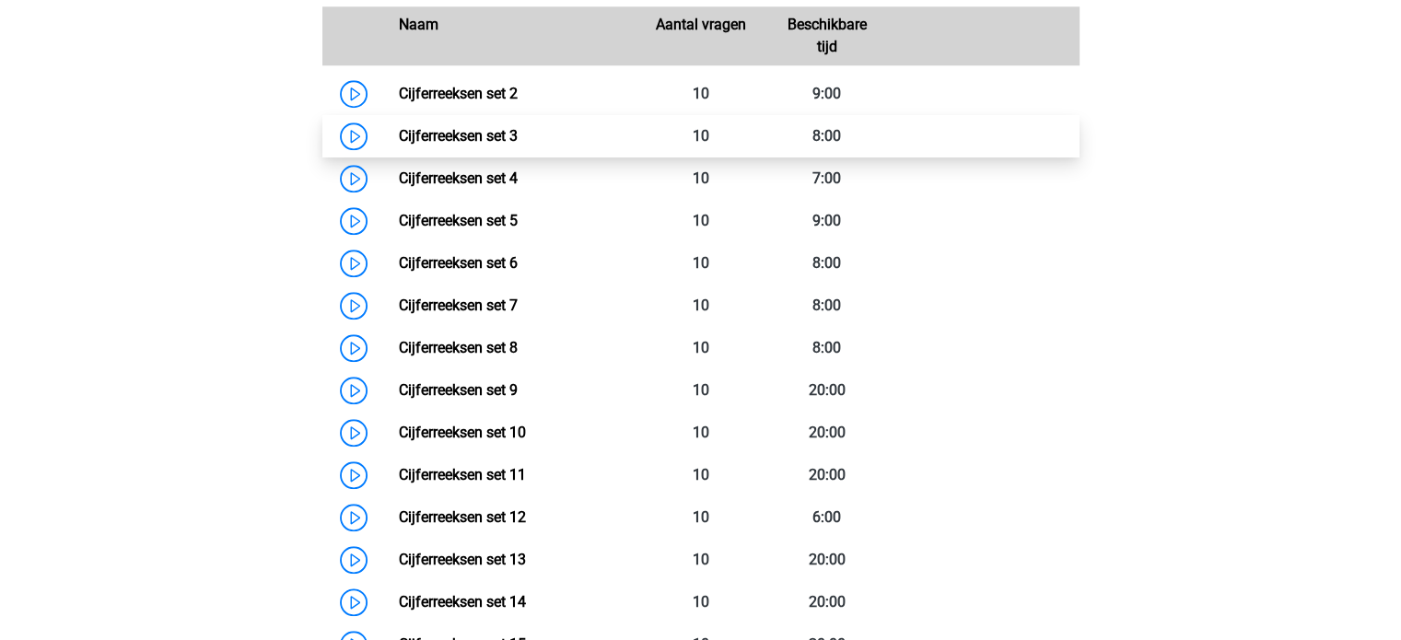
click at [498, 145] on link "Cijferreeksen set 3" at bounding box center [458, 135] width 119 height 17
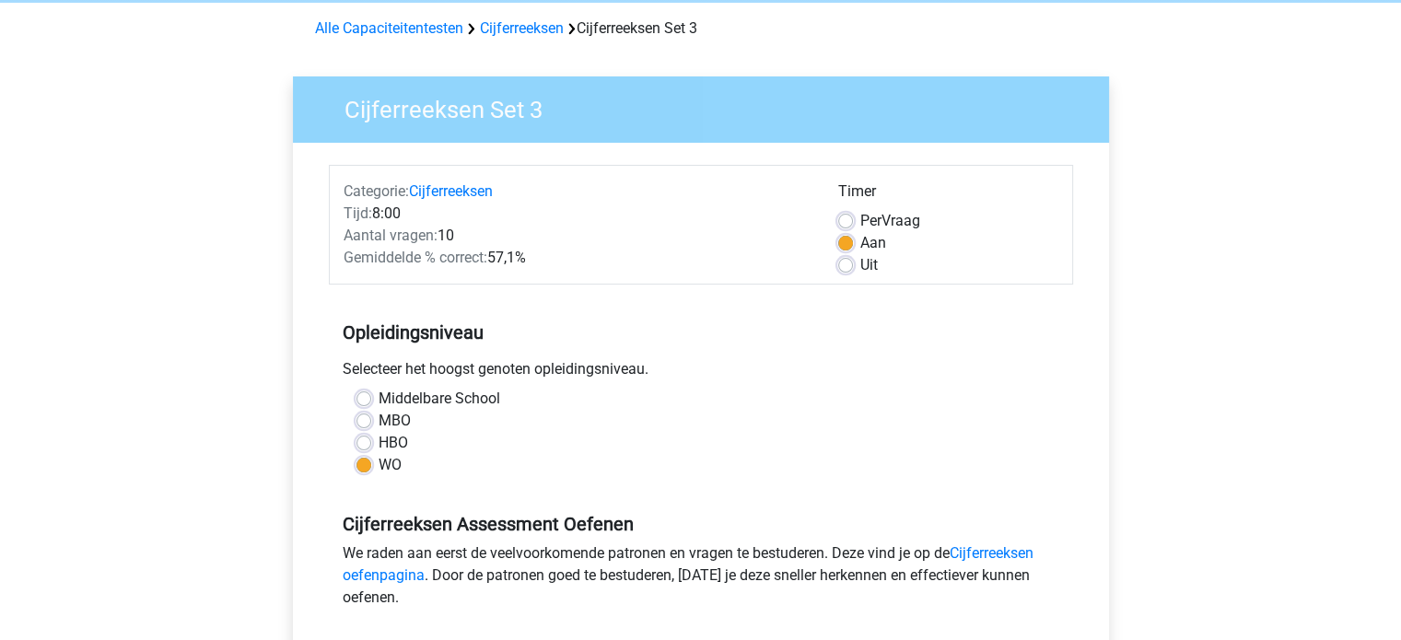
scroll to position [368, 0]
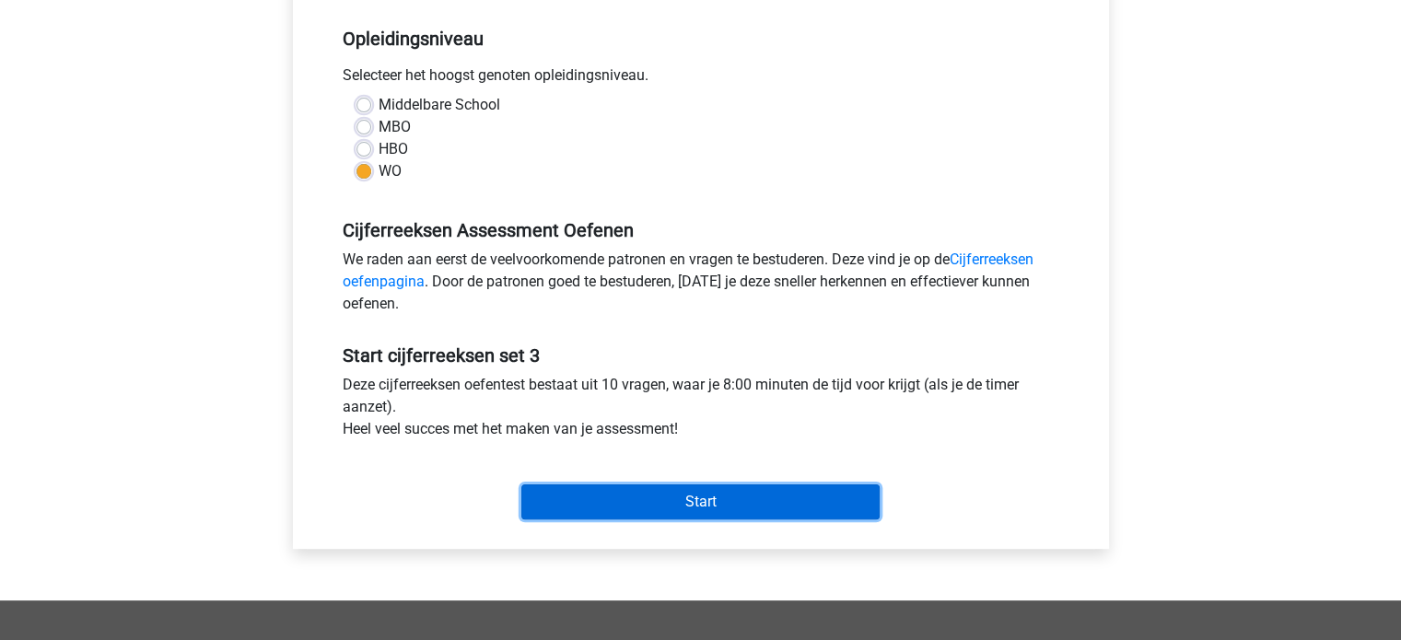
click at [649, 504] on input "Start" at bounding box center [700, 501] width 358 height 35
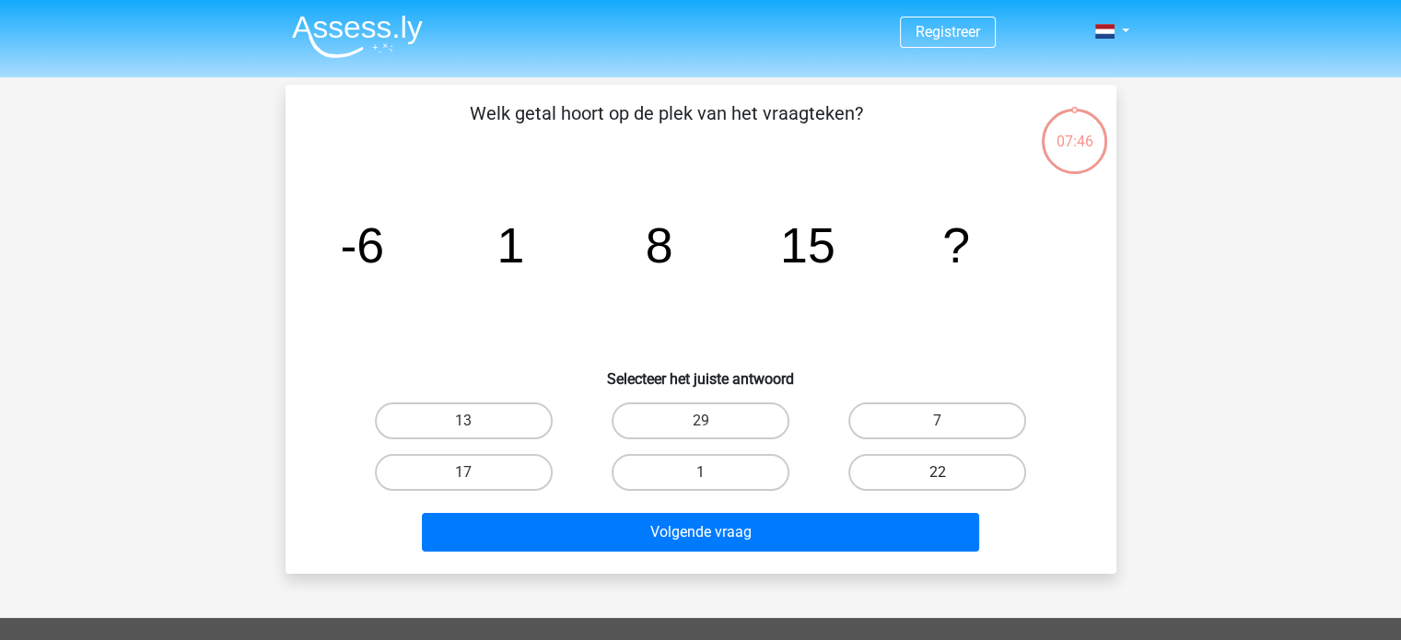
click at [861, 459] on label "22" at bounding box center [937, 472] width 178 height 37
click at [937, 472] on input "22" at bounding box center [943, 478] width 12 height 12
radio input "true"
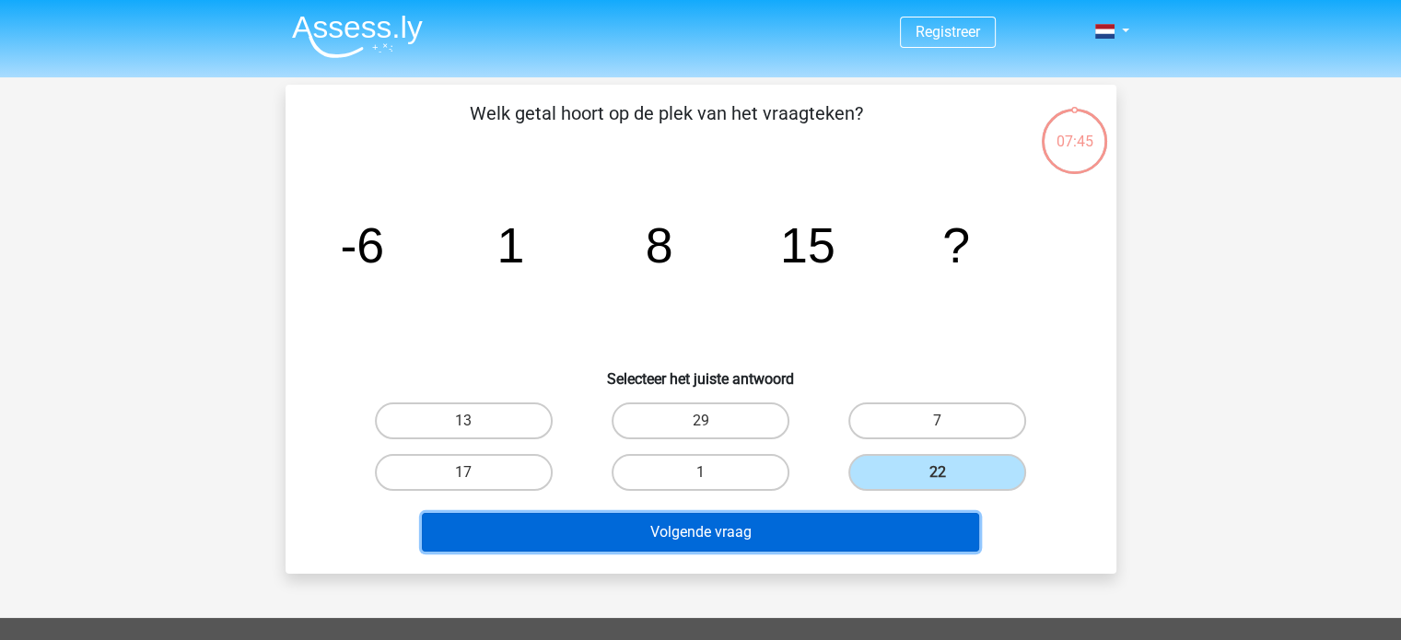
click at [818, 529] on button "Volgende vraag" at bounding box center [700, 532] width 557 height 39
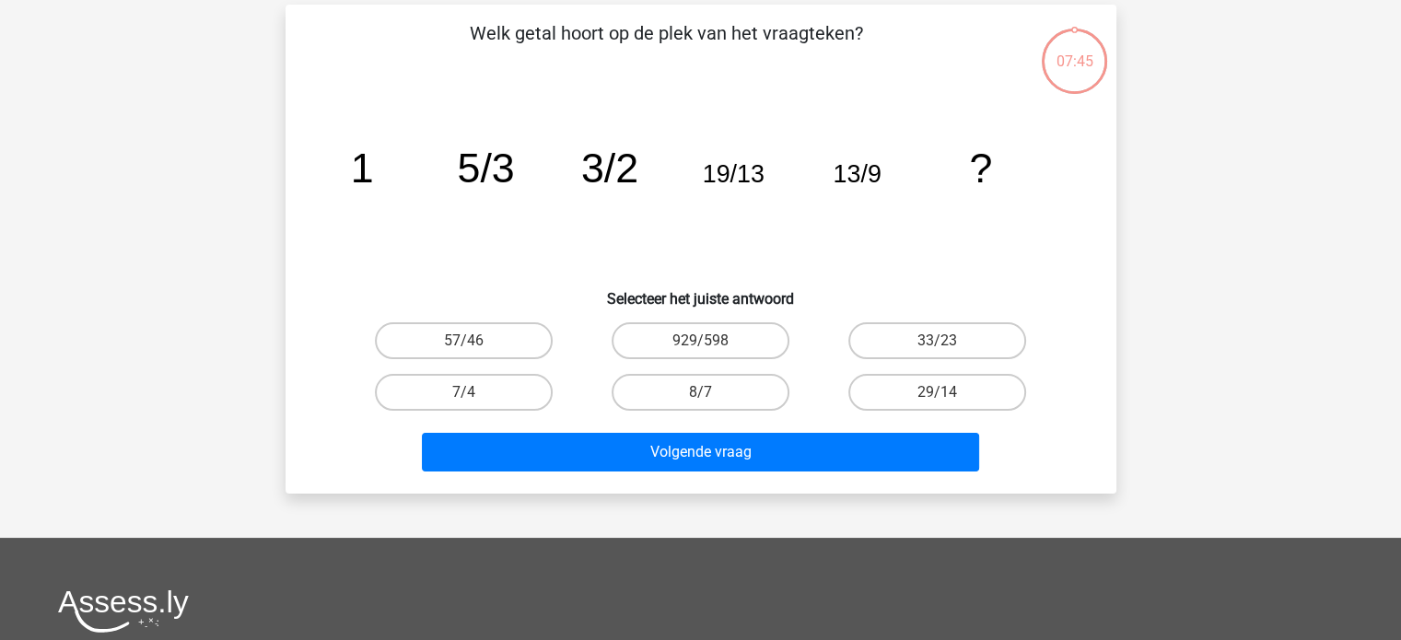
scroll to position [85, 0]
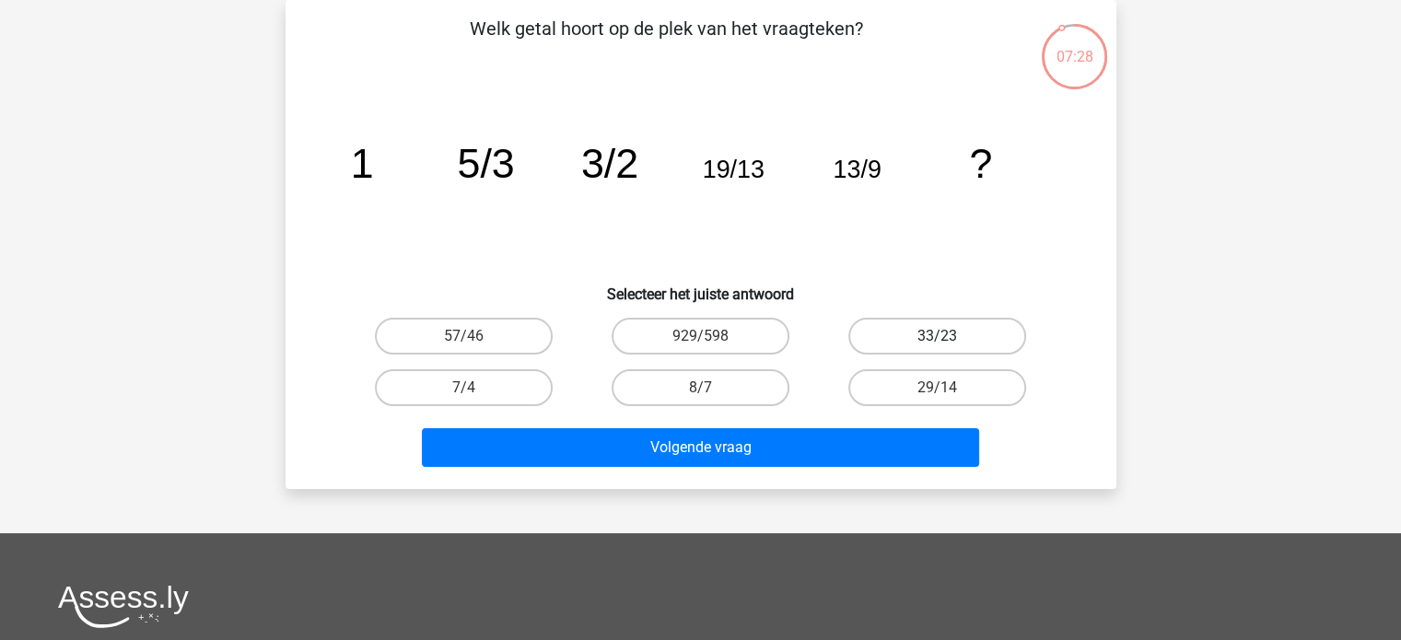
click at [906, 323] on label "33/23" at bounding box center [937, 336] width 178 height 37
click at [937, 336] on input "33/23" at bounding box center [943, 342] width 12 height 12
radio input "true"
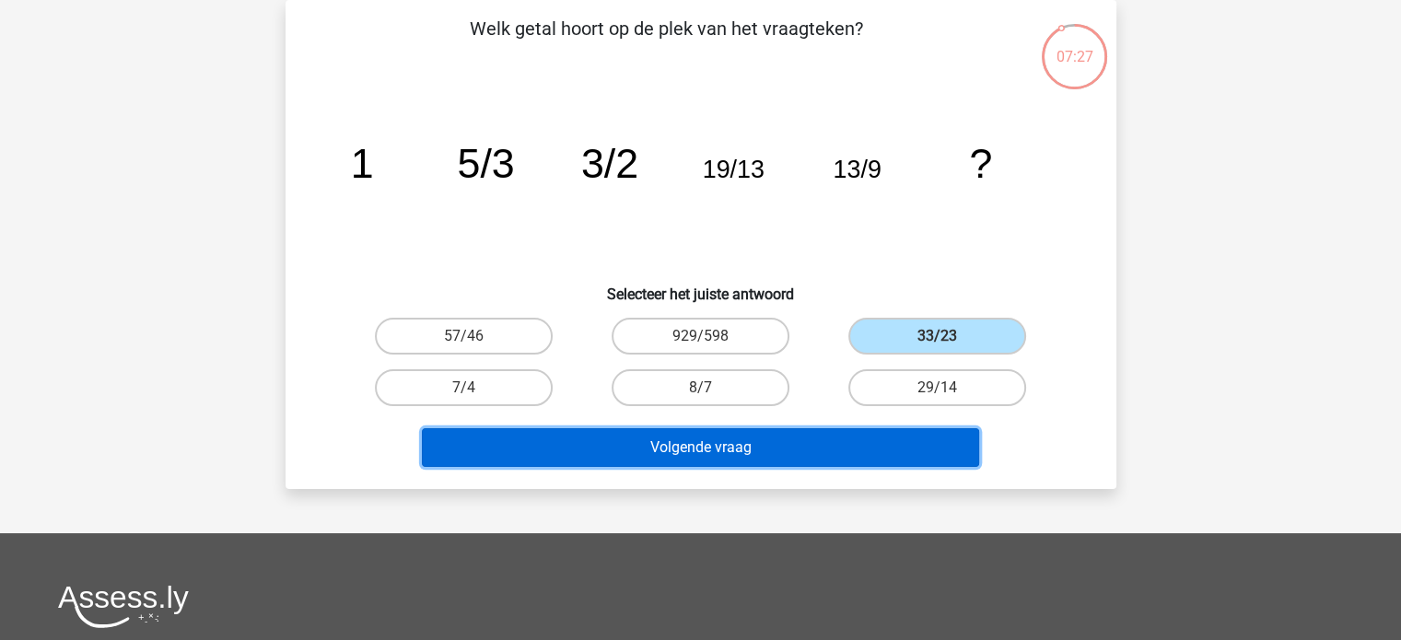
click at [737, 441] on button "Volgende vraag" at bounding box center [700, 447] width 557 height 39
